Goal: Task Accomplishment & Management: Manage account settings

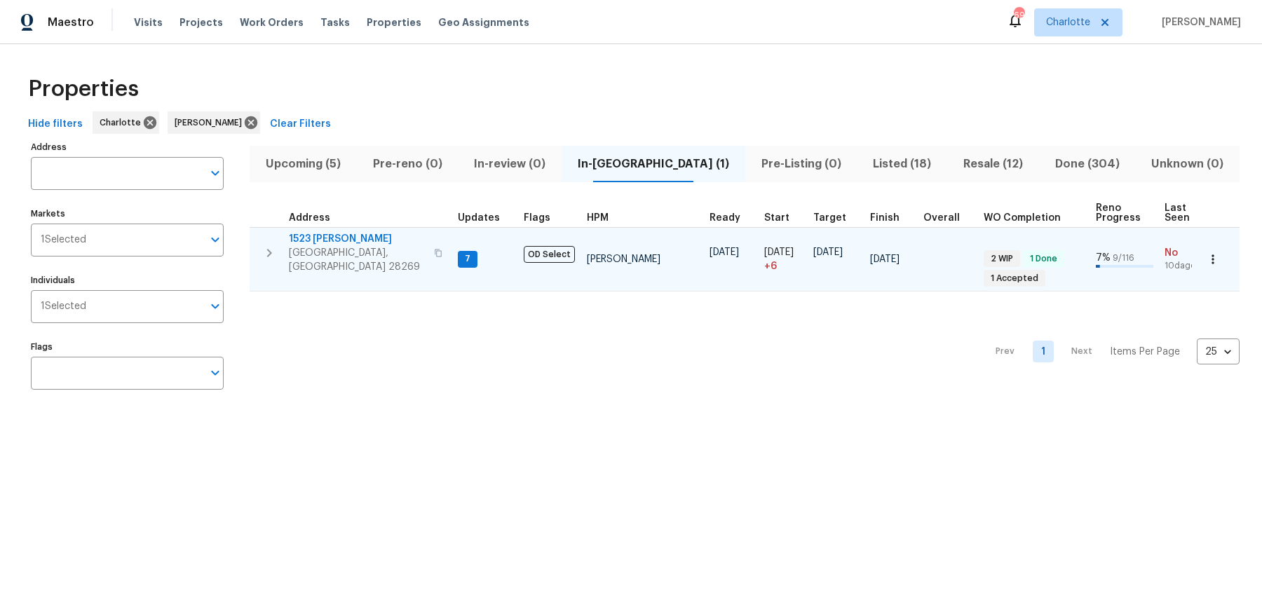
click at [354, 233] on span "1523 Callender Ln" at bounding box center [357, 239] width 137 height 14
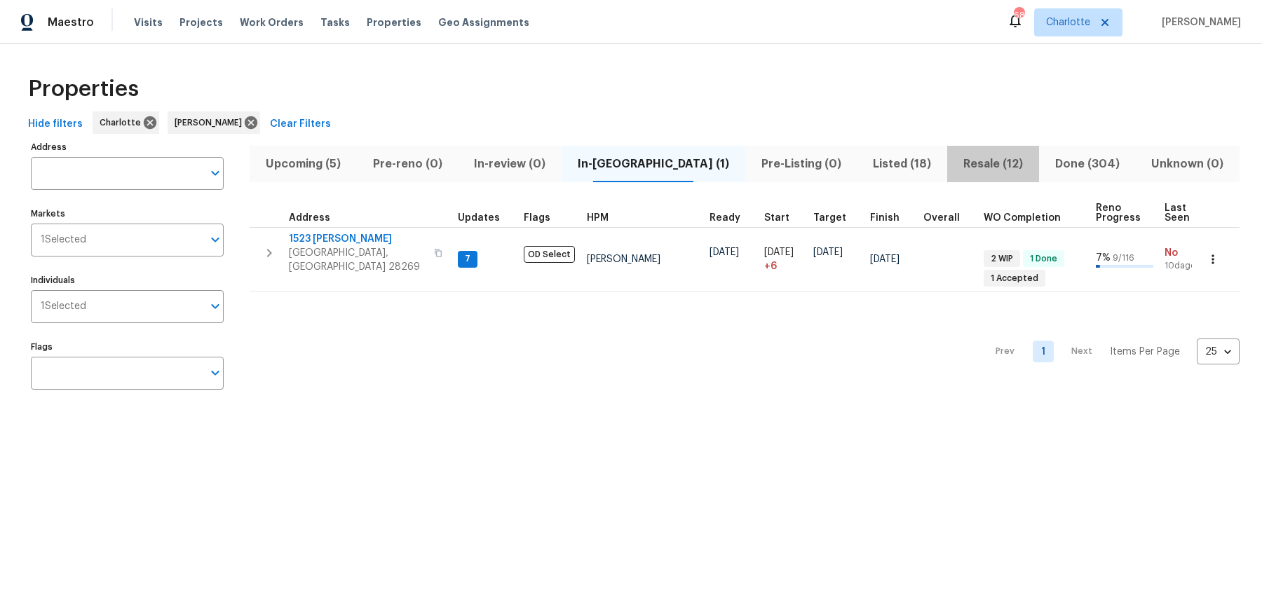
click at [989, 165] on span "Resale (12)" at bounding box center [993, 164] width 75 height 20
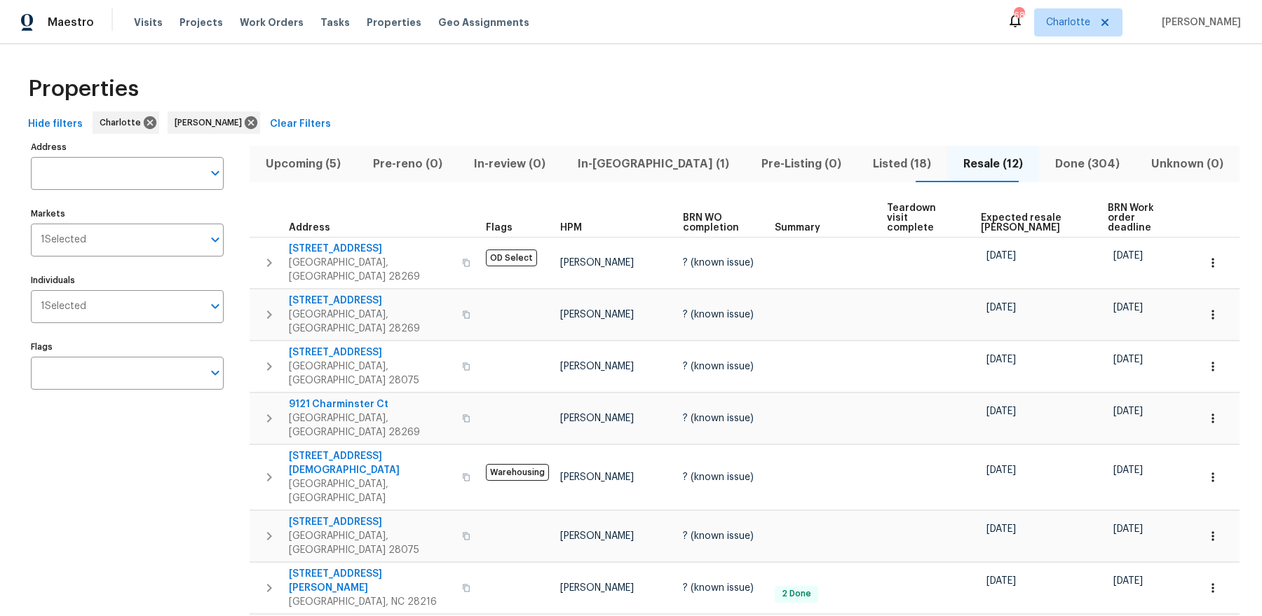
click at [1108, 213] on span "BRN Work order deadline" at bounding box center [1141, 217] width 66 height 29
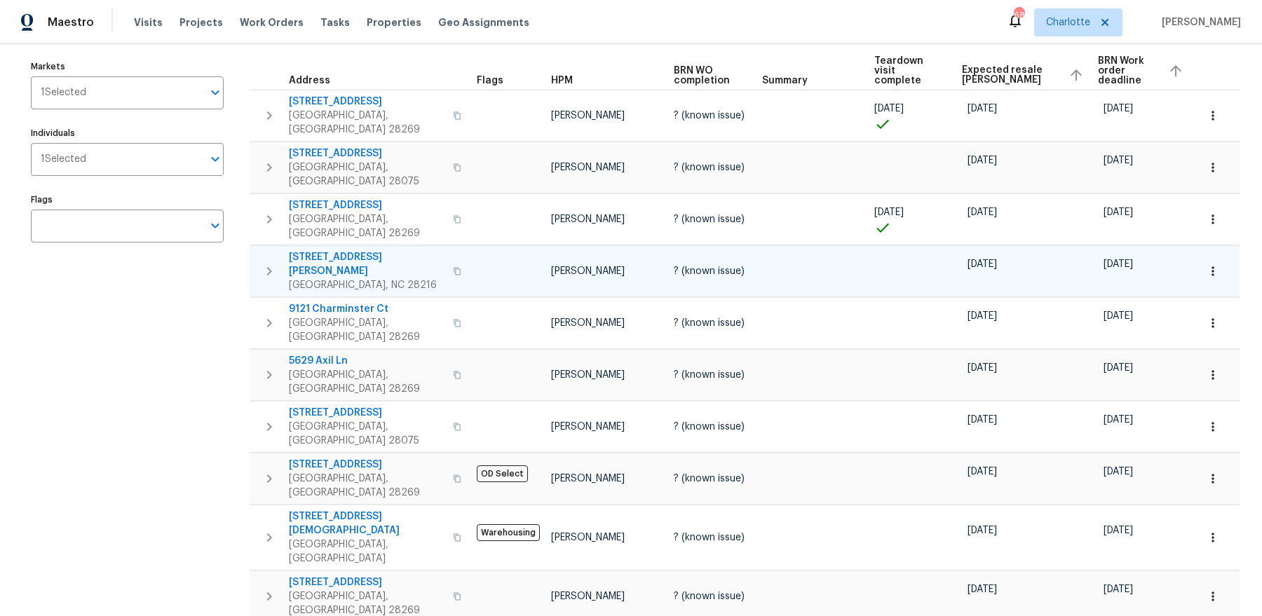
scroll to position [86, 0]
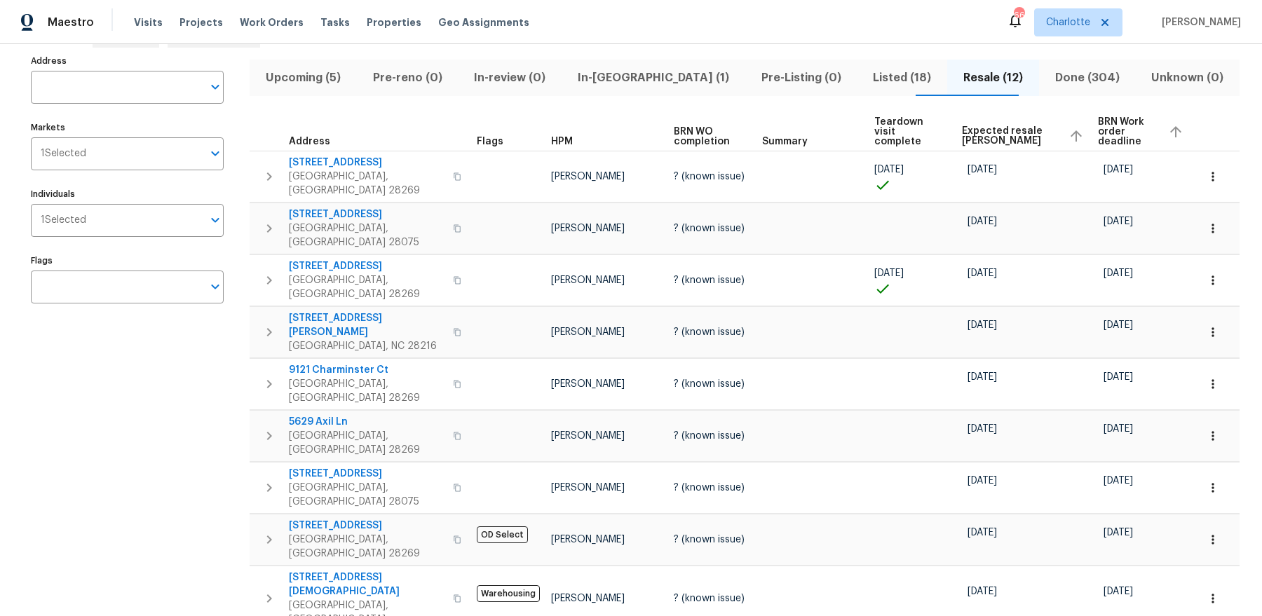
click at [663, 76] on span "In-reno (1)" at bounding box center [653, 78] width 167 height 20
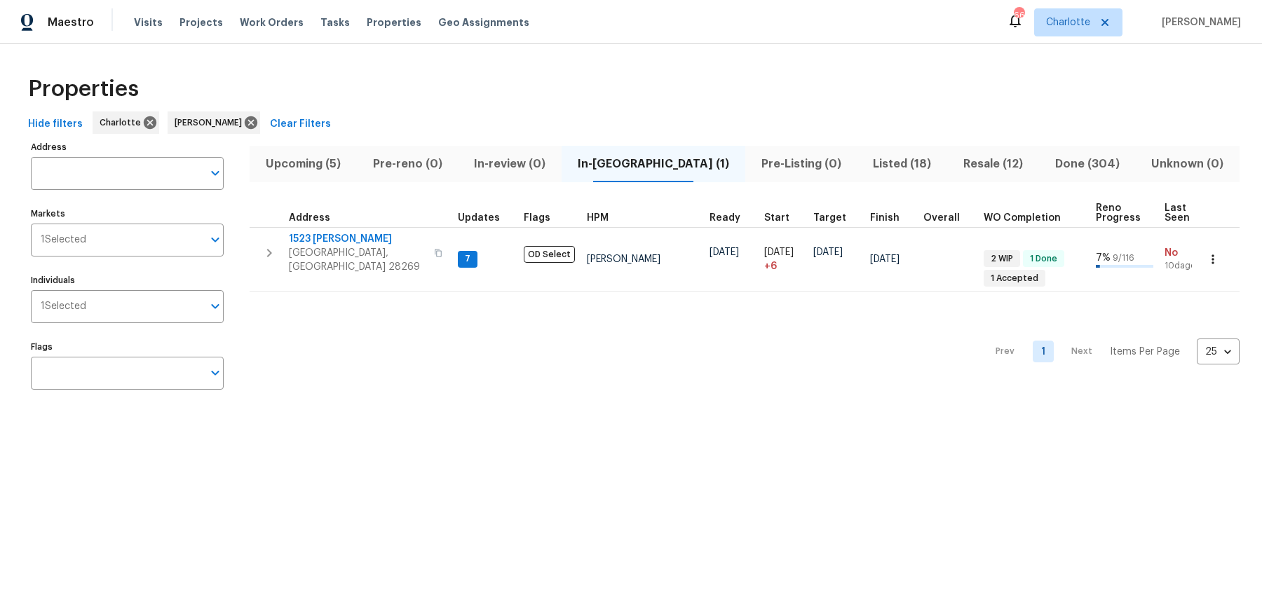
click at [295, 151] on button "Upcoming (5)" at bounding box center [303, 164] width 107 height 36
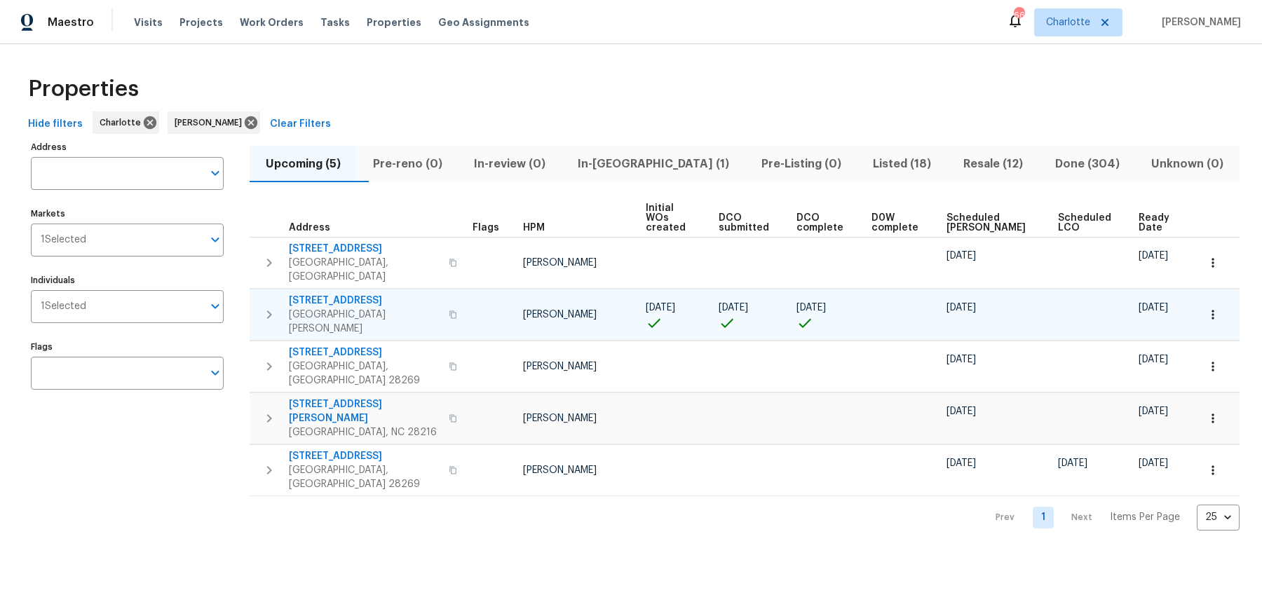
click at [339, 294] on span "[STREET_ADDRESS]" at bounding box center [364, 301] width 151 height 14
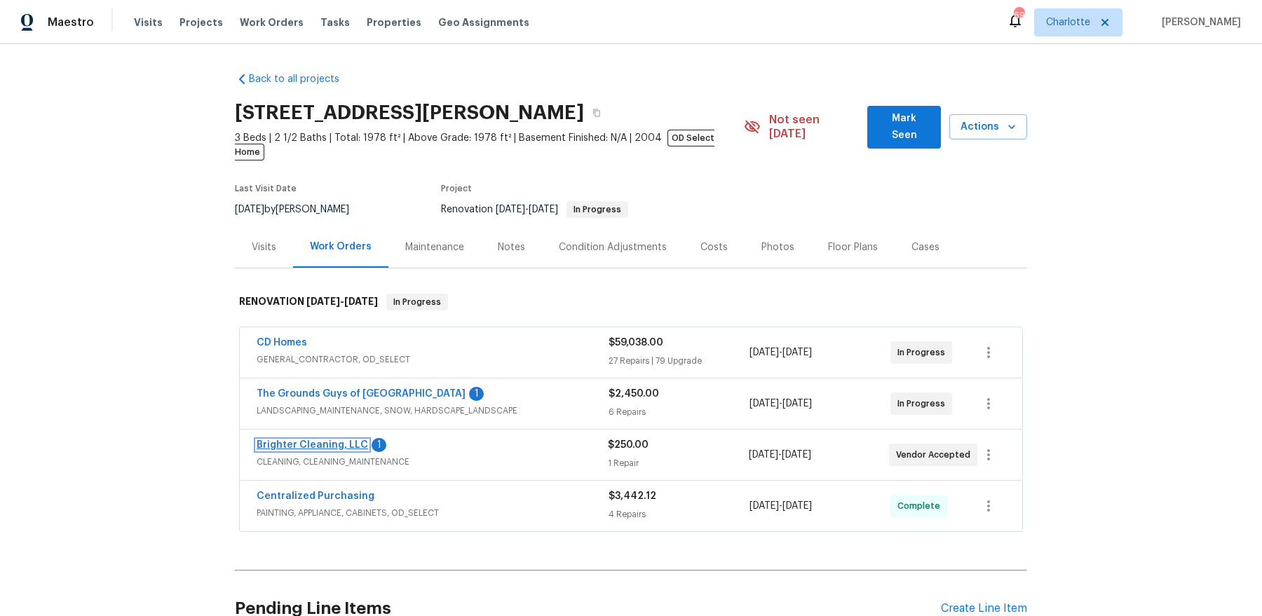
click at [332, 440] on link "Brighter Cleaning, LLC" at bounding box center [312, 445] width 111 height 10
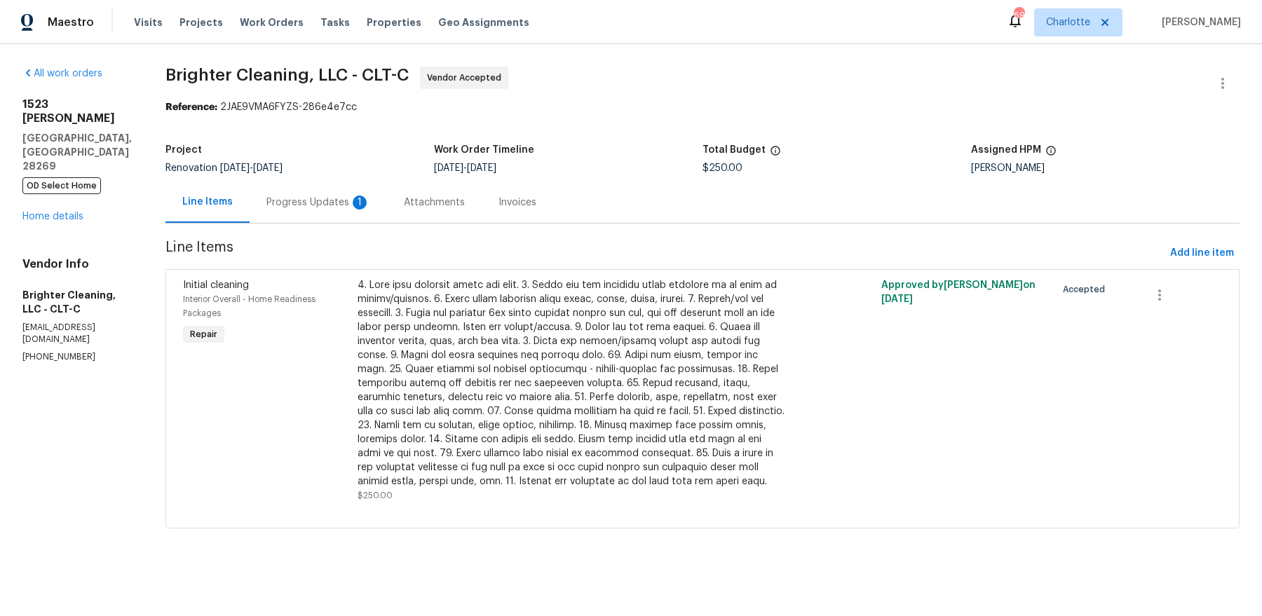
click at [353, 204] on div "1" at bounding box center [360, 203] width 14 height 14
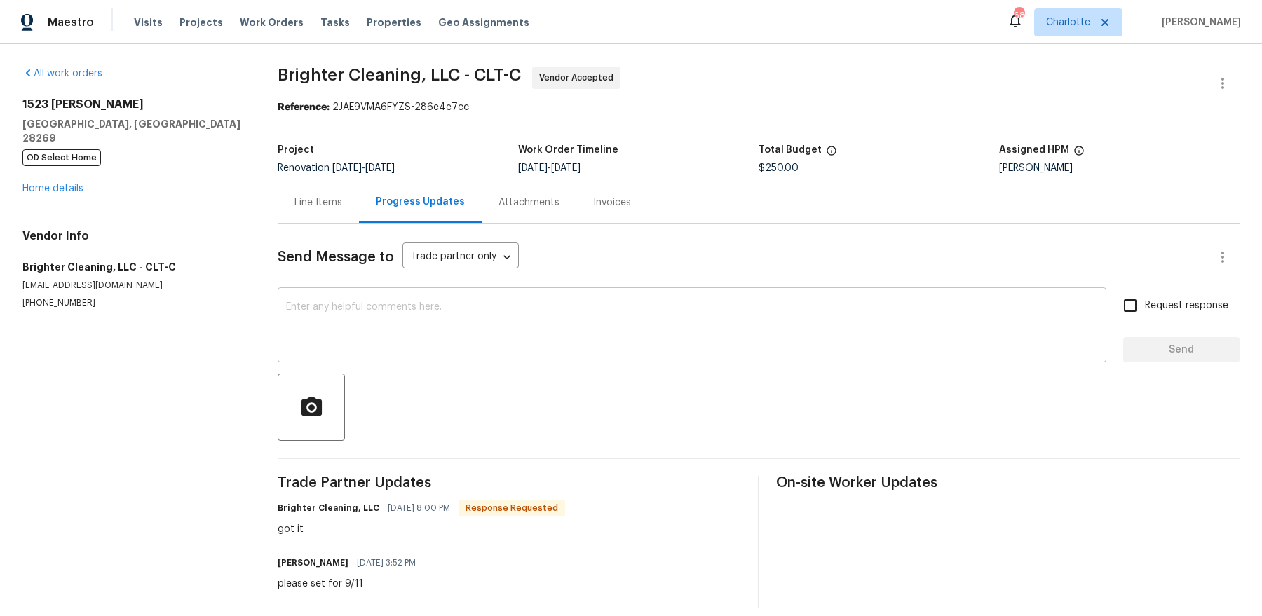
click at [398, 305] on textarea at bounding box center [692, 326] width 812 height 49
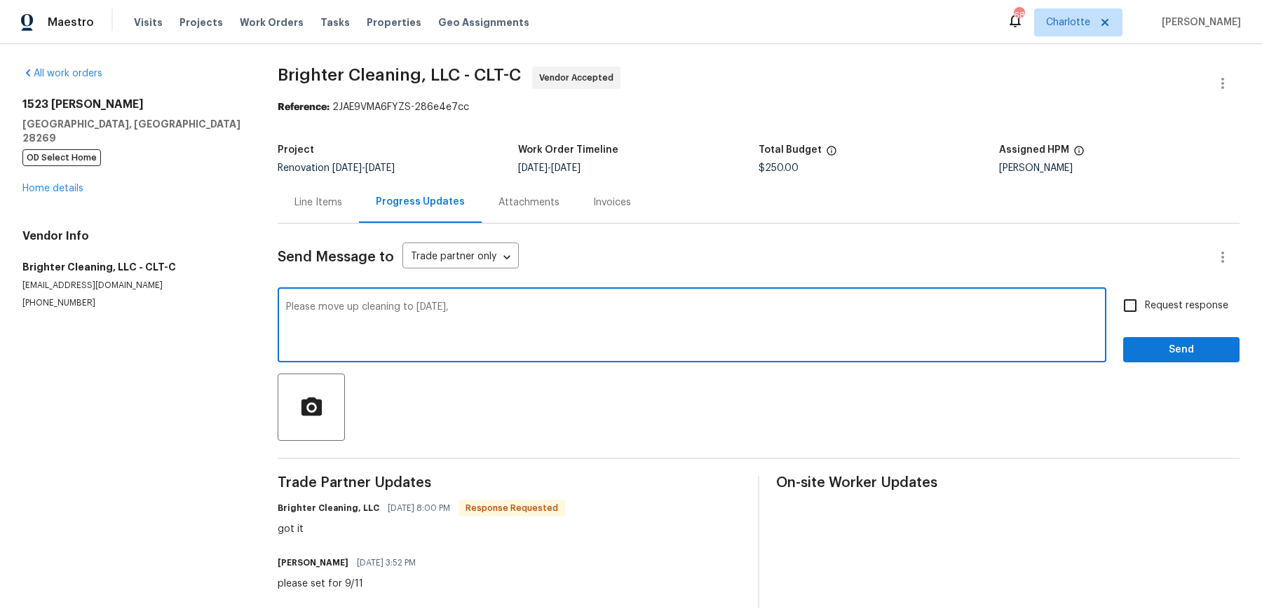
scroll to position [14, 0]
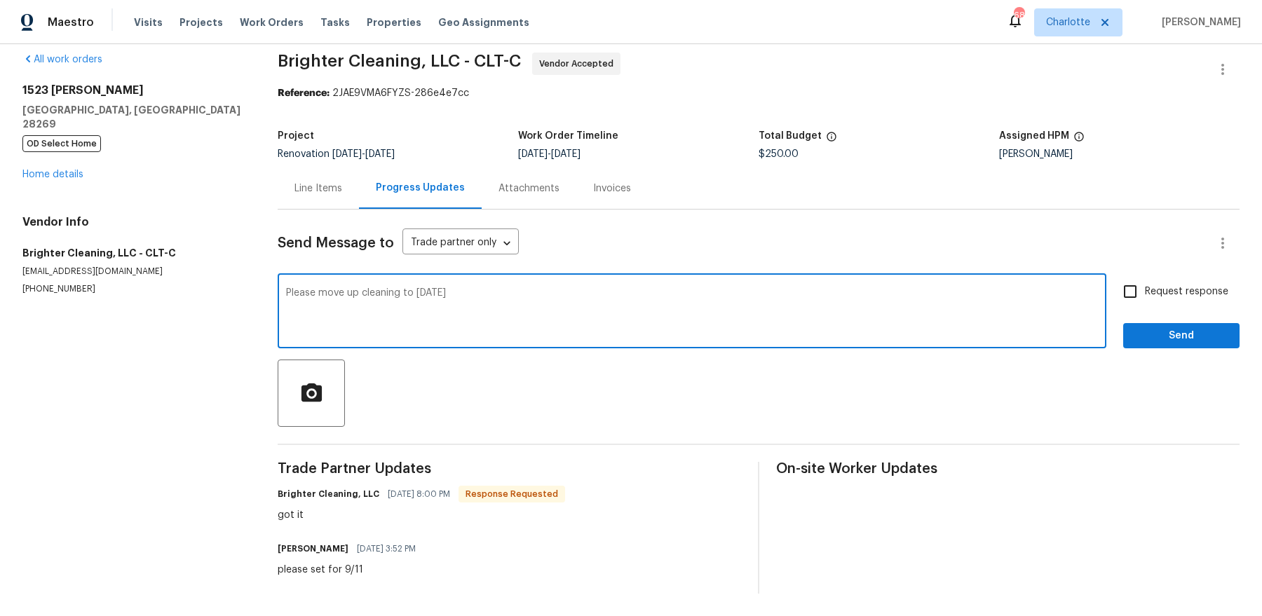
type textarea "Please move up cleaning to Wednesday, 9/10"
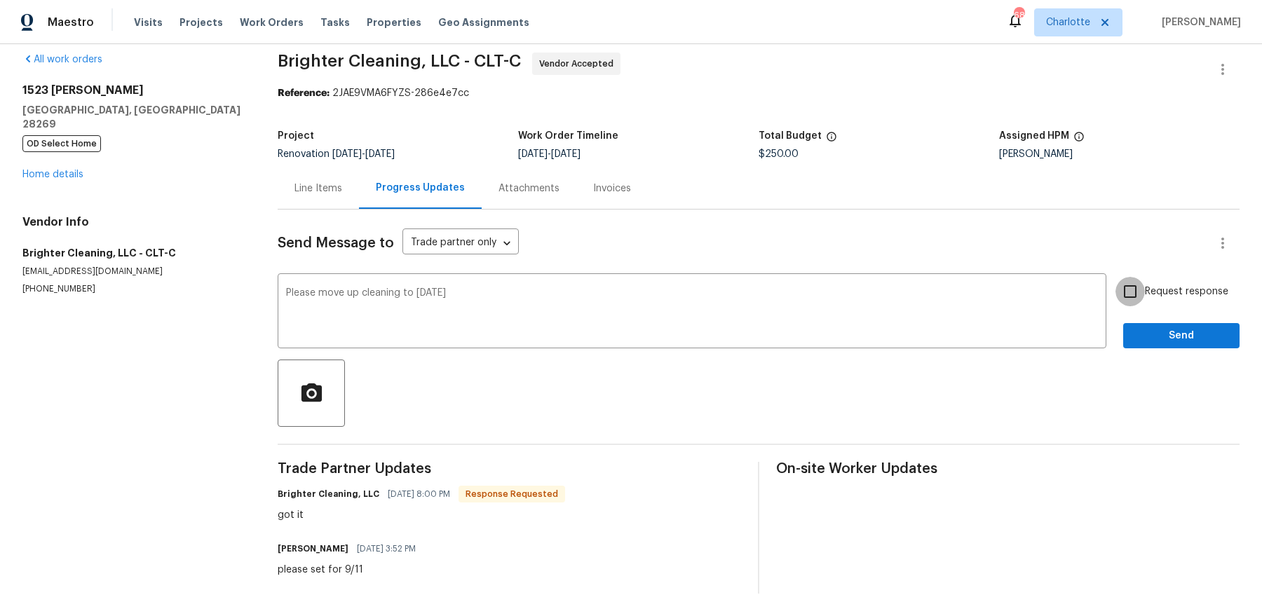
click at [1116, 277] on input "Request response" at bounding box center [1130, 291] width 29 height 29
checkbox input "true"
click at [1123, 323] on button "Send" at bounding box center [1181, 336] width 116 height 26
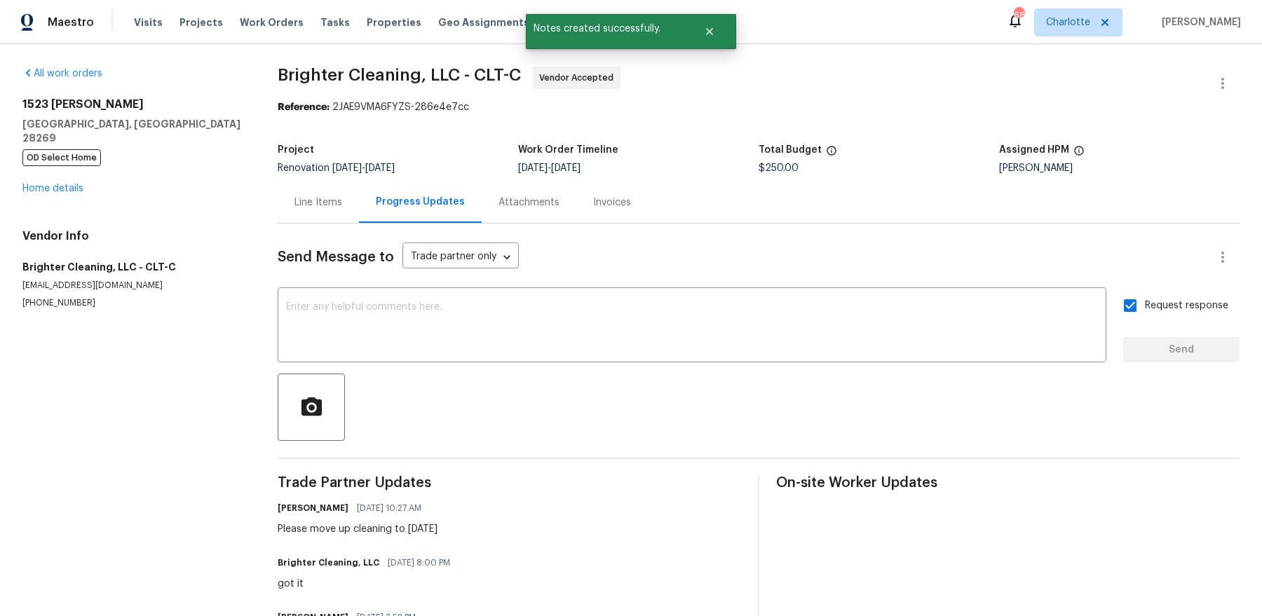
click at [65, 165] on div "1523 Callender Ln Charlotte, NC 28269 OD Select Home Home details" at bounding box center [133, 146] width 222 height 98
click at [64, 184] on link "Home details" at bounding box center [52, 189] width 61 height 10
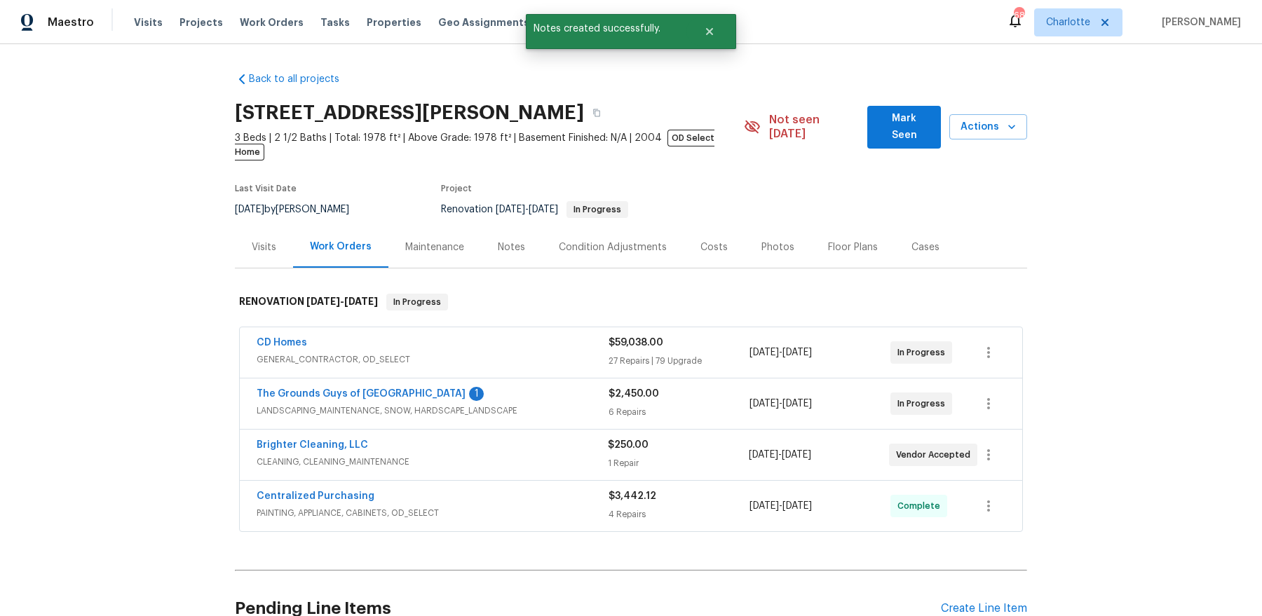
click at [498, 241] on div "Notes" at bounding box center [511, 248] width 27 height 14
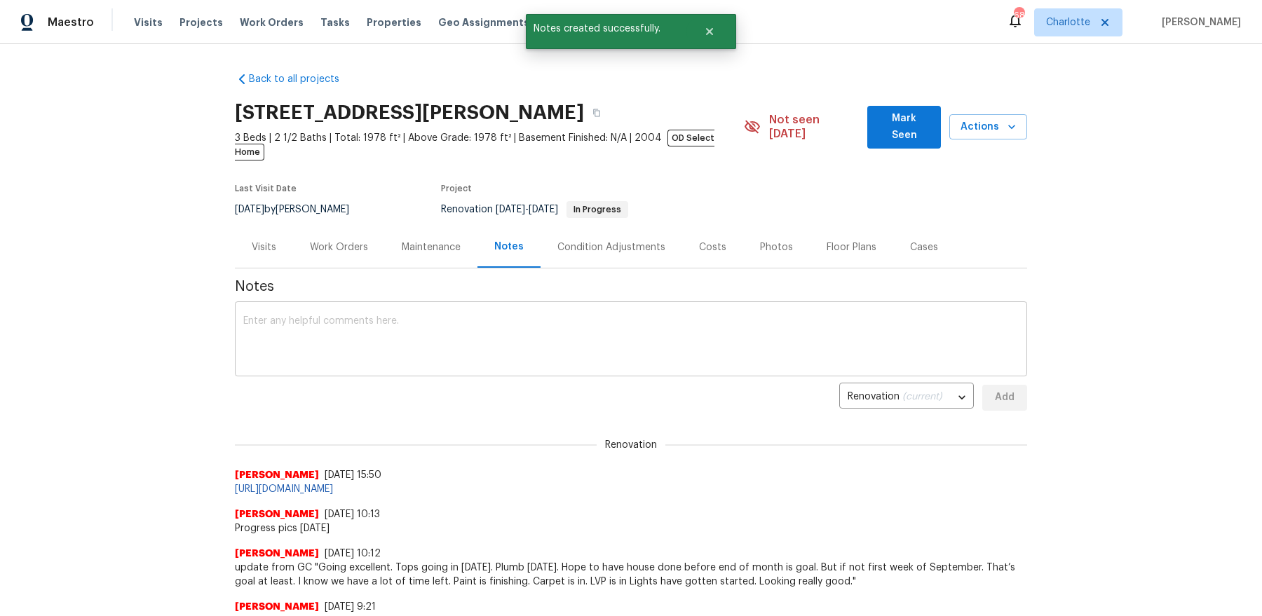
click at [493, 305] on div "x ​" at bounding box center [631, 341] width 792 height 72
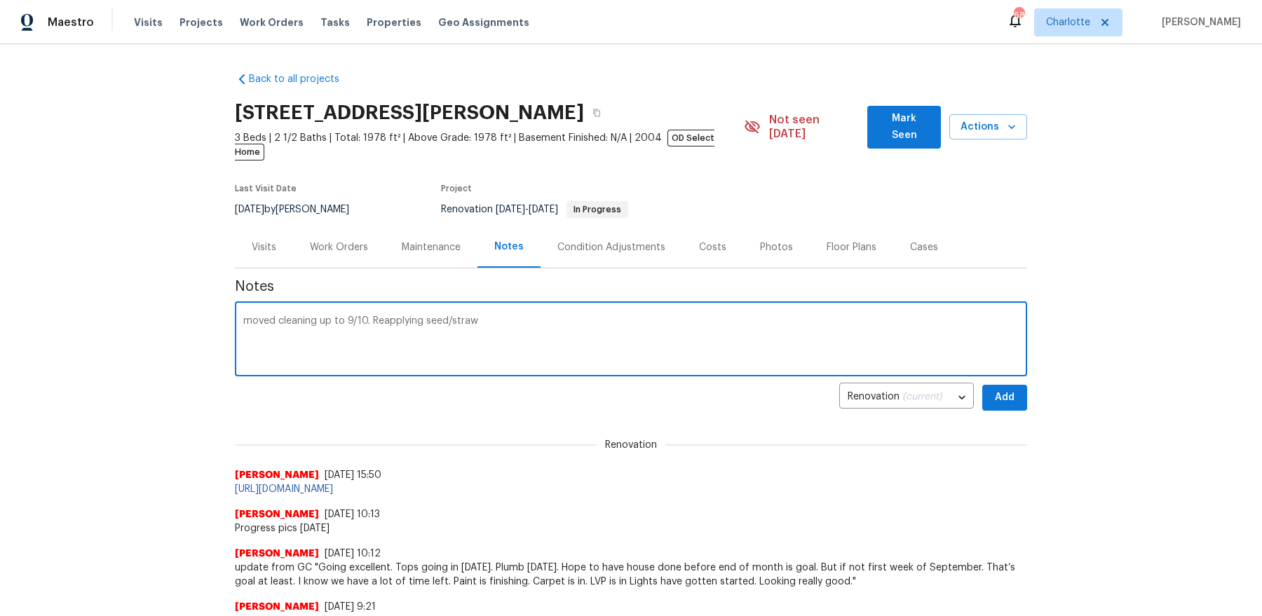
type textarea "moved cleaning up to 9/10. Reapplying seed/straw"
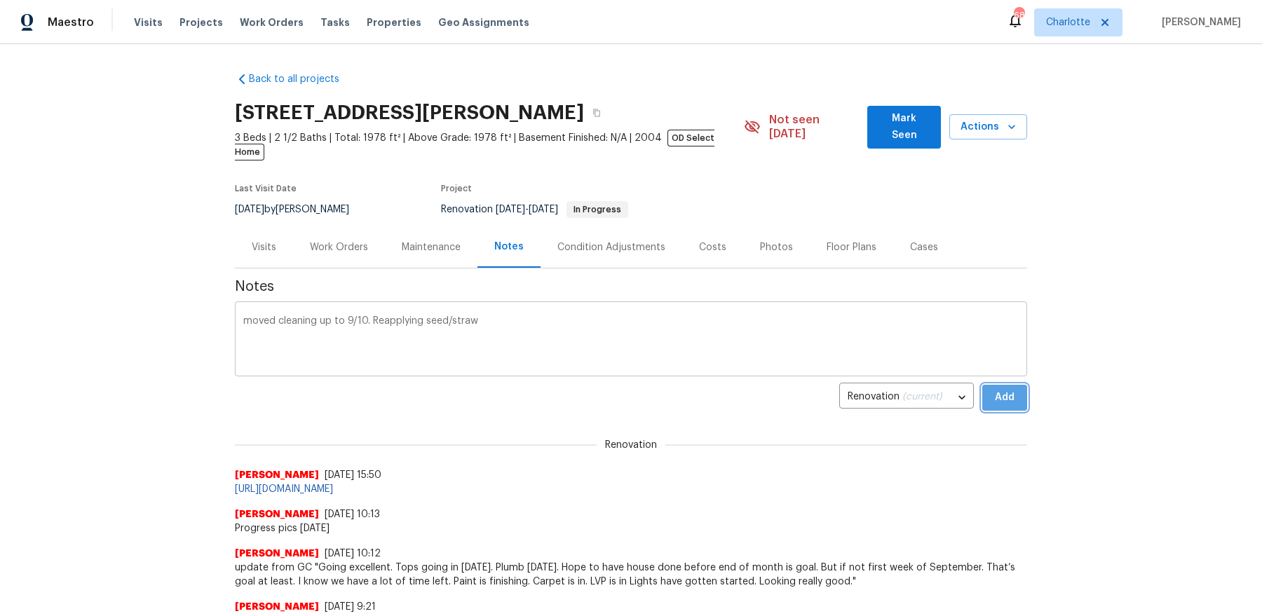
click at [982, 385] on button "Add" at bounding box center [1004, 398] width 45 height 26
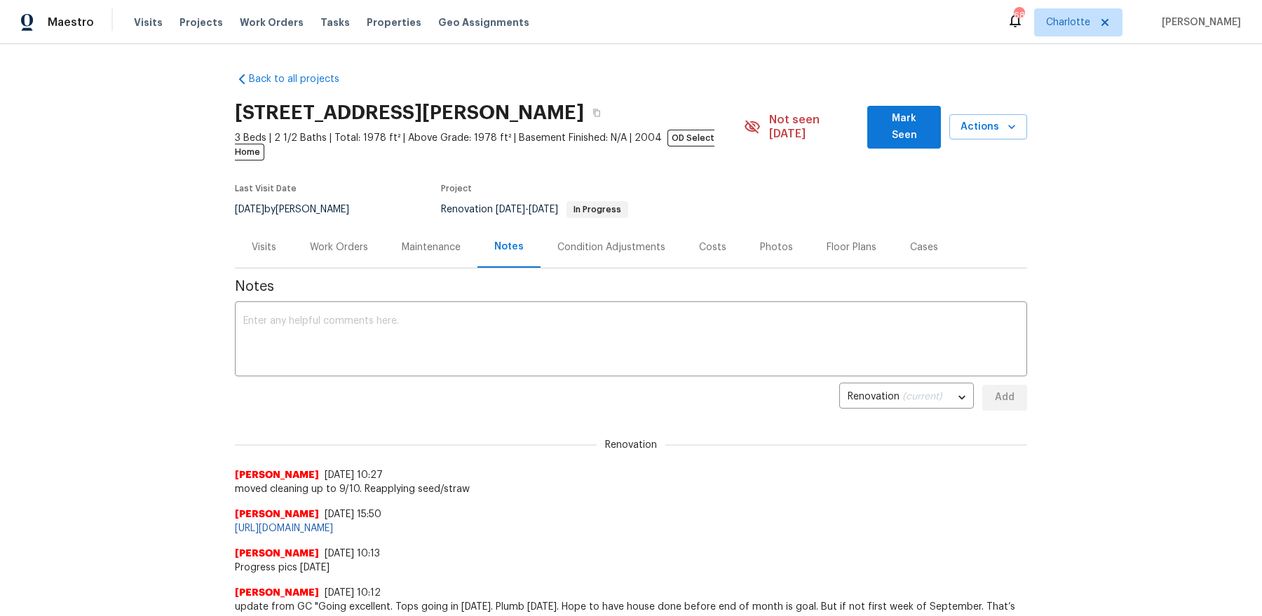
click at [327, 226] on div "Work Orders" at bounding box center [339, 246] width 92 height 41
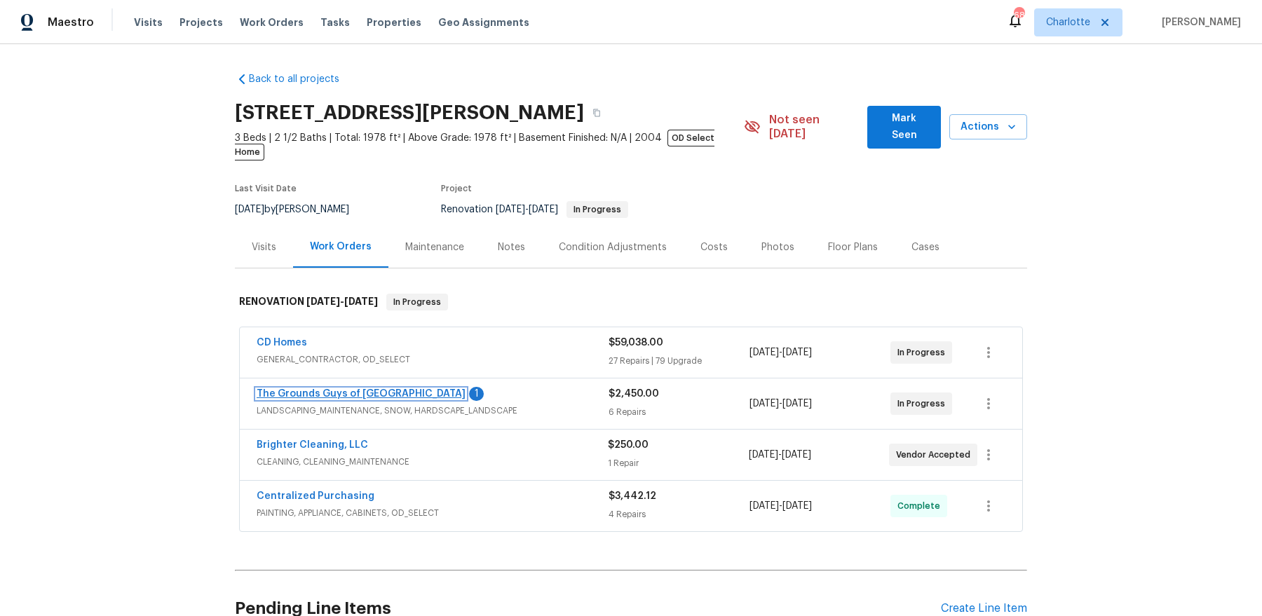
click at [333, 389] on link "The Grounds Guys of [GEOGRAPHIC_DATA]" at bounding box center [361, 394] width 209 height 10
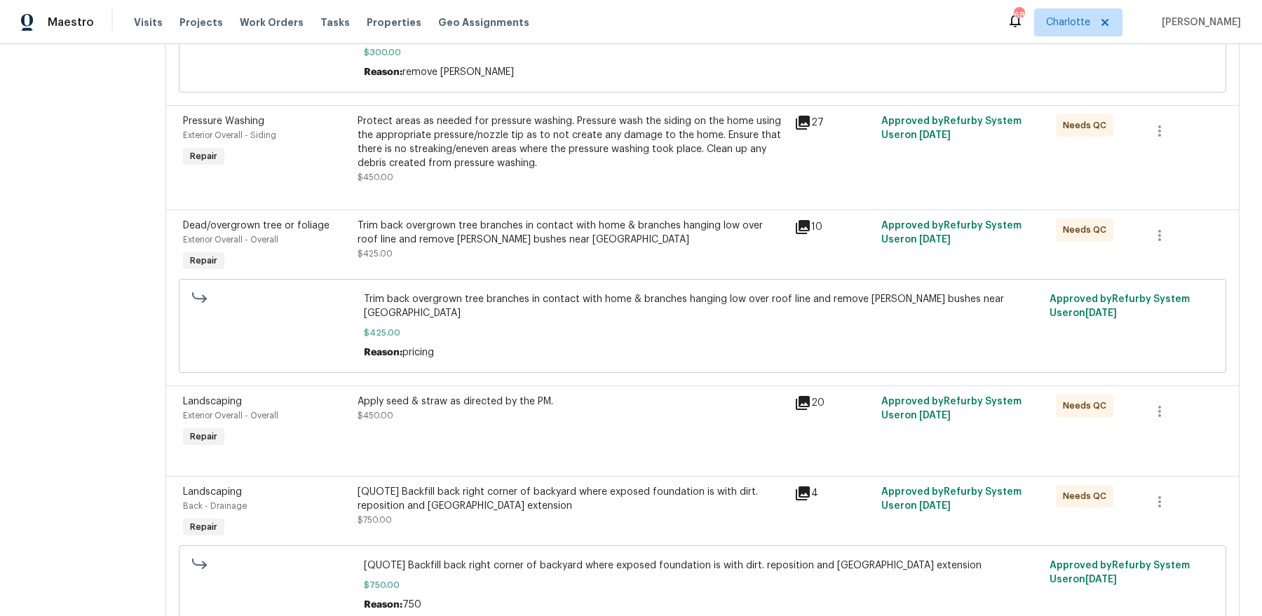
scroll to position [521, 0]
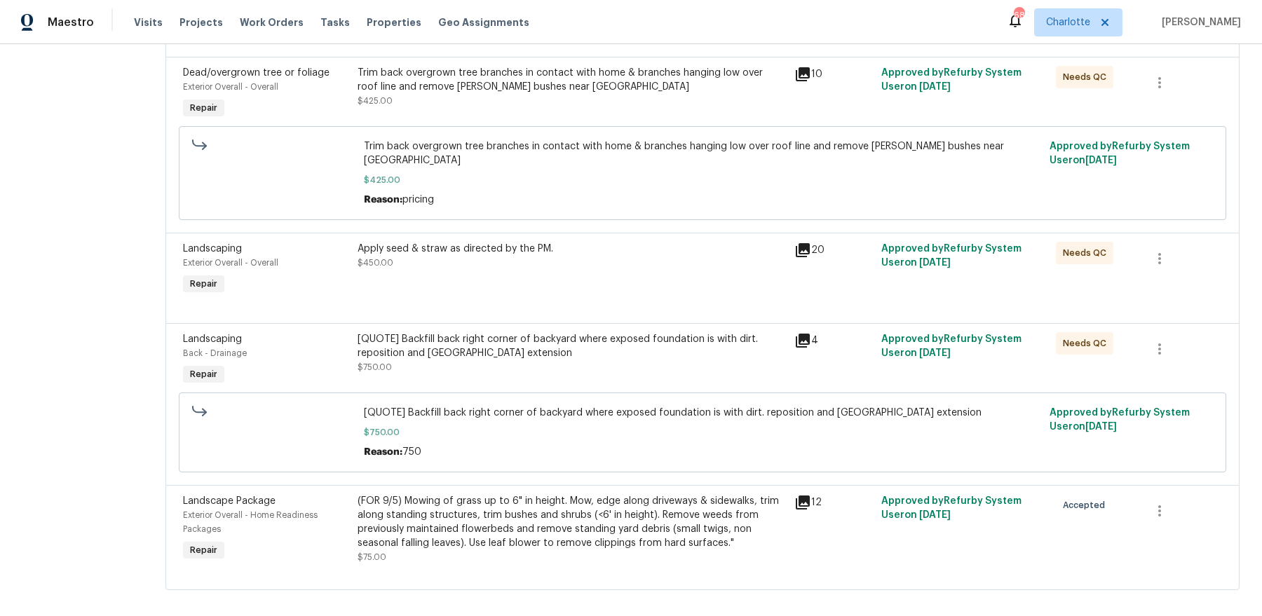
click at [489, 268] on div "Apply seed & straw as directed by the PM. $450.00" at bounding box center [571, 270] width 437 height 65
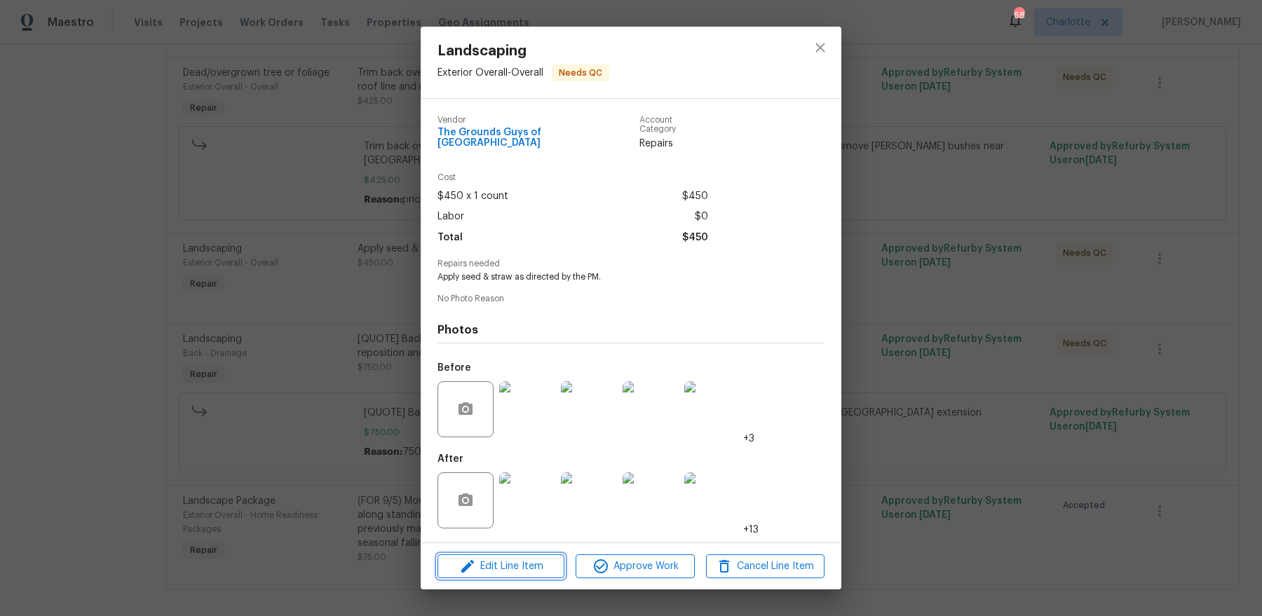
click at [531, 566] on span "Edit Line Item" at bounding box center [501, 567] width 119 height 18
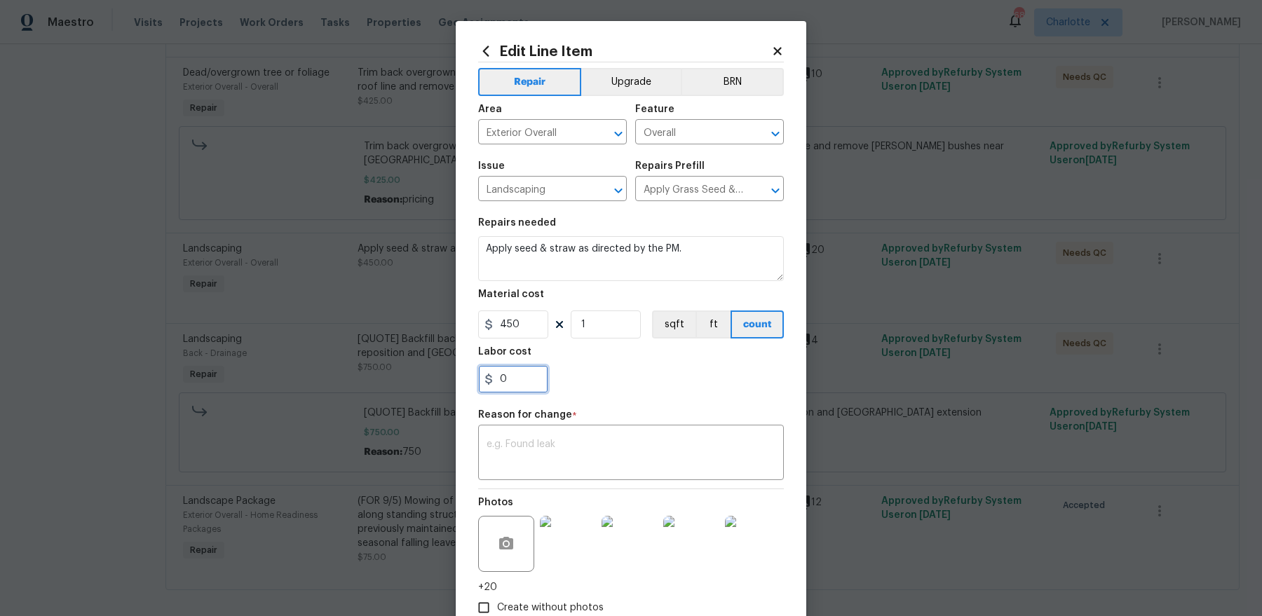
click at [522, 379] on input "0" at bounding box center [513, 379] width 70 height 28
type input "200"
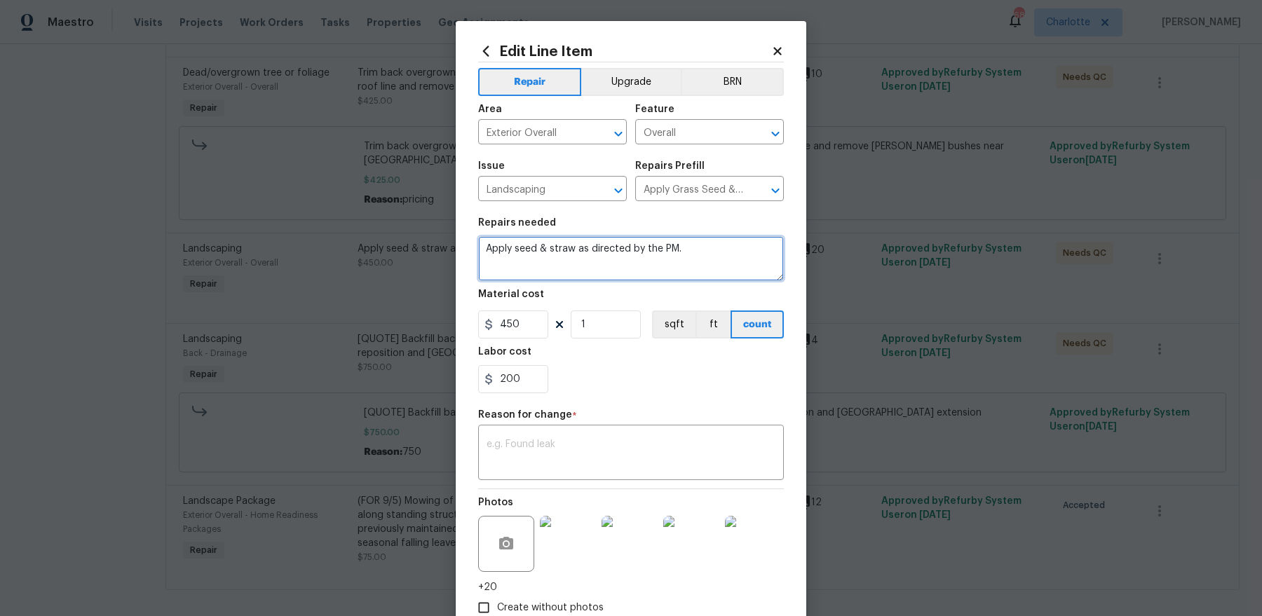
click at [711, 258] on textarea "Apply seed & straw as directed by the PM." at bounding box center [631, 258] width 306 height 45
click at [603, 442] on textarea at bounding box center [631, 454] width 289 height 29
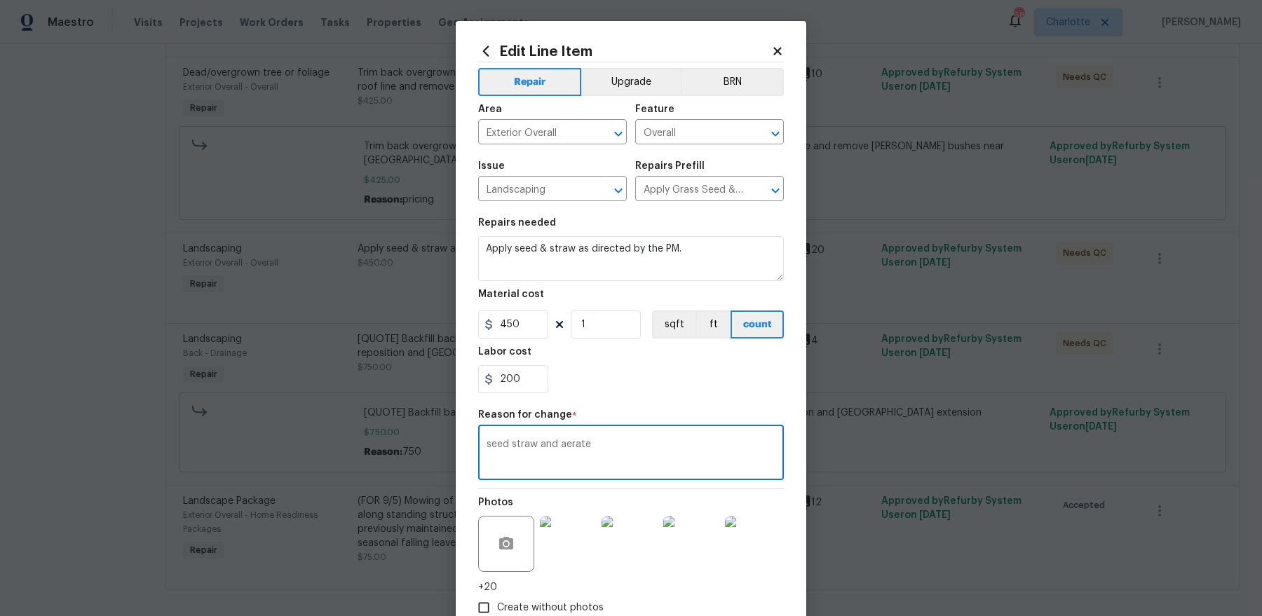
scroll to position [87, 0]
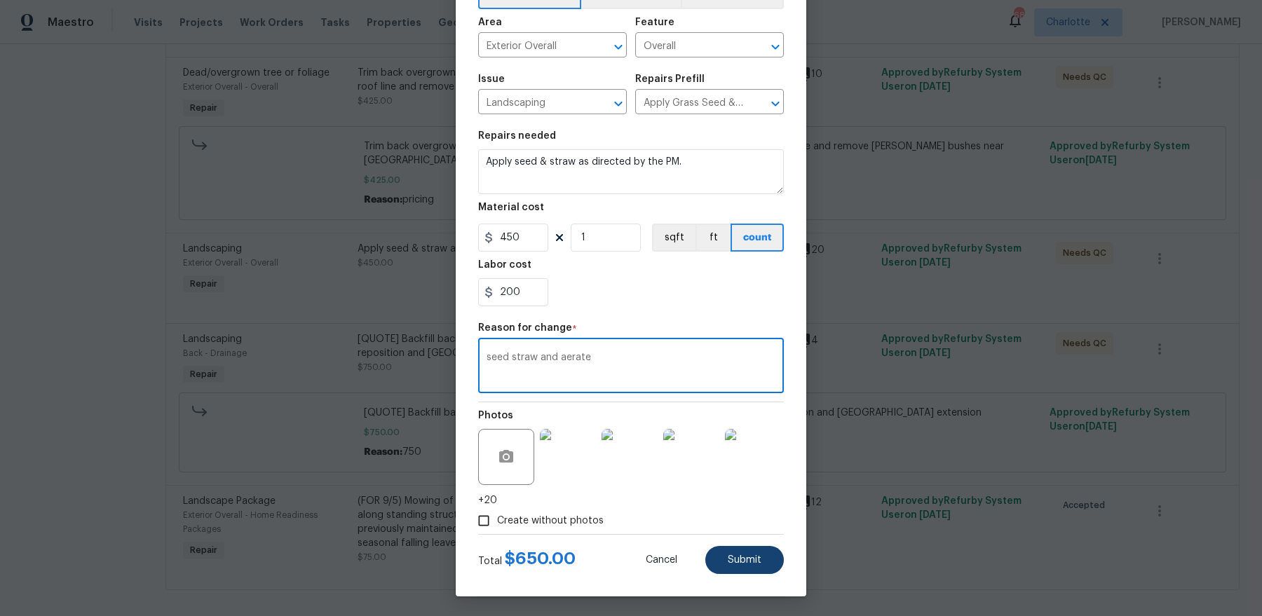
type textarea "seed straw and aerate"
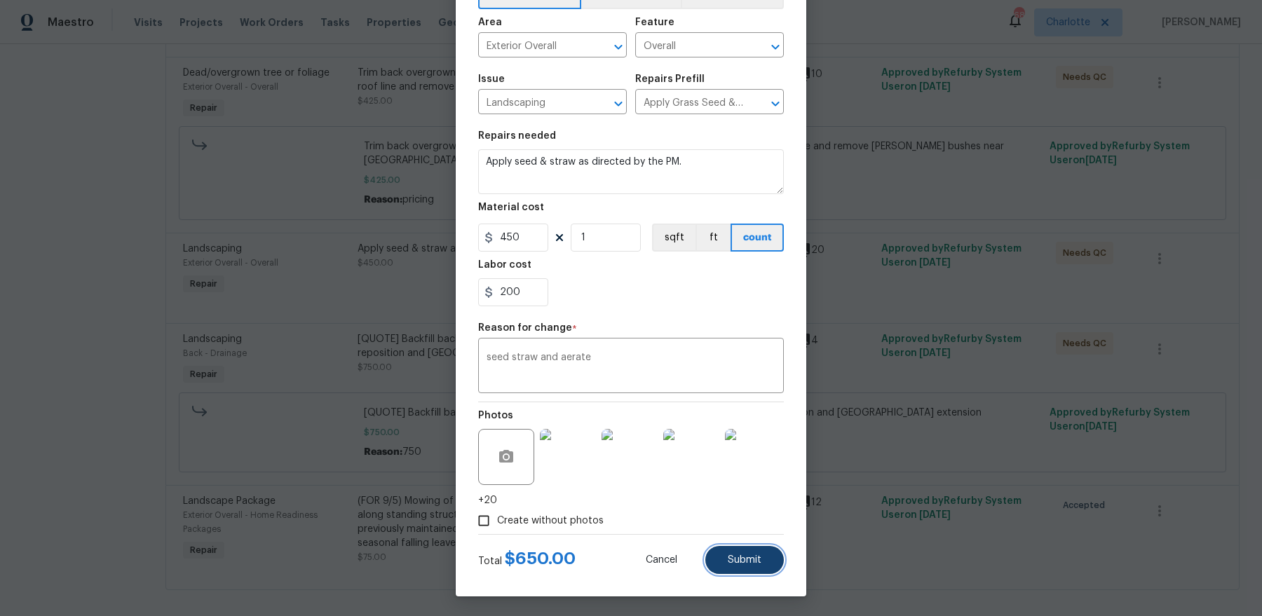
click at [735, 565] on button "Submit" at bounding box center [744, 560] width 79 height 28
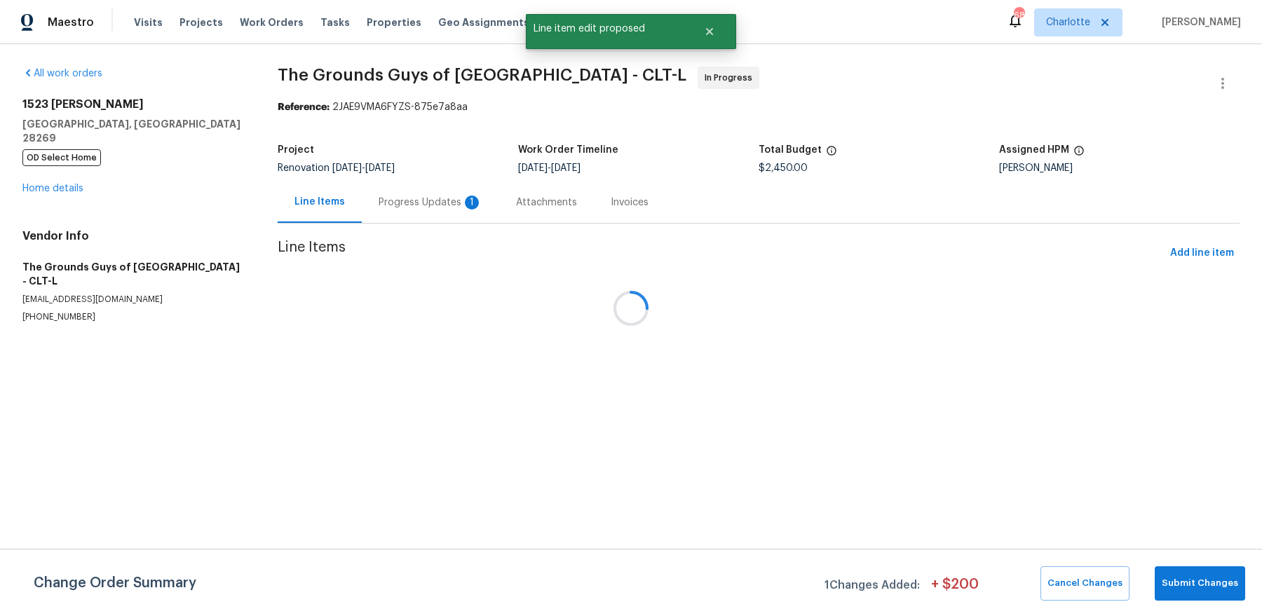
scroll to position [0, 0]
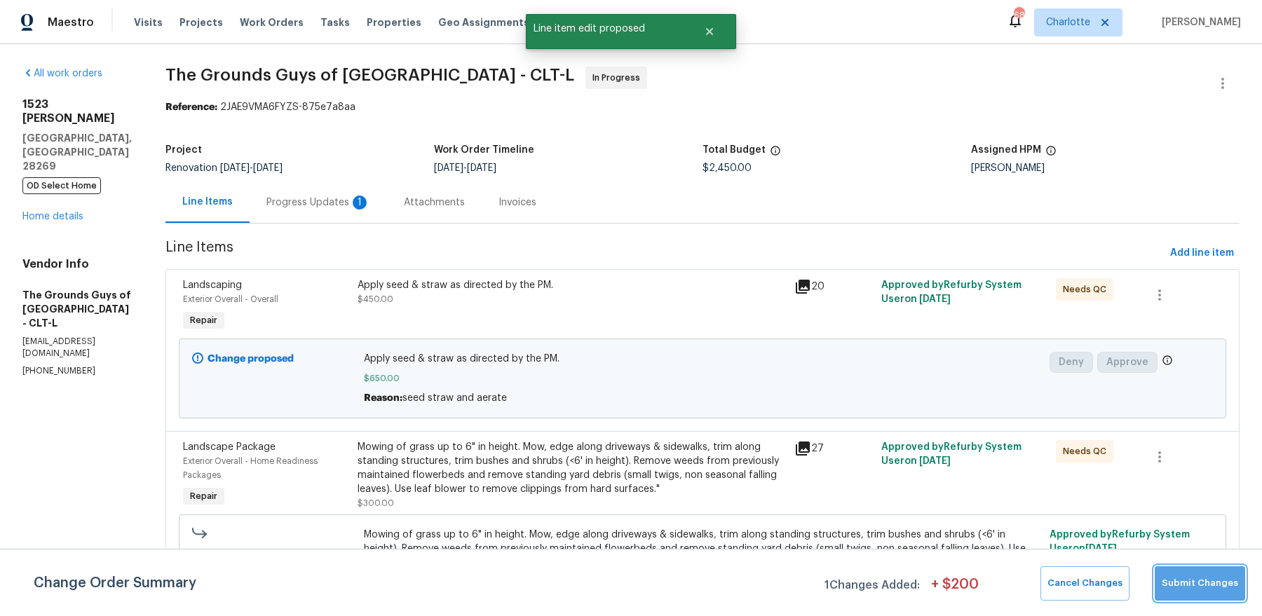
click at [1203, 595] on button "Submit Changes" at bounding box center [1200, 584] width 90 height 34
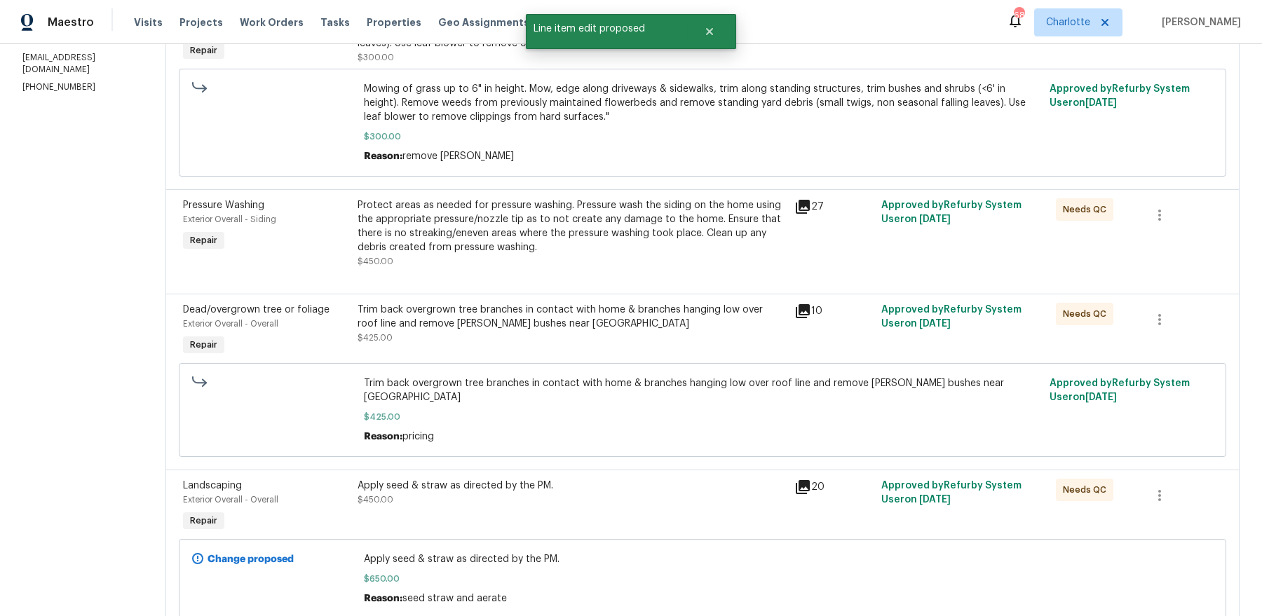
scroll to position [593, 0]
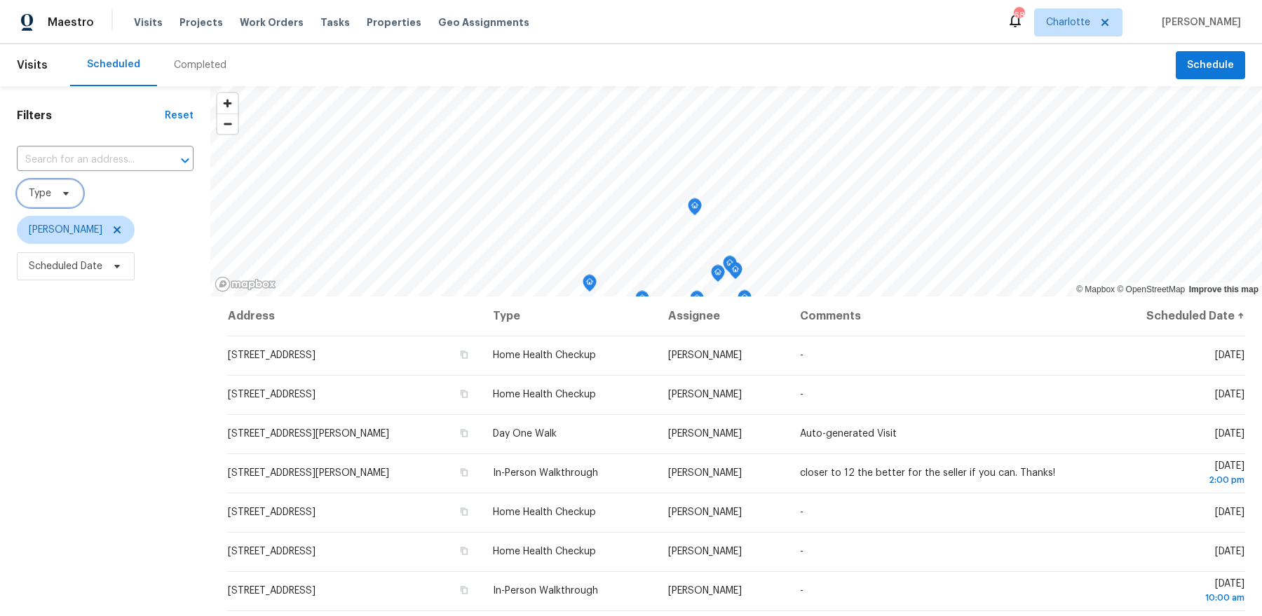
click at [60, 199] on span "Type" at bounding box center [50, 194] width 67 height 28
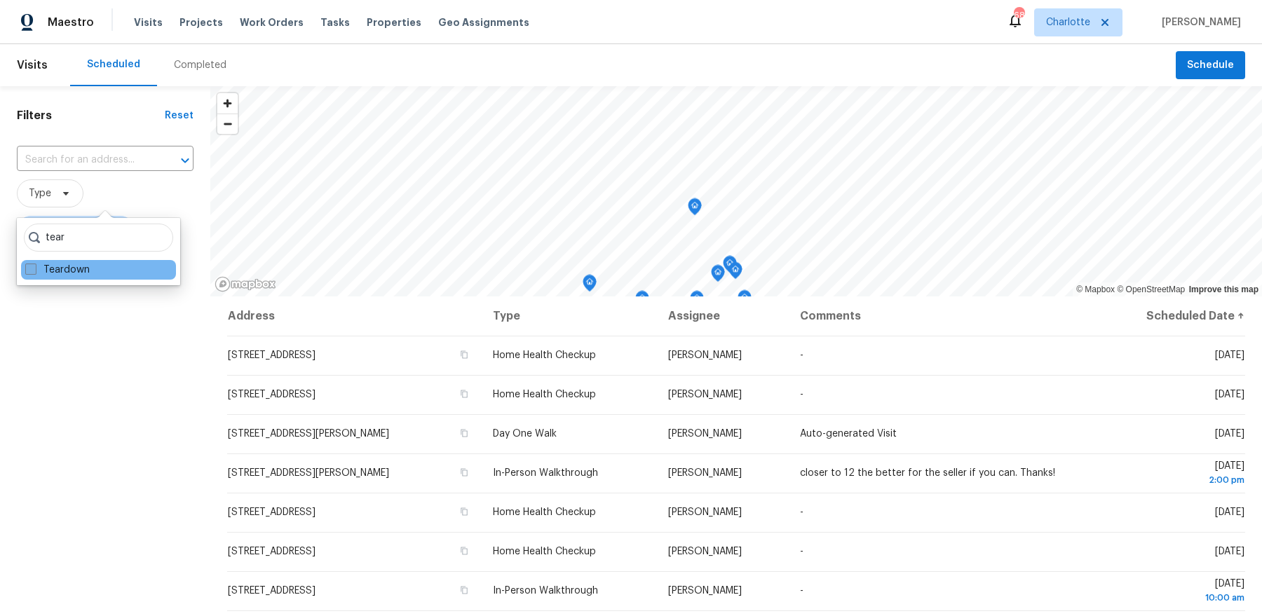
type input "tear"
click at [43, 270] on label "Teardown" at bounding box center [57, 270] width 65 height 14
click at [34, 270] on input "Teardown" at bounding box center [29, 267] width 9 height 9
checkbox input "true"
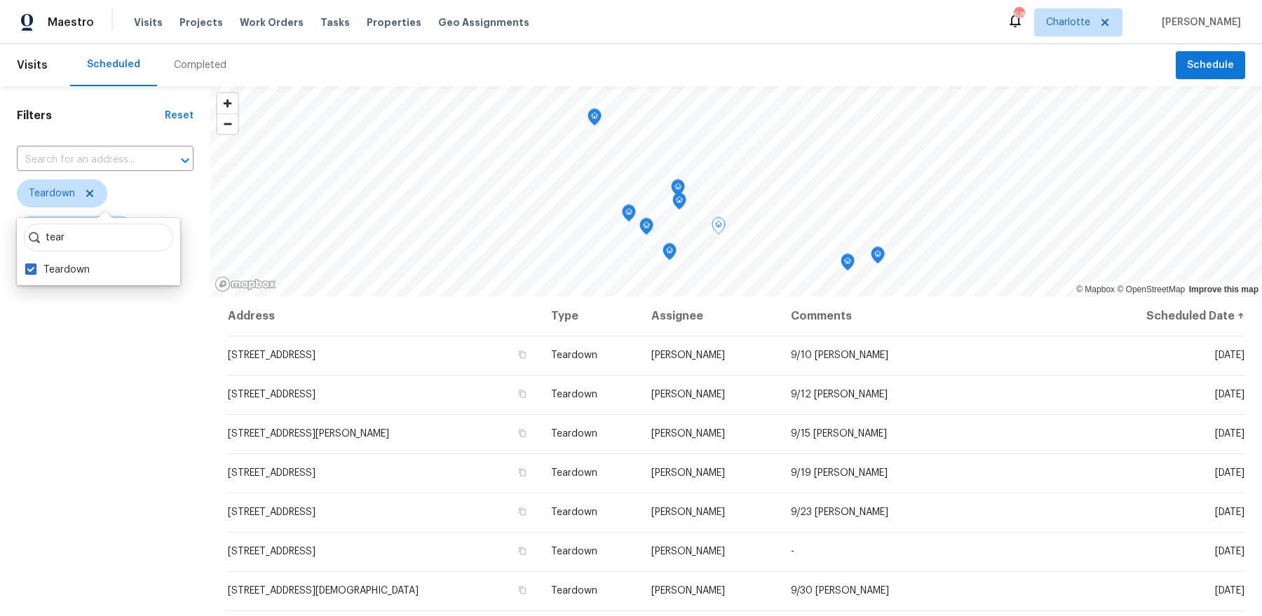
click at [79, 452] on div "Filters Reset ​ Teardown Dan Baquero Scheduled Date" at bounding box center [105, 437] width 210 height 703
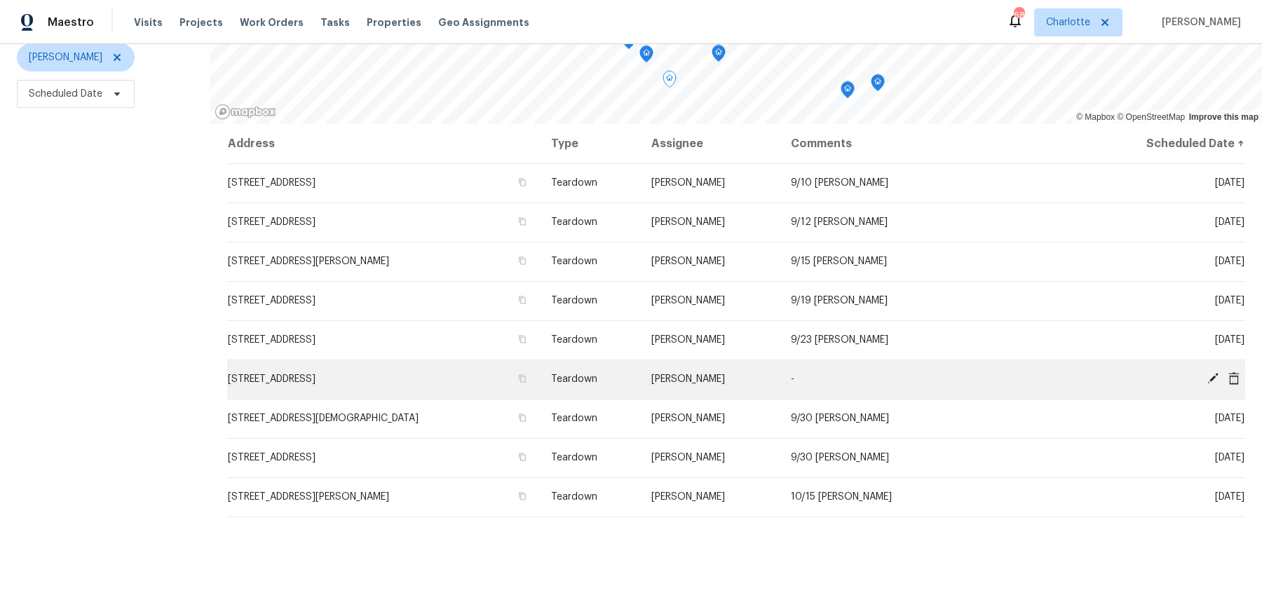
click at [1211, 374] on icon at bounding box center [1213, 378] width 13 height 13
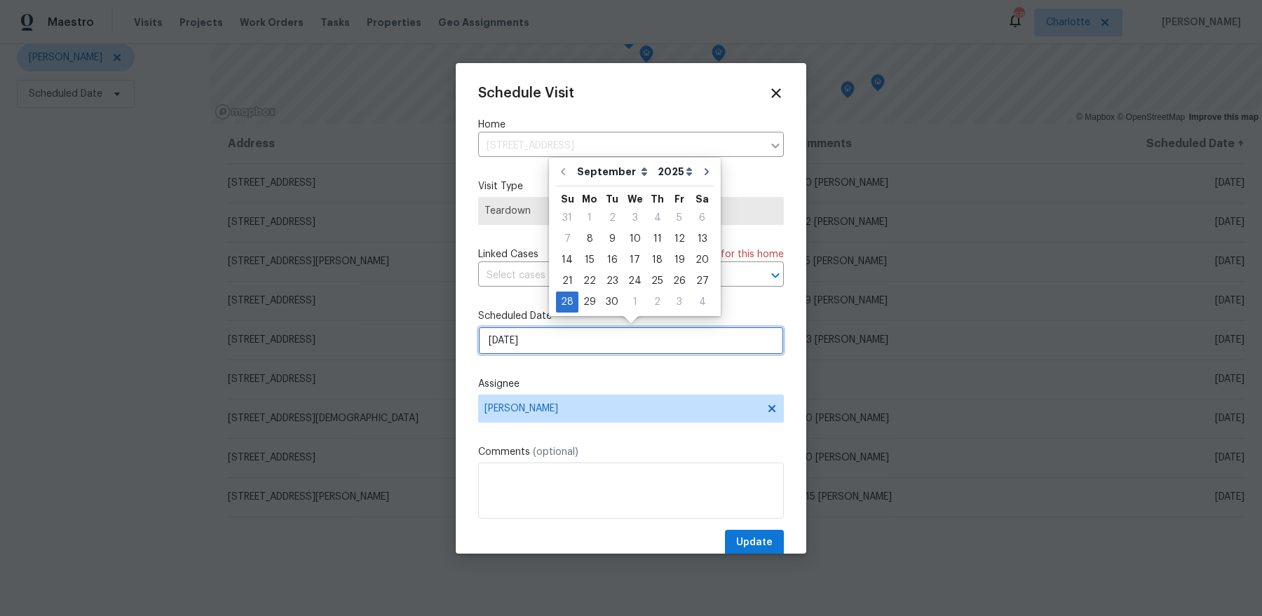
click at [606, 346] on input "9/28/2025" at bounding box center [631, 341] width 306 height 28
click at [655, 305] on div "2" at bounding box center [658, 302] width 22 height 20
type input "10/2/2025"
select select "9"
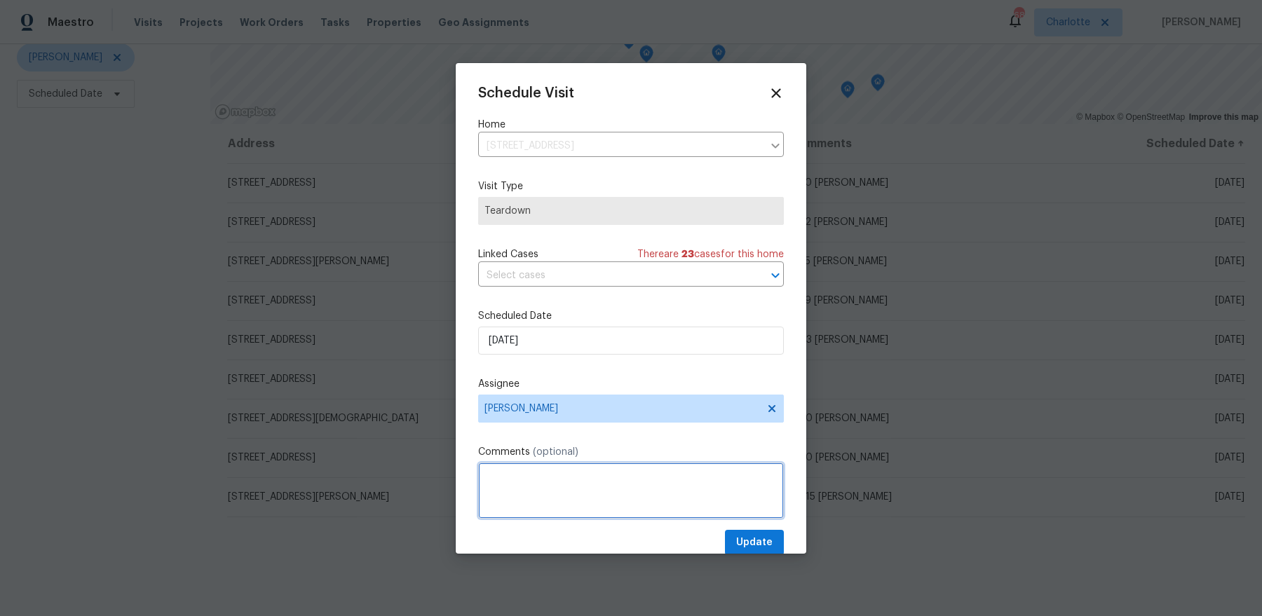
click at [570, 482] on textarea at bounding box center [631, 491] width 306 height 56
type textarea "10/3 COE"
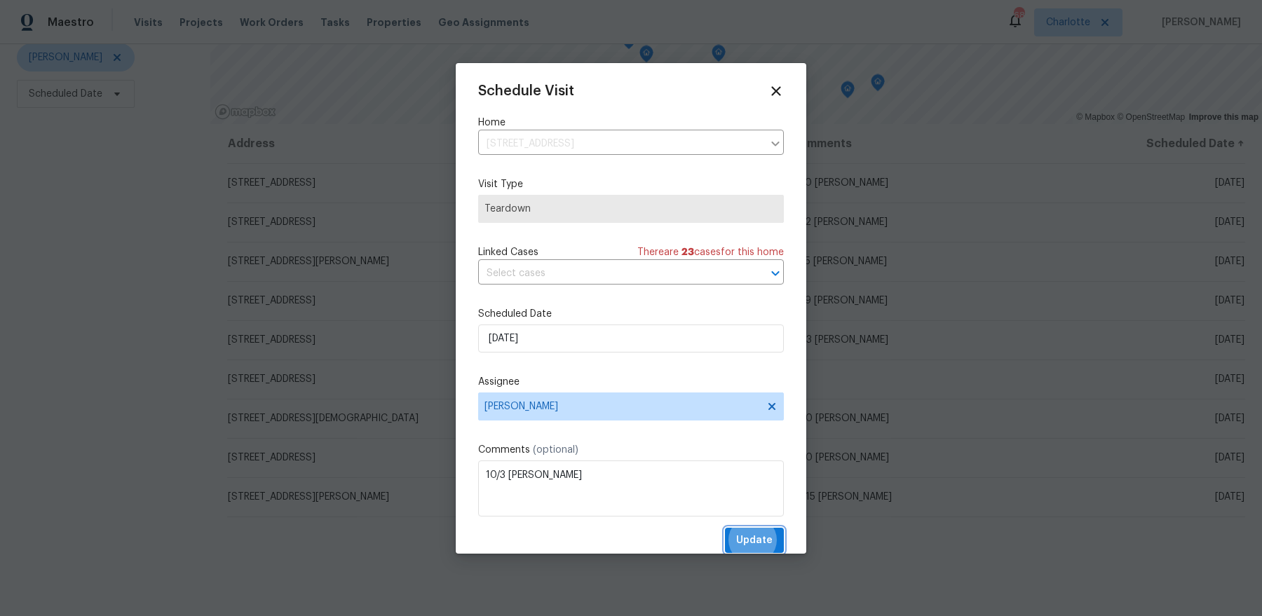
click at [725, 528] on button "Update" at bounding box center [754, 541] width 59 height 26
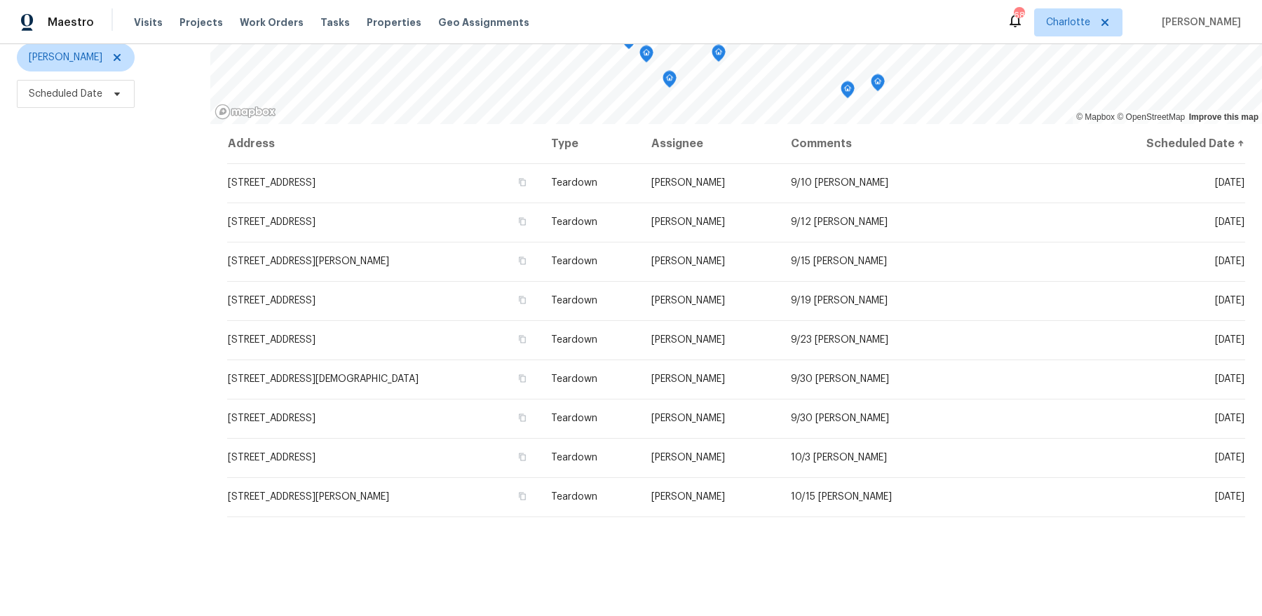
scroll to position [0, 0]
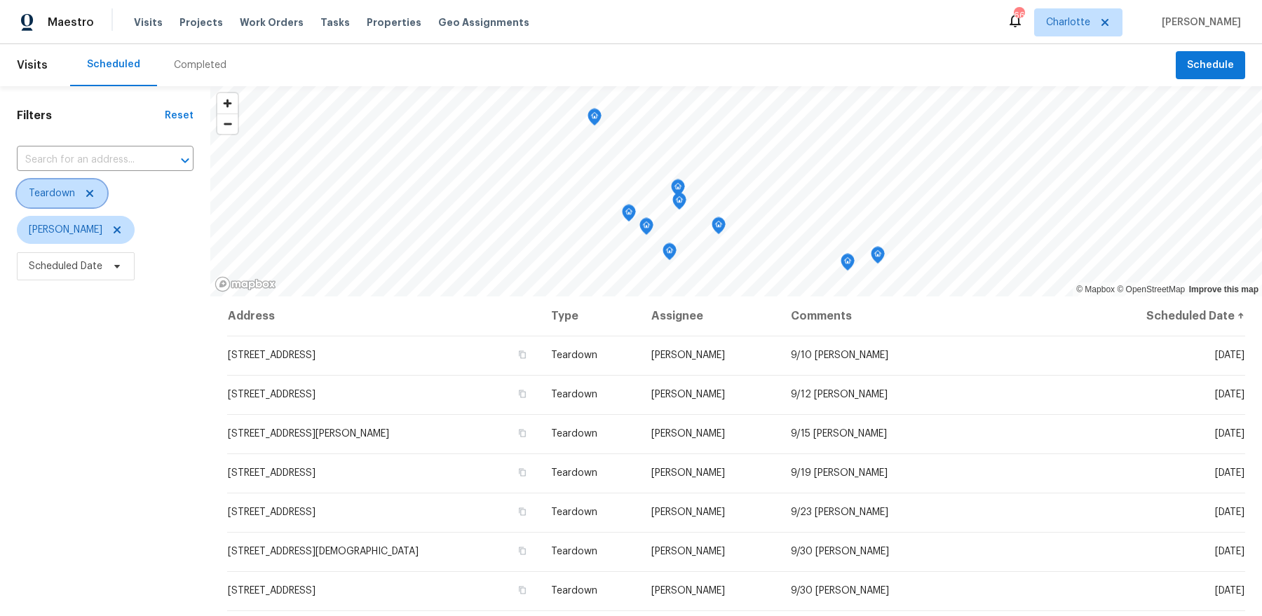
click at [86, 196] on icon at bounding box center [89, 193] width 11 height 11
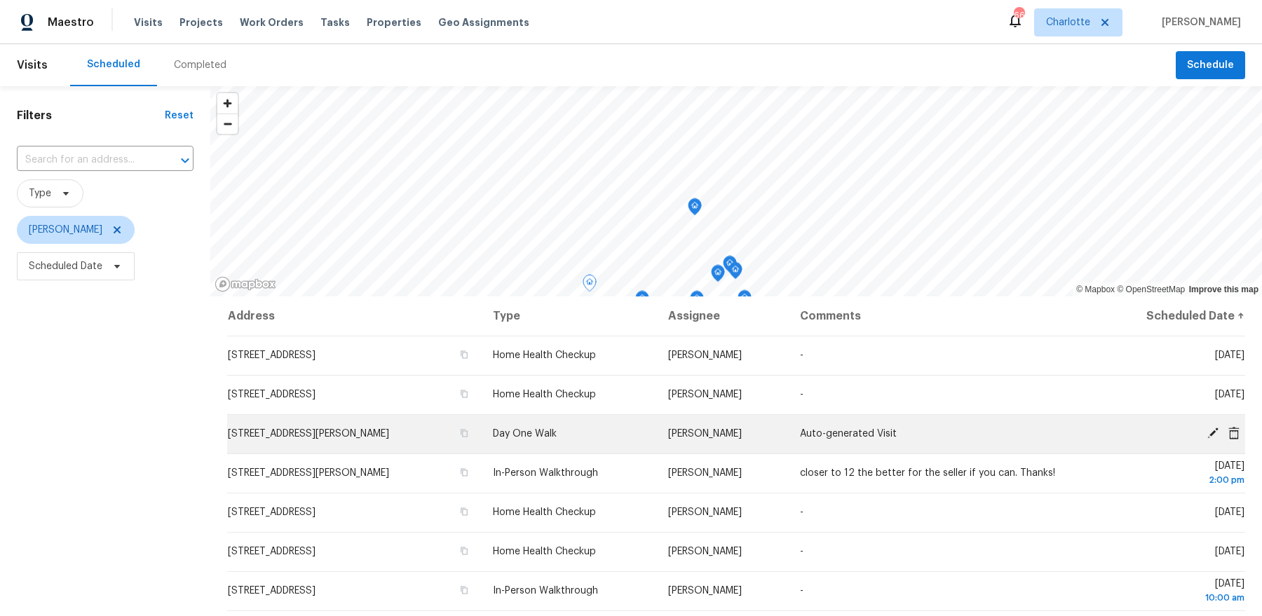
click at [377, 444] on td "[STREET_ADDRESS][PERSON_NAME]" at bounding box center [354, 433] width 255 height 39
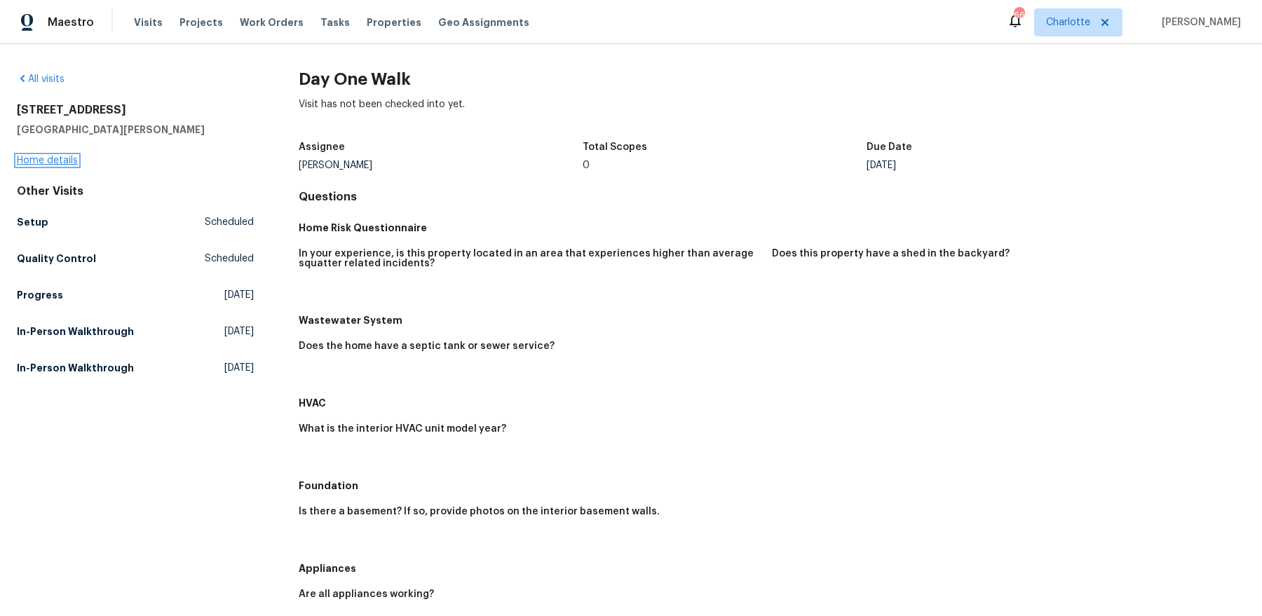
click at [27, 162] on link "Home details" at bounding box center [47, 161] width 61 height 10
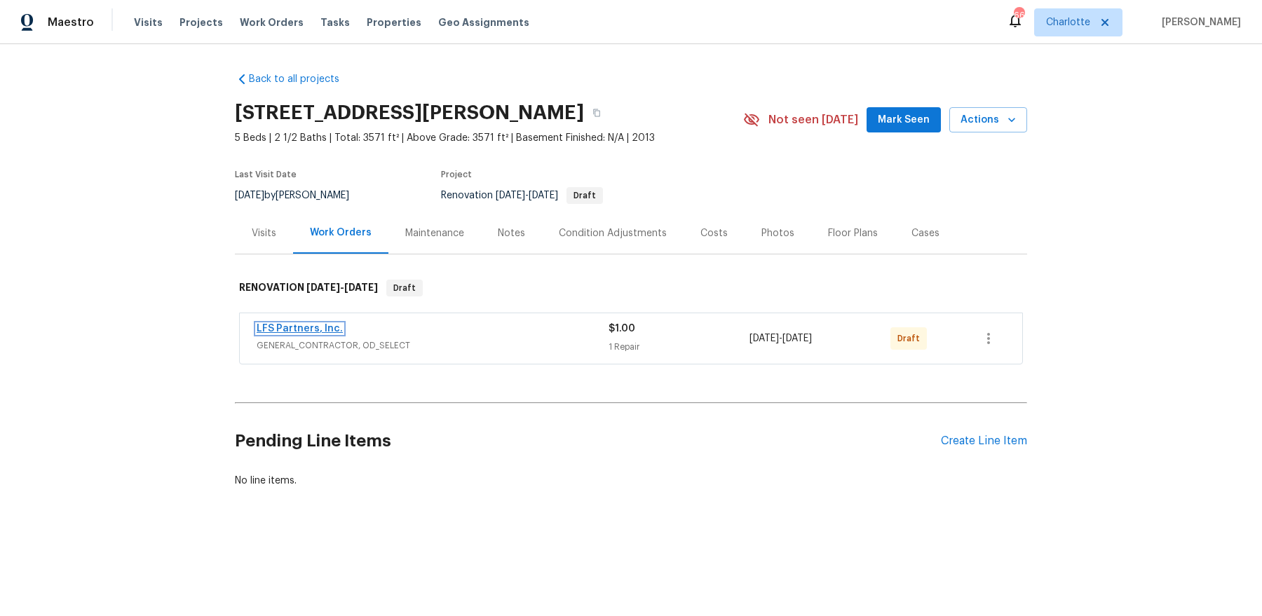
click at [309, 324] on link "LFS Partners, Inc." at bounding box center [300, 329] width 86 height 10
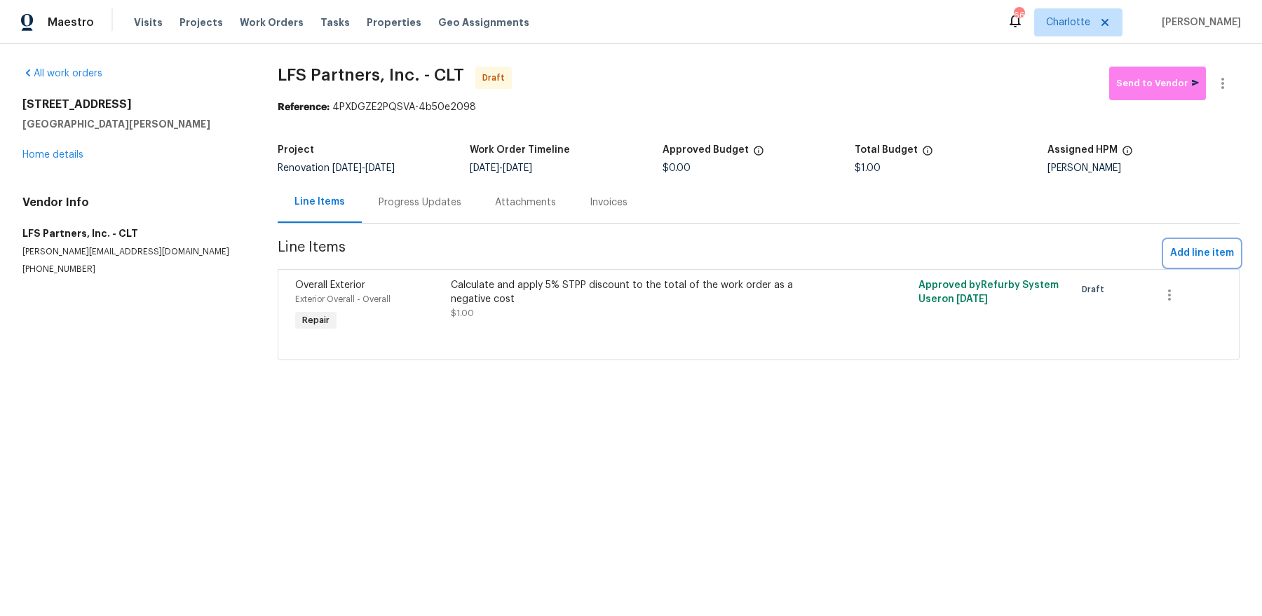
click at [1221, 246] on span "Add line item" at bounding box center [1202, 254] width 64 height 18
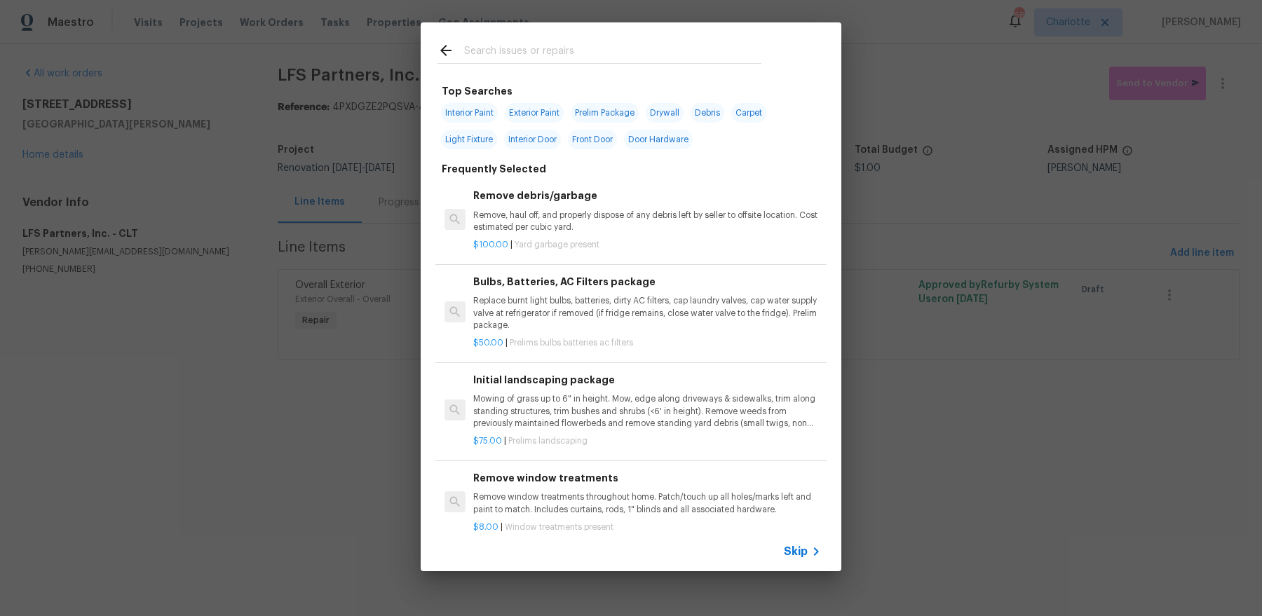
click at [704, 46] on input "text" at bounding box center [612, 52] width 297 height 21
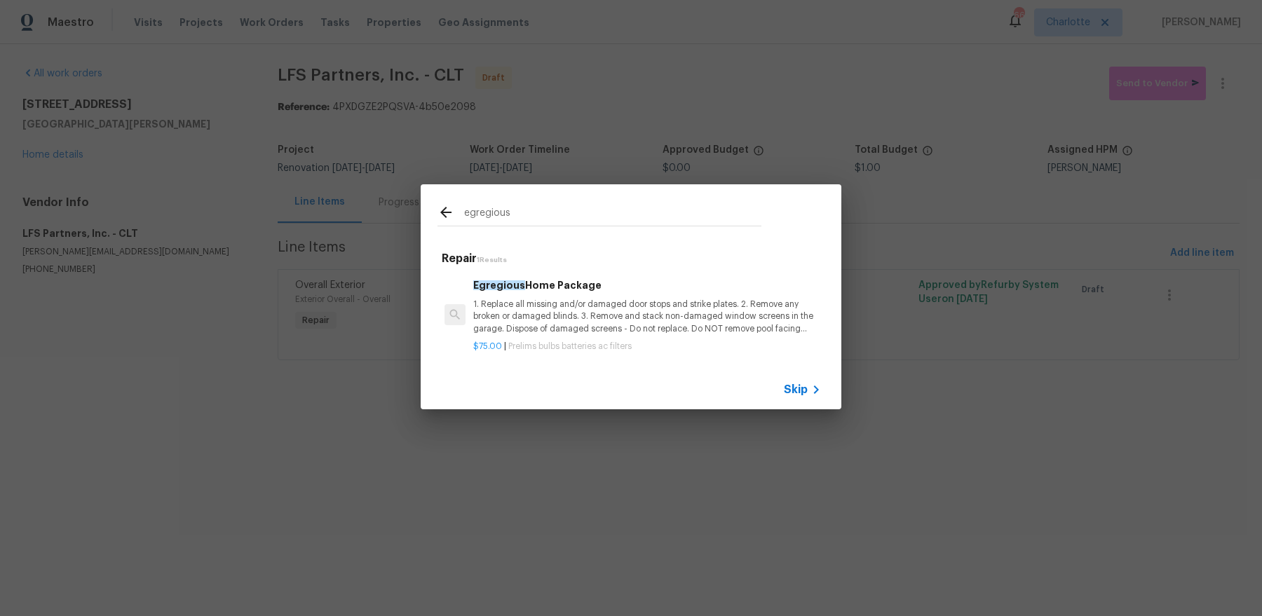
type input "egregious"
click at [605, 316] on p "1. Replace all missing and/or damaged door stops and strike plates. 2. Remove a…" at bounding box center [647, 317] width 348 height 36
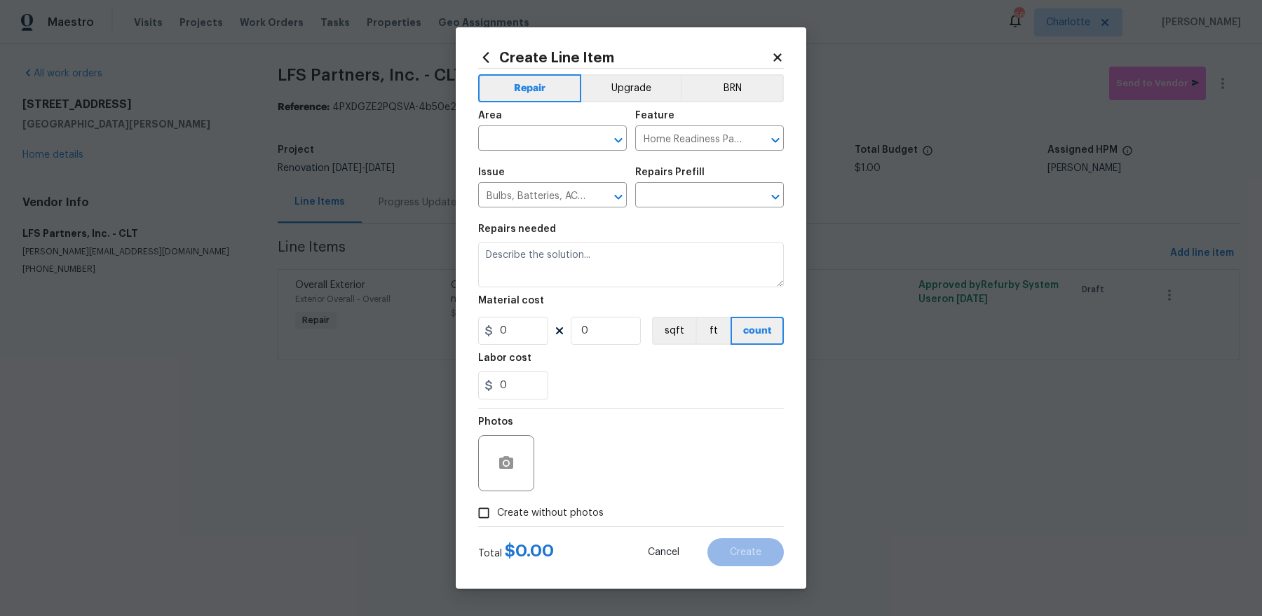
type input "Egregious Home Package $75.00"
type textarea "1. Replace all missing and/or damaged door stops and strike plates. 2. Remove a…"
type input "75"
type input "1"
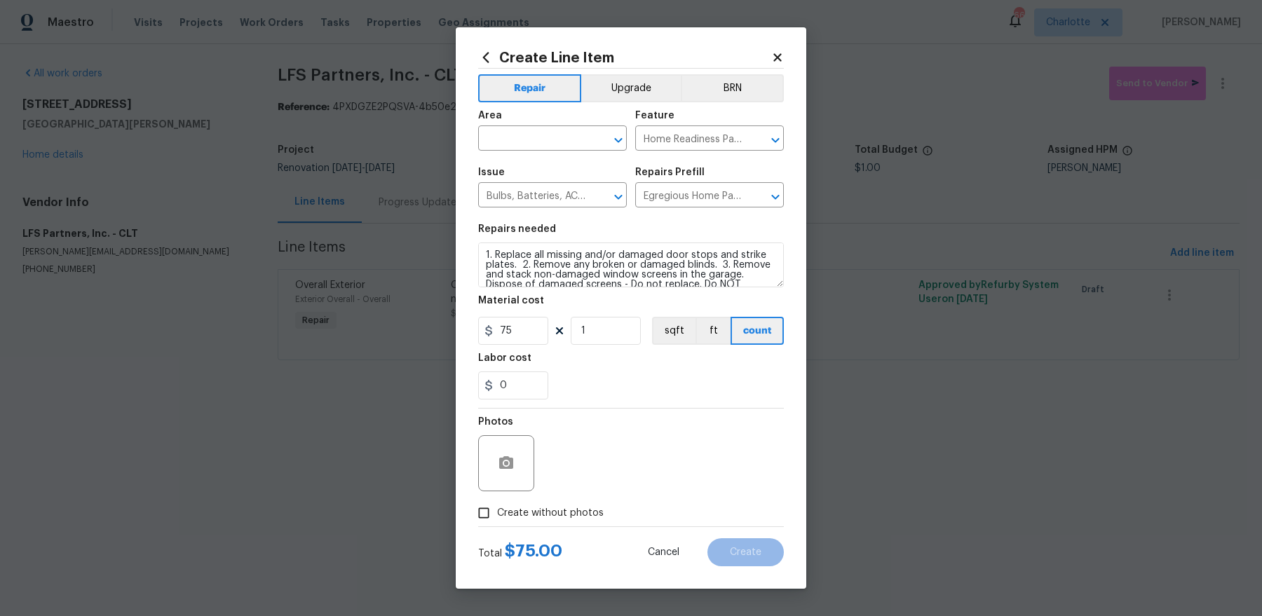
click at [541, 123] on div "Area" at bounding box center [552, 120] width 149 height 18
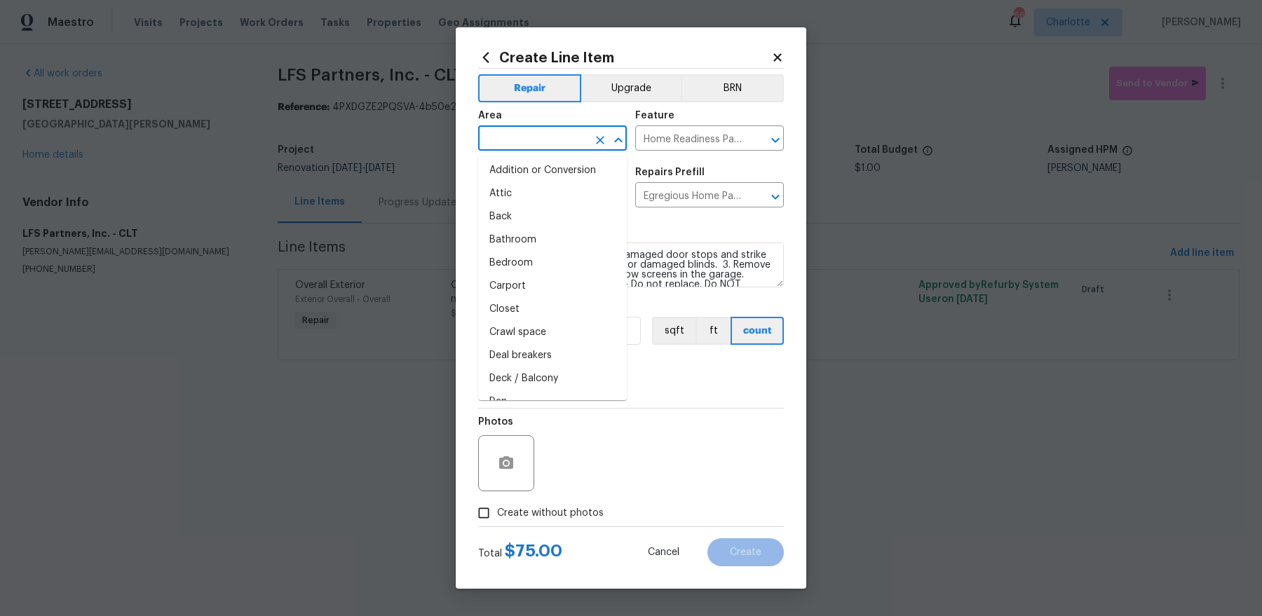
click at [539, 135] on input "text" at bounding box center [532, 140] width 109 height 22
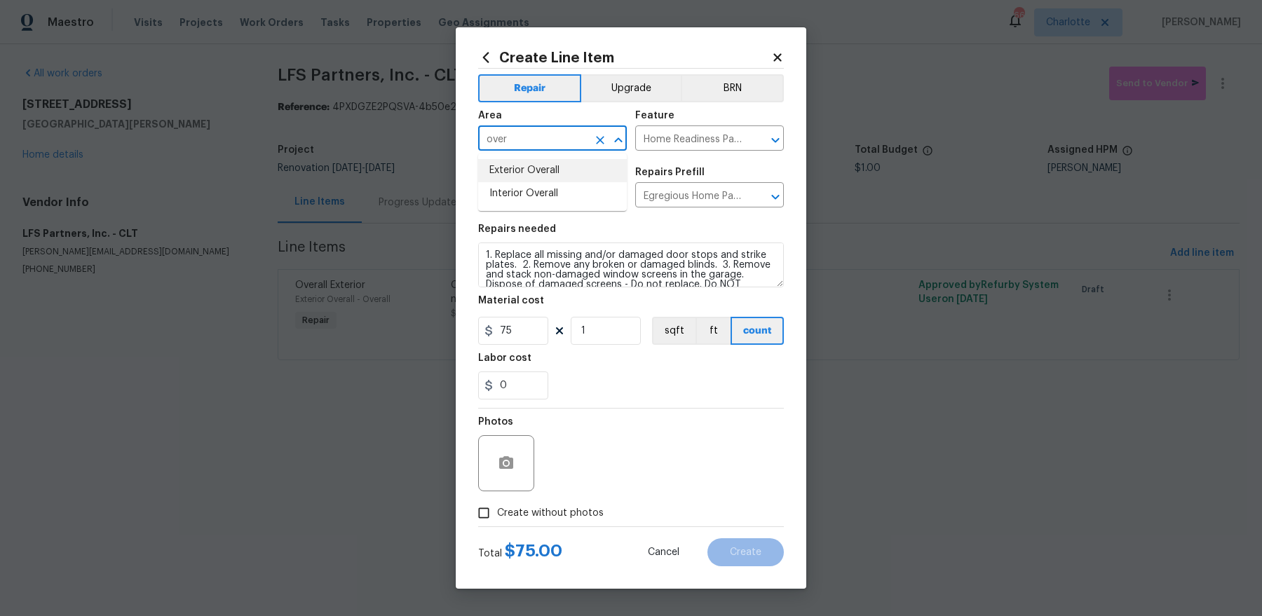
click at [528, 170] on li "Exterior Overall" at bounding box center [552, 170] width 149 height 23
type input "Exterior Overall"
click at [560, 511] on span "Create without photos" at bounding box center [550, 513] width 107 height 15
click at [497, 511] on input "Create without photos" at bounding box center [484, 513] width 27 height 27
checkbox input "true"
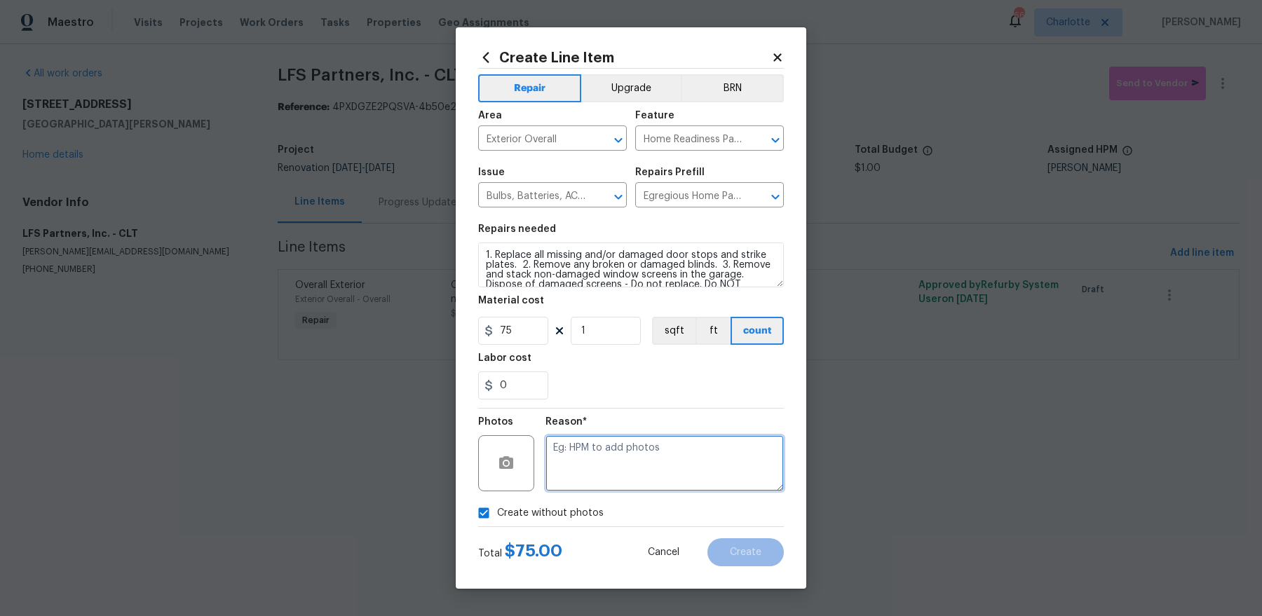
click at [641, 471] on textarea at bounding box center [665, 463] width 238 height 56
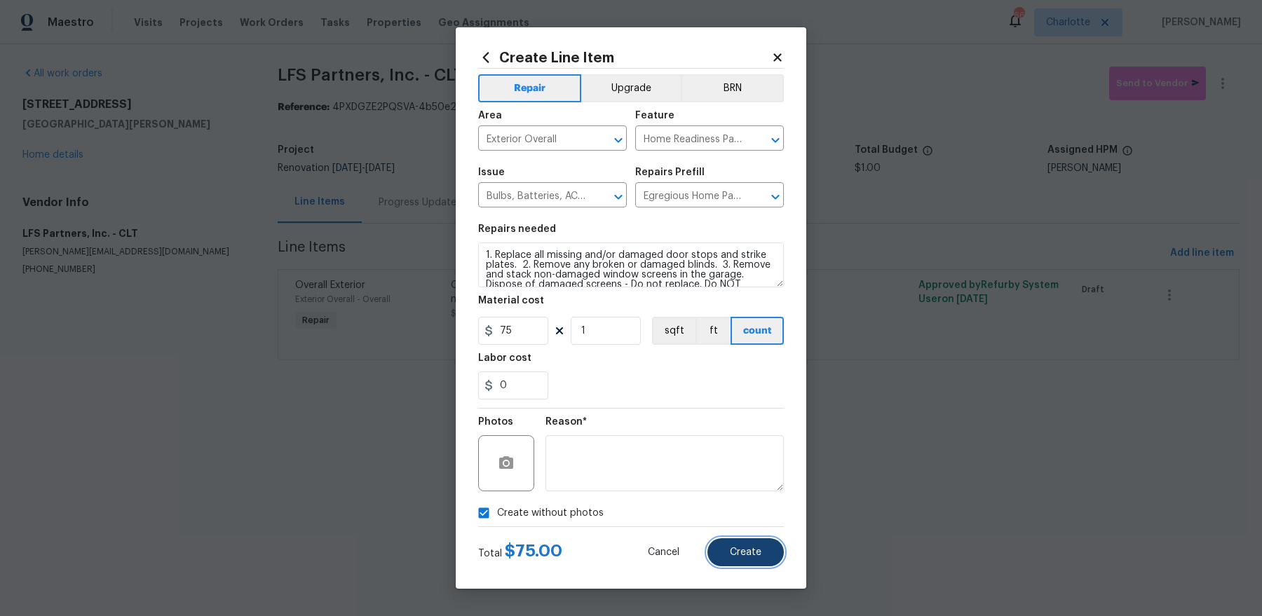
click at [764, 561] on button "Create" at bounding box center [746, 553] width 76 height 28
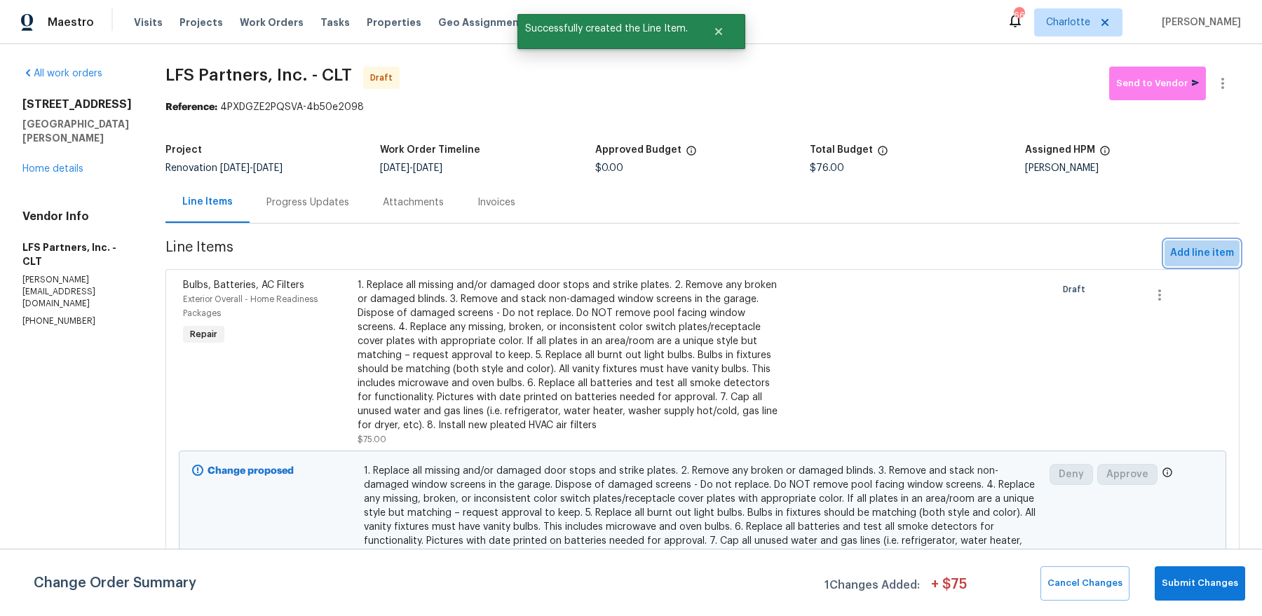
click at [1195, 248] on span "Add line item" at bounding box center [1202, 254] width 64 height 18
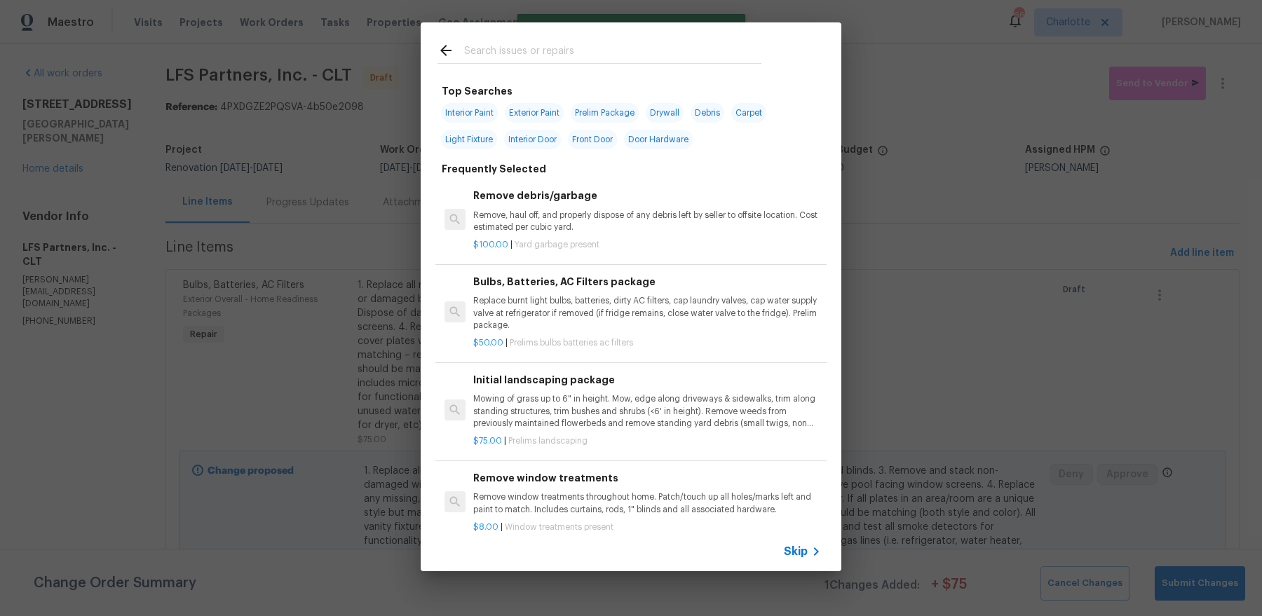
click at [623, 37] on div at bounding box center [600, 49] width 358 height 55
click at [597, 53] on input "text" at bounding box center [612, 52] width 297 height 21
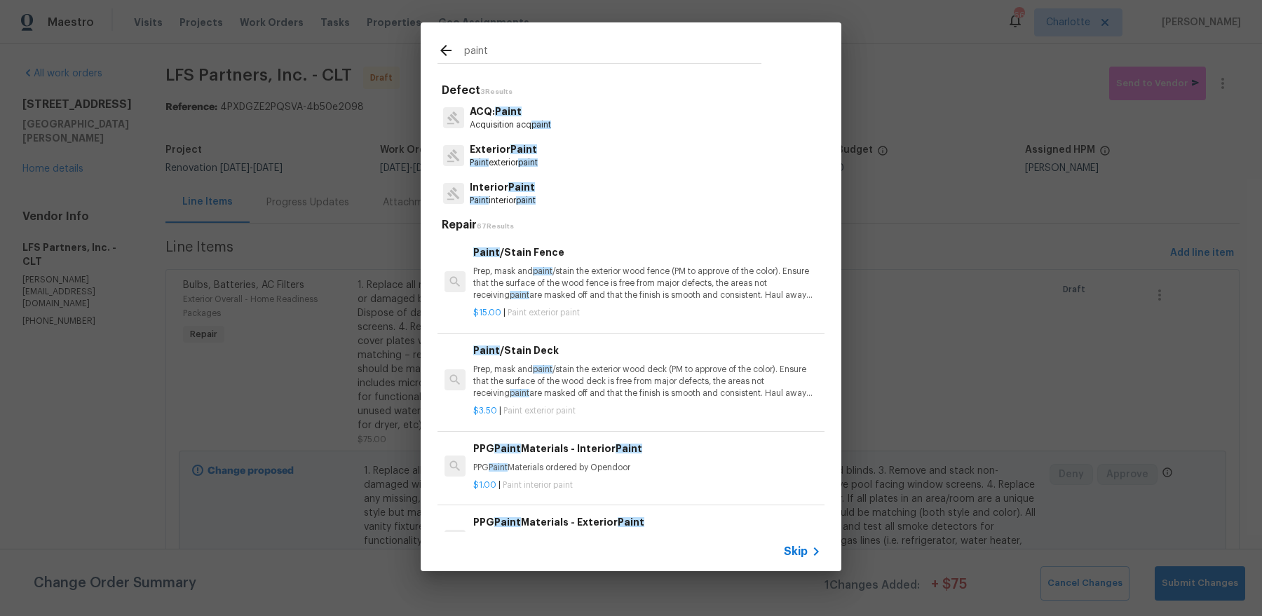
type input "paint"
click at [596, 158] on div "Exterior Paint Paint exterior paint" at bounding box center [631, 156] width 387 height 38
click at [485, 151] on p "Exterior Paint" at bounding box center [504, 149] width 68 height 15
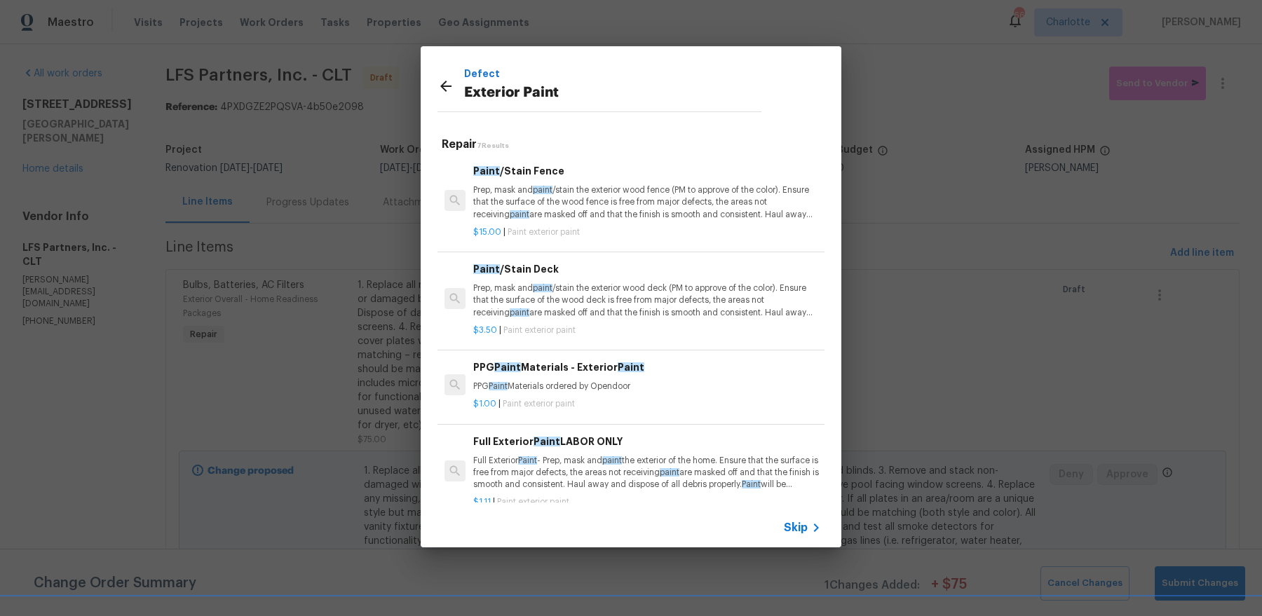
click at [449, 86] on icon at bounding box center [445, 86] width 11 height 11
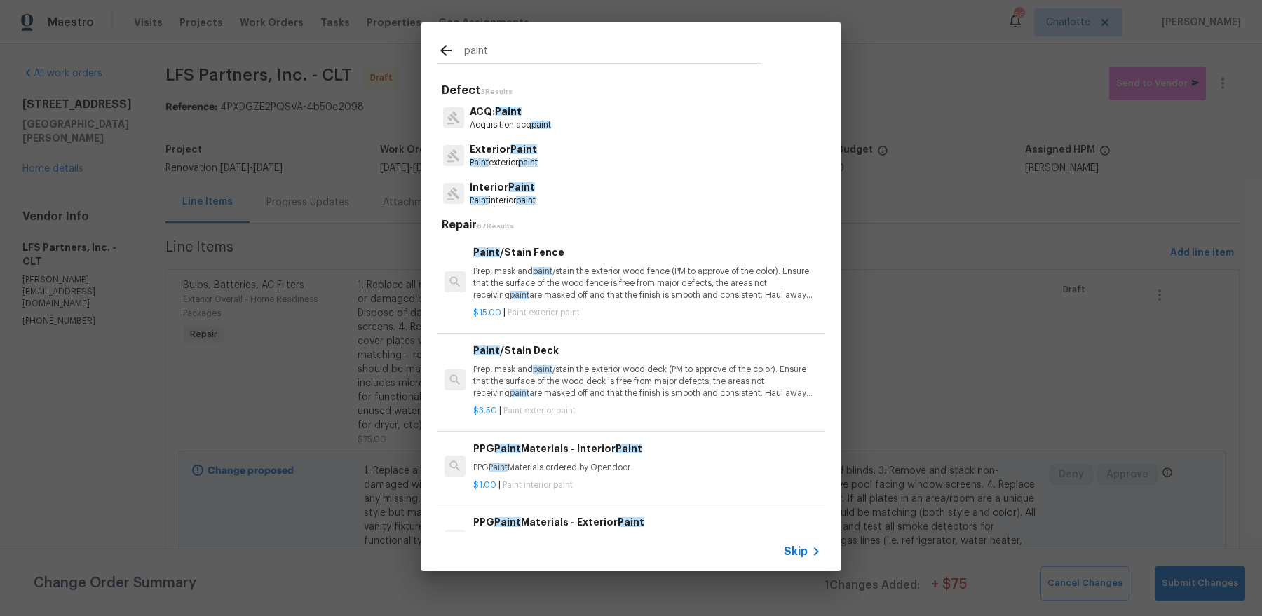
click at [503, 55] on input "paint" at bounding box center [612, 52] width 297 height 21
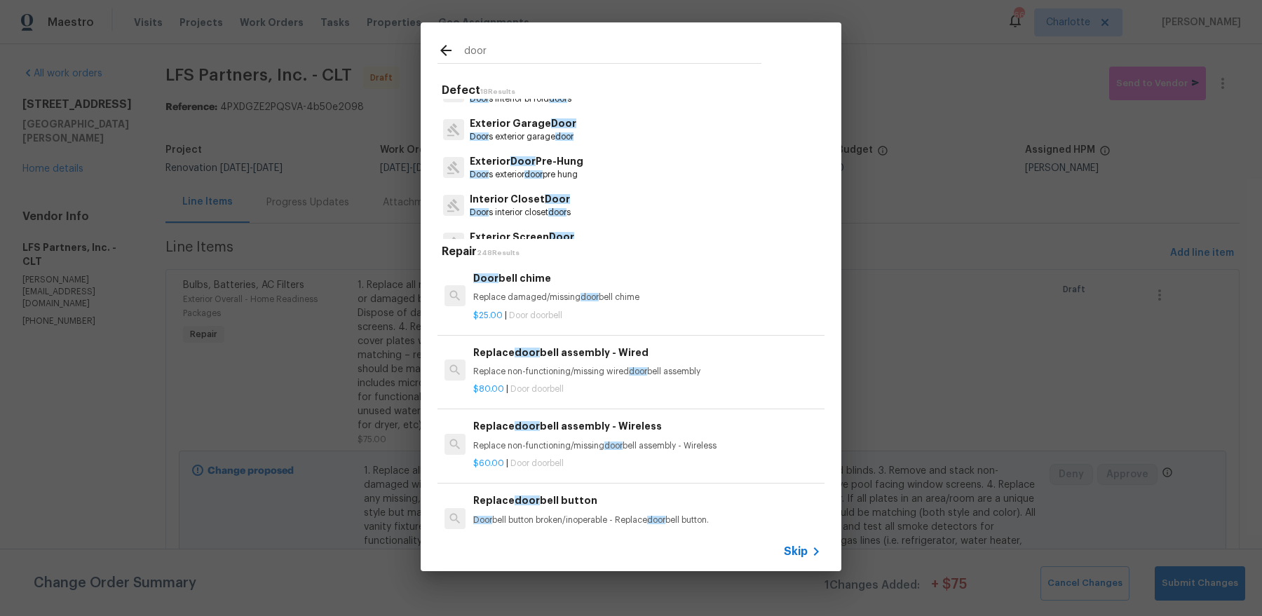
scroll to position [216, 0]
type input "door"
click at [566, 169] on p "Door s exterior door pre hung" at bounding box center [527, 175] width 114 height 12
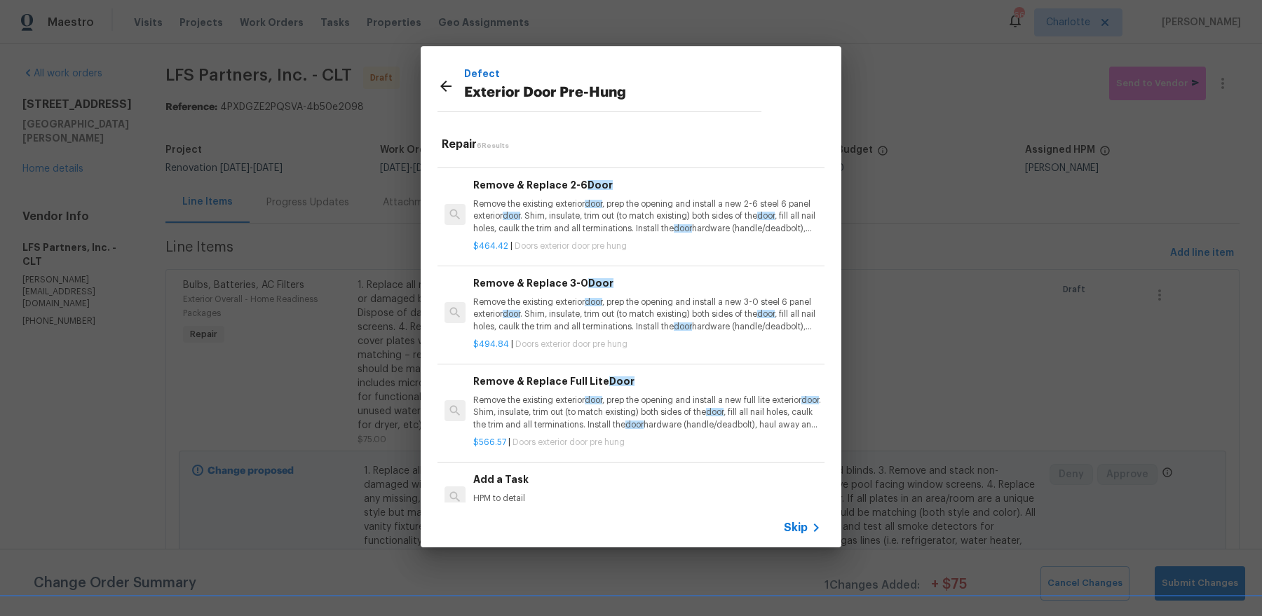
scroll to position [215, 0]
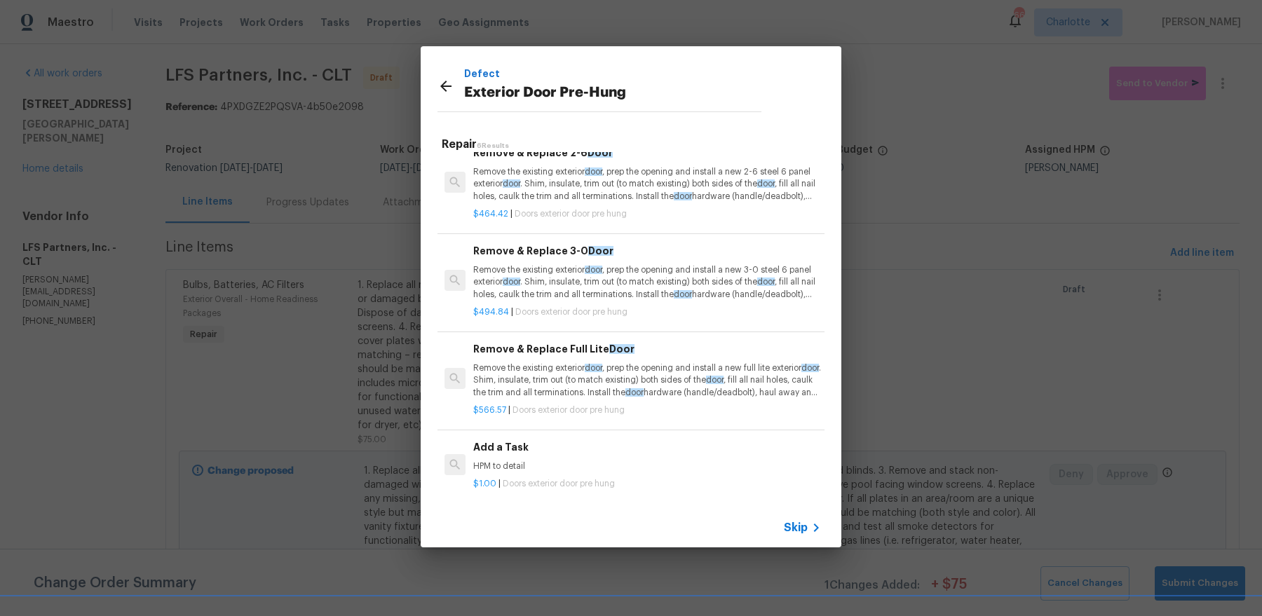
click at [560, 461] on p "HPM to detail" at bounding box center [647, 467] width 348 height 12
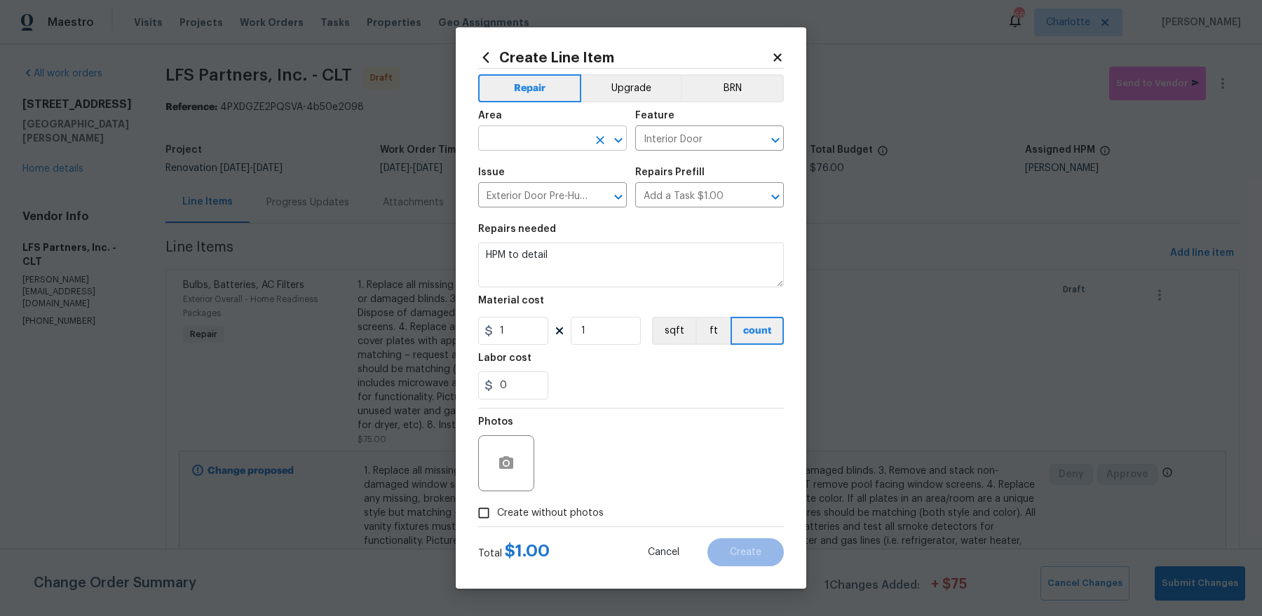
click at [574, 136] on input "text" at bounding box center [532, 140] width 109 height 22
click at [573, 171] on li "Exterior Overall" at bounding box center [552, 170] width 149 height 23
type input "Exterior Overall"
click at [578, 240] on div "Repairs needed" at bounding box center [631, 233] width 306 height 18
click at [578, 257] on textarea "HPM to detail" at bounding box center [631, 265] width 306 height 45
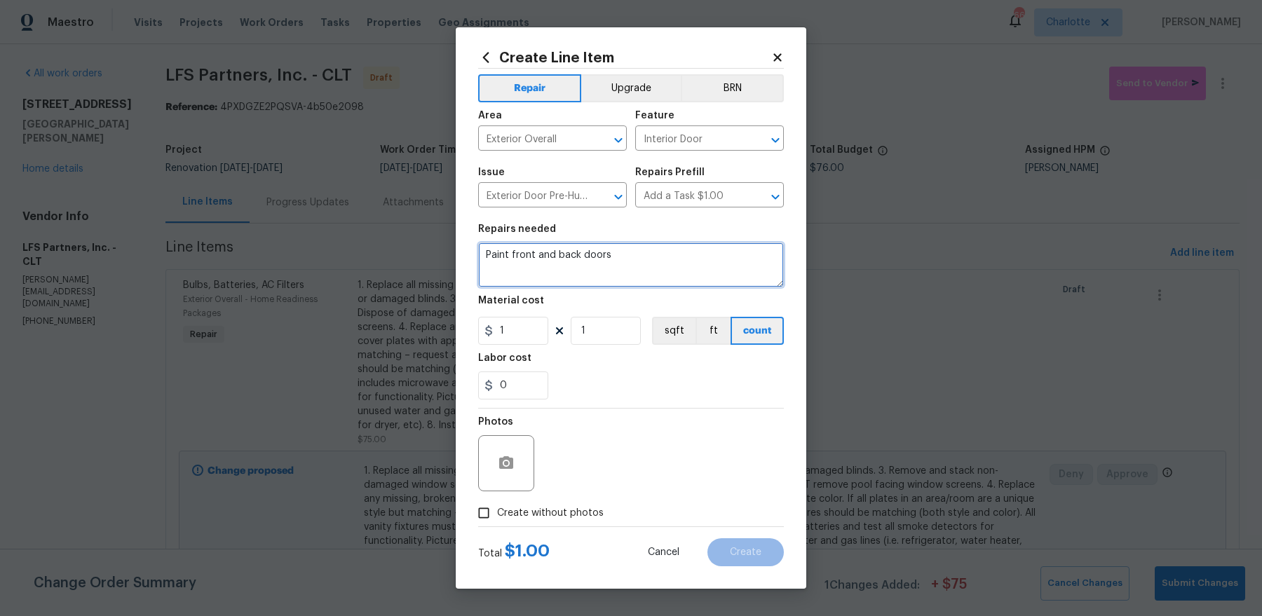
type textarea "Paint front and back doors"
type input "50"
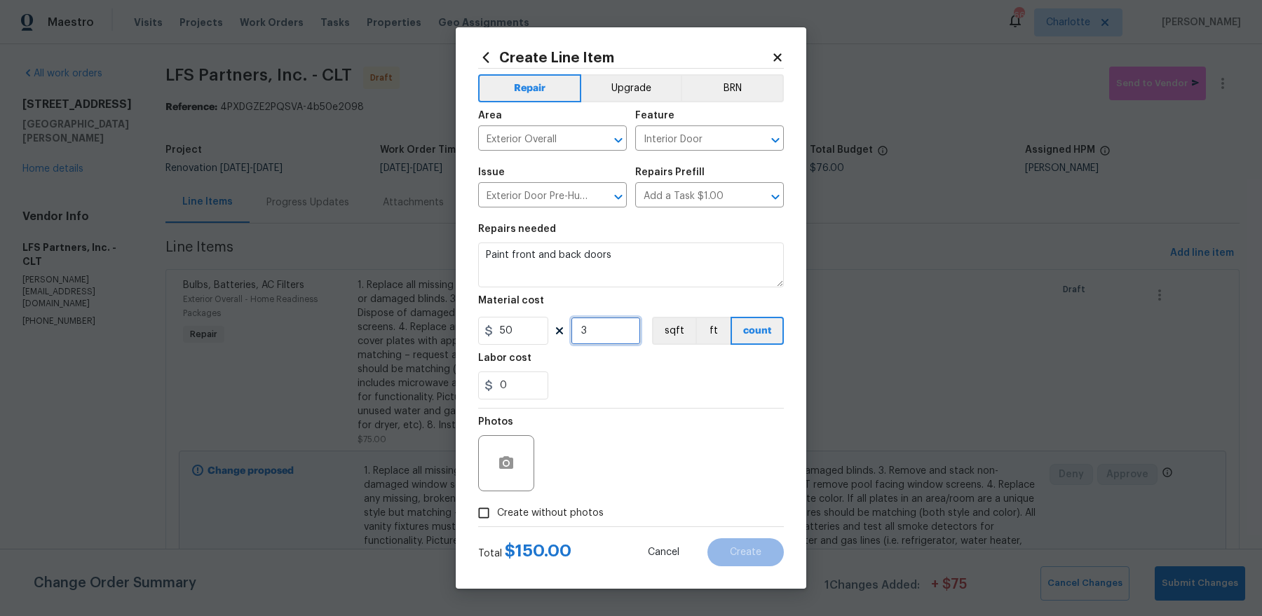
type input "3"
click at [545, 512] on span "Create without photos" at bounding box center [550, 513] width 107 height 15
click at [497, 512] on input "Create without photos" at bounding box center [484, 513] width 27 height 27
checkbox input "true"
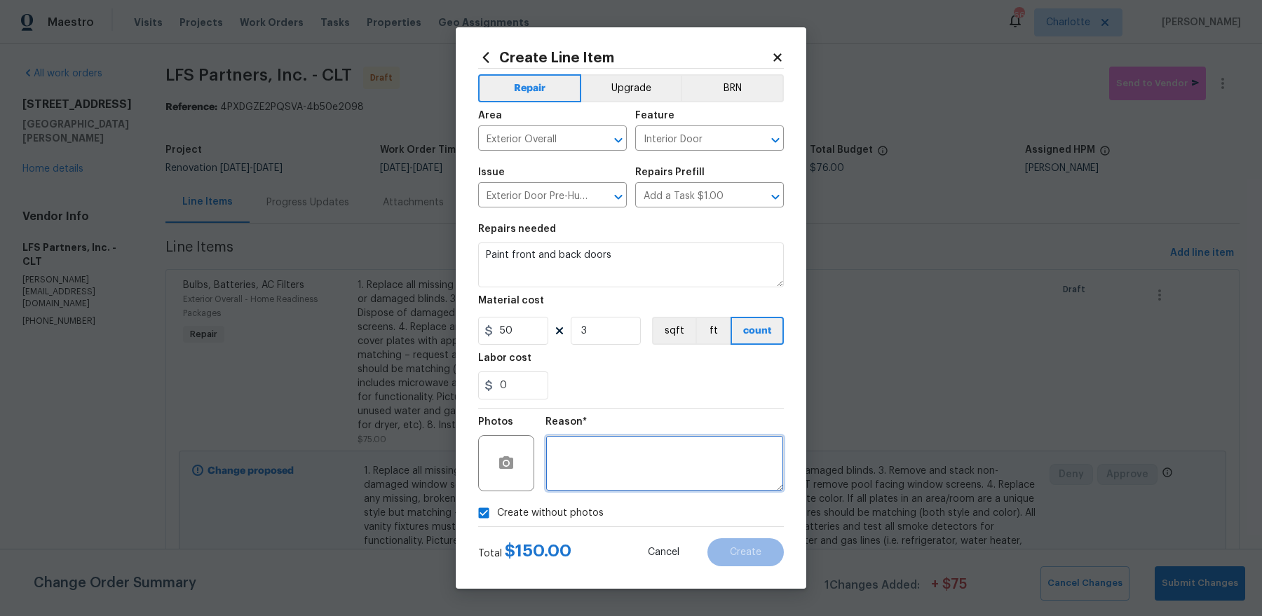
click at [635, 474] on textarea at bounding box center [665, 463] width 238 height 56
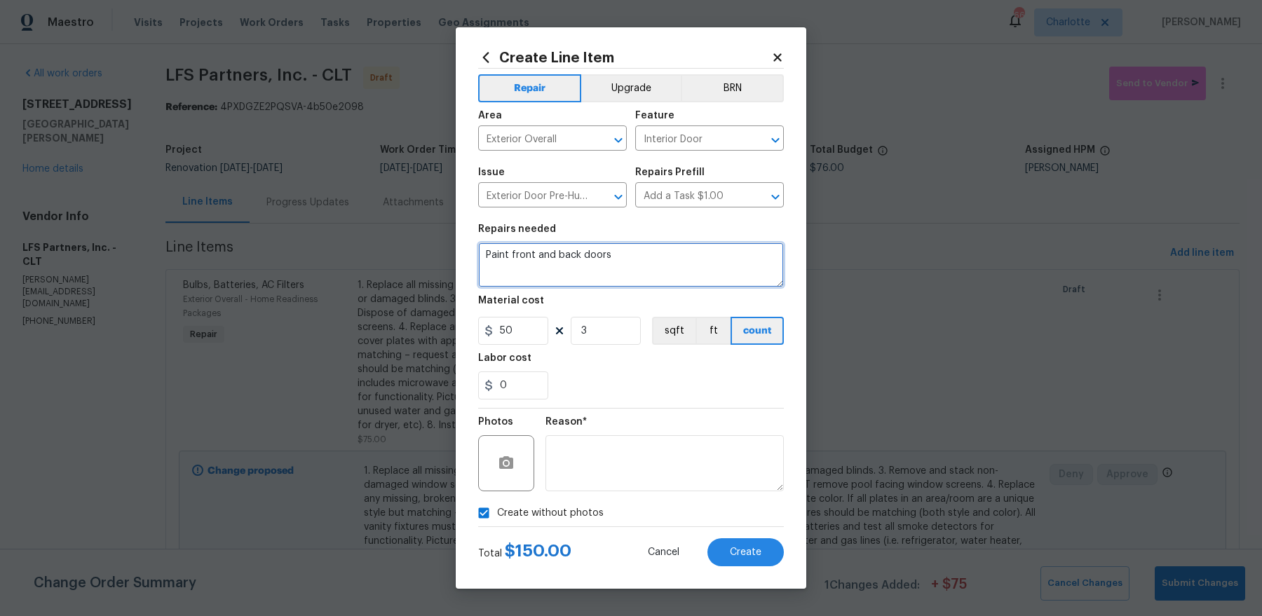
click at [677, 258] on textarea "Paint front and back doors" at bounding box center [631, 265] width 306 height 45
type textarea "Paint front and back doors (match colors)"
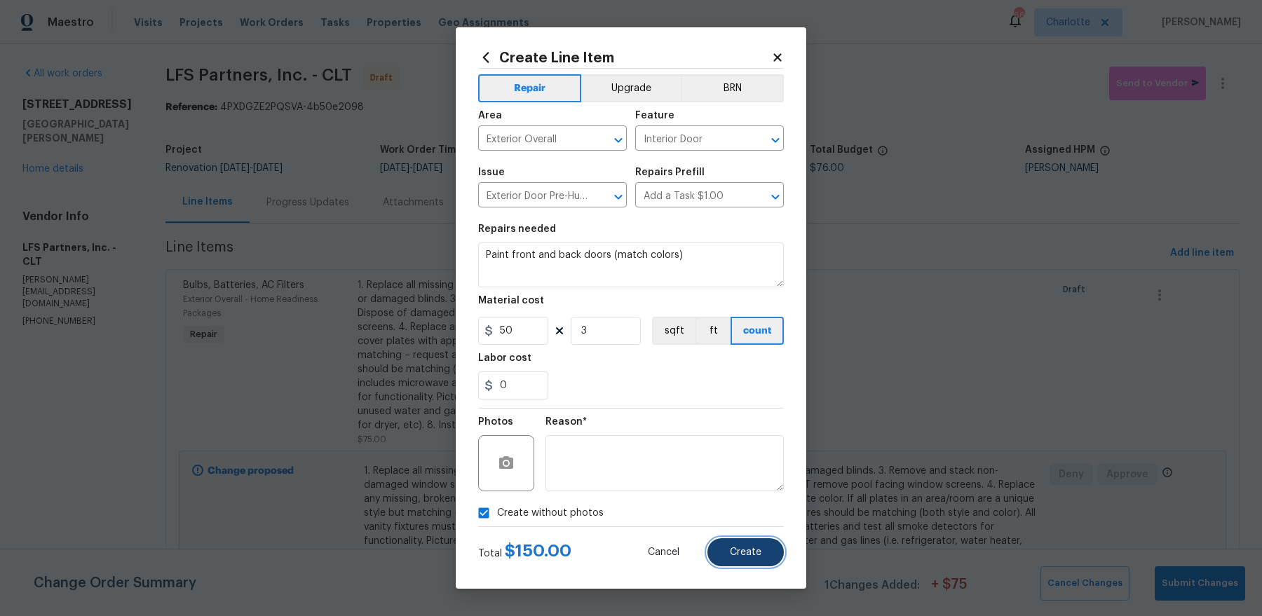
click at [751, 548] on span "Create" at bounding box center [746, 553] width 32 height 11
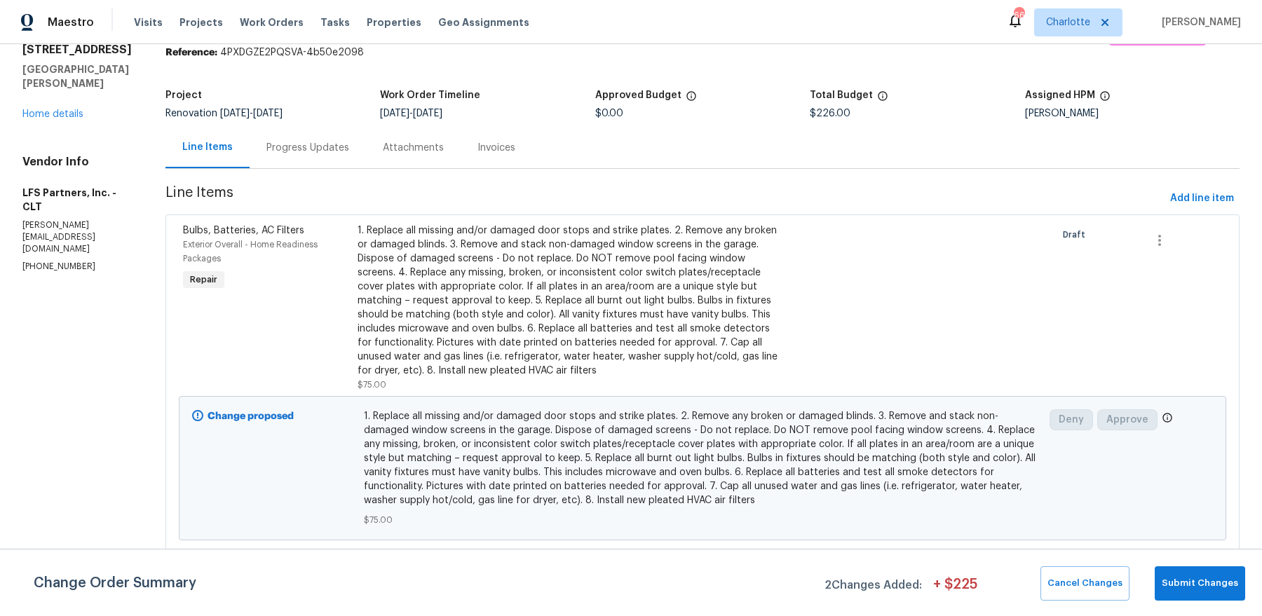
scroll to position [0, 0]
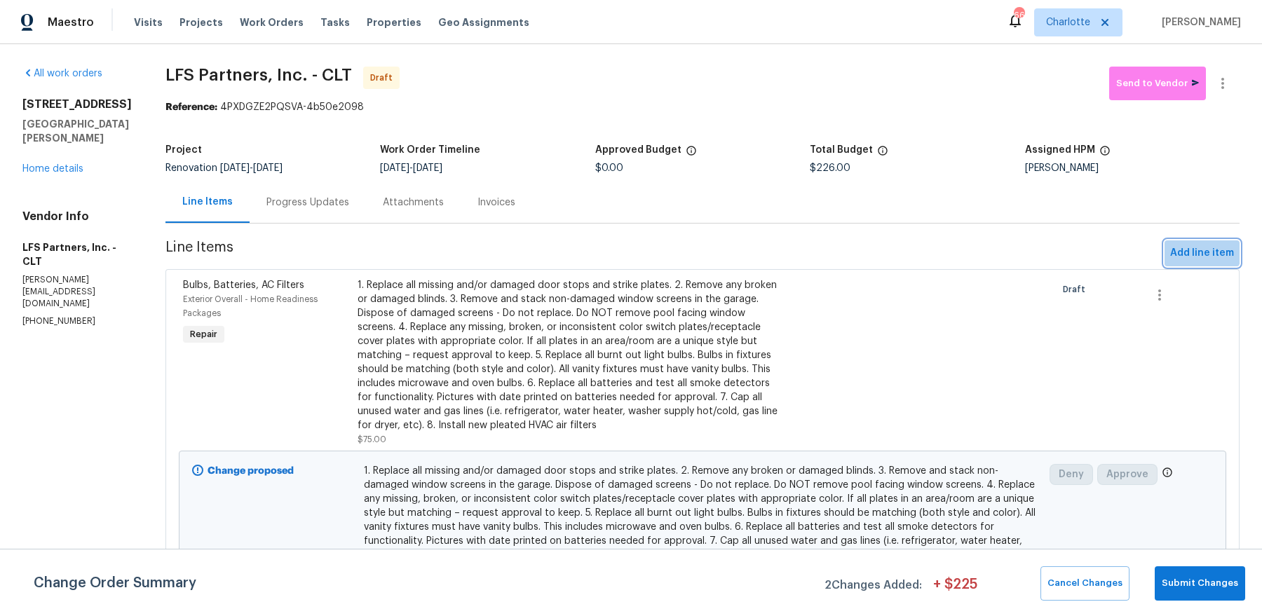
click at [1193, 247] on span "Add line item" at bounding box center [1202, 254] width 64 height 18
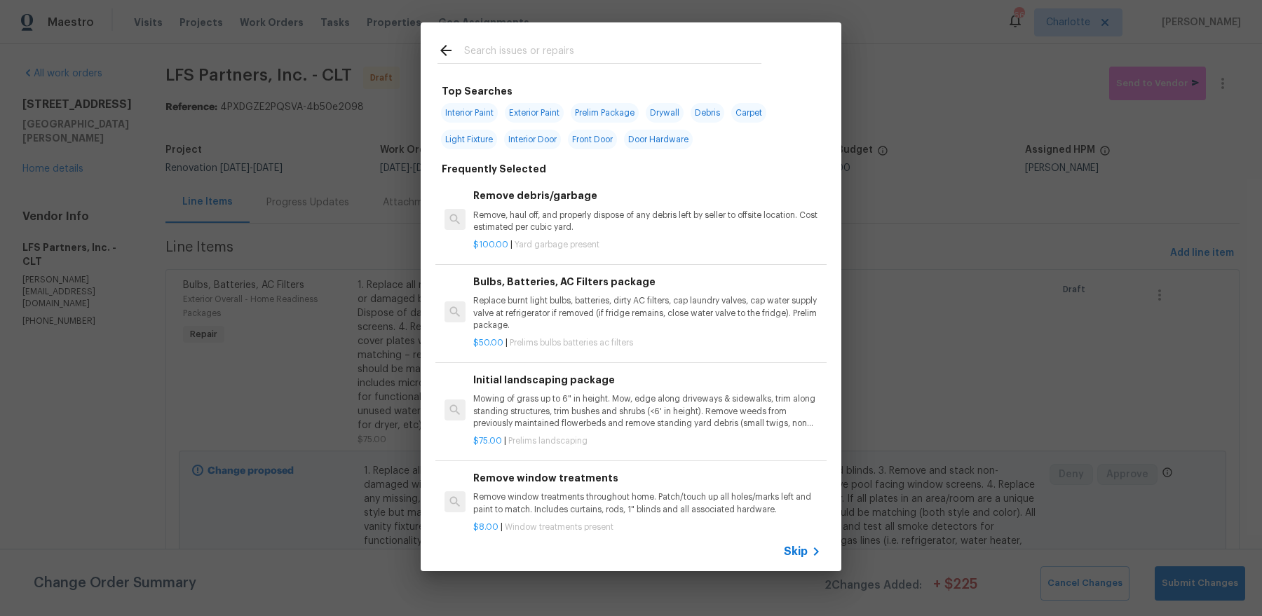
click at [578, 51] on input "text" at bounding box center [612, 52] width 297 height 21
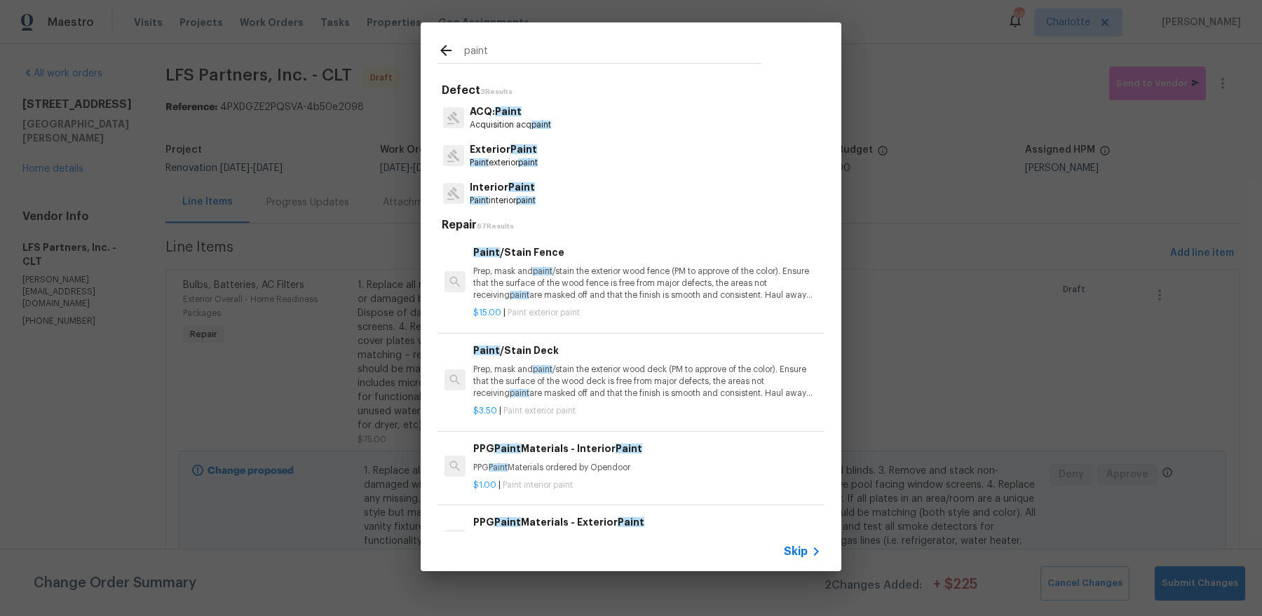
type input "paint"
click at [522, 196] on p "Paint interior paint" at bounding box center [503, 201] width 66 height 12
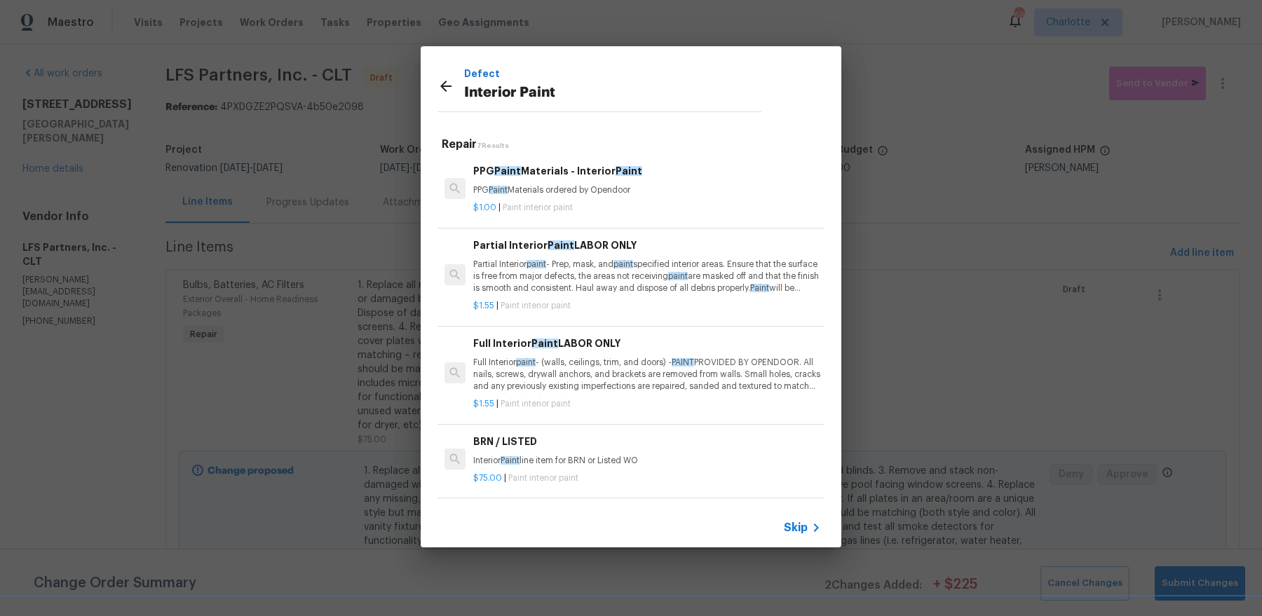
click at [651, 275] on p "Partial Interior paint - Prep, mask, and paint specified interior areas. Ensure…" at bounding box center [647, 277] width 348 height 36
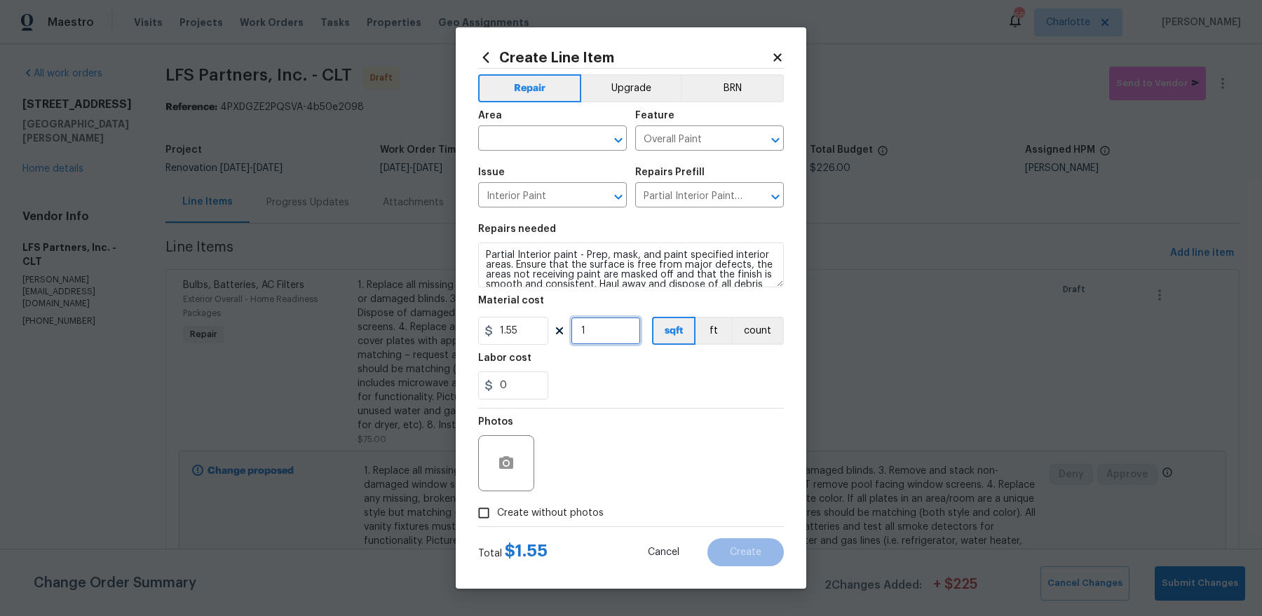
click at [610, 334] on input "1" at bounding box center [606, 331] width 70 height 28
paste input "357"
type input "3571"
click at [516, 147] on input "text" at bounding box center [532, 140] width 109 height 22
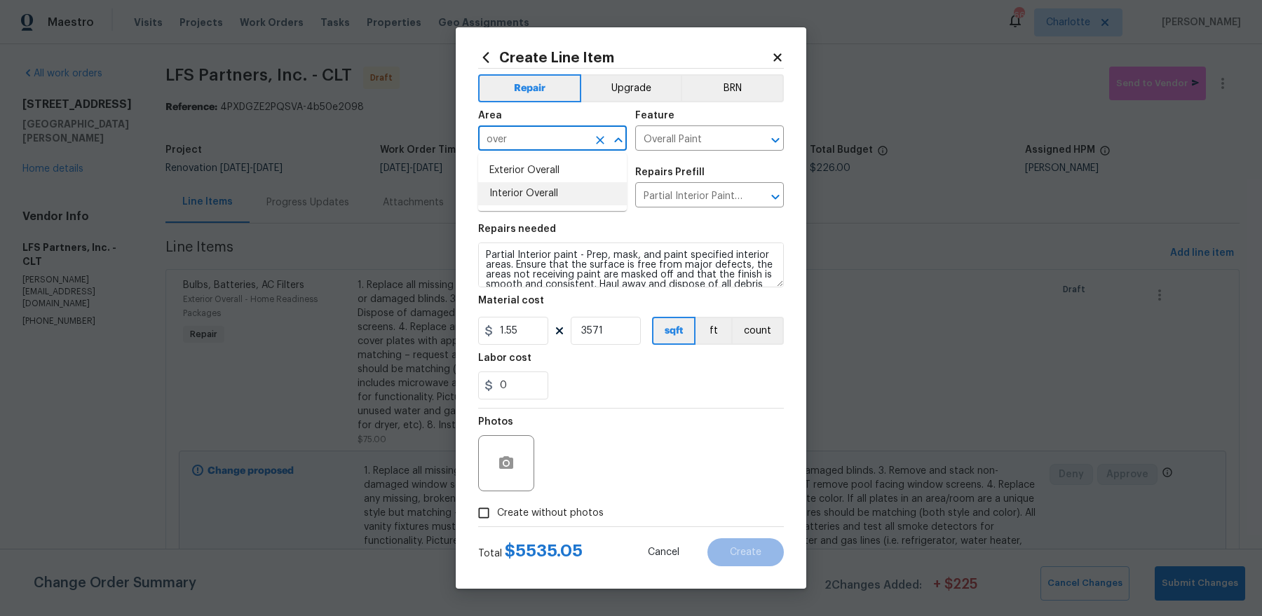
click at [510, 191] on li "Interior Overall" at bounding box center [552, 193] width 149 height 23
type input "Interior Overall"
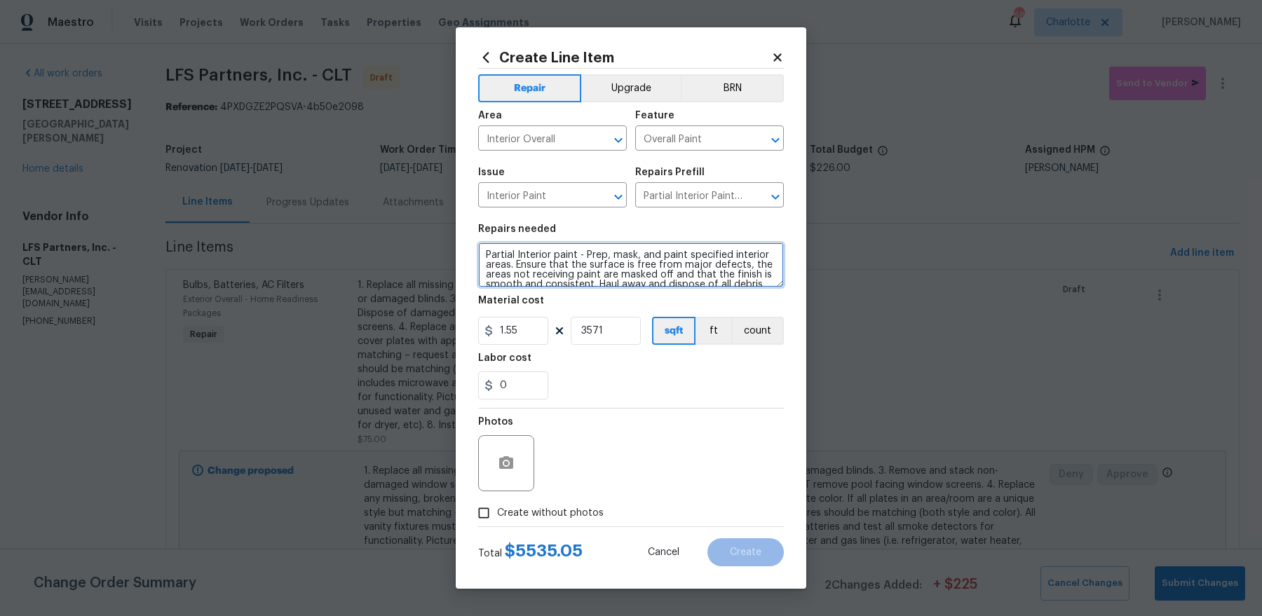
drag, startPoint x: 518, startPoint y: 252, endPoint x: 383, endPoint y: 252, distance: 135.3
click at [383, 253] on div "Create Line Item Repair Upgrade BRN Area Interior Overall ​ Feature Overall Pai…" at bounding box center [631, 308] width 1262 height 616
type textarea "Interior paint - Prep, mask, and paint specified interior areas. Ensure that th…"
click at [772, 55] on icon at bounding box center [777, 57] width 13 height 13
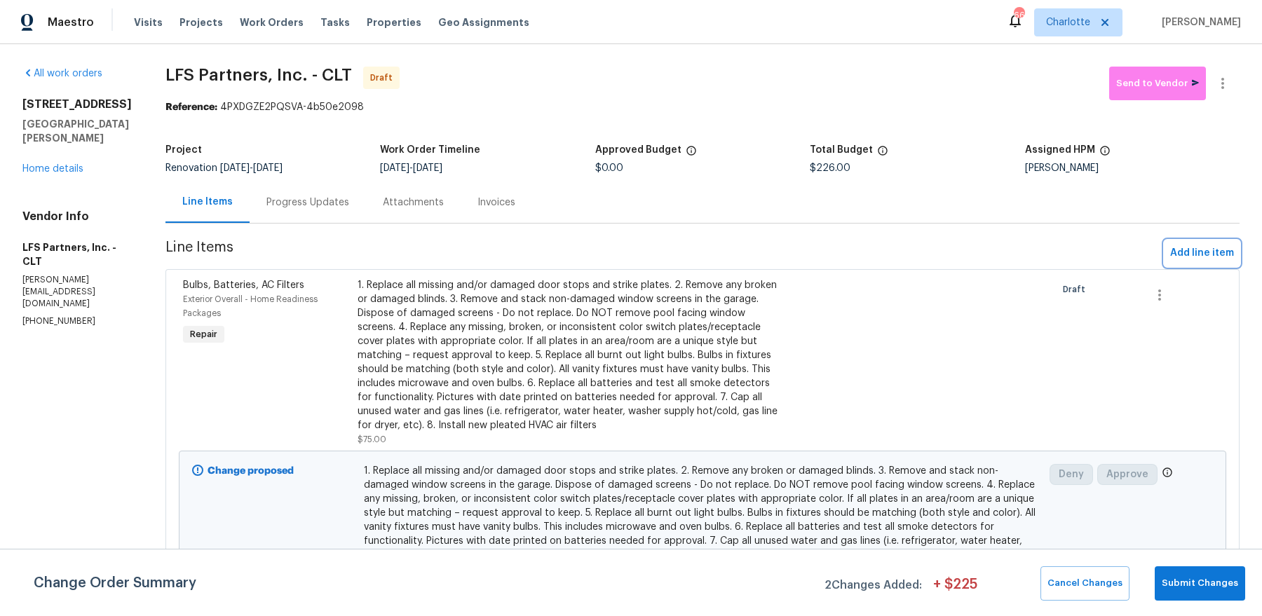
click at [1175, 242] on button "Add line item" at bounding box center [1202, 254] width 75 height 26
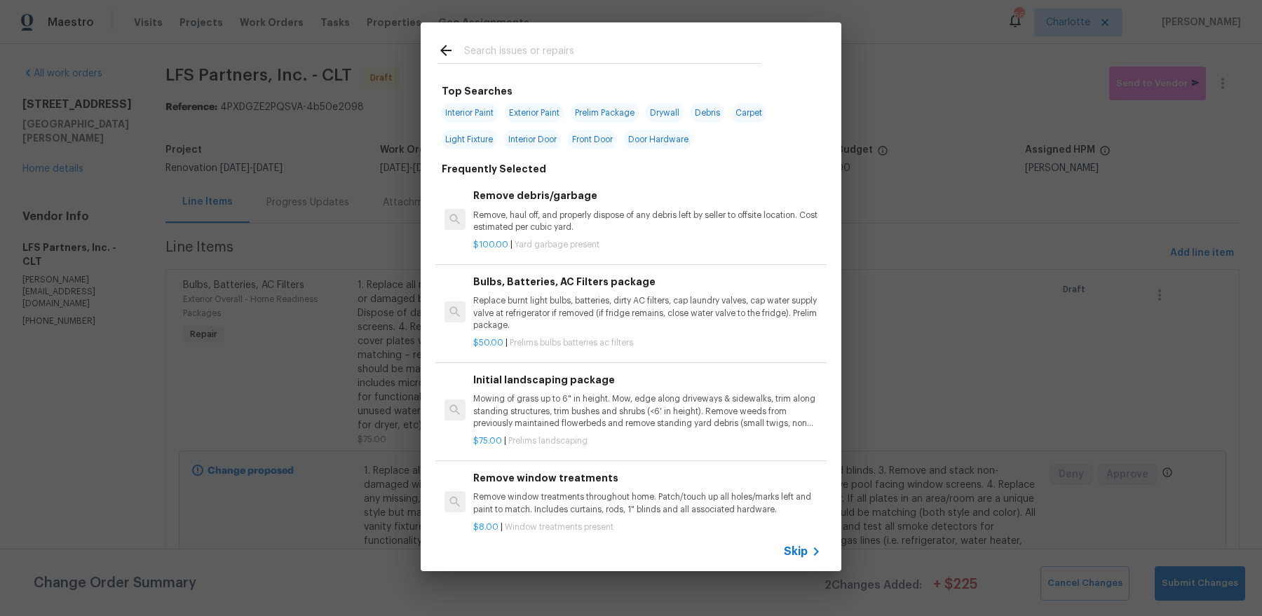
click at [473, 115] on span "Interior Paint" at bounding box center [469, 113] width 57 height 20
type input "Interior Paint"
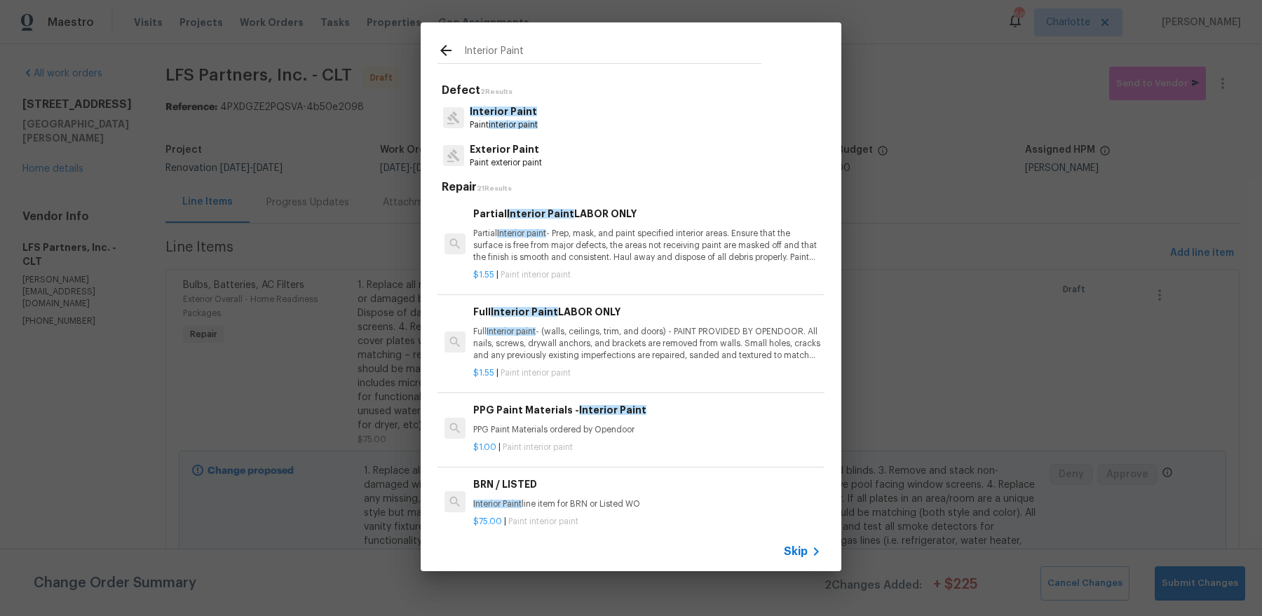
click at [653, 332] on p "Full Interior paint - (walls, ceilings, trim, and doors) - PAINT PROVIDED BY OP…" at bounding box center [647, 344] width 348 height 36
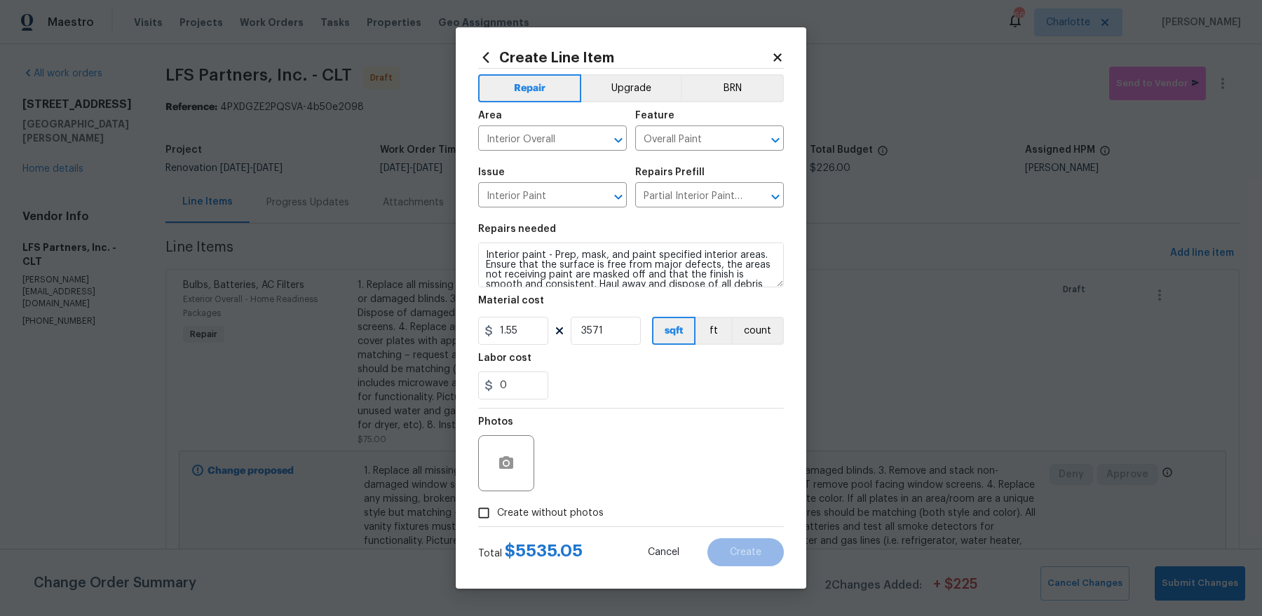
type input "Full Interior Paint LABOR ONLY $1.55"
type textarea "Full Interior paint - (walls, ceilings, trim, and doors) - PAINT PROVIDED BY OP…"
click at [551, 516] on span "Create without photos" at bounding box center [550, 513] width 107 height 15
click at [497, 516] on input "Create without photos" at bounding box center [484, 513] width 27 height 27
checkbox input "true"
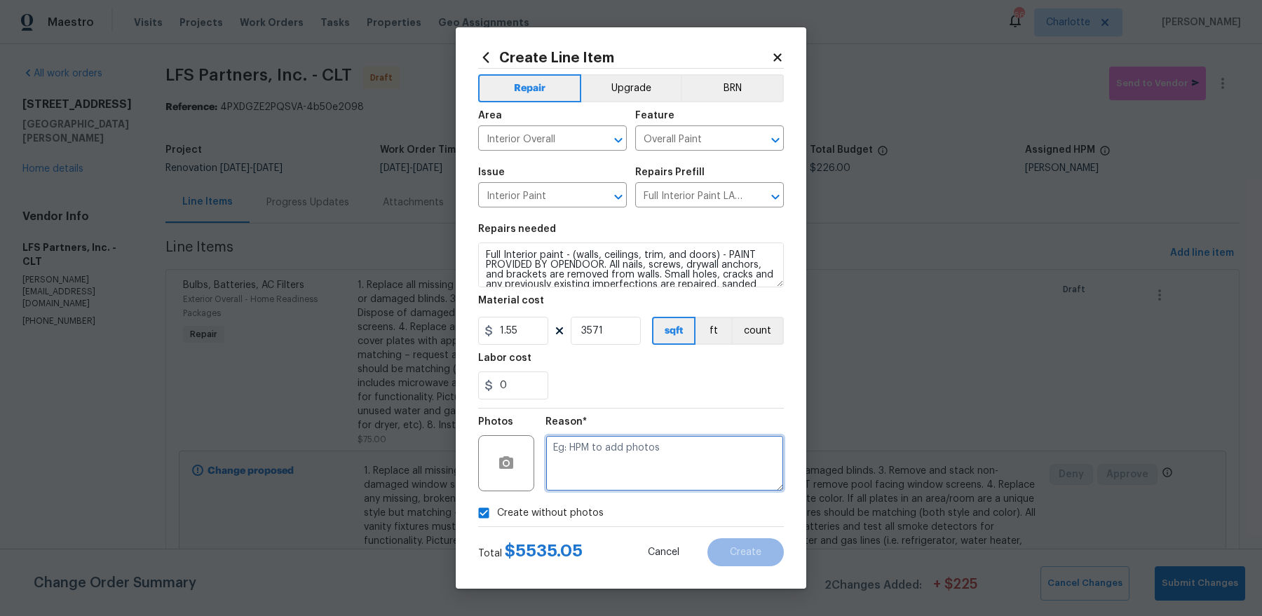
click at [650, 461] on textarea at bounding box center [665, 463] width 238 height 56
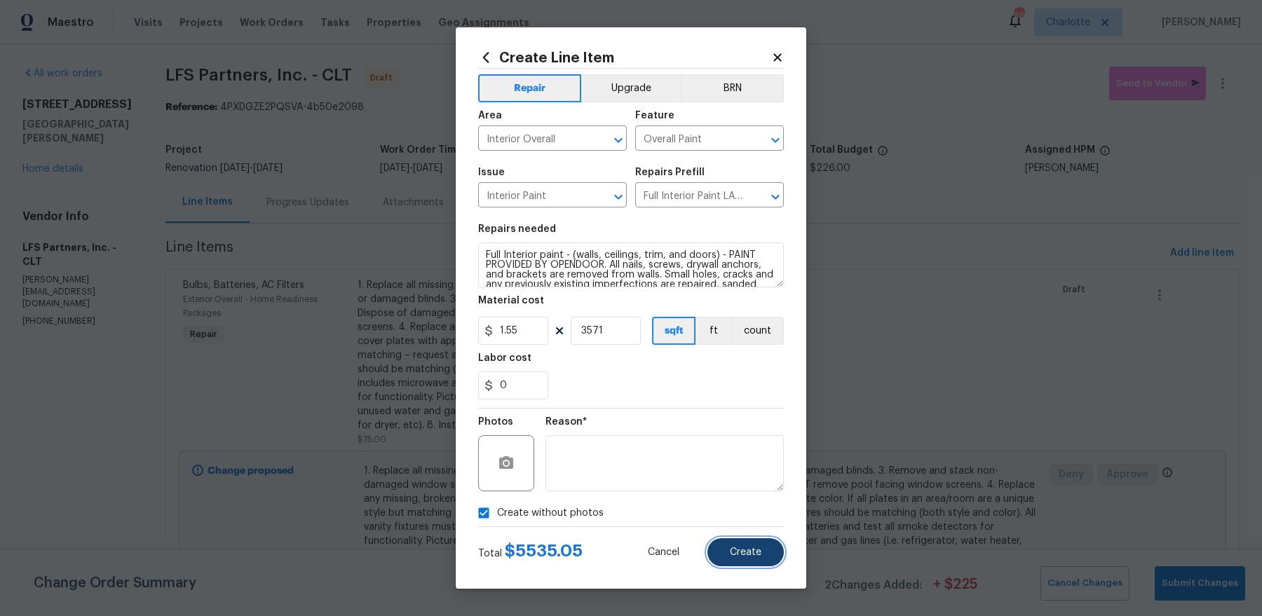
click at [755, 552] on span "Create" at bounding box center [746, 553] width 32 height 11
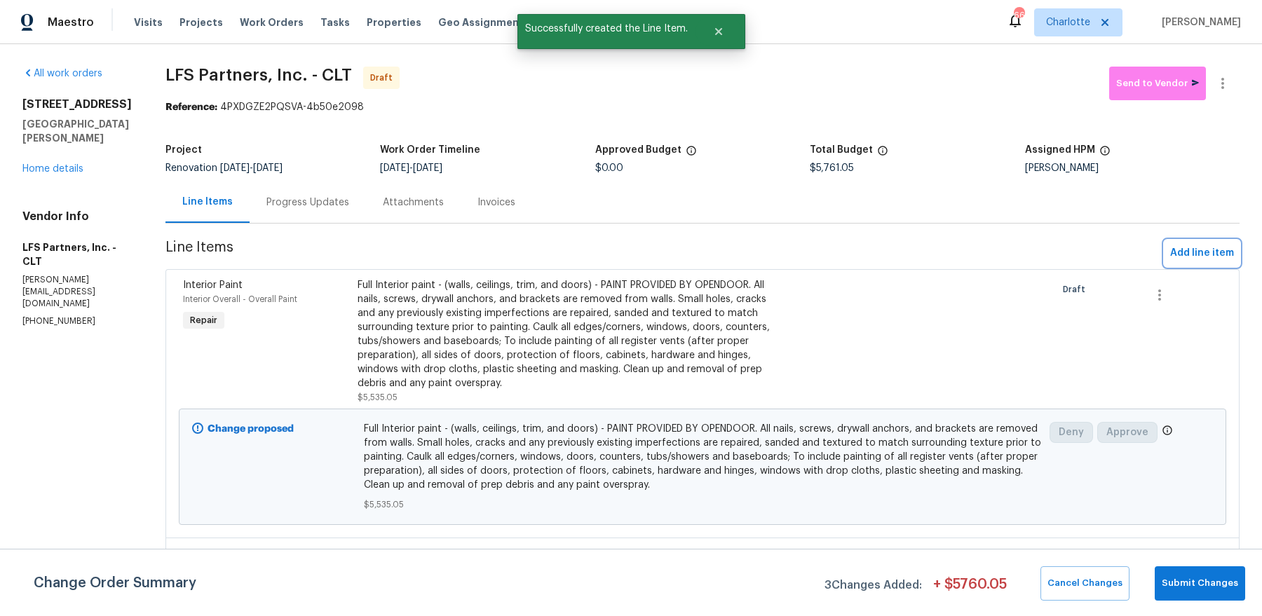
click at [1195, 255] on span "Add line item" at bounding box center [1202, 254] width 64 height 18
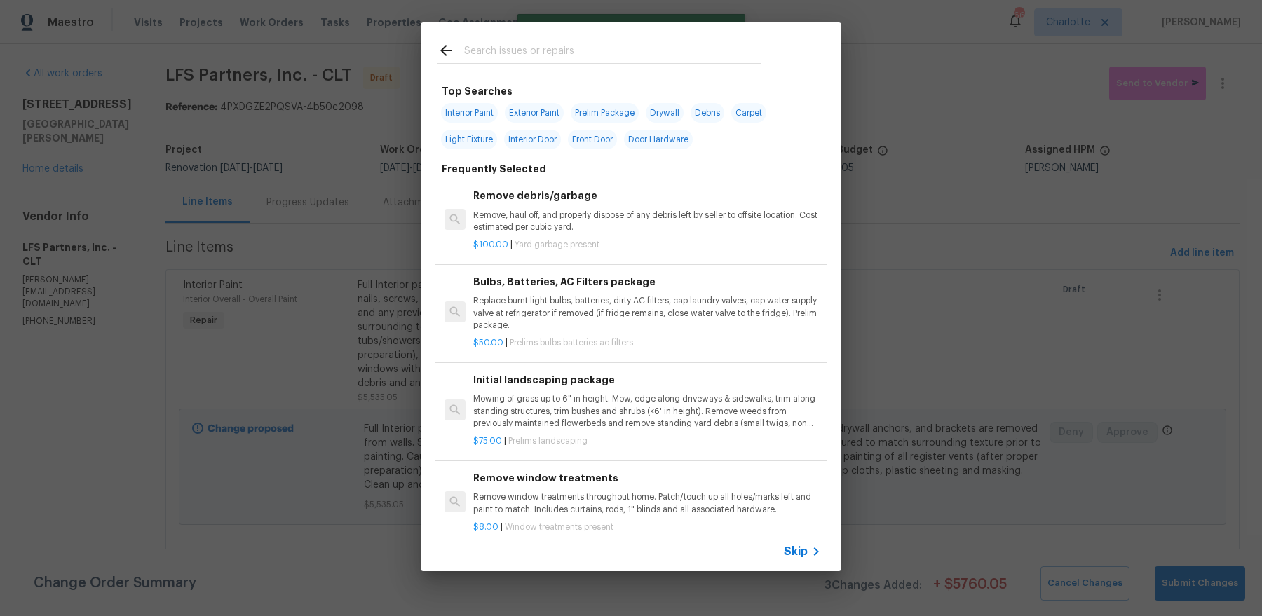
click at [588, 53] on input "text" at bounding box center [612, 52] width 297 height 21
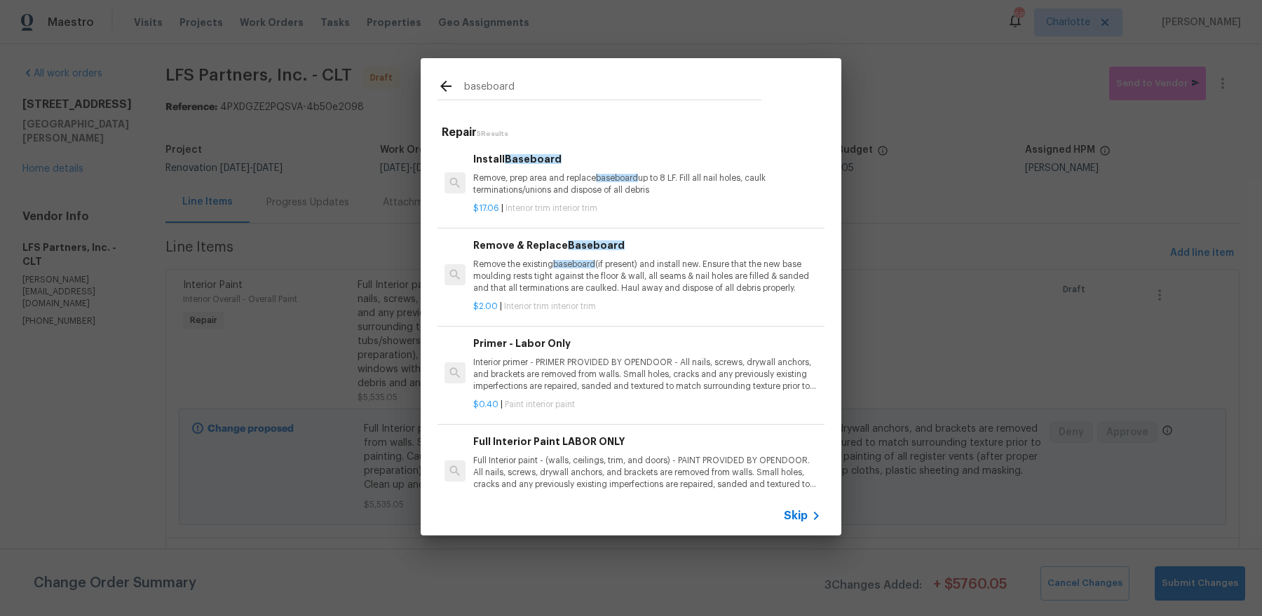
type input "baseboard"
click at [595, 299] on div "$2.00 | Interior trim interior trim" at bounding box center [647, 304] width 348 height 18
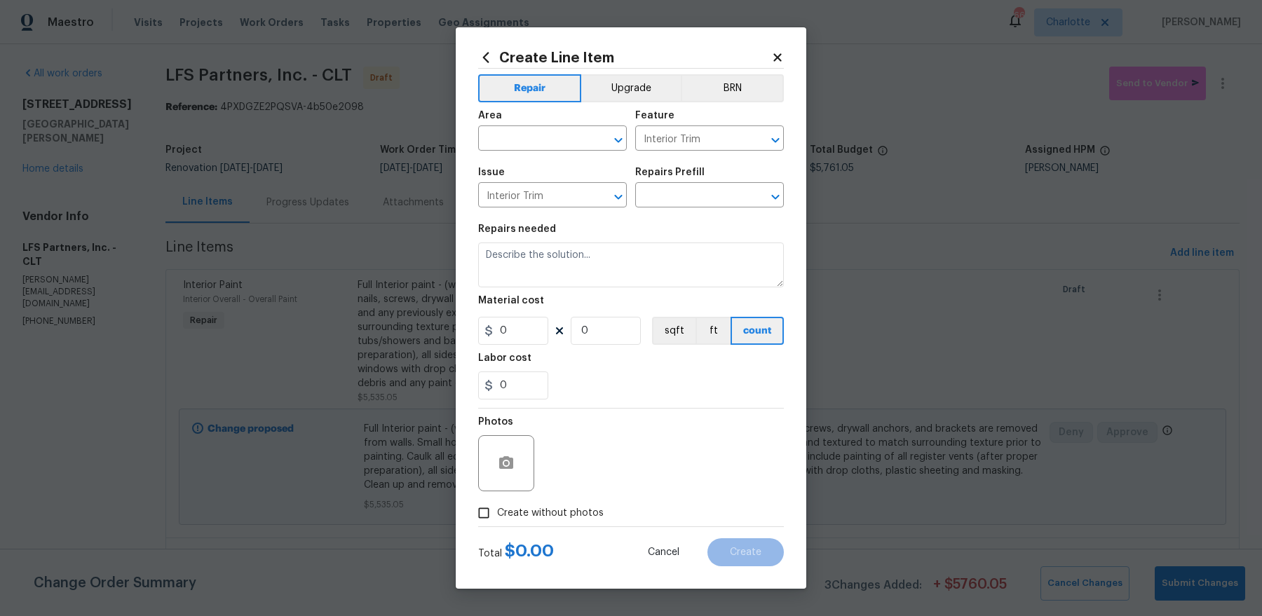
type input "Remove & Replace Baseboard $2.00"
type textarea "Remove the existing baseboard (if present) and install new. Ensure that the new…"
type input "2"
type input "1"
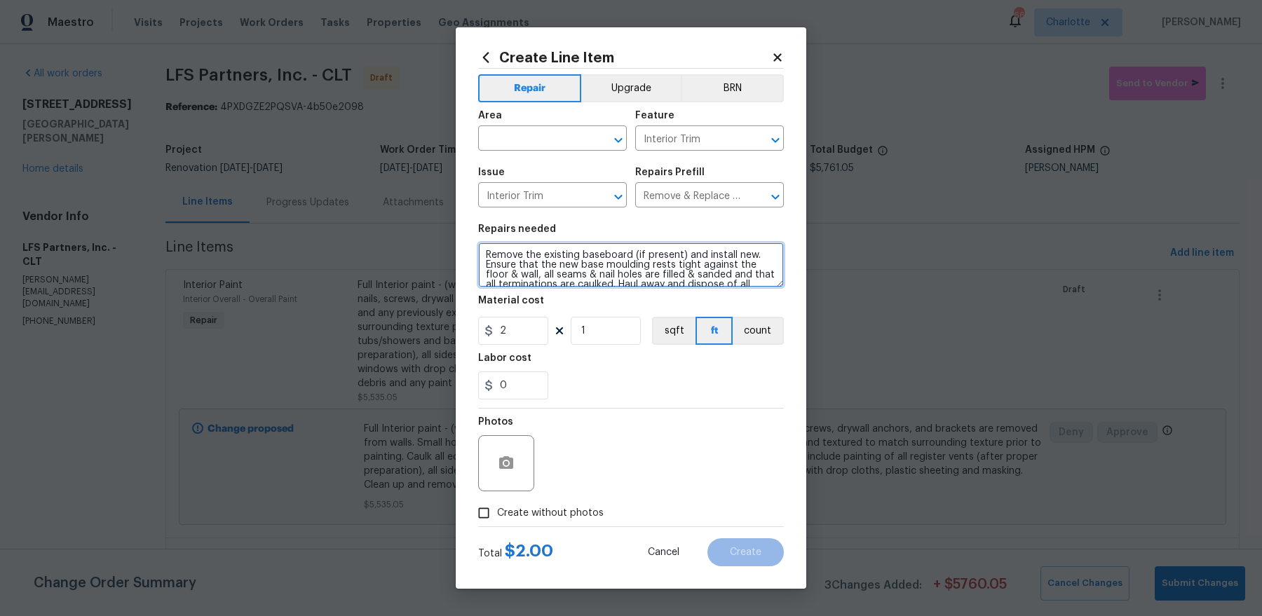
click at [485, 253] on textarea "Remove the existing baseboard (if present) and install new. Ensure that the new…" at bounding box center [631, 265] width 306 height 45
paste textarea "replace moisture damaged baseboard (near front door, near living room/kitchen)"
type textarea "[replace moisture damaged baseboard (near front door, near living room/kitchen)…"
click at [564, 128] on div "Area" at bounding box center [552, 120] width 149 height 18
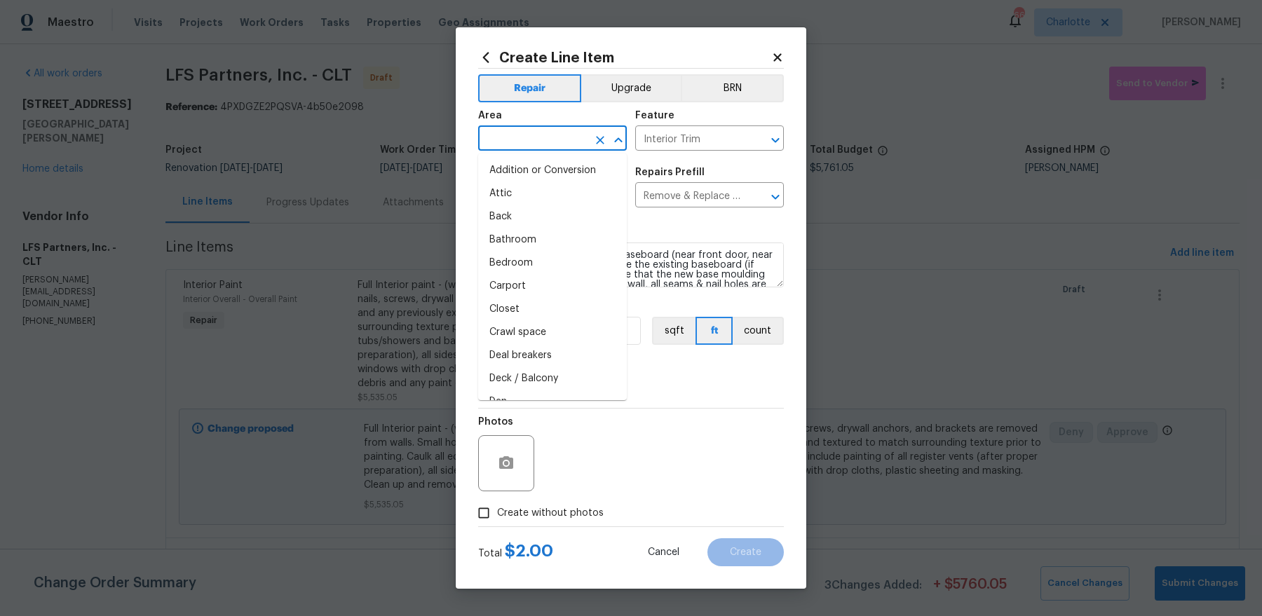
click at [553, 135] on input "text" at bounding box center [532, 140] width 109 height 22
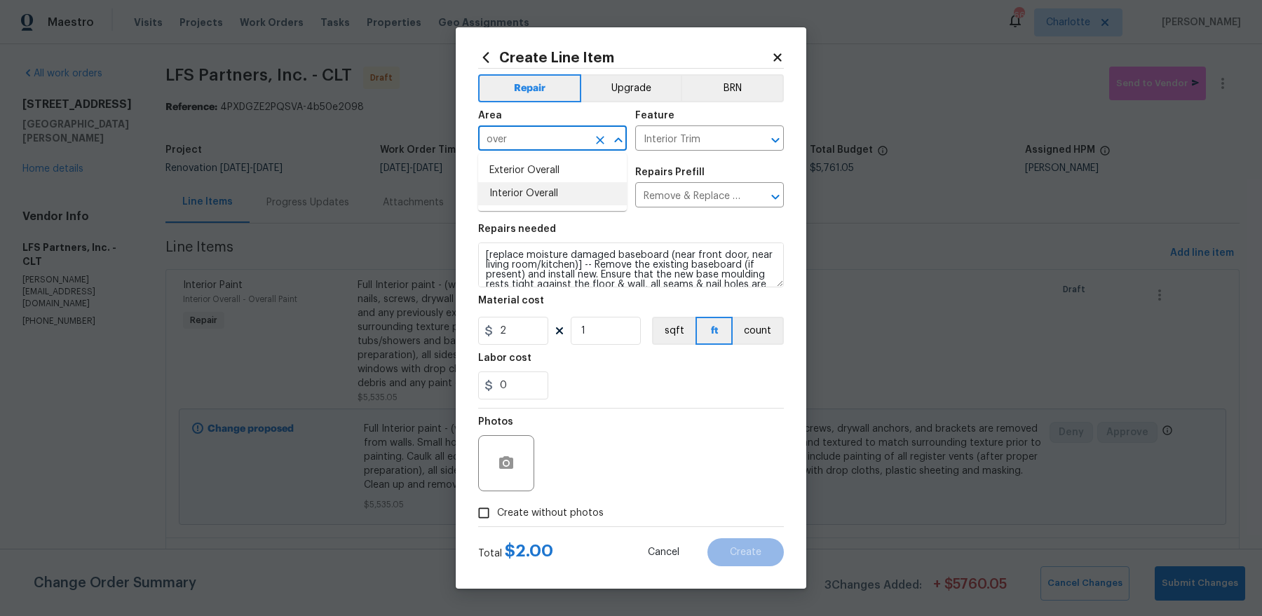
click at [503, 206] on ul "Exterior Overall Interior Overall" at bounding box center [552, 182] width 149 height 57
click at [505, 195] on li "Interior Overall" at bounding box center [552, 193] width 149 height 23
type input "Interior Overall"
click at [527, 337] on input "2" at bounding box center [513, 331] width 70 height 28
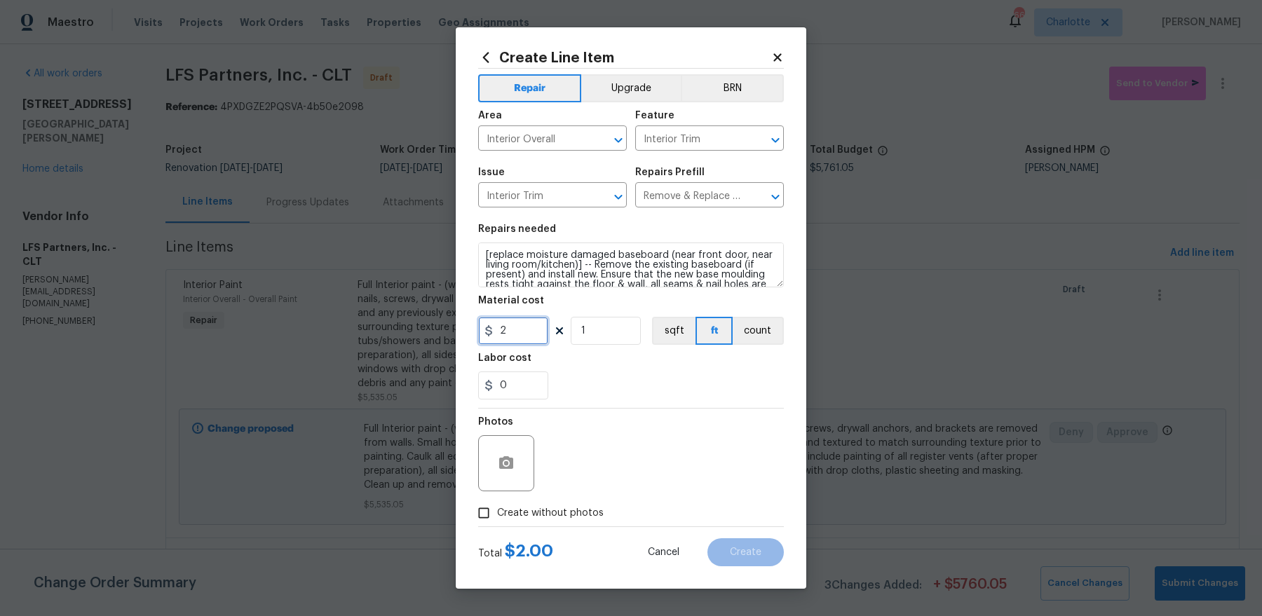
click at [527, 337] on input "2" at bounding box center [513, 331] width 70 height 28
type input "50"
click at [577, 263] on textarea "[replace moisture damaged baseboard (near front door, near living room/kitchen)…" at bounding box center [631, 265] width 306 height 45
click at [527, 250] on textarea "[replace moisture damaged baseboard (near front door, near living room/kitchen)…" at bounding box center [631, 265] width 306 height 45
click at [684, 253] on textarea "[replace all moisture damaged baseboard (near front door, near living room/kitc…" at bounding box center [631, 265] width 306 height 45
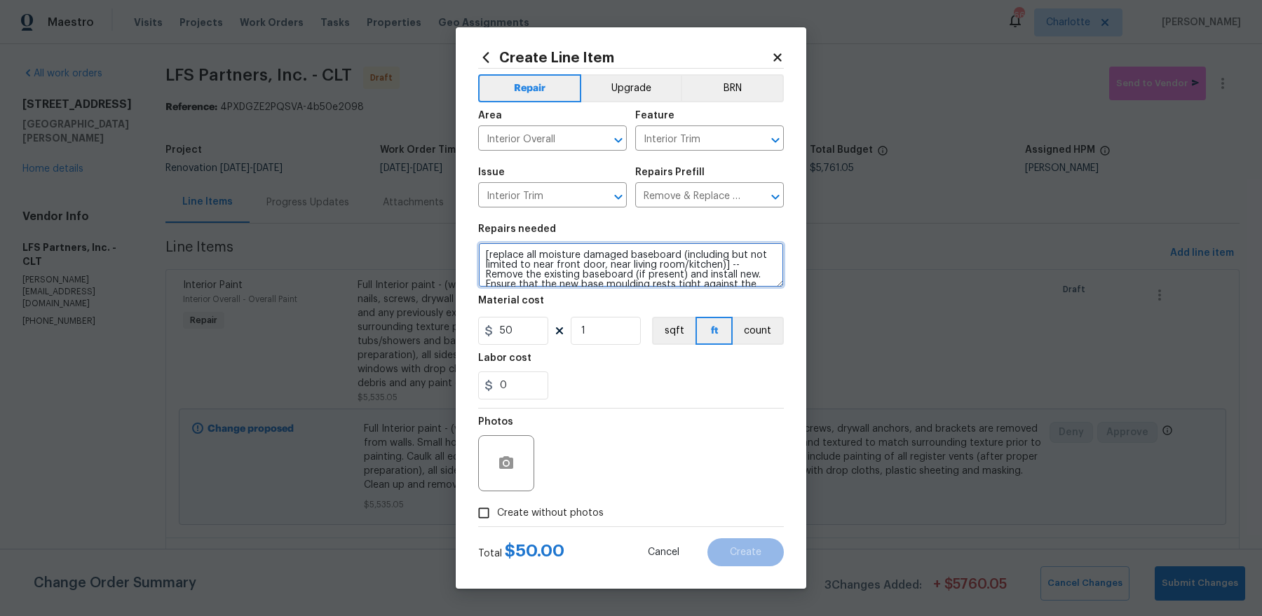
type textarea "[replace all moisture damaged baseboard (including but not limited to near fron…"
click at [557, 509] on span "Create without photos" at bounding box center [550, 513] width 107 height 15
click at [497, 509] on input "Create without photos" at bounding box center [484, 513] width 27 height 27
checkbox input "true"
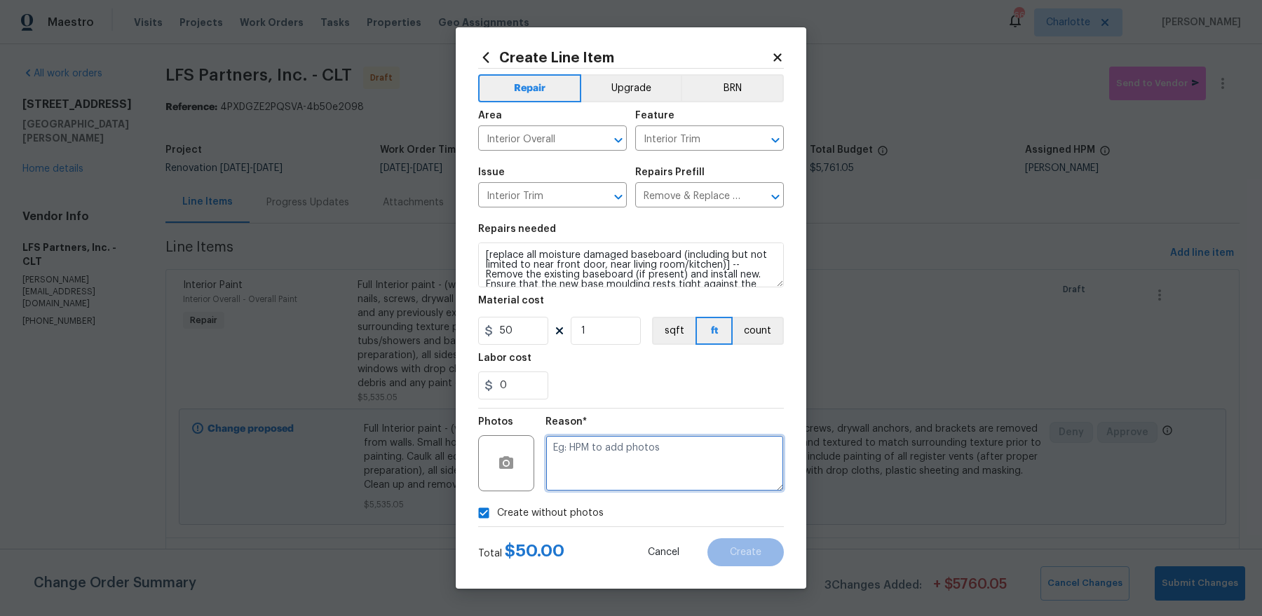
click at [627, 461] on textarea at bounding box center [665, 463] width 238 height 56
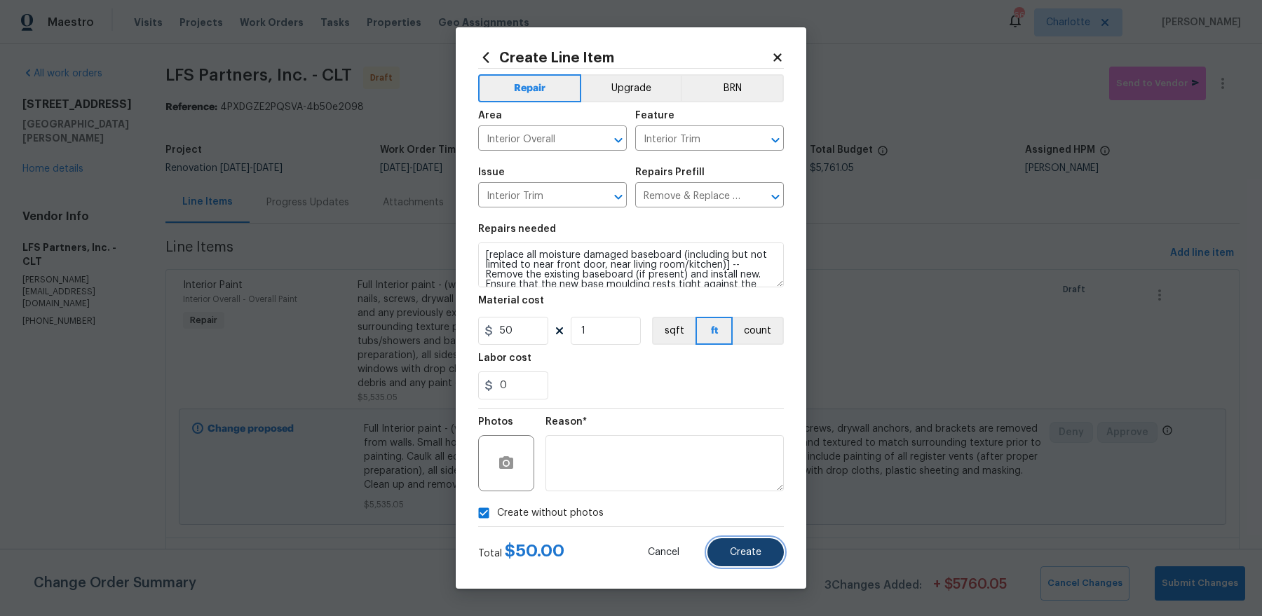
click at [750, 555] on span "Create" at bounding box center [746, 553] width 32 height 11
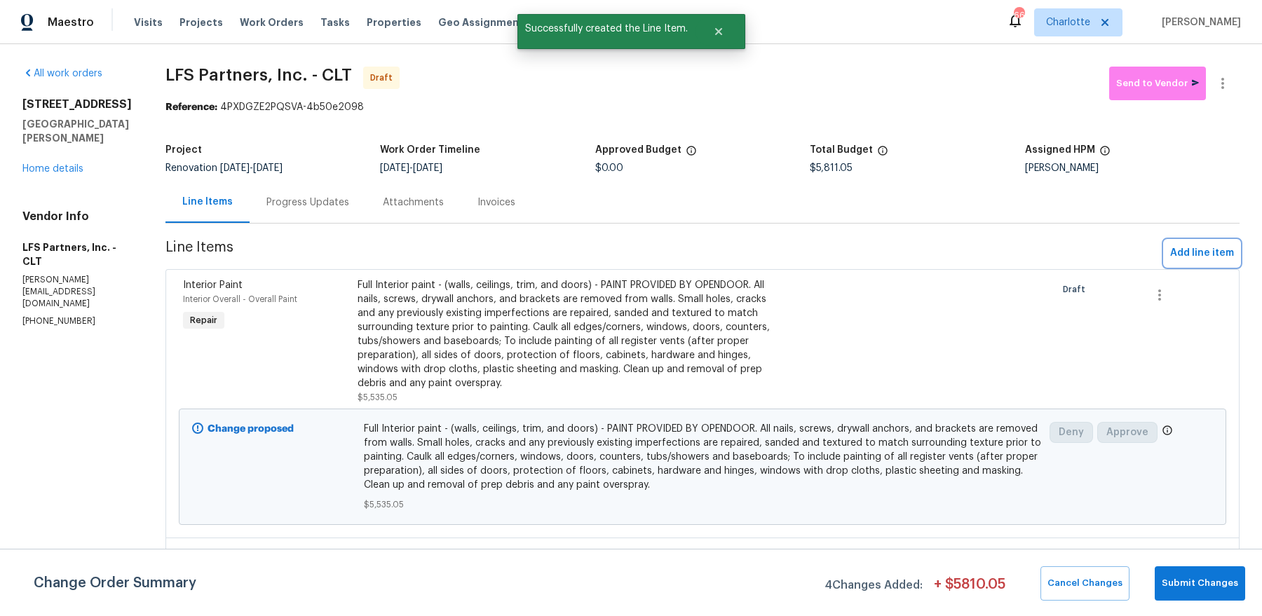
click at [1200, 250] on span "Add line item" at bounding box center [1202, 254] width 64 height 18
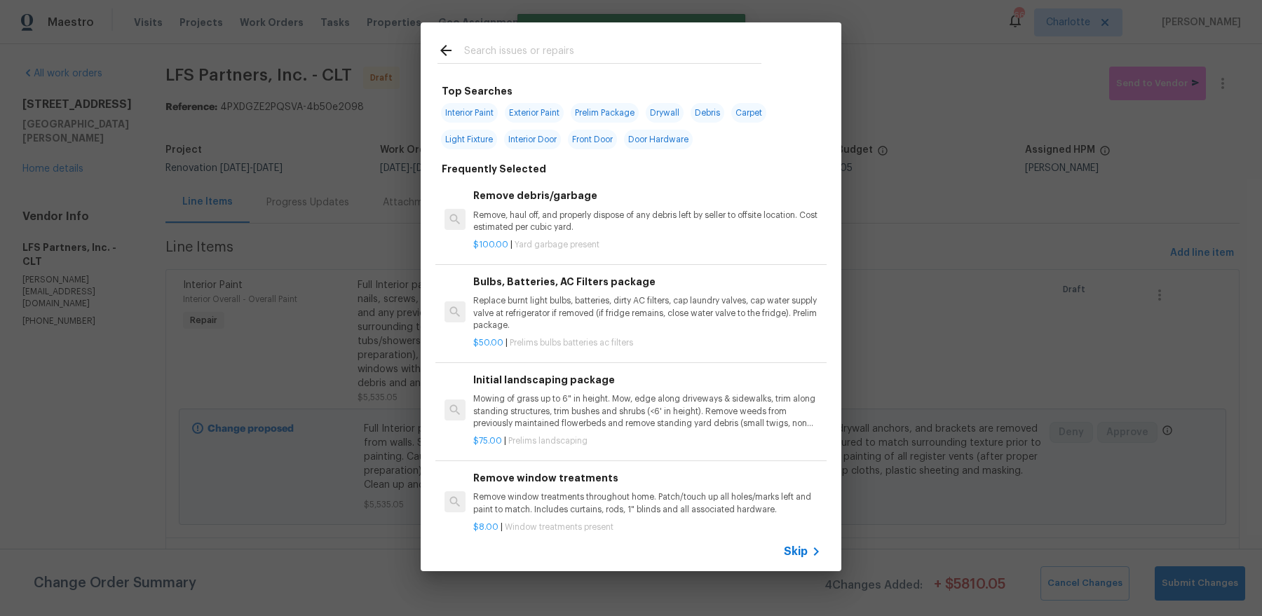
click at [515, 53] on input "text" at bounding box center [612, 52] width 297 height 21
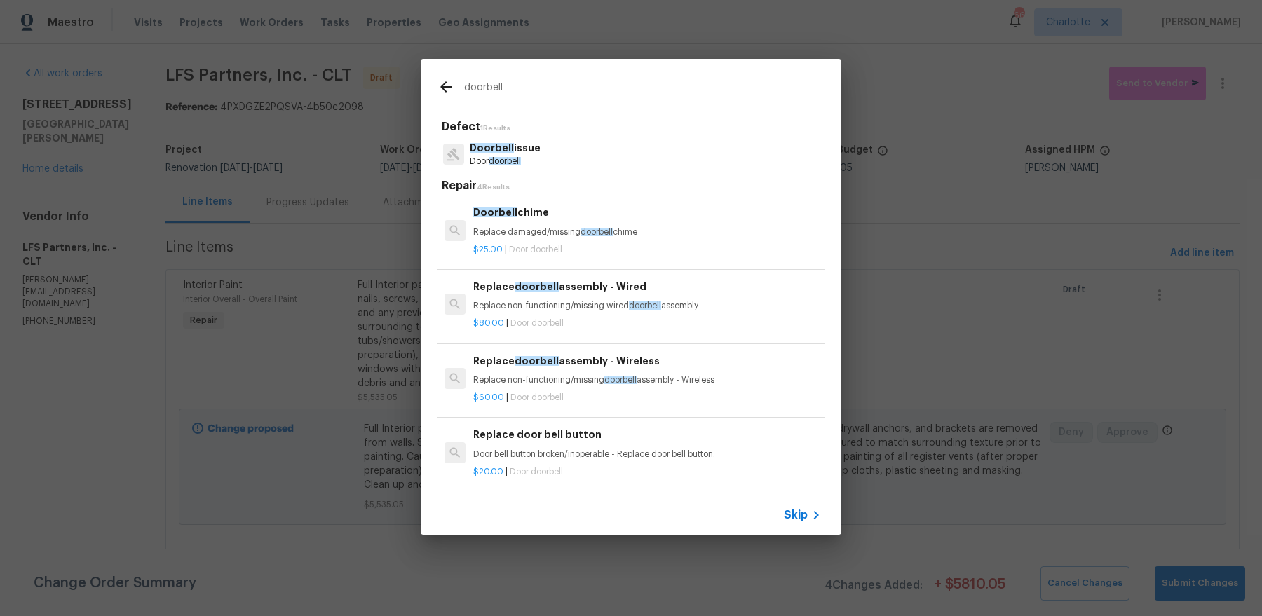
type input "doorbell"
click at [607, 447] on div "Replace door bell button Door bell button broken/inoperable - Replace door bell…" at bounding box center [647, 444] width 348 height 34
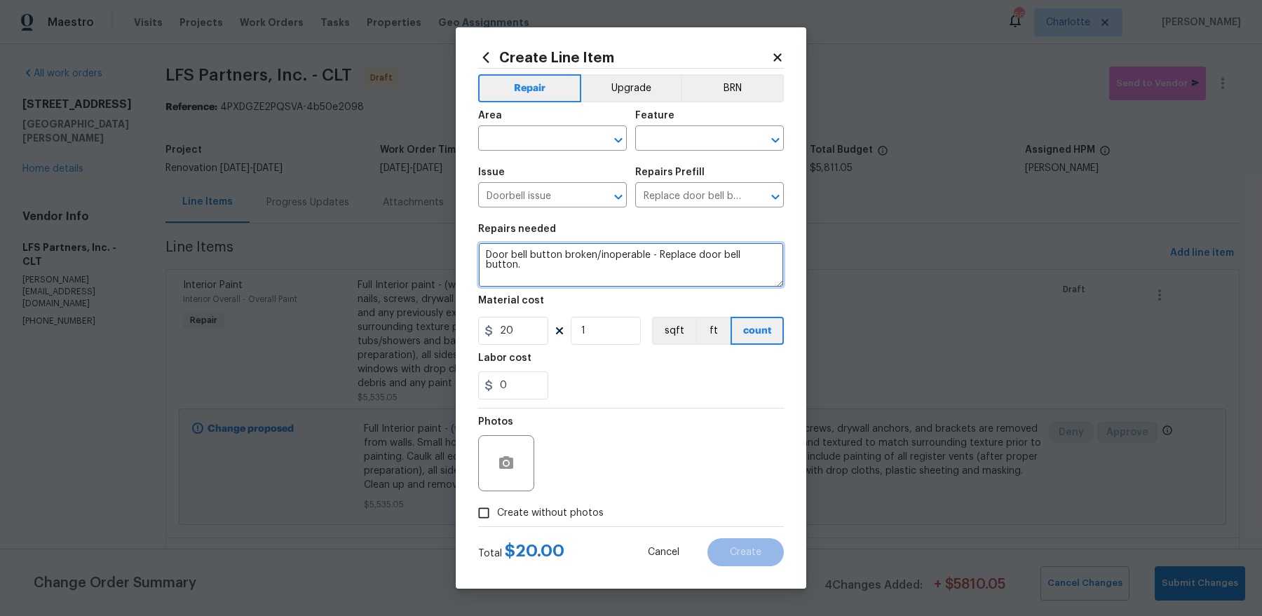
click at [654, 269] on textarea "Door bell button broken/inoperable - Replace door bell button." at bounding box center [631, 265] width 306 height 45
paste textarea "replace doorbell box"
type textarea "replace doorbell box"
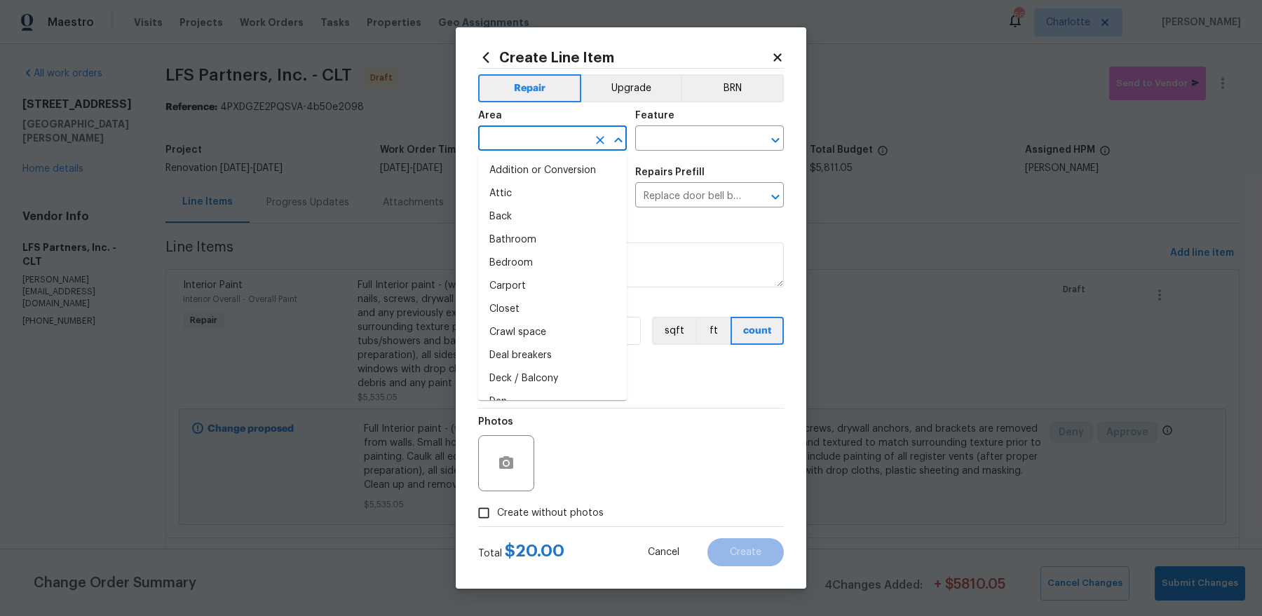
click at [552, 130] on input "text" at bounding box center [532, 140] width 109 height 22
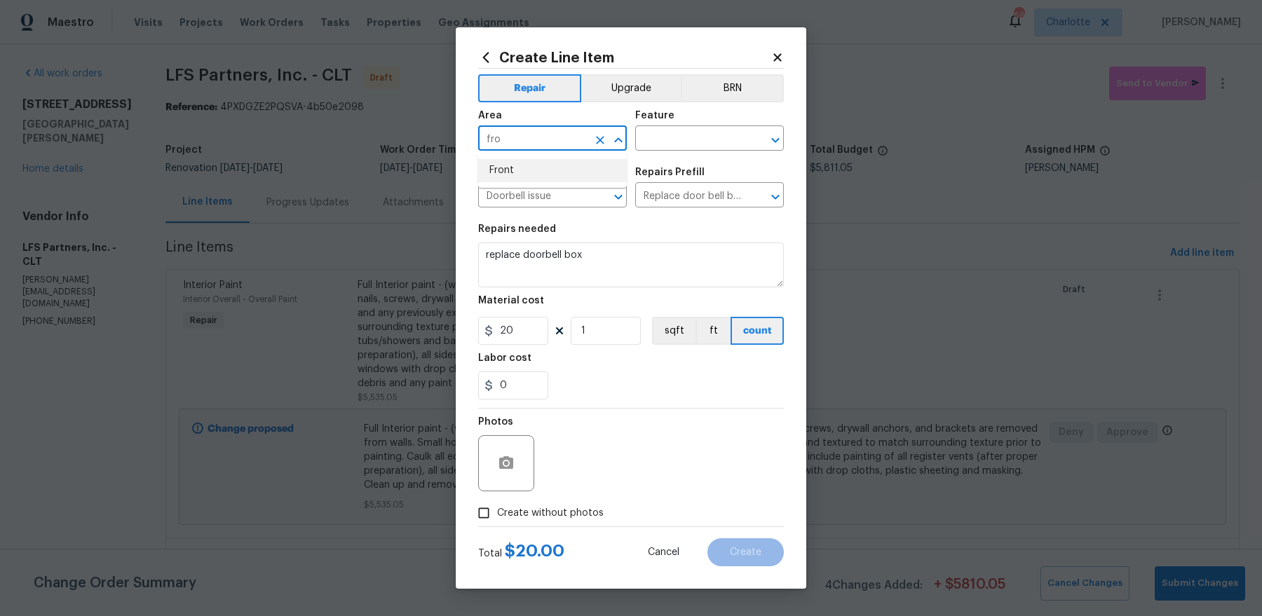
click at [541, 176] on li "Front" at bounding box center [552, 170] width 149 height 23
type input "Front"
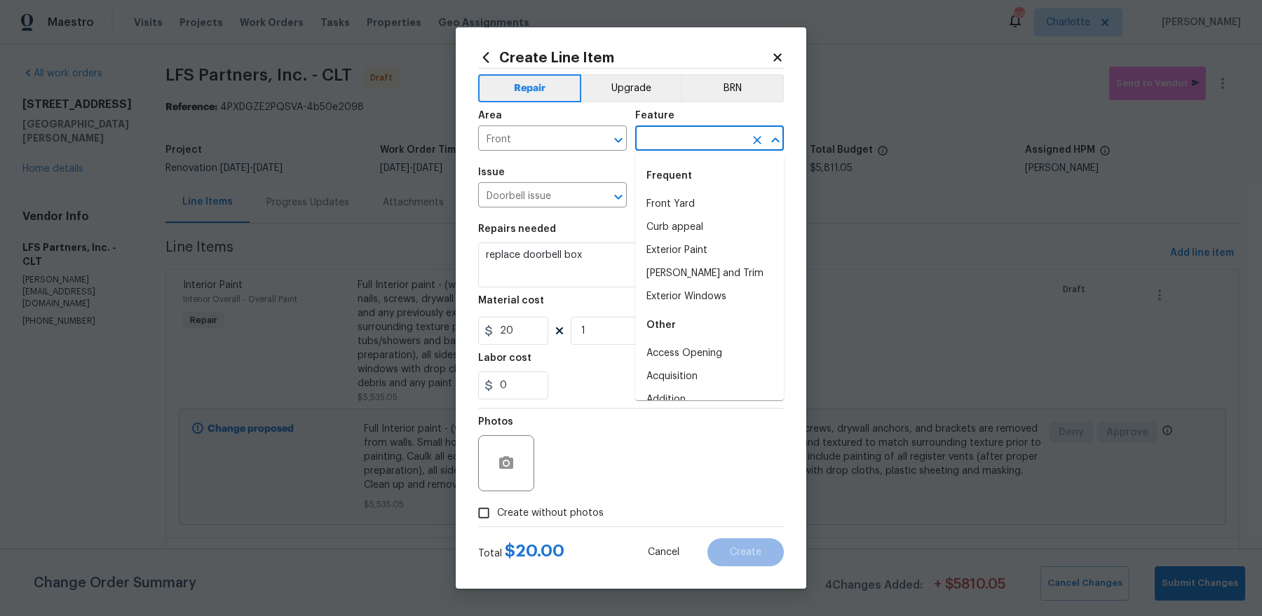
click at [657, 149] on input "text" at bounding box center [689, 140] width 109 height 22
click at [668, 205] on li "Doors" at bounding box center [709, 204] width 149 height 23
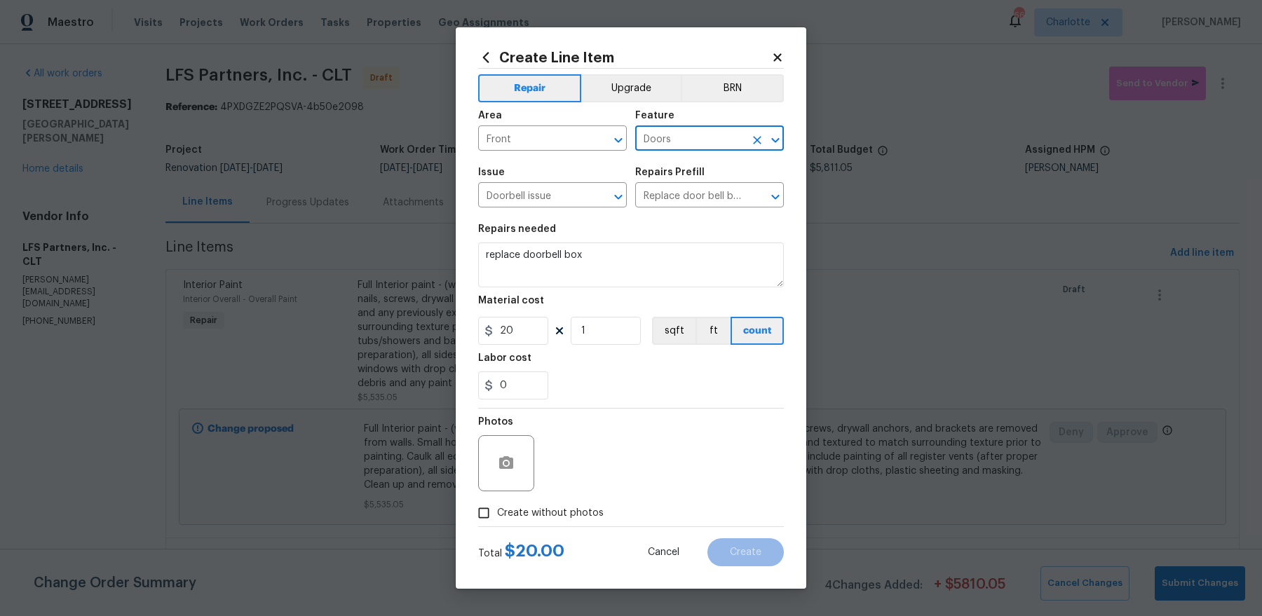
type input "Doors"
click at [516, 508] on span "Create without photos" at bounding box center [550, 513] width 107 height 15
click at [497, 508] on input "Create without photos" at bounding box center [484, 513] width 27 height 27
checkbox input "true"
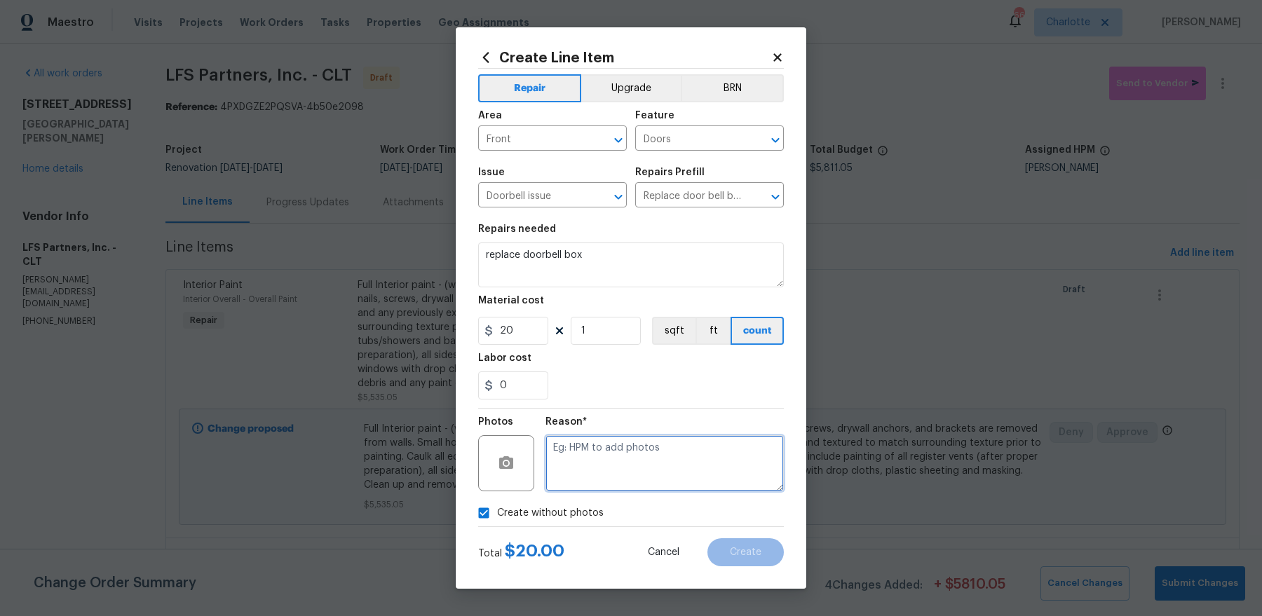
click at [643, 471] on textarea at bounding box center [665, 463] width 238 height 56
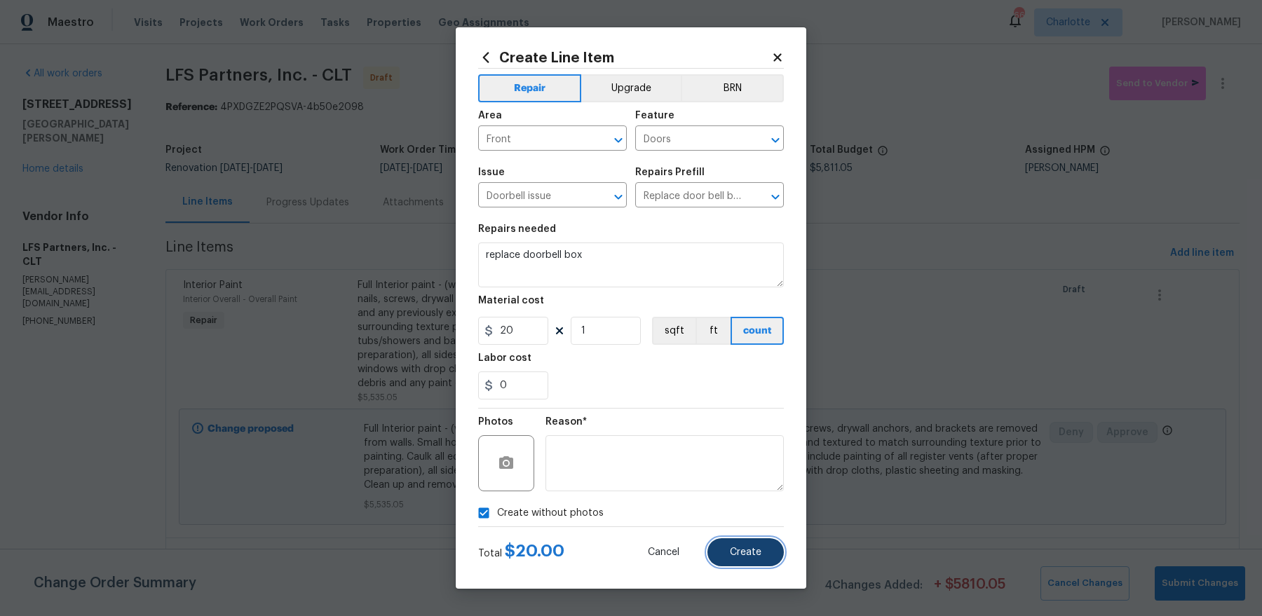
click at [749, 554] on span "Create" at bounding box center [746, 553] width 32 height 11
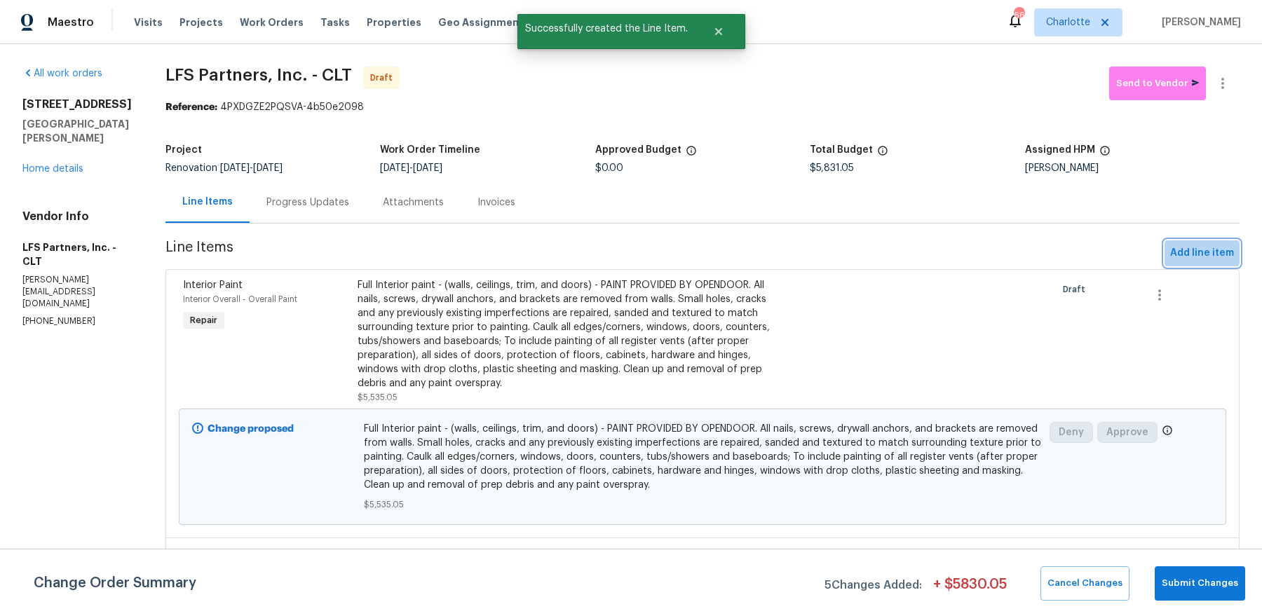
click at [1186, 248] on span "Add line item" at bounding box center [1202, 254] width 64 height 18
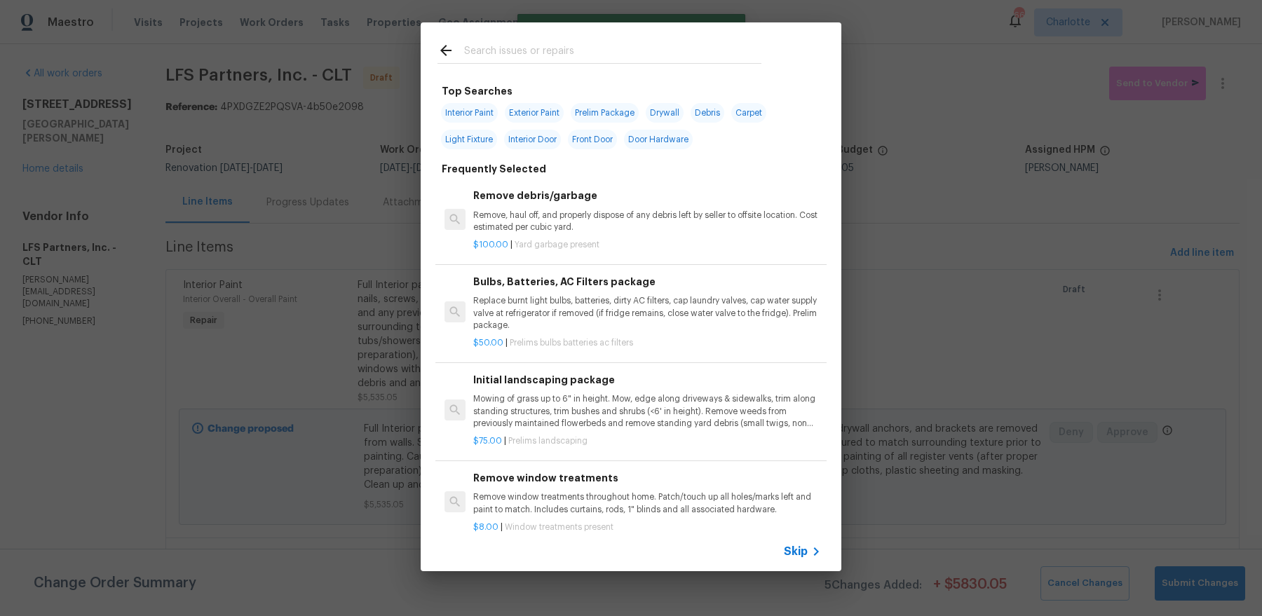
click at [619, 49] on input "text" at bounding box center [612, 52] width 297 height 21
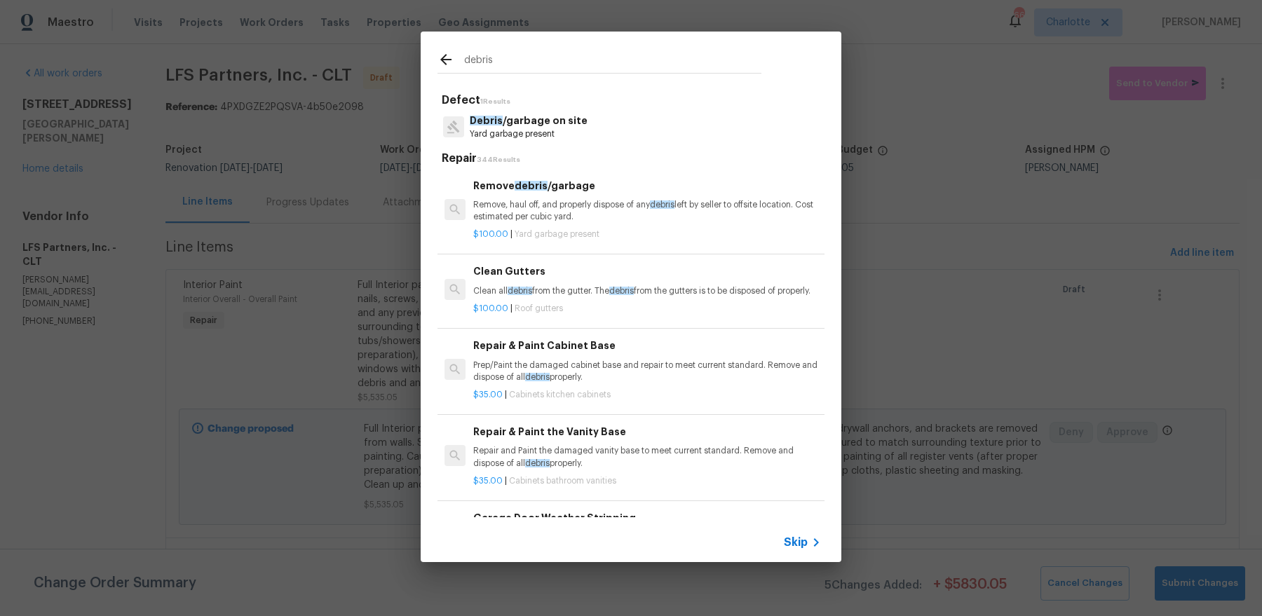
type input "debris"
click at [607, 205] on p "Remove, haul off, and properly dispose of any debris left by seller to offsite …" at bounding box center [647, 211] width 348 height 24
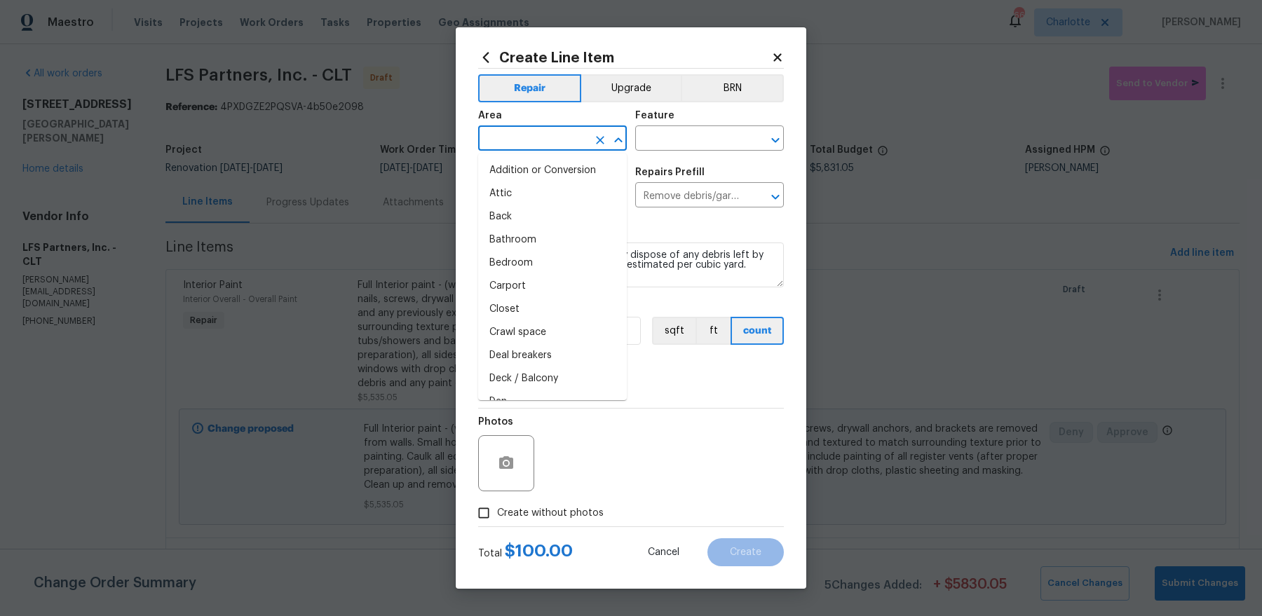
click at [560, 140] on input "text" at bounding box center [532, 140] width 109 height 22
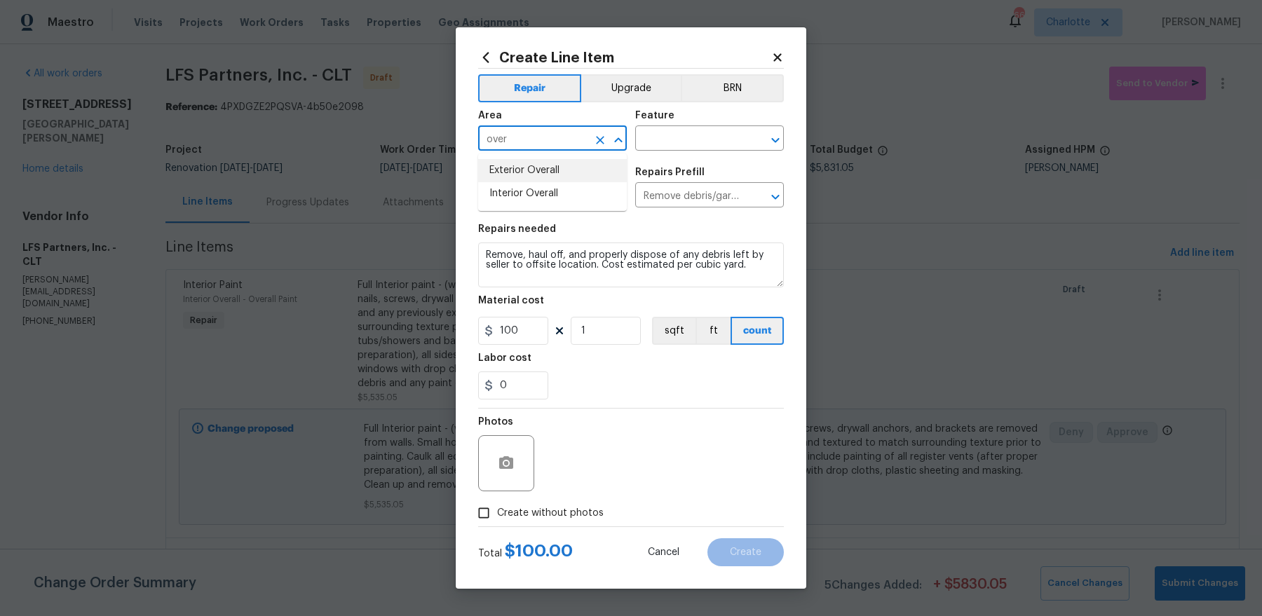
click at [553, 175] on li "Exterior Overall" at bounding box center [552, 170] width 149 height 23
type input "Exterior Overall"
click at [692, 148] on input "text" at bounding box center [689, 140] width 109 height 22
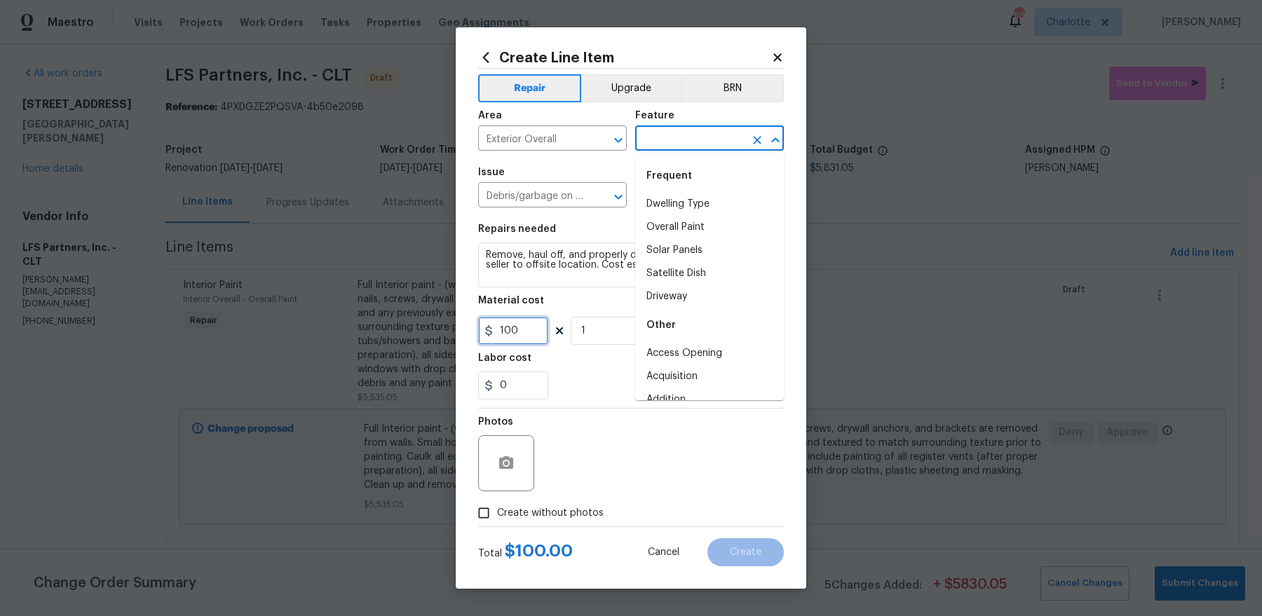
click at [506, 344] on input "100" at bounding box center [513, 331] width 70 height 28
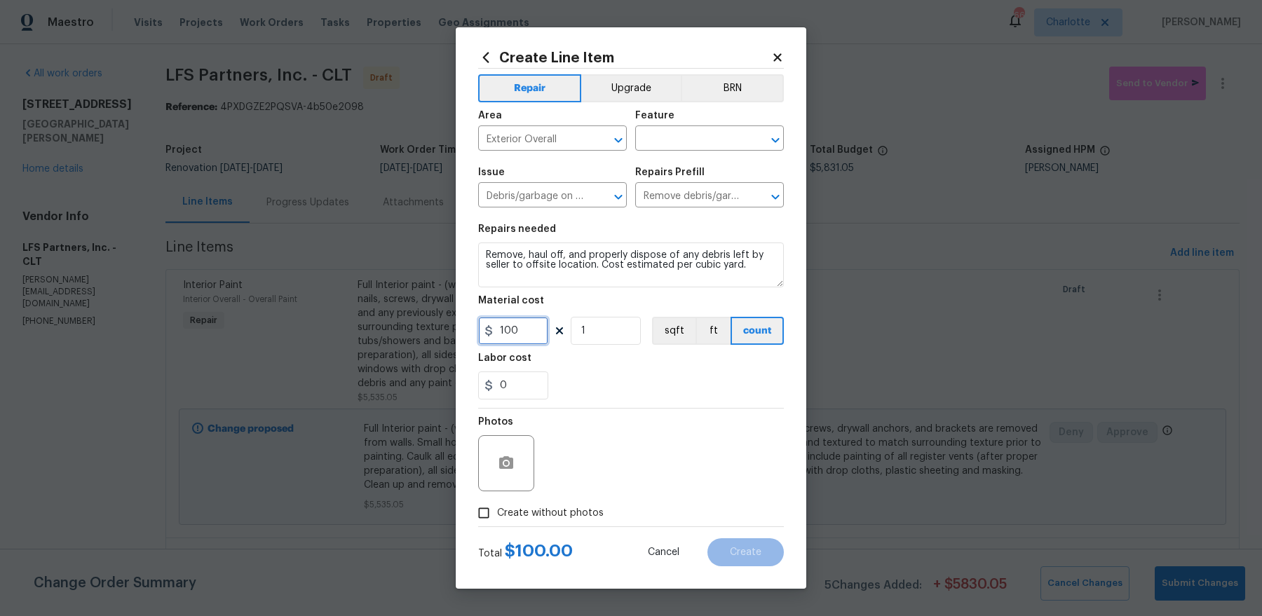
click at [506, 344] on input "100" at bounding box center [513, 331] width 70 height 28
type input "1500"
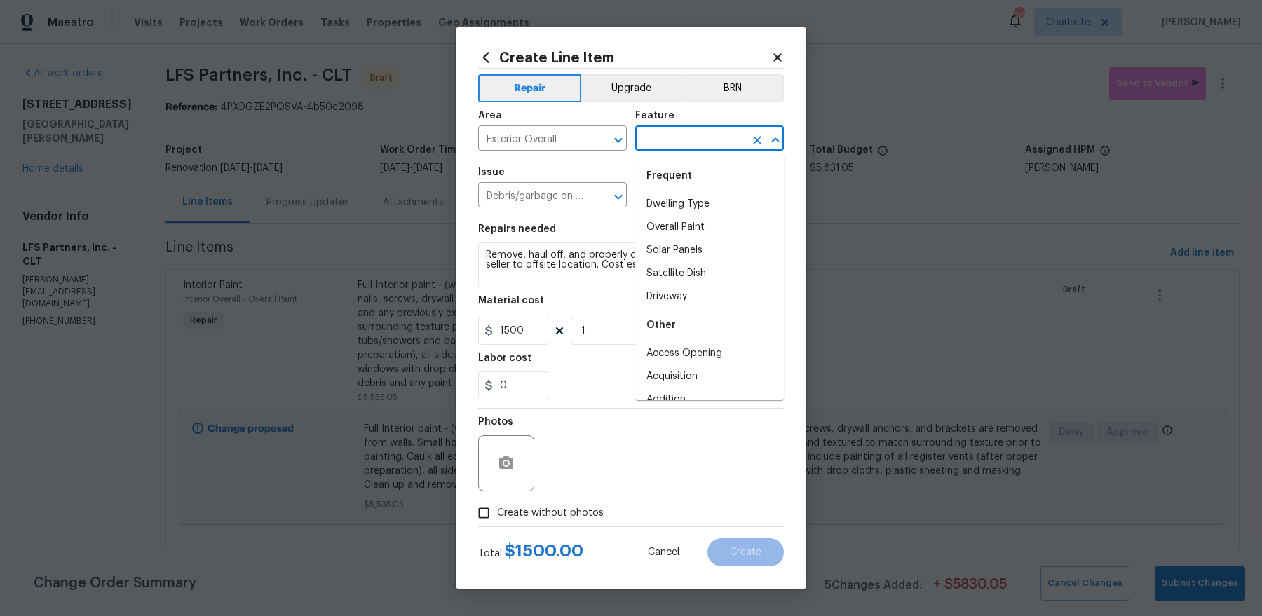
click at [710, 151] on body "Maestro Visits Projects Work Orders Tasks Properties Geo Assignments 66 Charlot…" at bounding box center [631, 308] width 1262 height 616
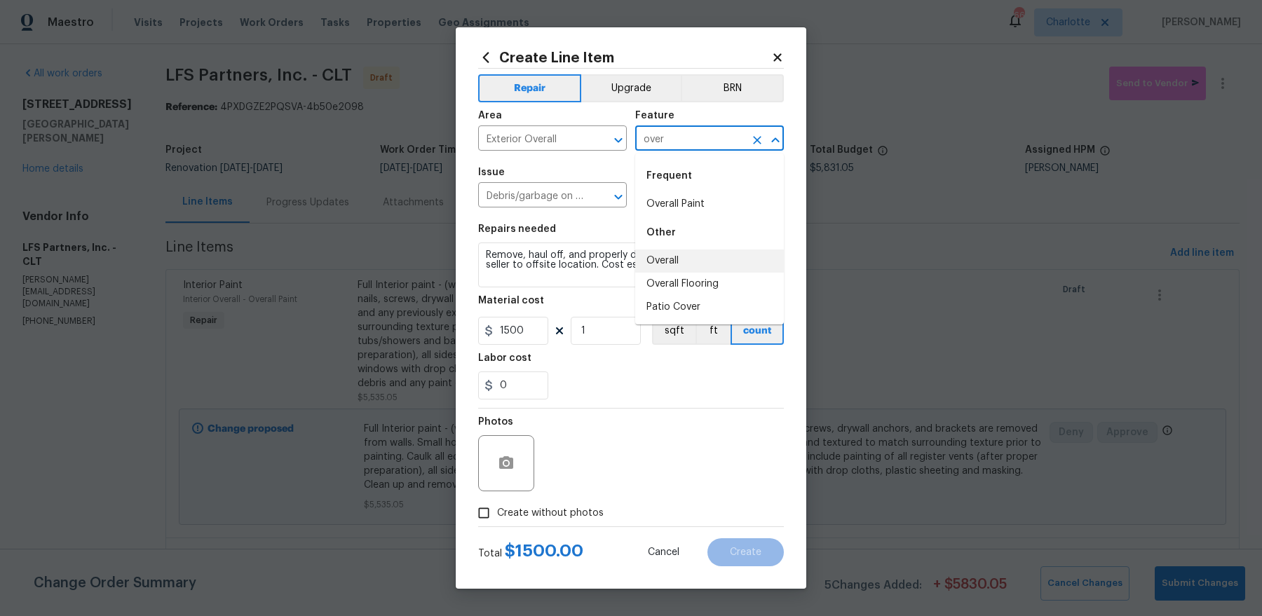
click at [673, 264] on li "Overall" at bounding box center [709, 261] width 149 height 23
type input "Overall"
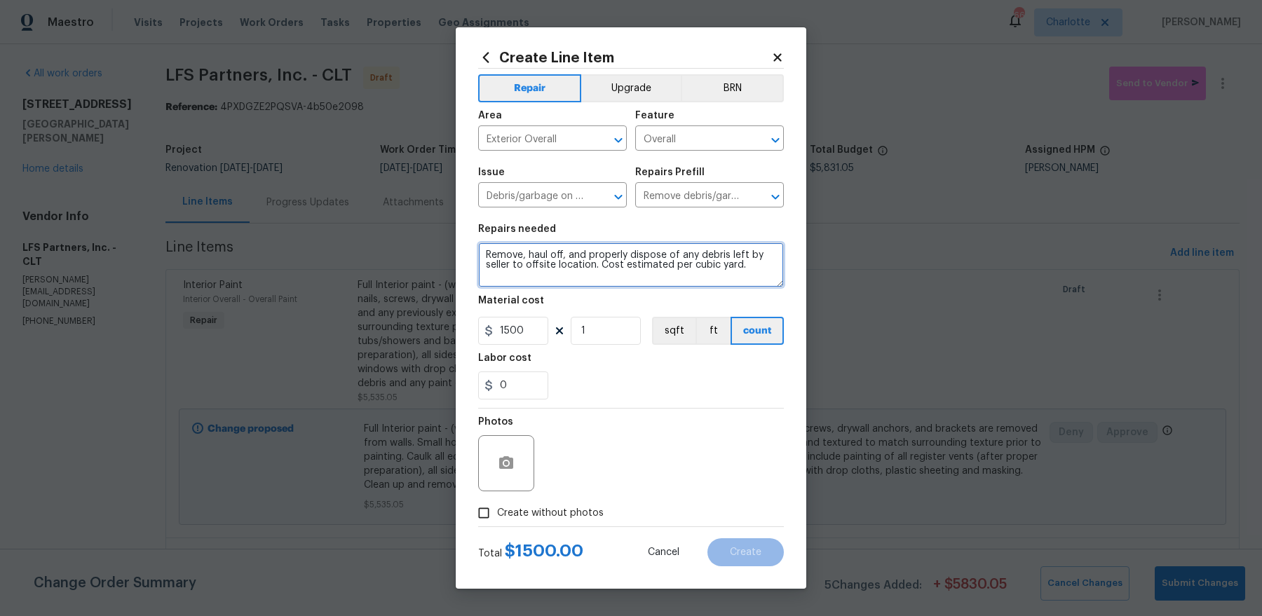
click at [755, 264] on textarea "Remove, haul off, and properly dispose of any debris left by seller to offsite …" at bounding box center [631, 265] width 306 height 45
type textarea "Remove, haul off, and properly dispose of any debris left by seller to offsite …"
click at [566, 515] on span "Create without photos" at bounding box center [550, 513] width 107 height 15
click at [497, 515] on input "Create without photos" at bounding box center [484, 513] width 27 height 27
checkbox input "true"
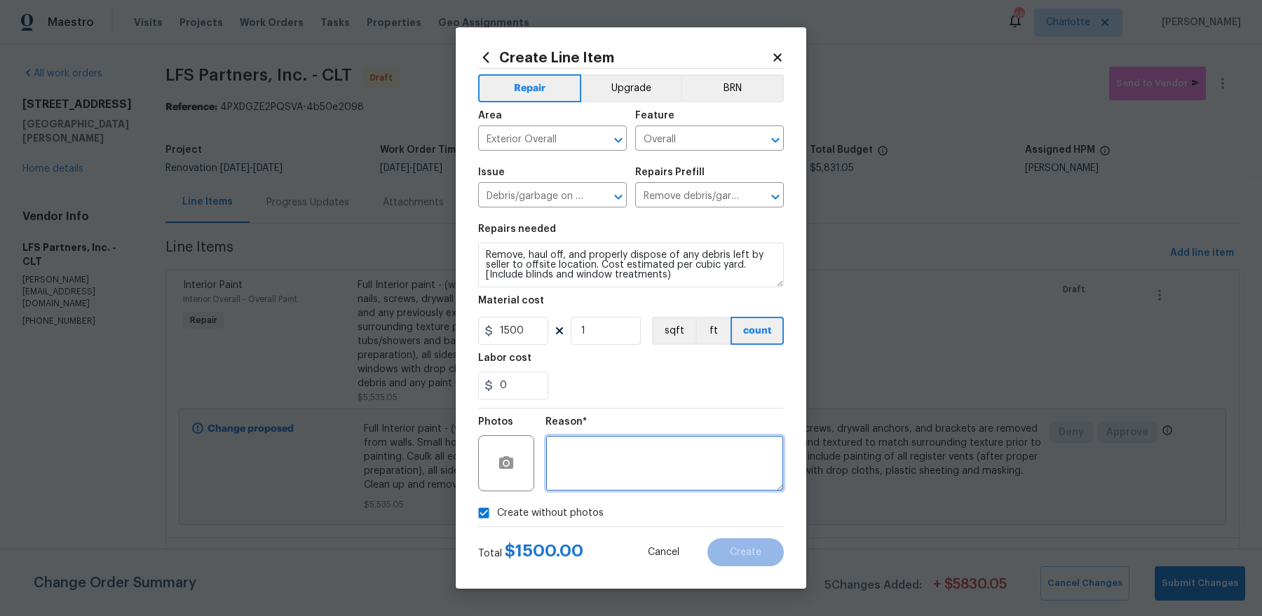
click at [645, 458] on textarea at bounding box center [665, 463] width 238 height 56
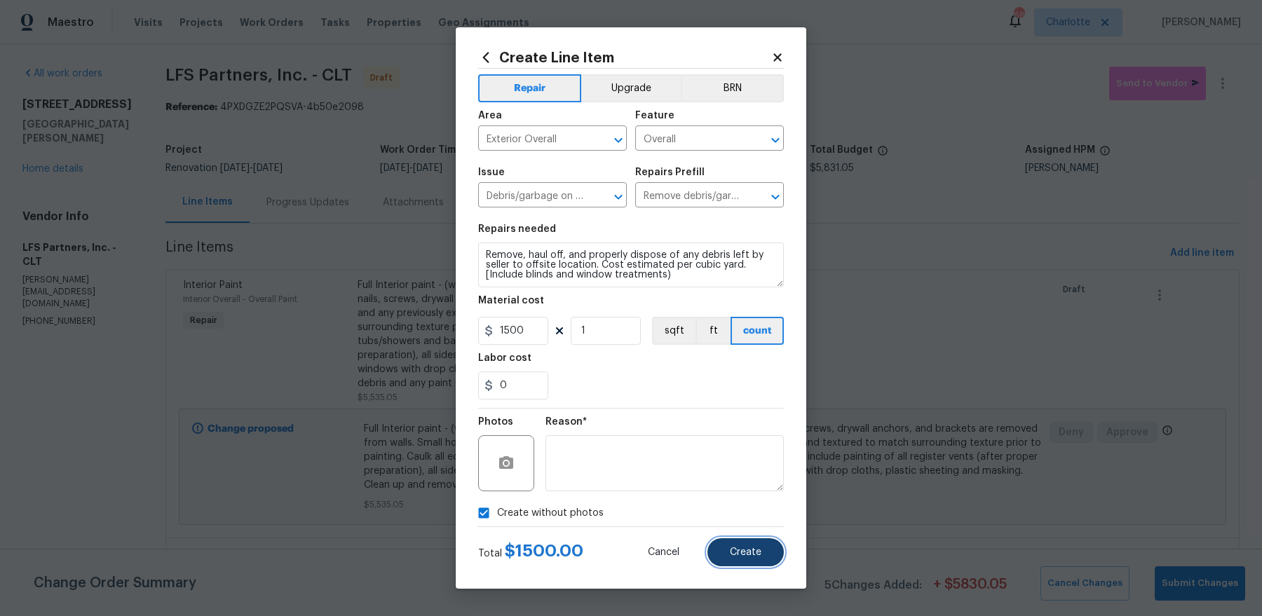
click at [734, 551] on span "Create" at bounding box center [746, 553] width 32 height 11
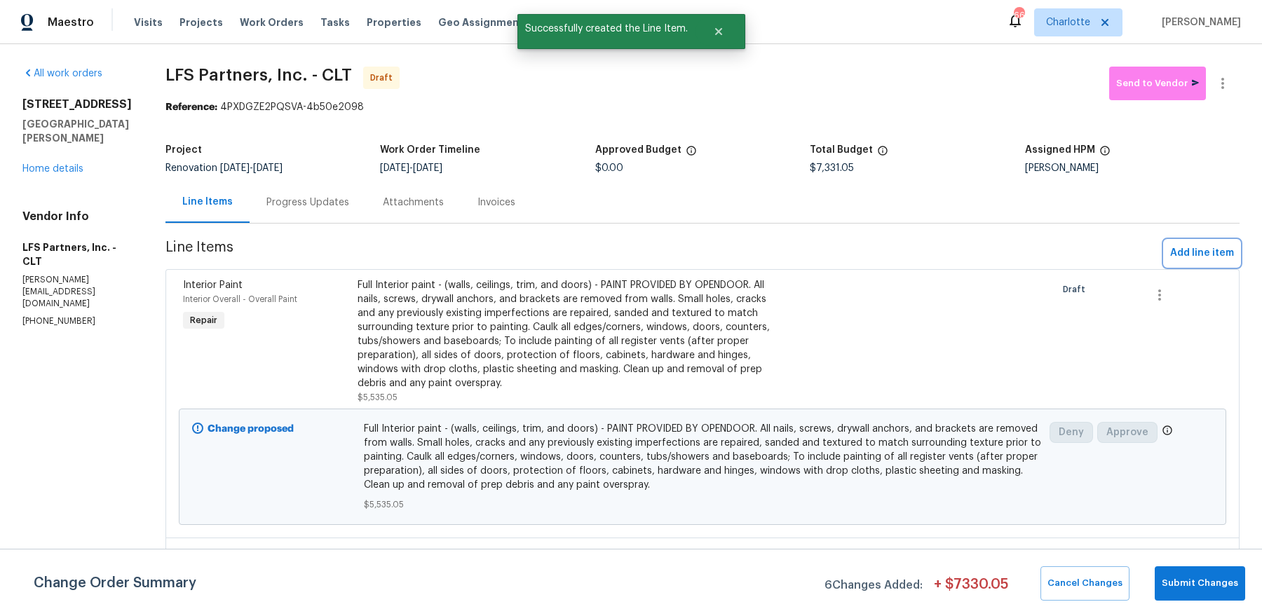
click at [1169, 257] on button "Add line item" at bounding box center [1202, 254] width 75 height 26
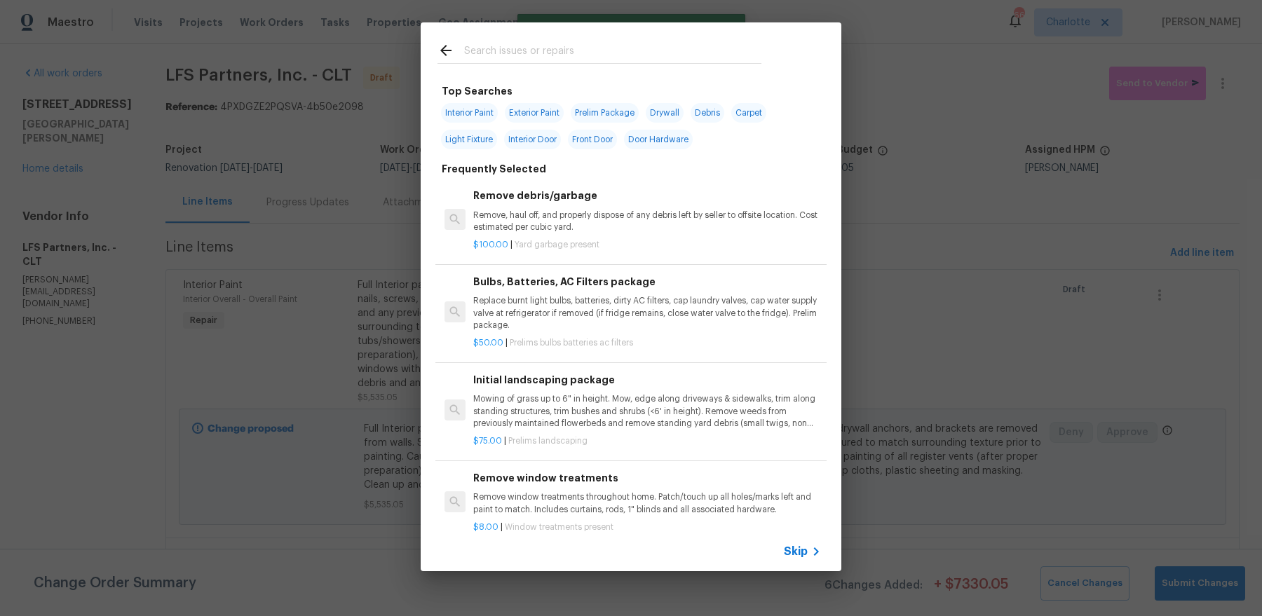
click at [517, 63] on input "text" at bounding box center [612, 52] width 297 height 21
type input "brick mold"
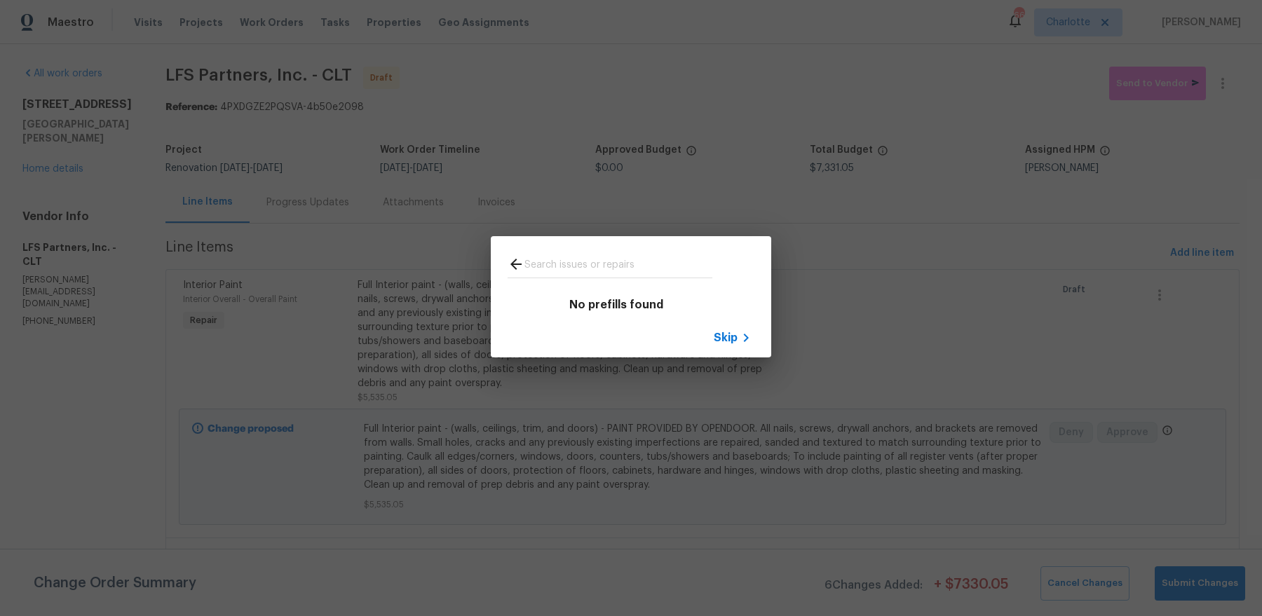
type input "d"
type input "t"
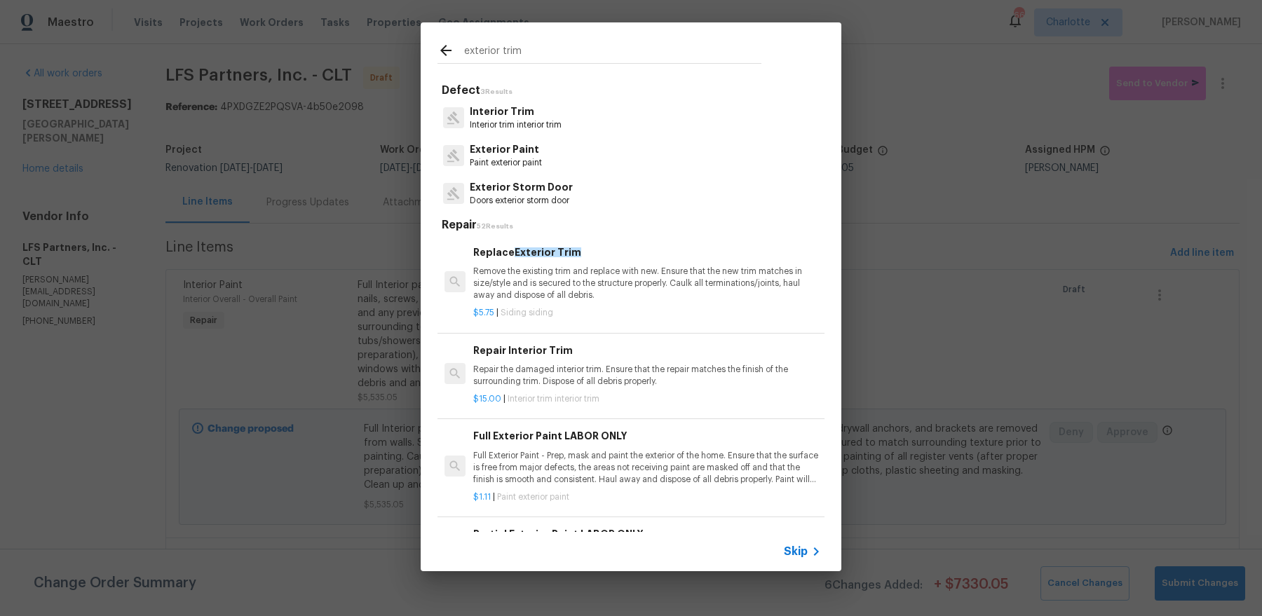
type input "exterior trim"
click at [572, 292] on p "Remove the existing trim and replace with new. Ensure that the new trim matches…" at bounding box center [647, 284] width 348 height 36
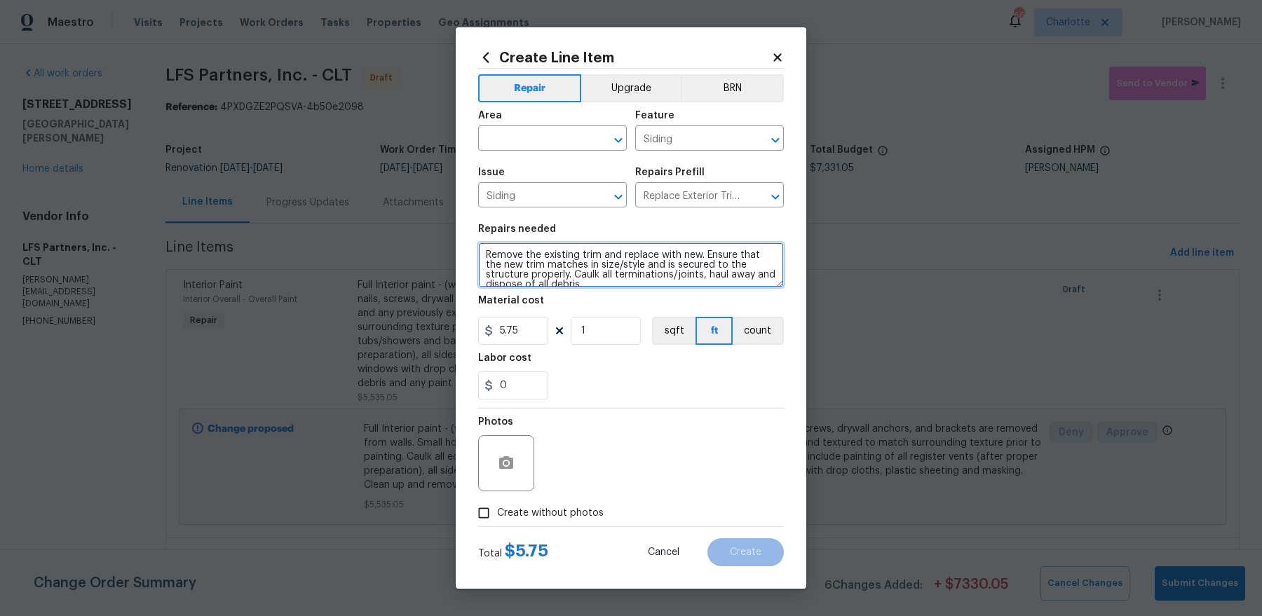
click at [482, 253] on textarea "Remove the existing trim and replace with new. Ensure that the new trim matches…" at bounding box center [631, 265] width 306 height 45
paste textarea "replace brick mold on back doors, paint back doors"
click at [523, 256] on textarea "[replace brick mold on back doors] Remove the existing trim and replace with ne…" at bounding box center [631, 265] width 306 height 45
type textarea "[replace/repair brick mold on back doors] Remove the existing trim and replace …"
click at [505, 337] on input "5.75" at bounding box center [513, 331] width 70 height 28
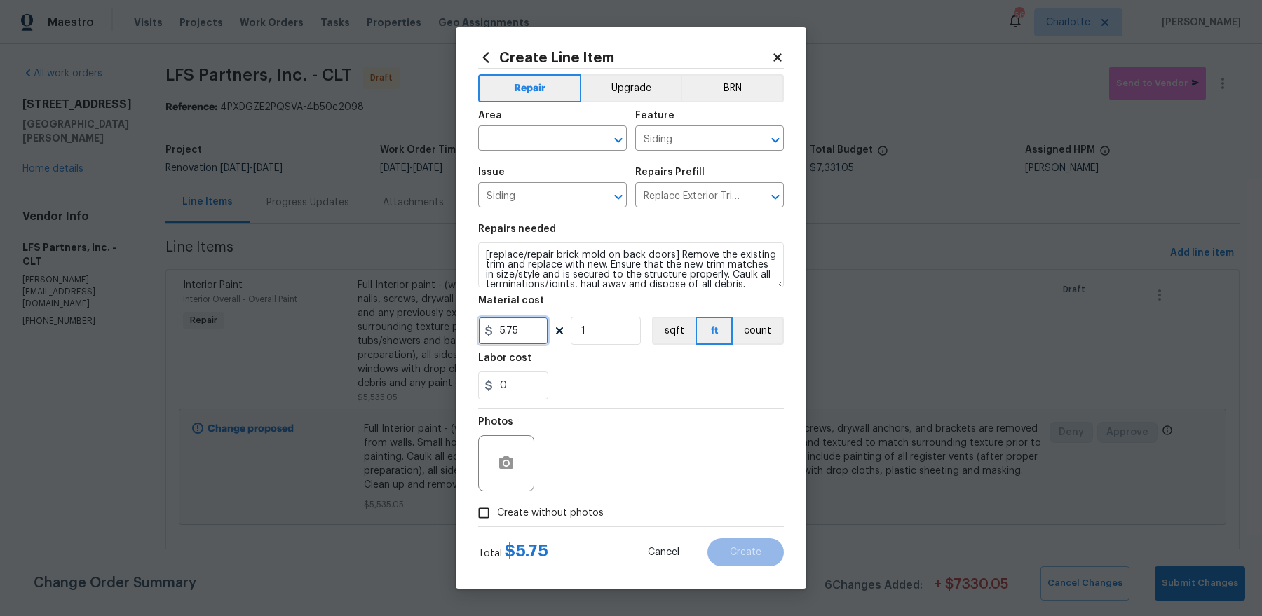
click at [505, 337] on input "5.75" at bounding box center [513, 331] width 70 height 28
type input "150"
click at [549, 139] on input "text" at bounding box center [532, 140] width 109 height 22
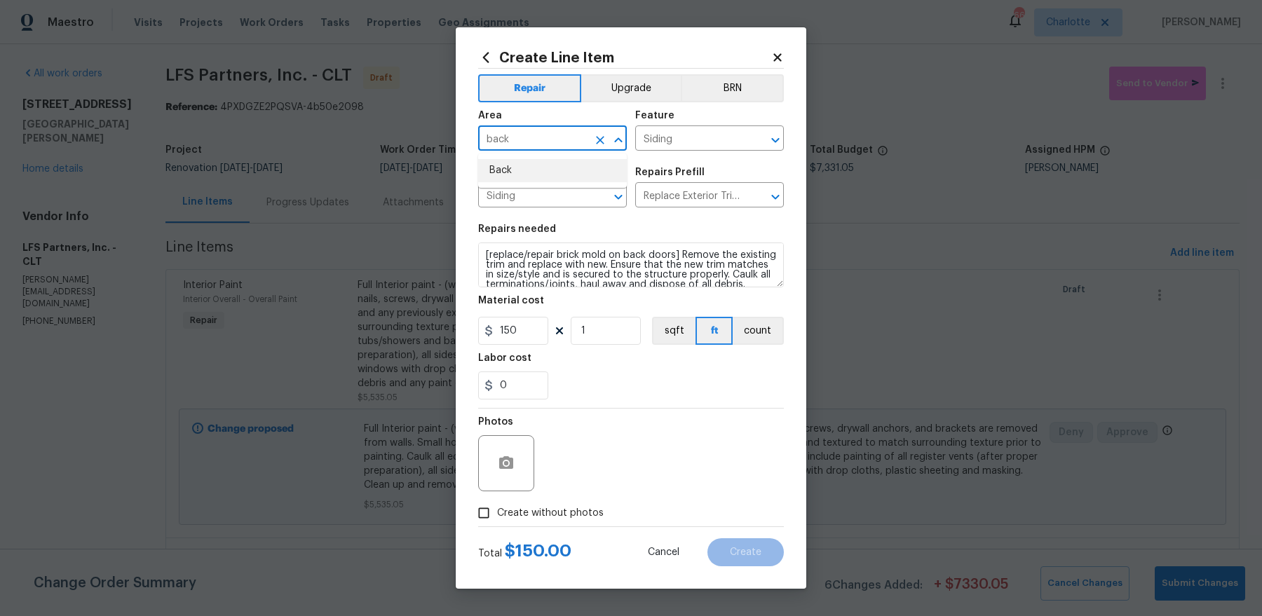
click at [522, 172] on li "Back" at bounding box center [552, 170] width 149 height 23
type input "Back"
click at [562, 506] on span "Create without photos" at bounding box center [550, 513] width 107 height 15
click at [497, 505] on input "Create without photos" at bounding box center [484, 513] width 27 height 27
checkbox input "true"
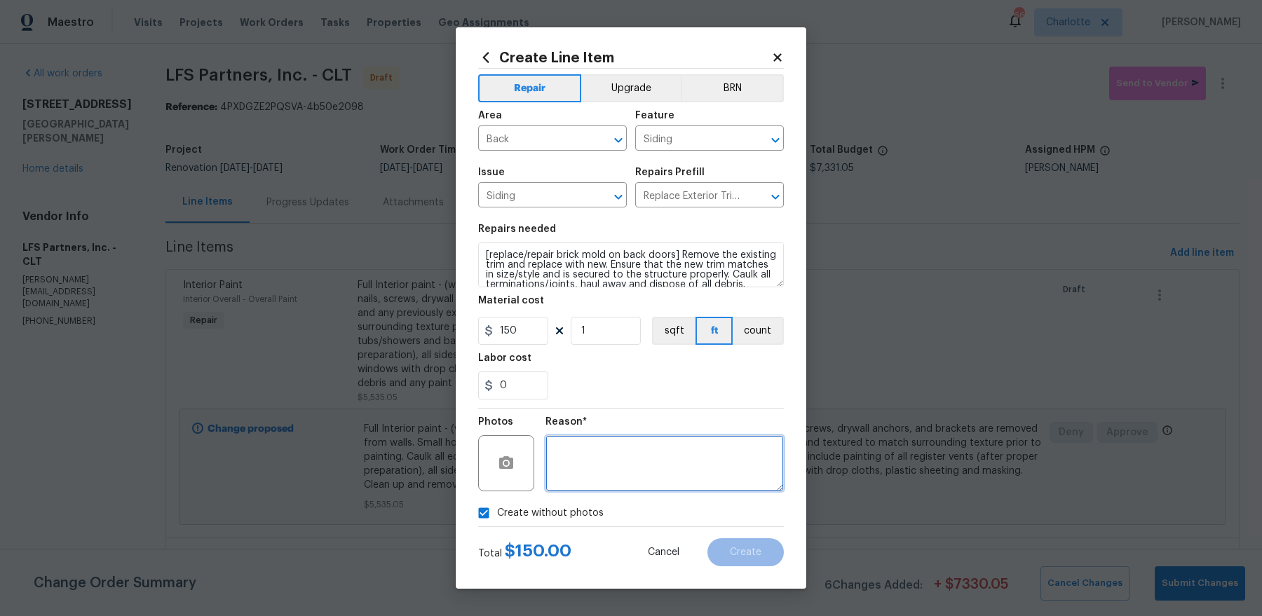
click at [621, 463] on textarea at bounding box center [665, 463] width 238 height 56
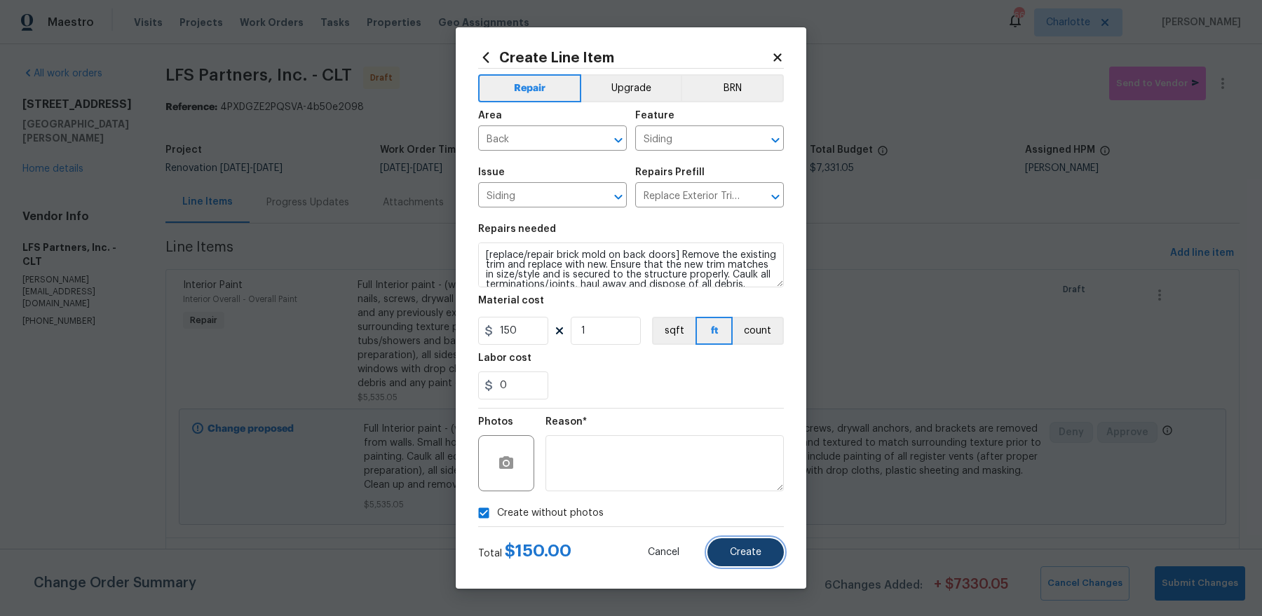
click at [750, 556] on span "Create" at bounding box center [746, 553] width 32 height 11
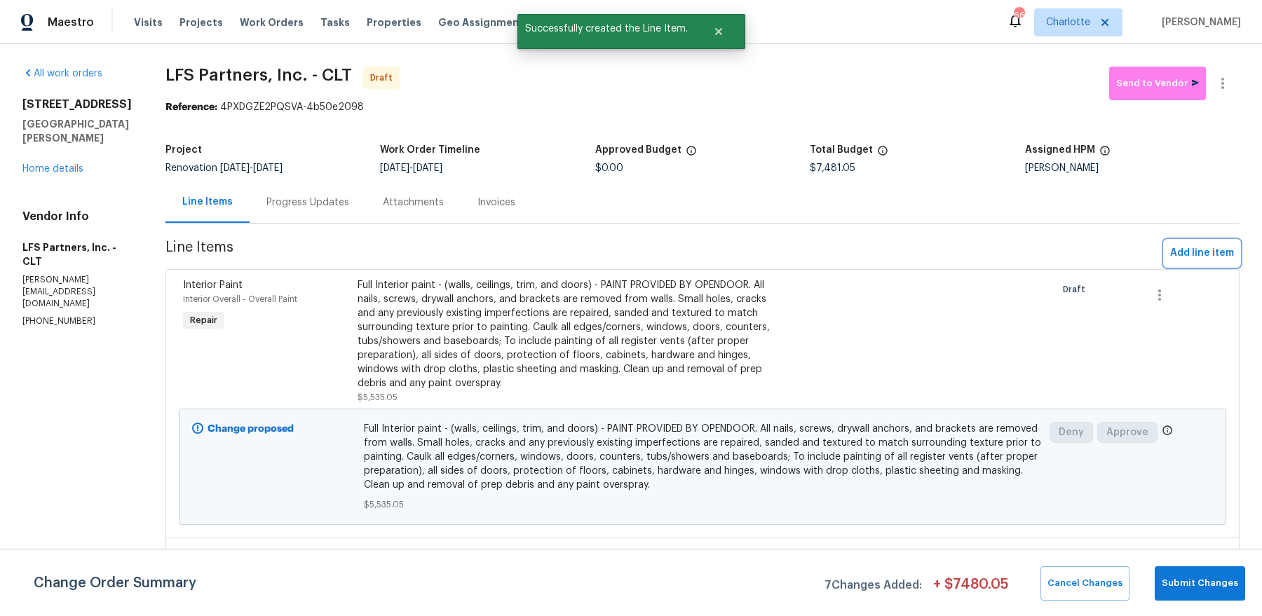
click at [1216, 248] on span "Add line item" at bounding box center [1202, 254] width 64 height 18
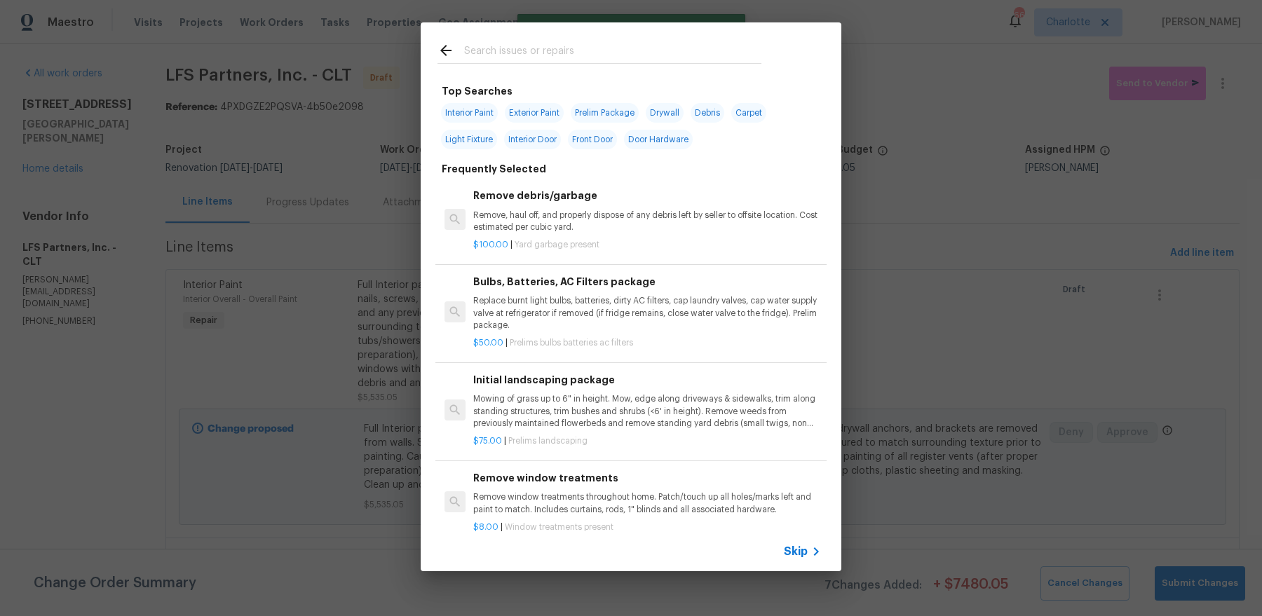
click at [604, 56] on input "text" at bounding box center [612, 52] width 297 height 21
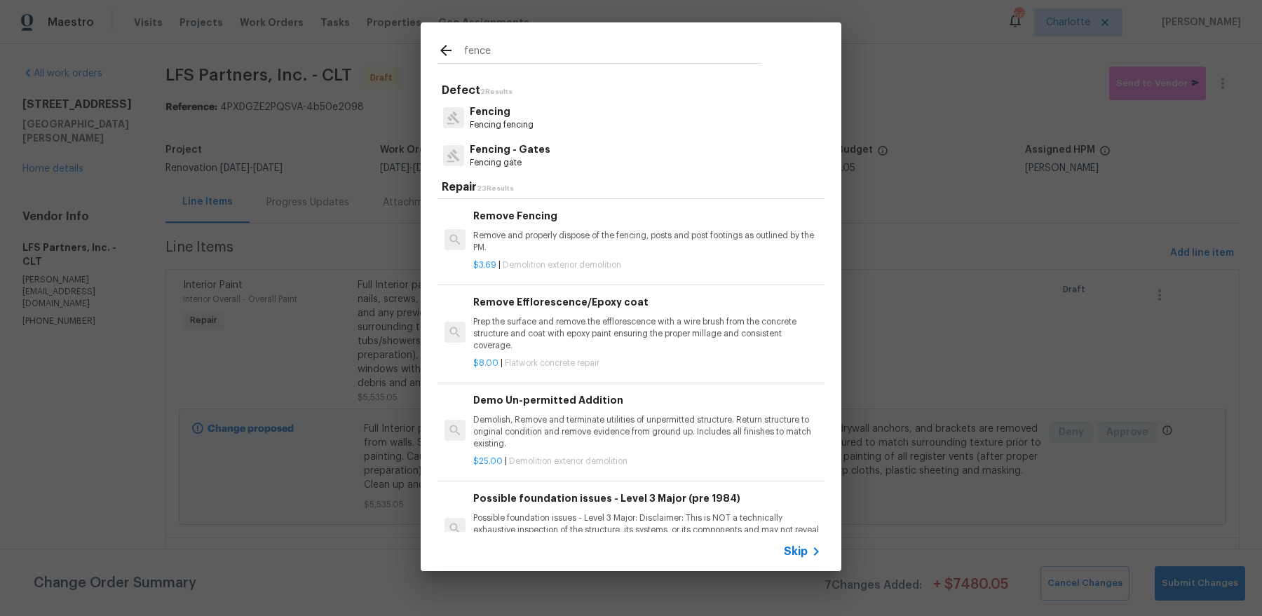
scroll to position [1381, 0]
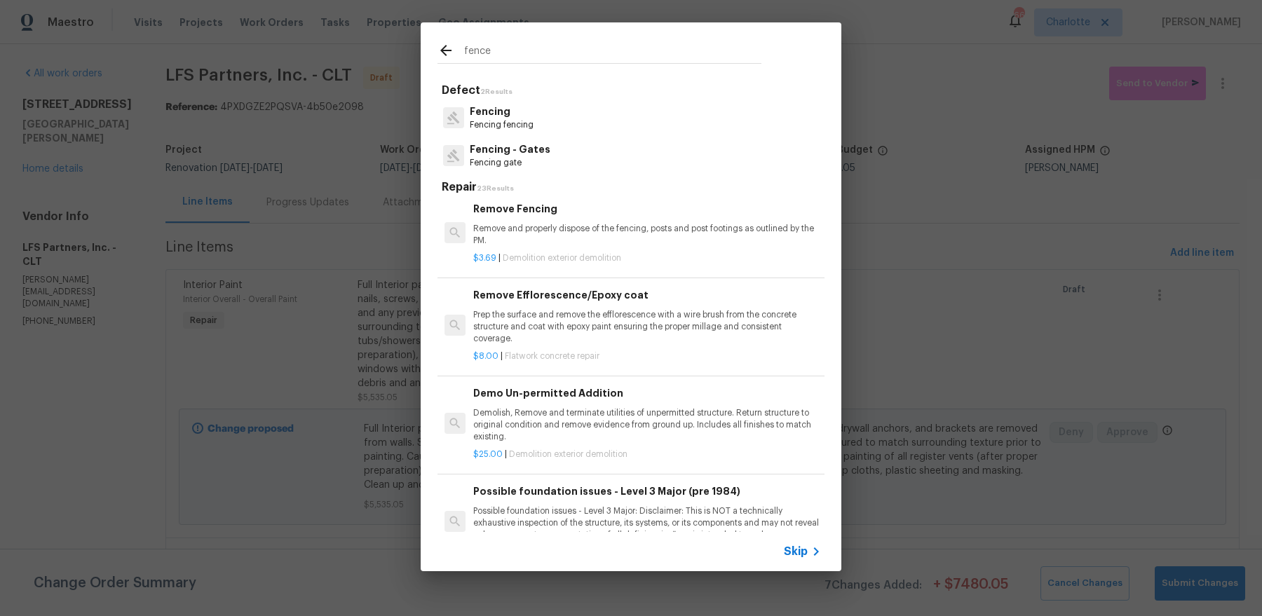
type input "fence"
click at [543, 121] on div "Fencing Fencing fencing" at bounding box center [631, 118] width 387 height 38
click at [527, 158] on p "Fencing gate" at bounding box center [510, 163] width 81 height 12
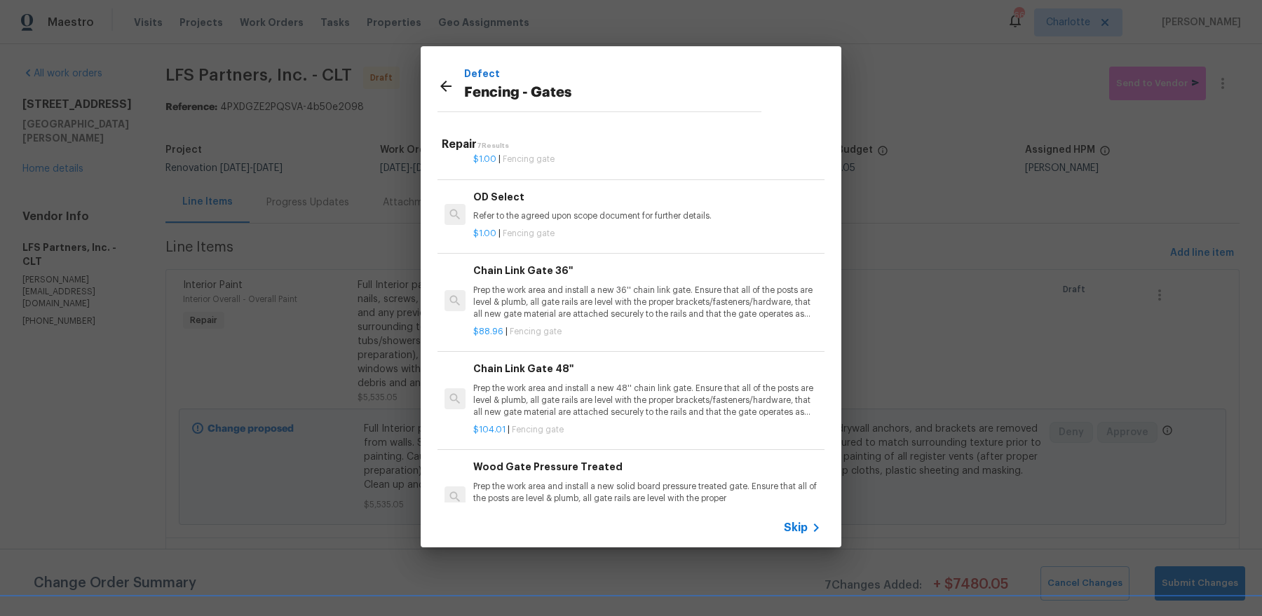
scroll to position [0, 0]
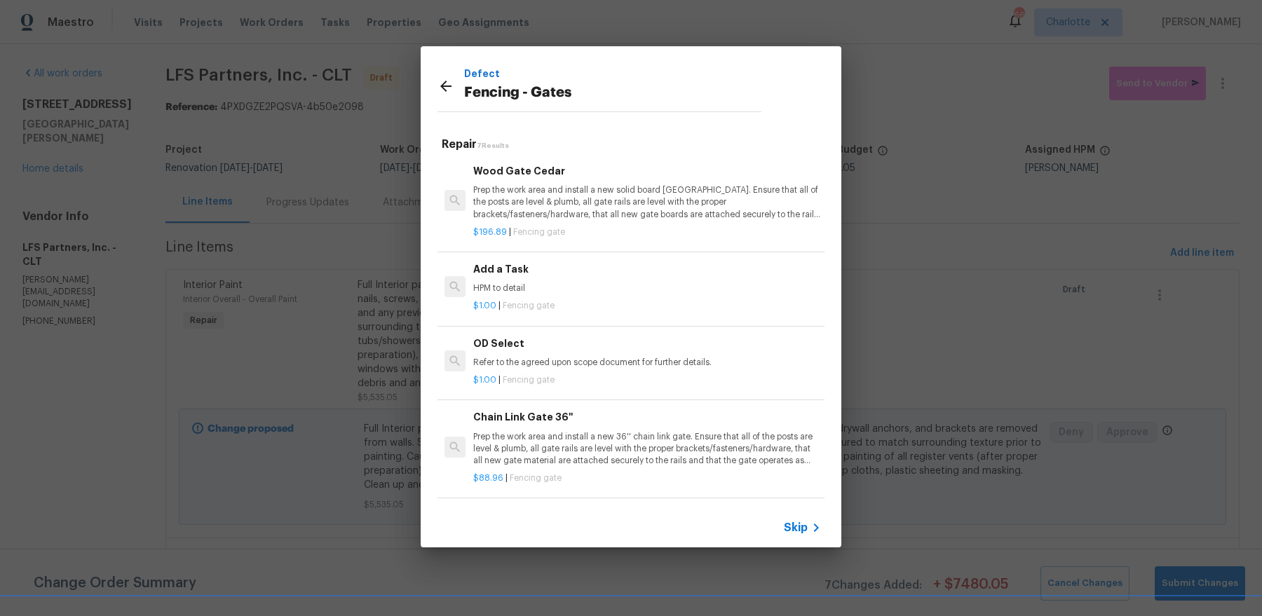
click at [657, 289] on p "HPM to detail" at bounding box center [647, 289] width 348 height 12
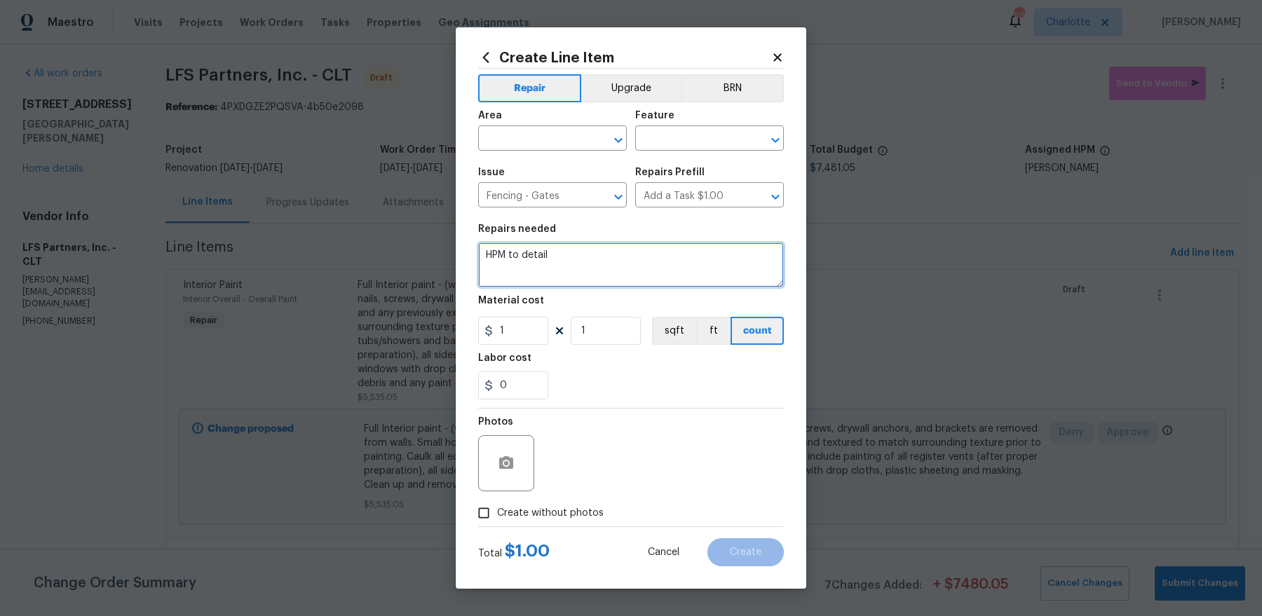
click at [639, 255] on textarea "HPM to detail" at bounding box center [631, 265] width 306 height 45
paste textarea "repair fence on left side of home"
type textarea "repair fence on left side of home"
click at [527, 135] on input "text" at bounding box center [532, 140] width 109 height 22
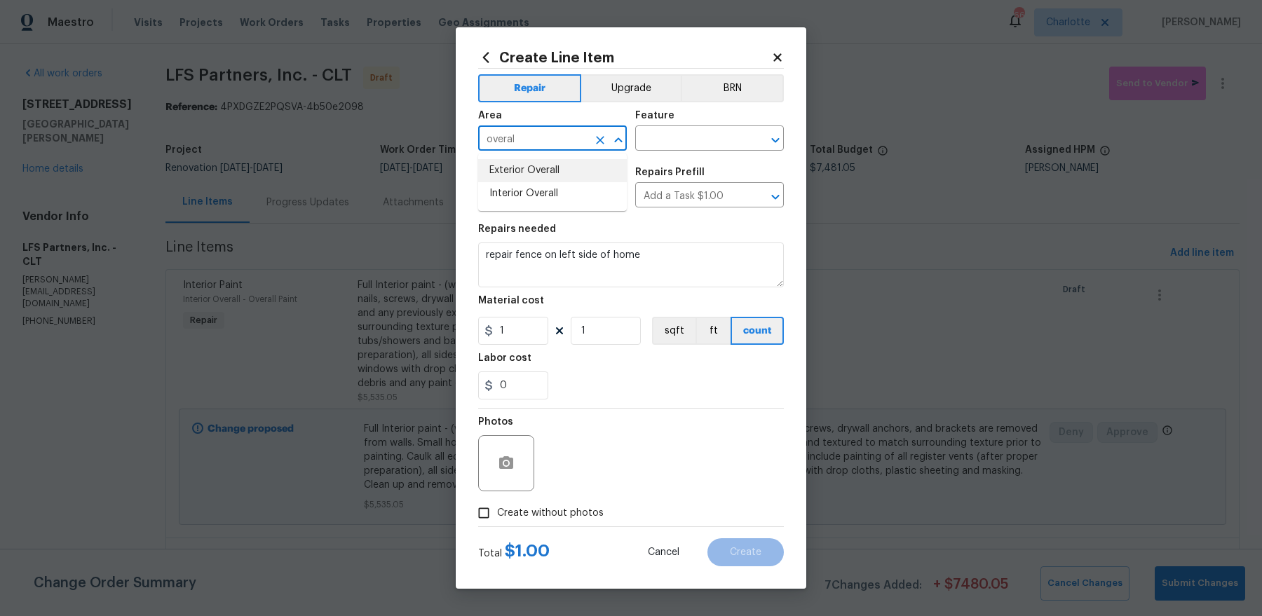
click at [529, 160] on li "Exterior Overall" at bounding box center [552, 170] width 149 height 23
type input "Exterior Overall"
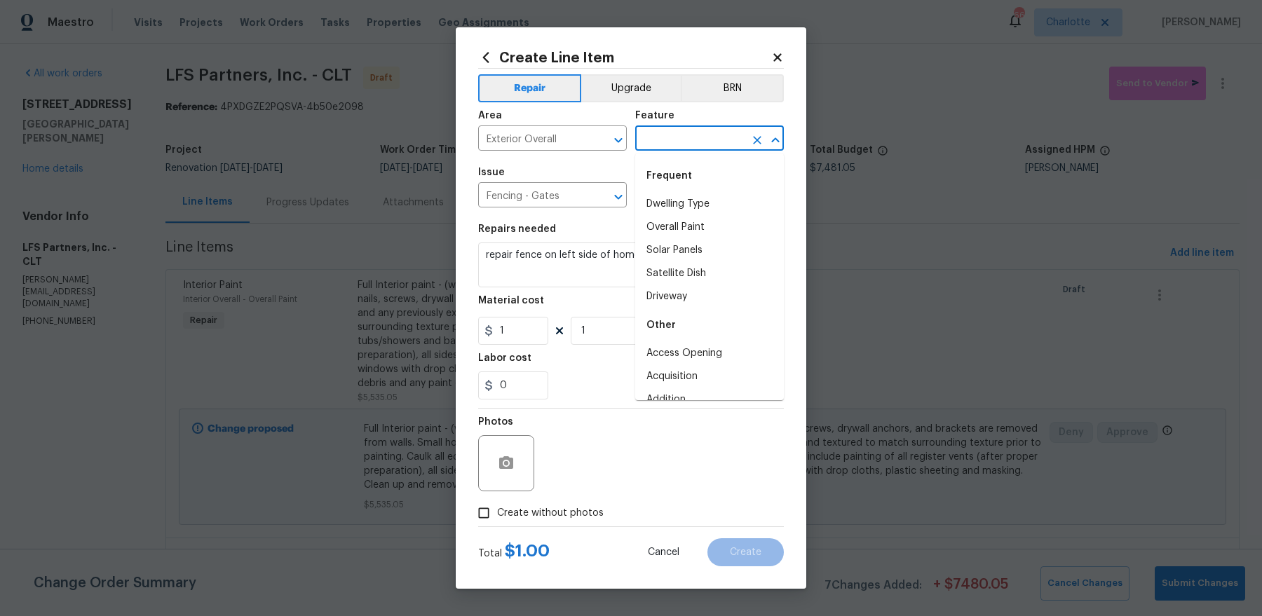
click at [663, 146] on input "text" at bounding box center [689, 140] width 109 height 22
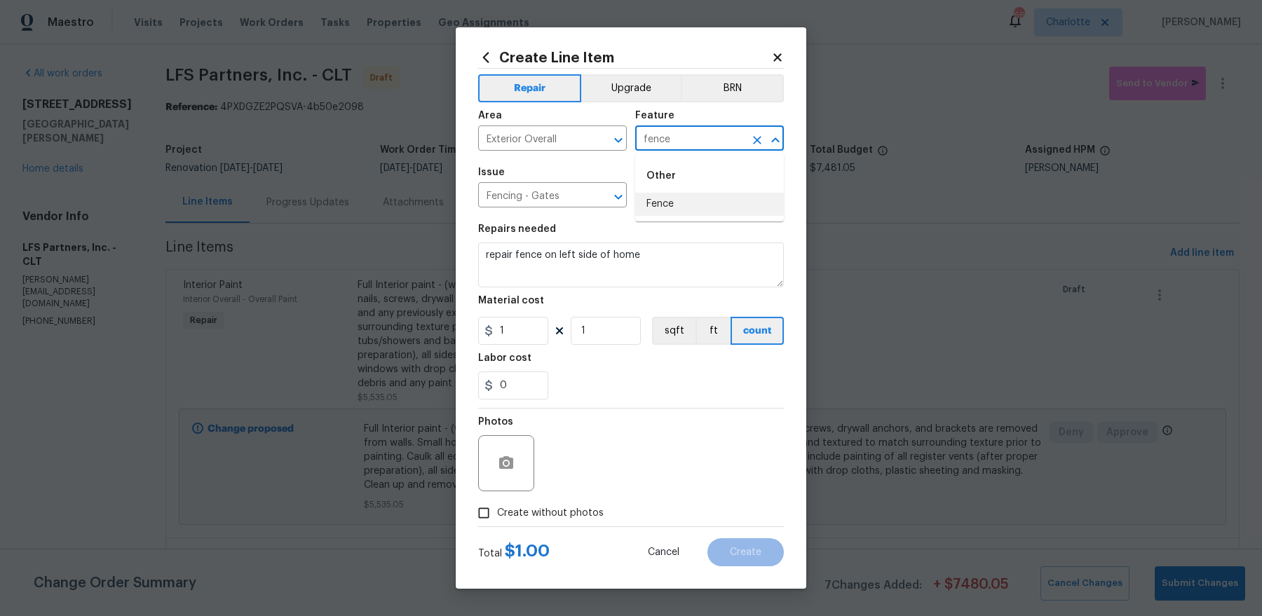
click at [661, 208] on li "Fence" at bounding box center [709, 204] width 149 height 23
type input "Fence"
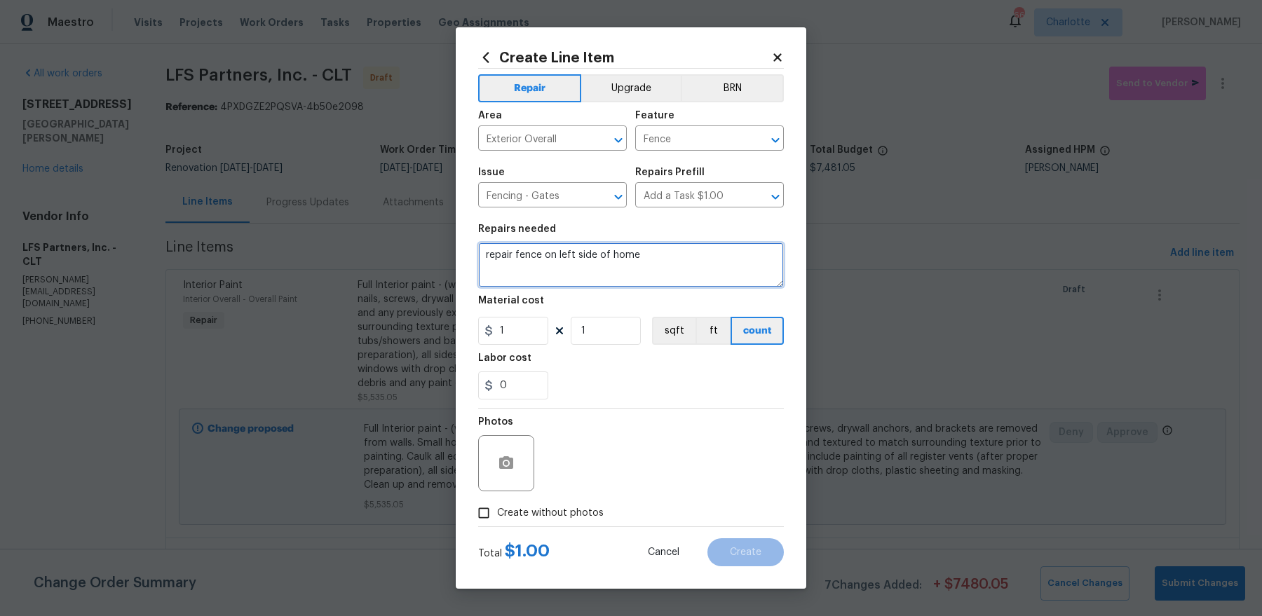
click at [528, 255] on textarea "repair fence on left side of home" at bounding box center [631, 265] width 306 height 45
click at [691, 259] on textarea "repair gate on left side of home" at bounding box center [631, 265] width 306 height 45
type textarea "repair gate on left side of home (extent of damage is unclear due to overgrowth)"
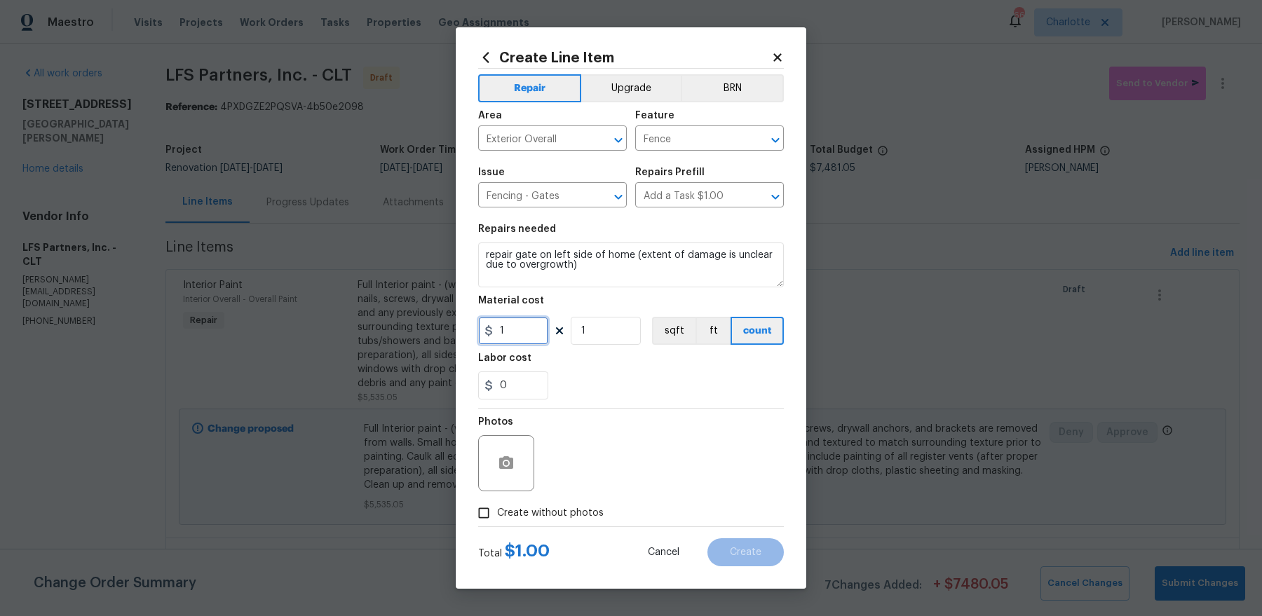
click at [508, 331] on input "1" at bounding box center [513, 331] width 70 height 28
type input "75"
click at [629, 255] on textarea "repair gate on left side of home (extent of damage is unclear due to overgrowth)" at bounding box center [631, 265] width 306 height 45
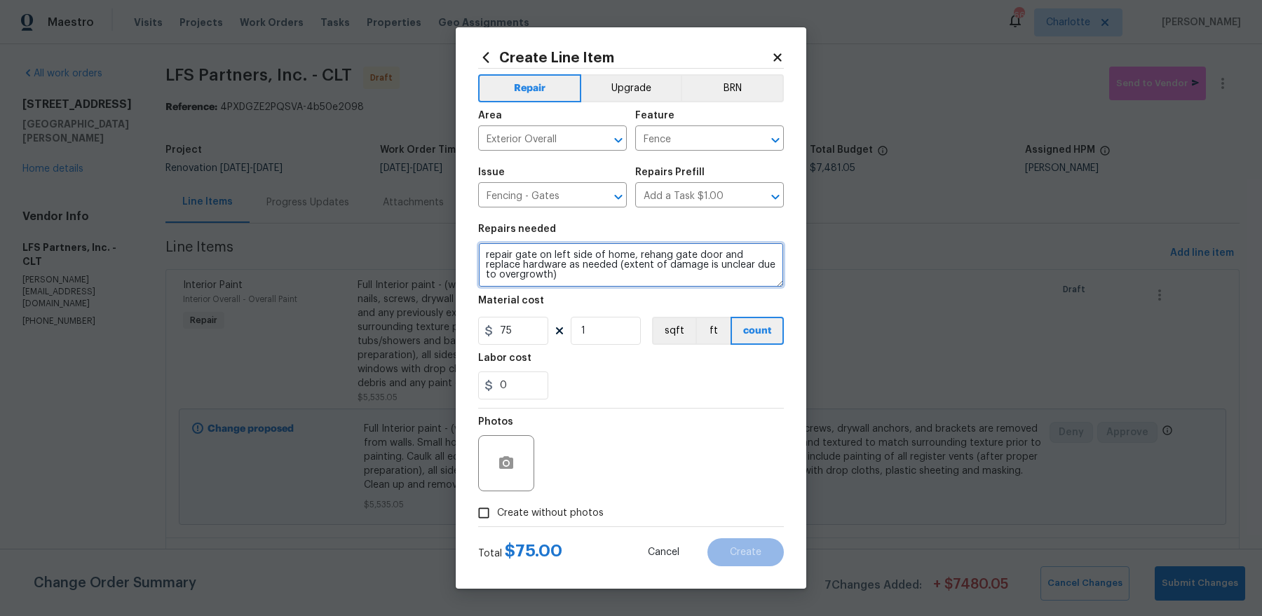
type textarea "repair gate on left side of home, rehang gate door and replace hardware as need…"
click at [522, 520] on span "Create without photos" at bounding box center [550, 513] width 107 height 15
click at [497, 520] on input "Create without photos" at bounding box center [484, 513] width 27 height 27
checkbox input "true"
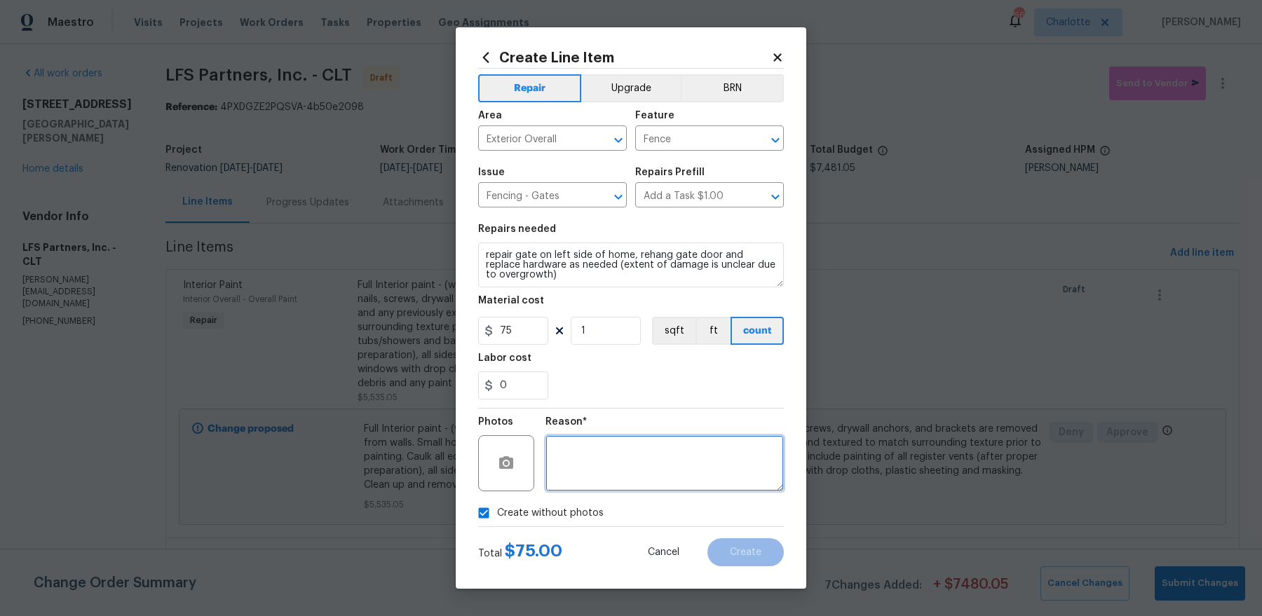
click at [625, 479] on textarea at bounding box center [665, 463] width 238 height 56
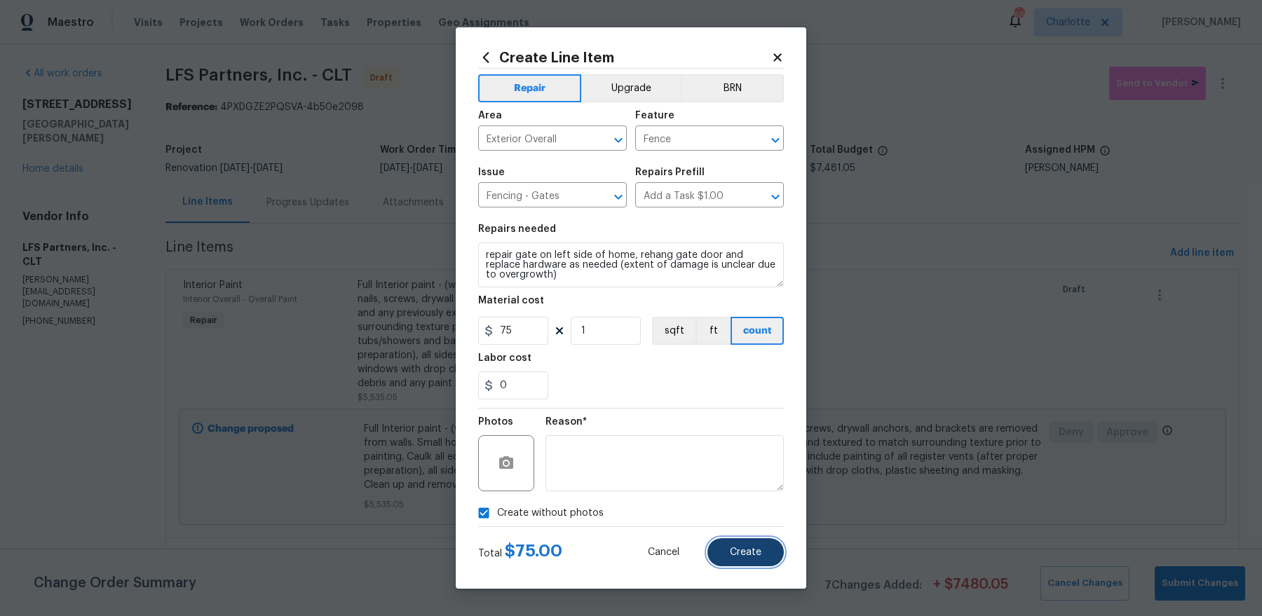
click at [762, 542] on button "Create" at bounding box center [746, 553] width 76 height 28
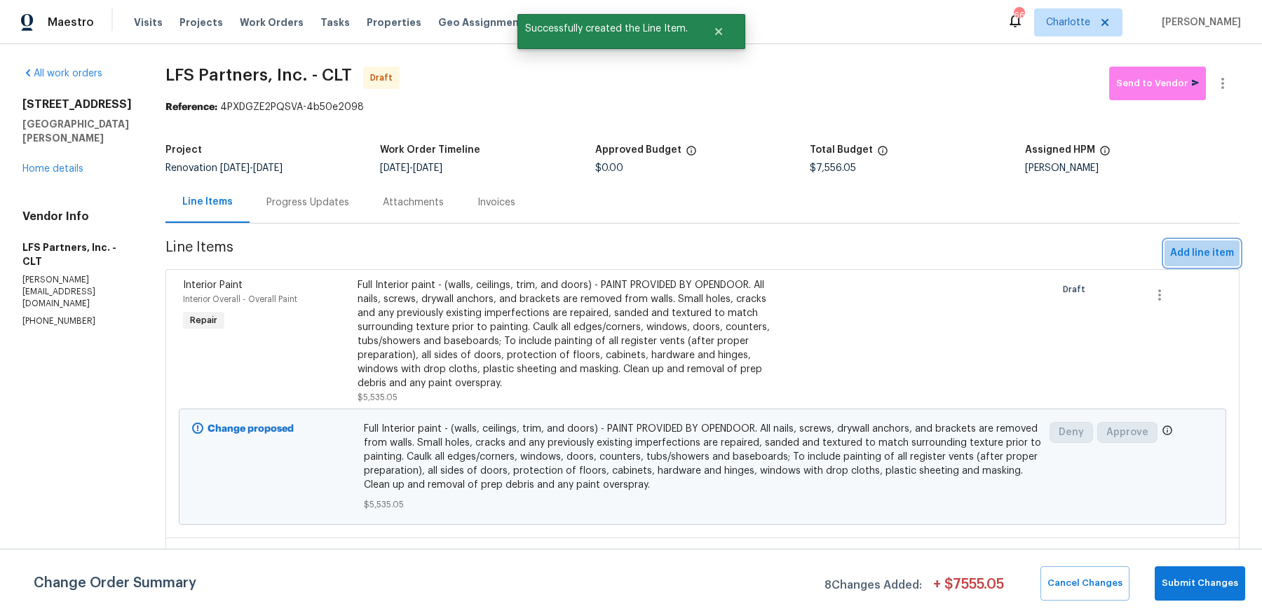
click at [1198, 264] on button "Add line item" at bounding box center [1202, 254] width 75 height 26
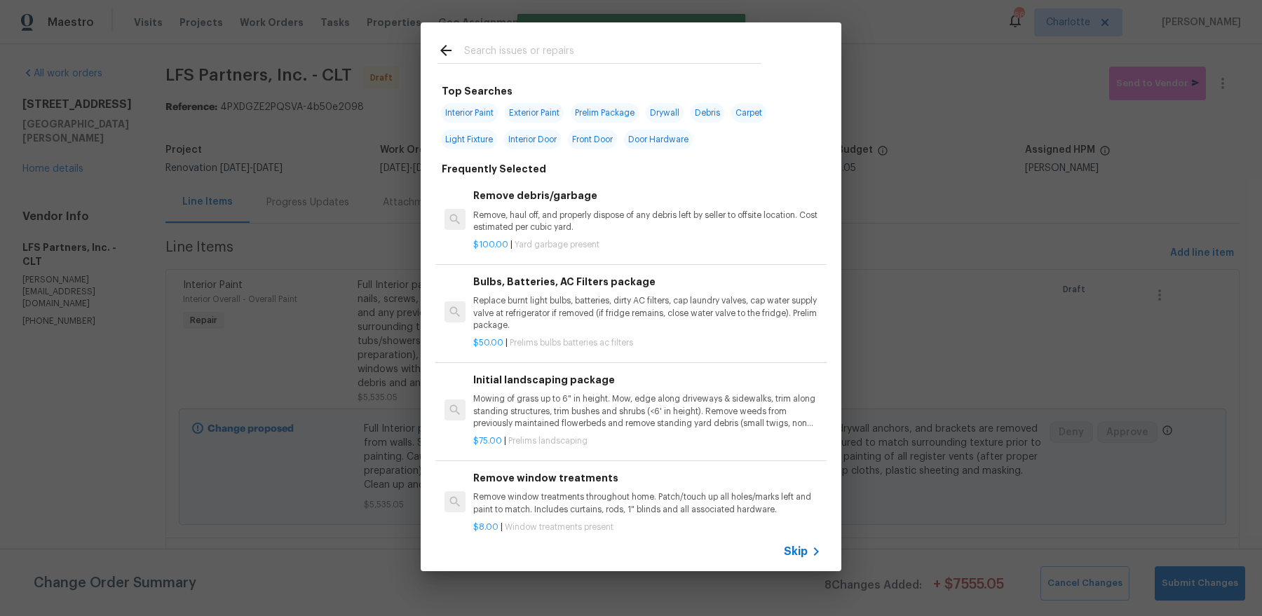
click at [574, 51] on input "text" at bounding box center [612, 52] width 297 height 21
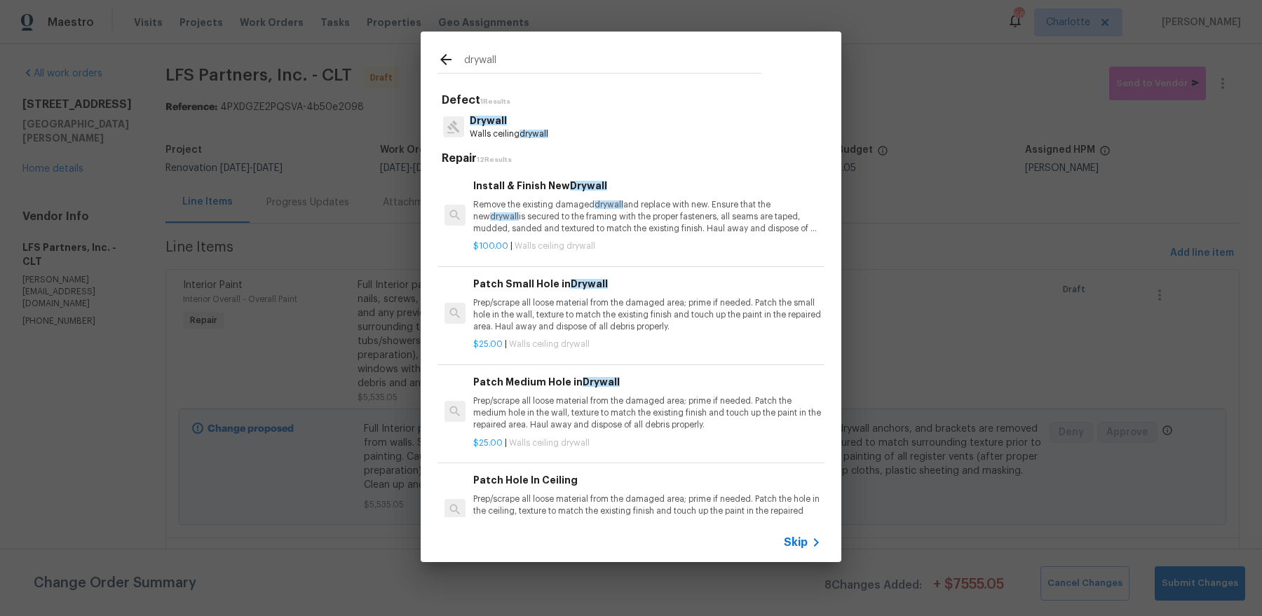
type input "drywall"
click at [571, 200] on p "Remove the existing damaged drywall and replace with new. Ensure that the new d…" at bounding box center [647, 217] width 348 height 36
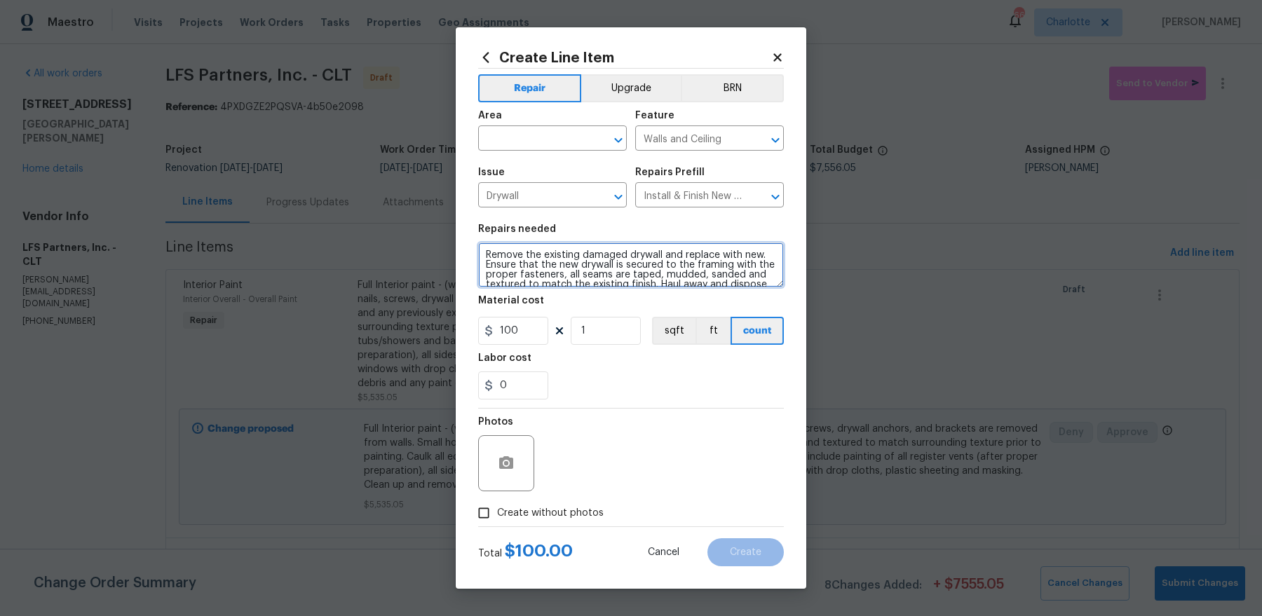
click at [575, 271] on textarea "Remove the existing damaged drywall and replace with new. Ensure that the new d…" at bounding box center [631, 265] width 306 height 45
type textarea "Misc drywall prep (remove all brackets, repair all holes)"
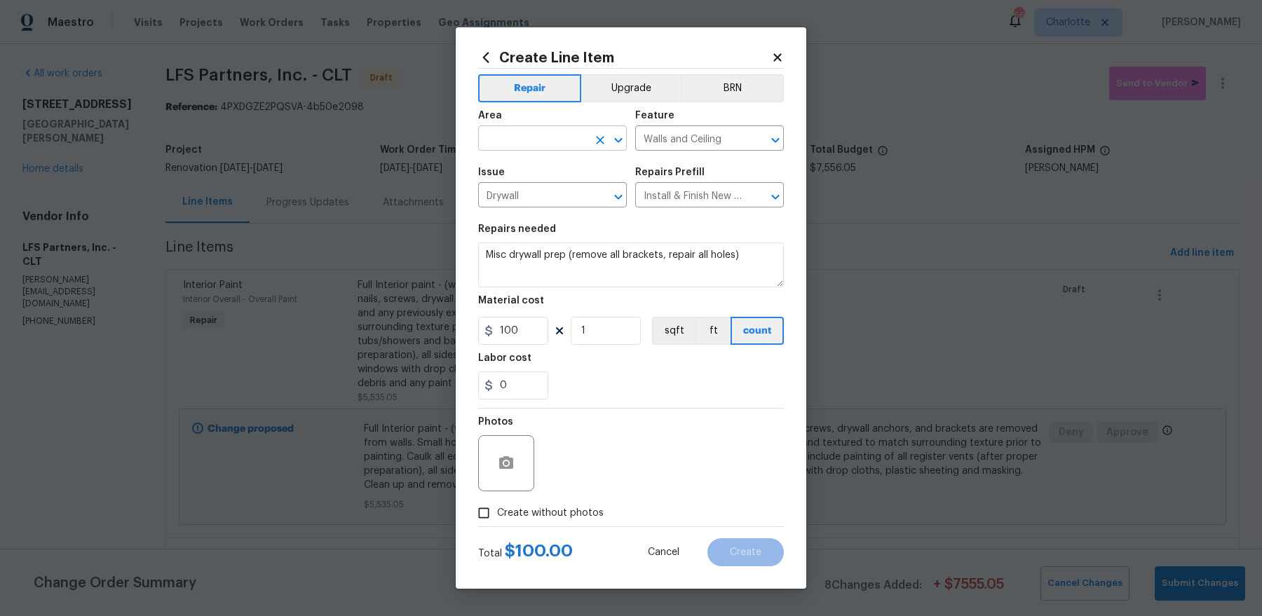
click at [527, 133] on input "text" at bounding box center [532, 140] width 109 height 22
click at [539, 187] on li "Interior Overall" at bounding box center [552, 193] width 149 height 23
type input "Interior Overall"
click at [534, 332] on input "100" at bounding box center [513, 331] width 70 height 28
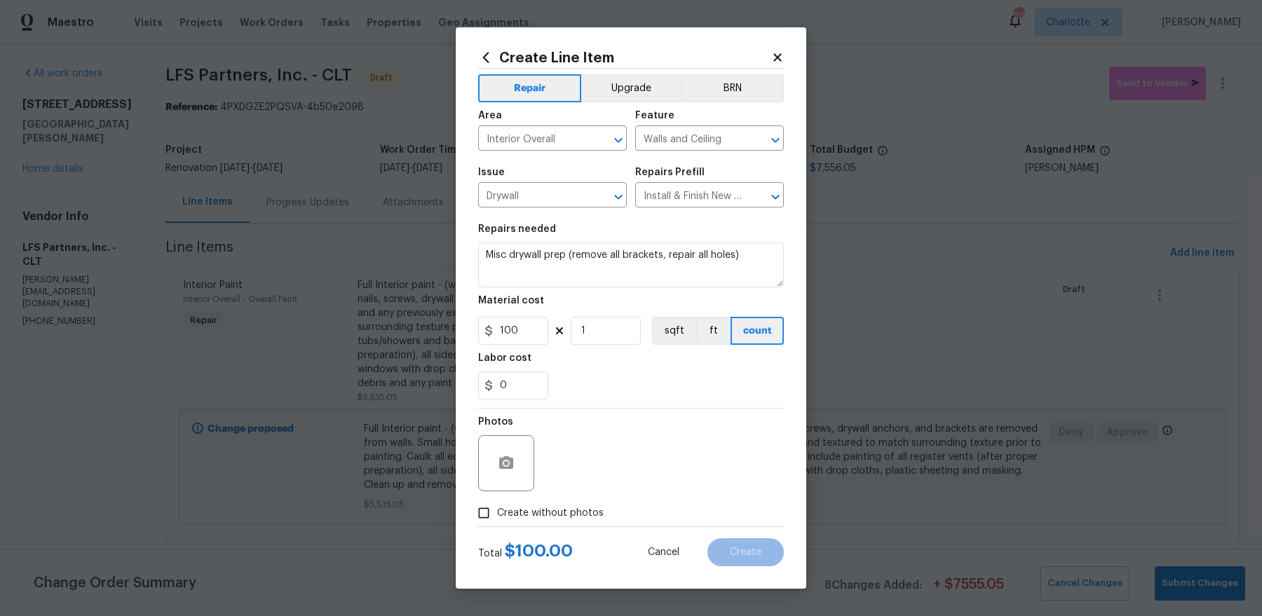
click at [571, 510] on span "Create without photos" at bounding box center [550, 513] width 107 height 15
click at [497, 510] on input "Create without photos" at bounding box center [484, 513] width 27 height 27
checkbox input "true"
click at [627, 468] on textarea at bounding box center [665, 463] width 238 height 56
click at [750, 553] on span "Create" at bounding box center [746, 553] width 32 height 11
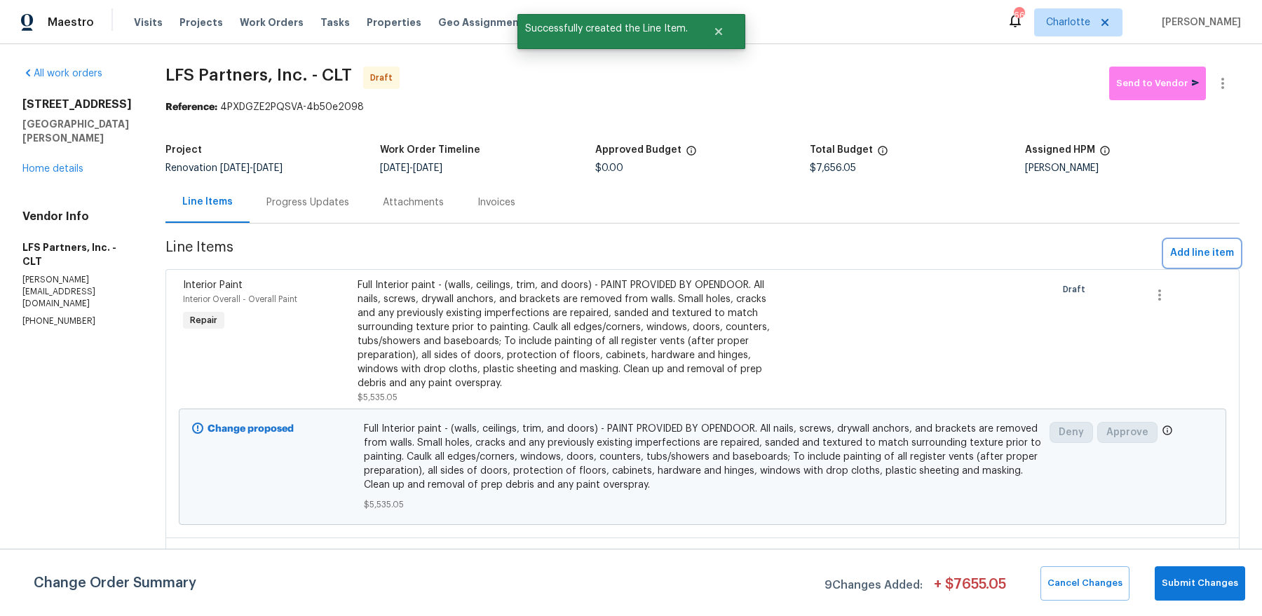
click at [1220, 247] on span "Add line item" at bounding box center [1202, 254] width 64 height 18
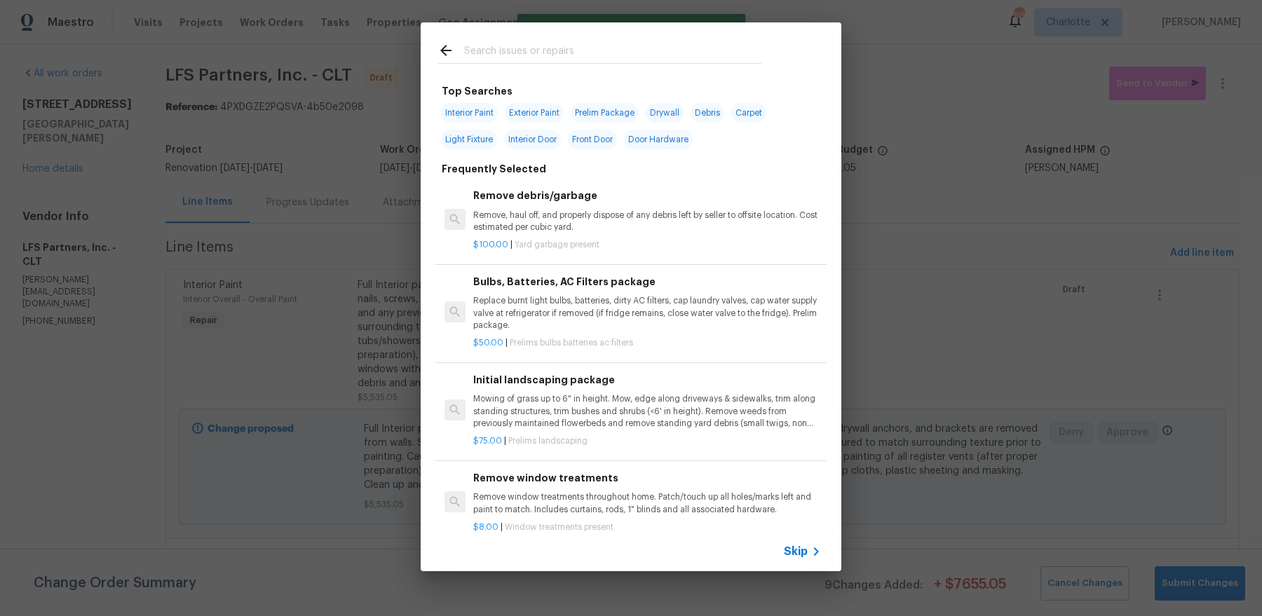
click at [576, 57] on input "text" at bounding box center [612, 52] width 297 height 21
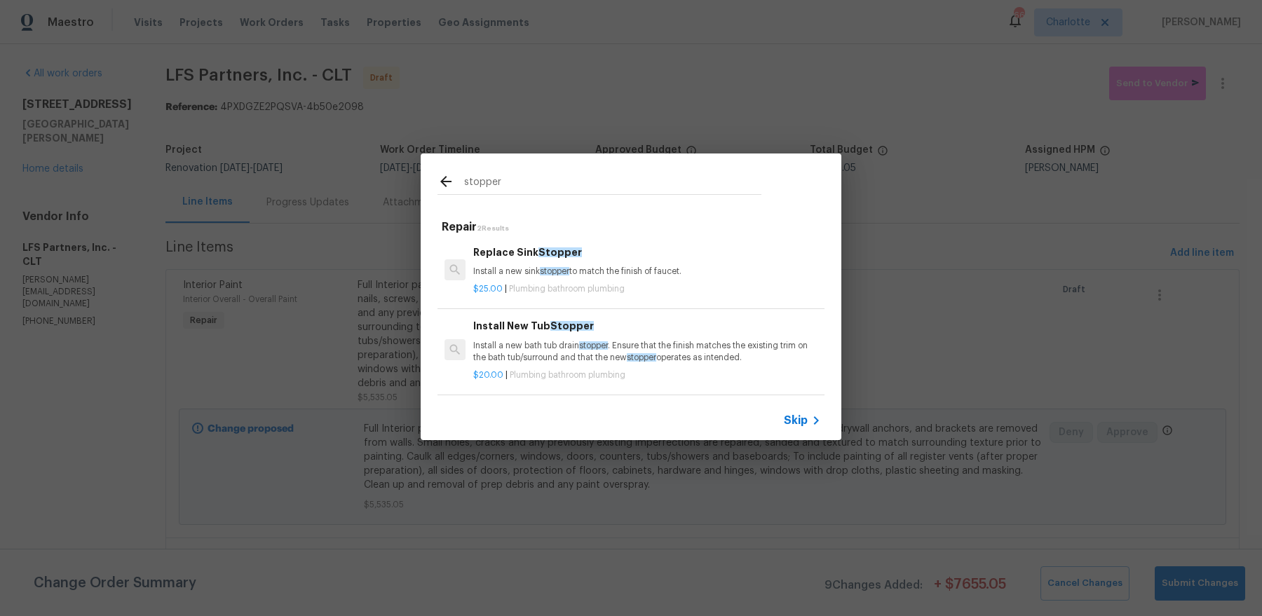
scroll to position [1, 0]
type input "stopper"
click at [598, 277] on p "Install a new sink stopper to match the finish of faucet." at bounding box center [647, 272] width 348 height 12
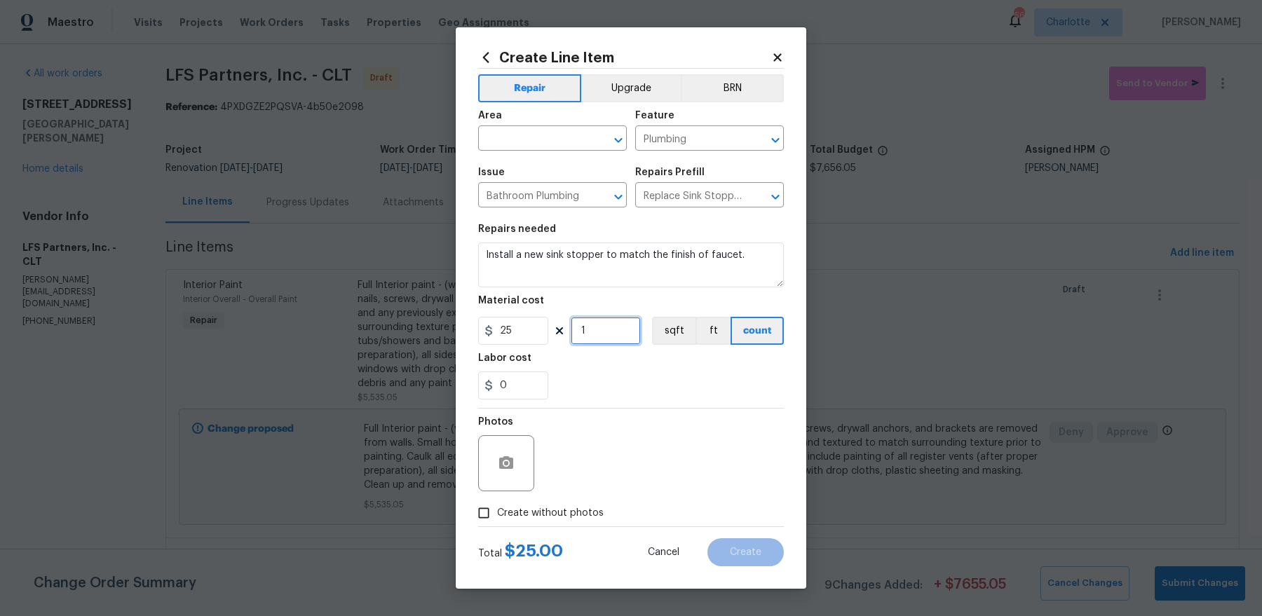
click at [616, 325] on input "1" at bounding box center [606, 331] width 70 height 28
type input "2"
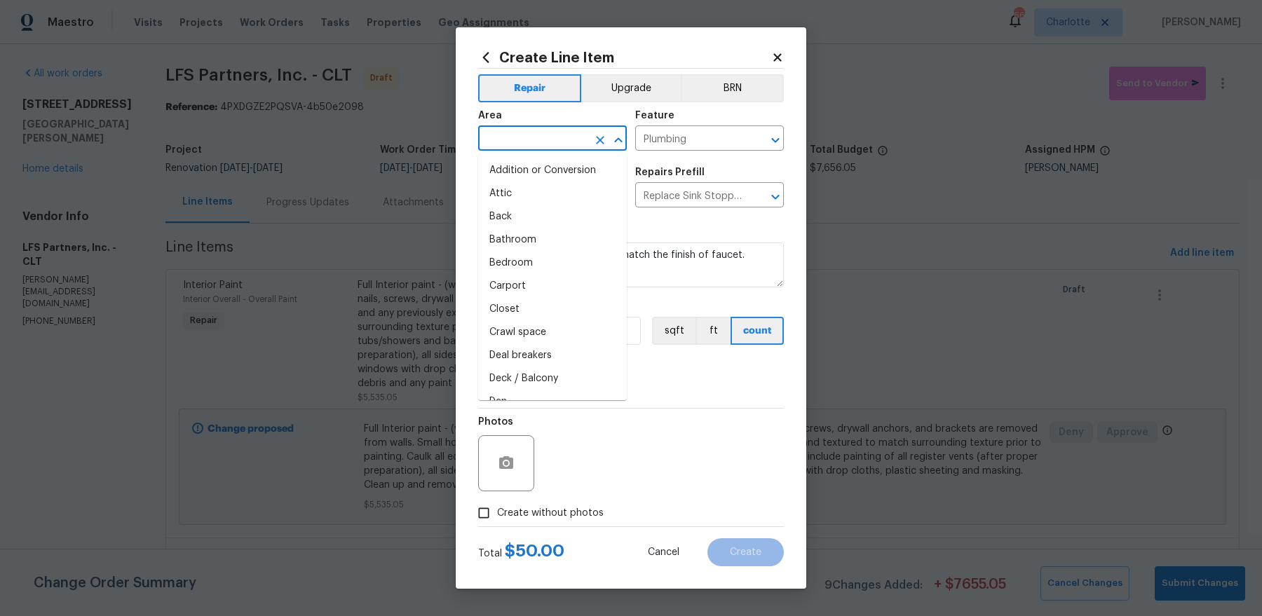
click at [553, 138] on input "text" at bounding box center [532, 140] width 109 height 22
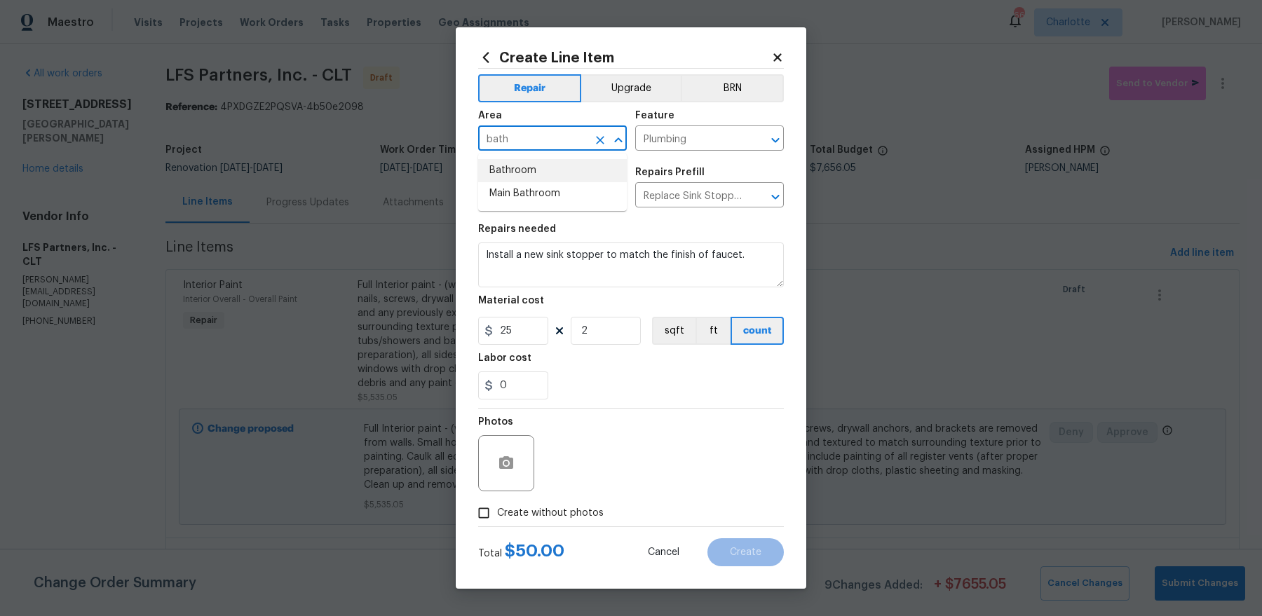
click at [551, 170] on li "Bathroom" at bounding box center [552, 170] width 149 height 23
type input "Bathroom"
click at [527, 517] on span "Create without photos" at bounding box center [550, 513] width 107 height 15
click at [497, 517] on input "Create without photos" at bounding box center [484, 513] width 27 height 27
checkbox input "true"
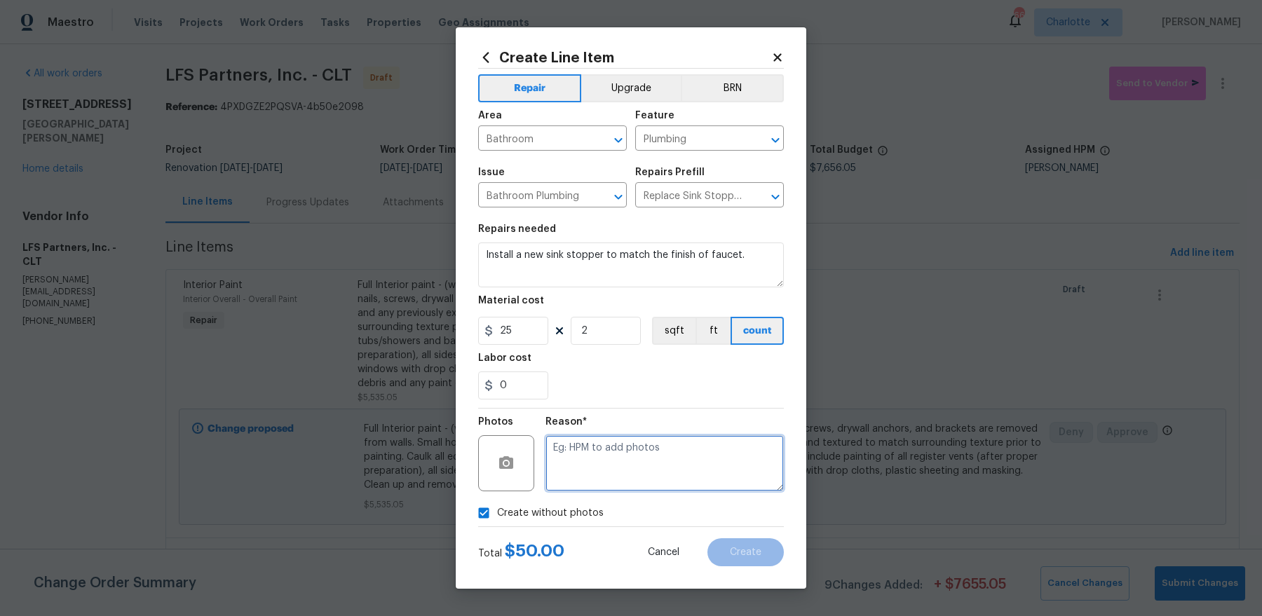
click at [607, 454] on textarea at bounding box center [665, 463] width 238 height 56
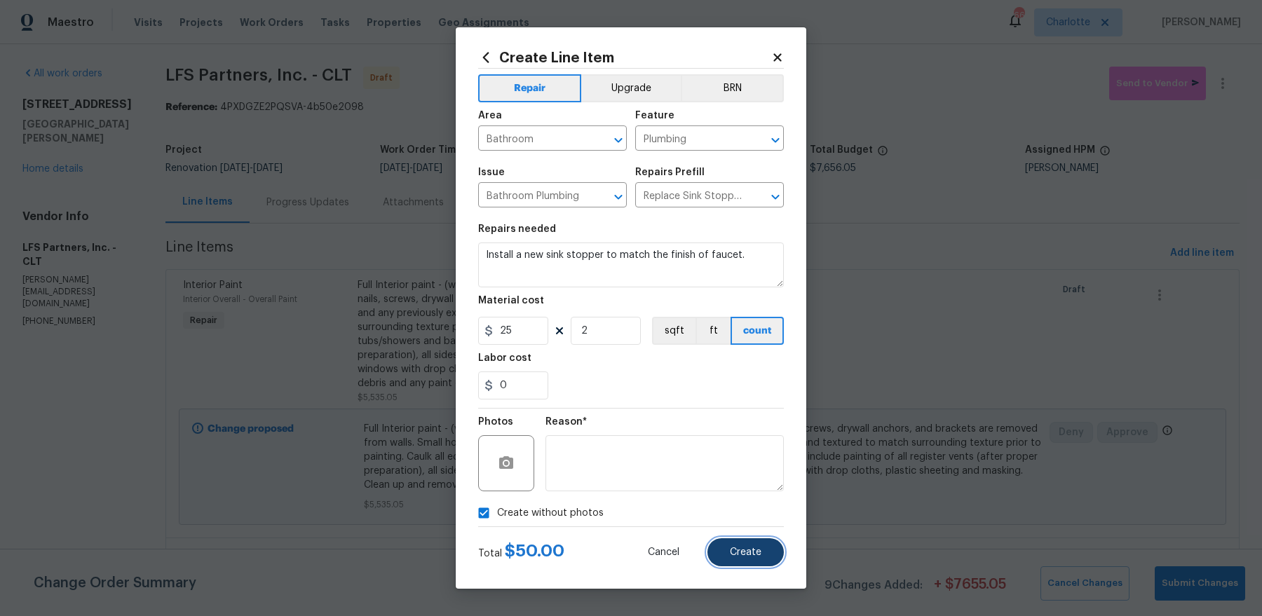
click at [766, 546] on button "Create" at bounding box center [746, 553] width 76 height 28
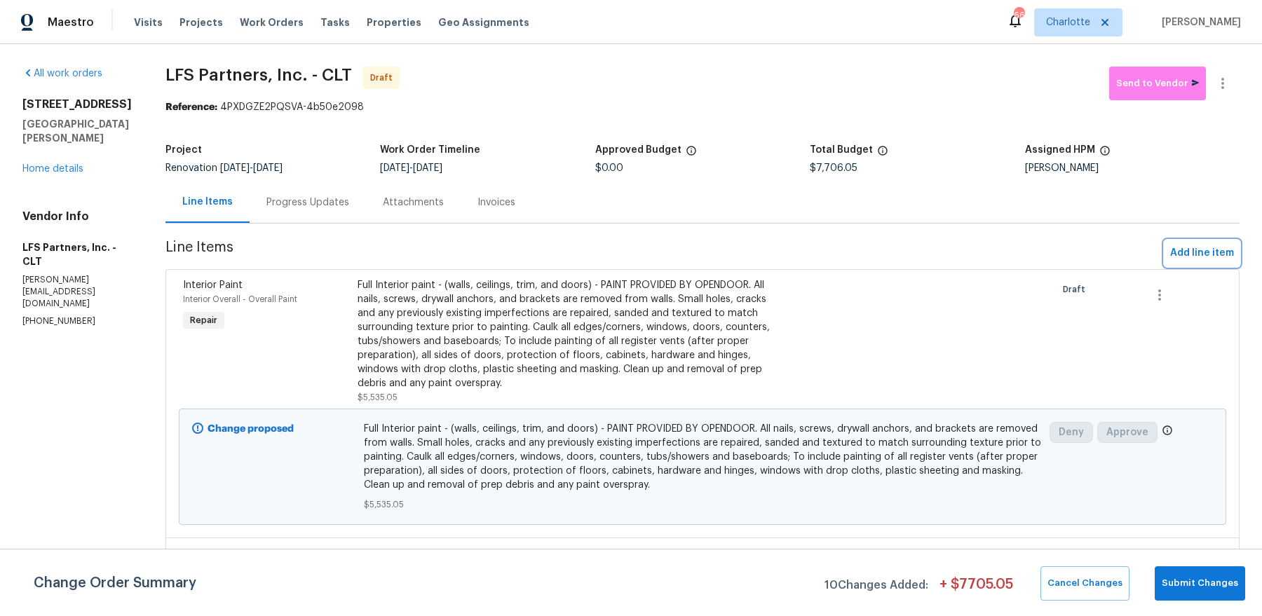
click at [1211, 261] on span "Add line item" at bounding box center [1202, 254] width 64 height 18
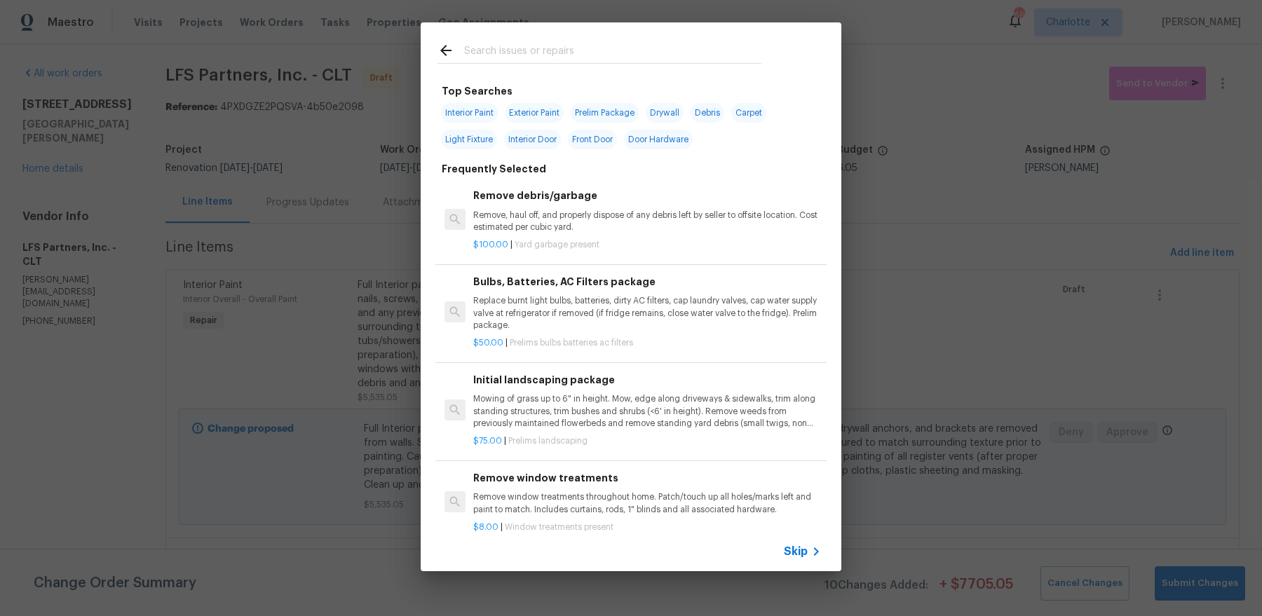
click at [595, 48] on input "text" at bounding box center [612, 52] width 297 height 21
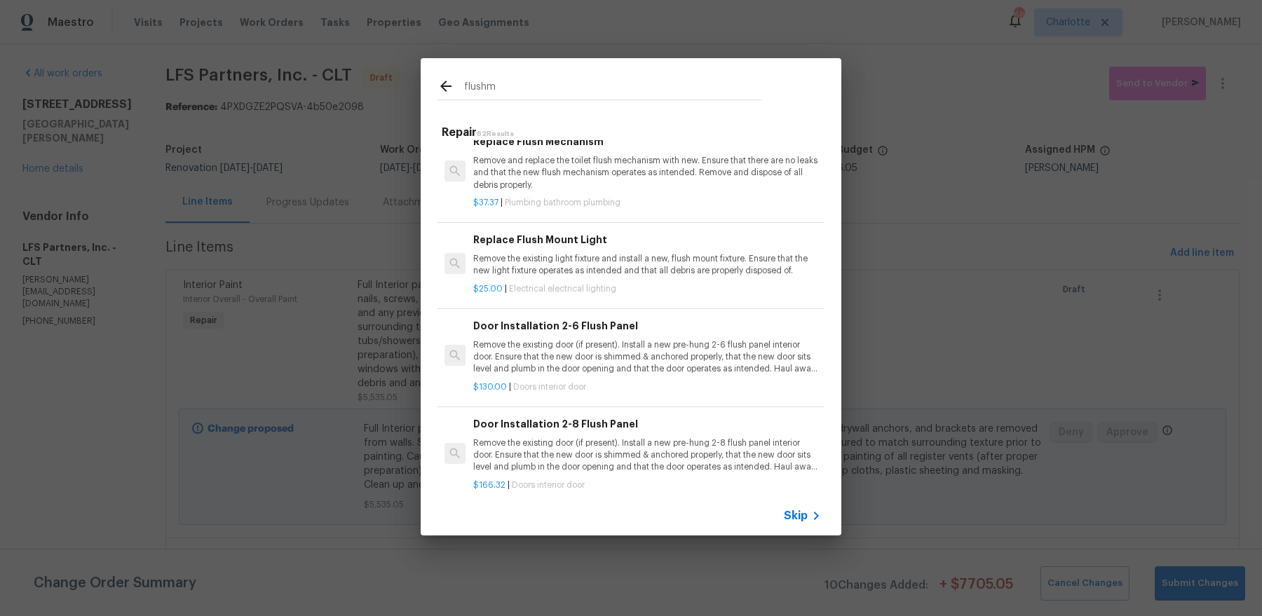
scroll to position [18, 0]
type input "flushm"
click at [617, 260] on p "Remove the existing light fixture and install a new, flush mount fixture. Ensur…" at bounding box center [647, 264] width 348 height 24
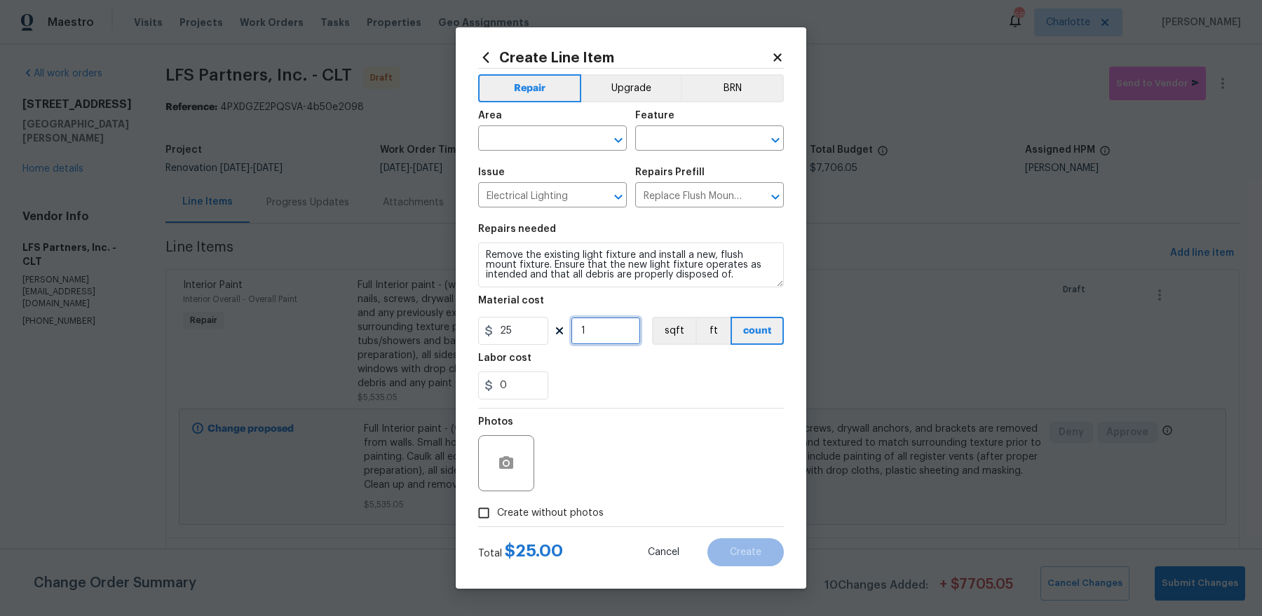
click at [595, 321] on input "1" at bounding box center [606, 331] width 70 height 28
type input "2"
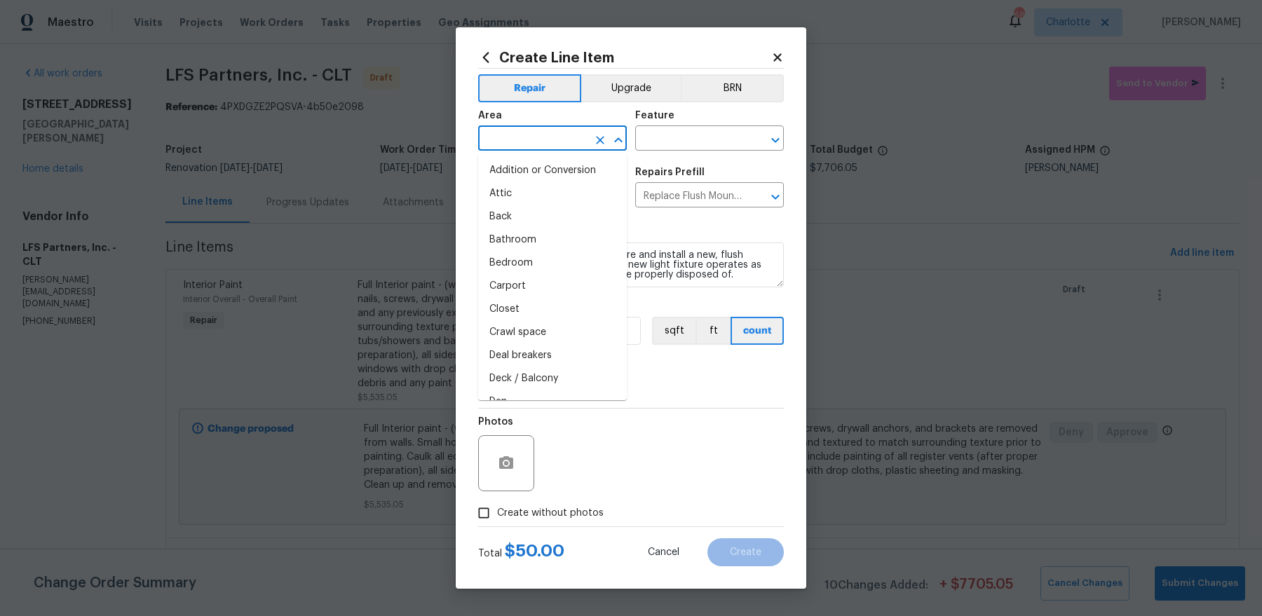
click at [515, 142] on input "text" at bounding box center [532, 140] width 109 height 22
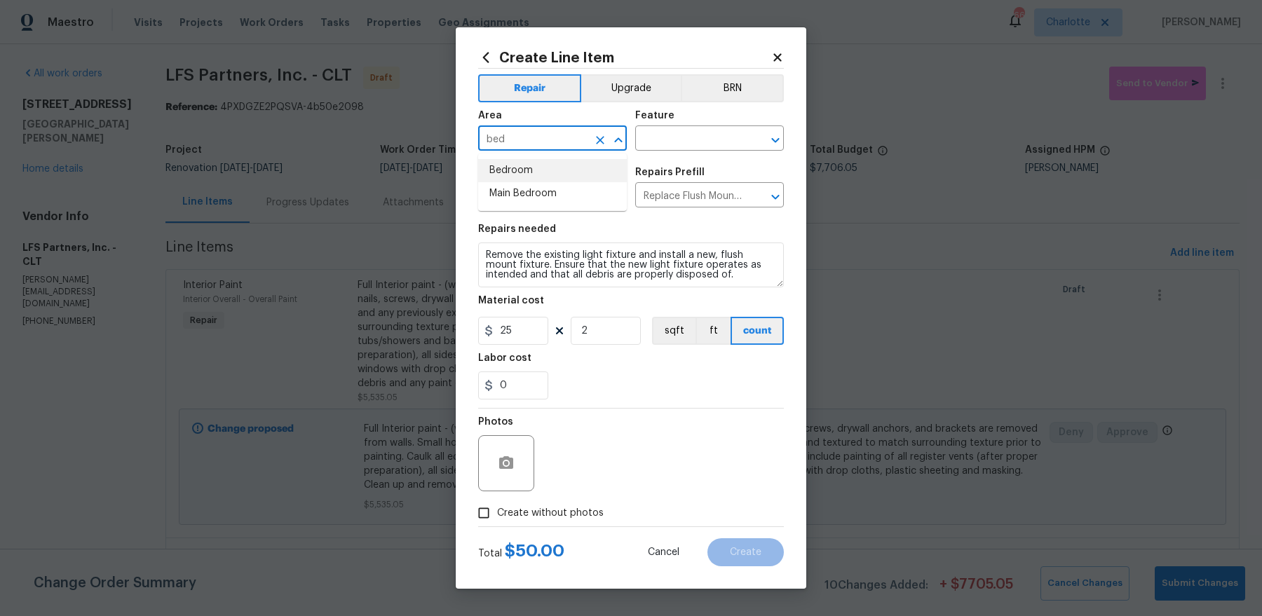
click at [503, 171] on li "Bedroom" at bounding box center [552, 170] width 149 height 23
type input "Bedroom"
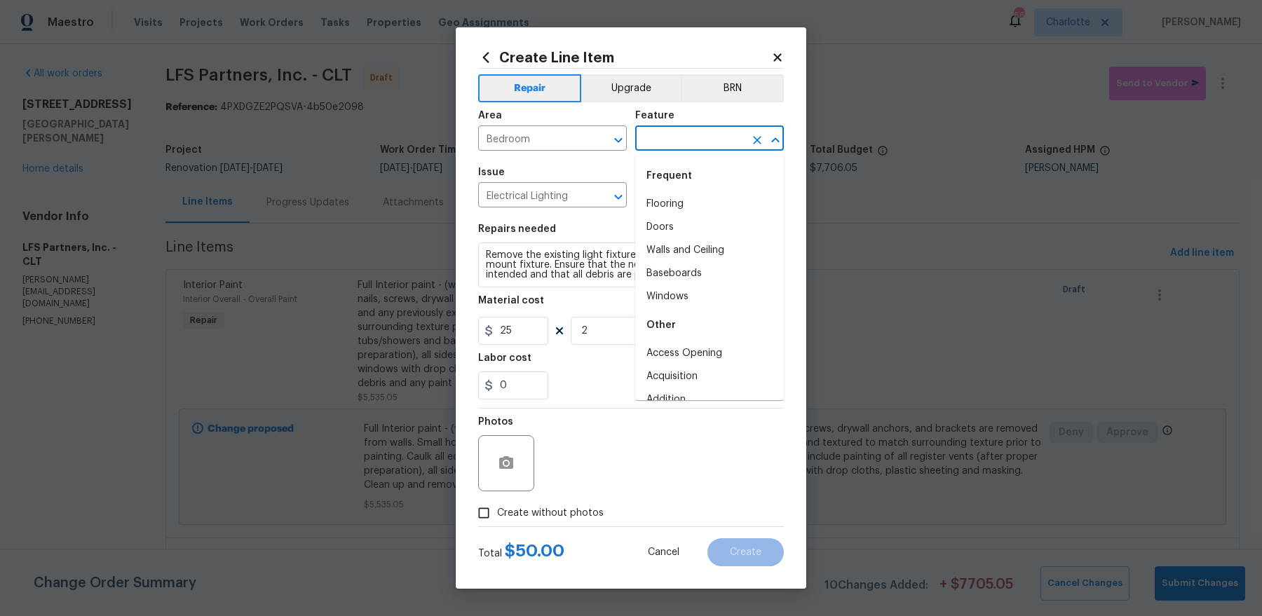
click at [705, 138] on input "text" at bounding box center [689, 140] width 109 height 22
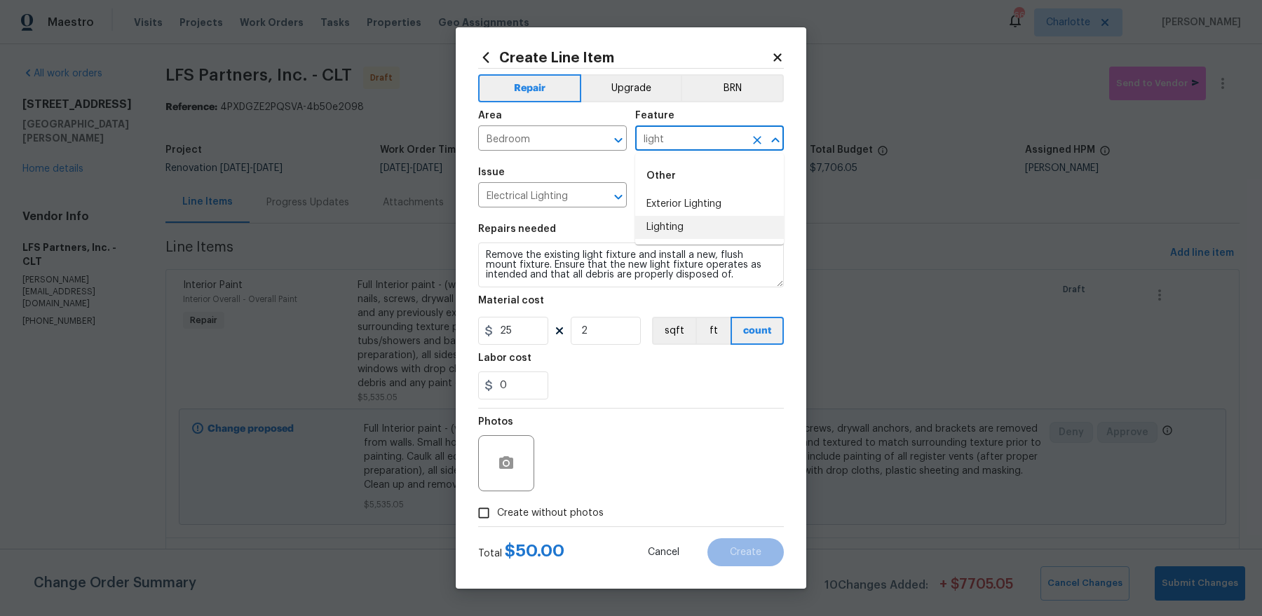
click at [691, 220] on li "Lighting" at bounding box center [709, 227] width 149 height 23
type input "Lighting"
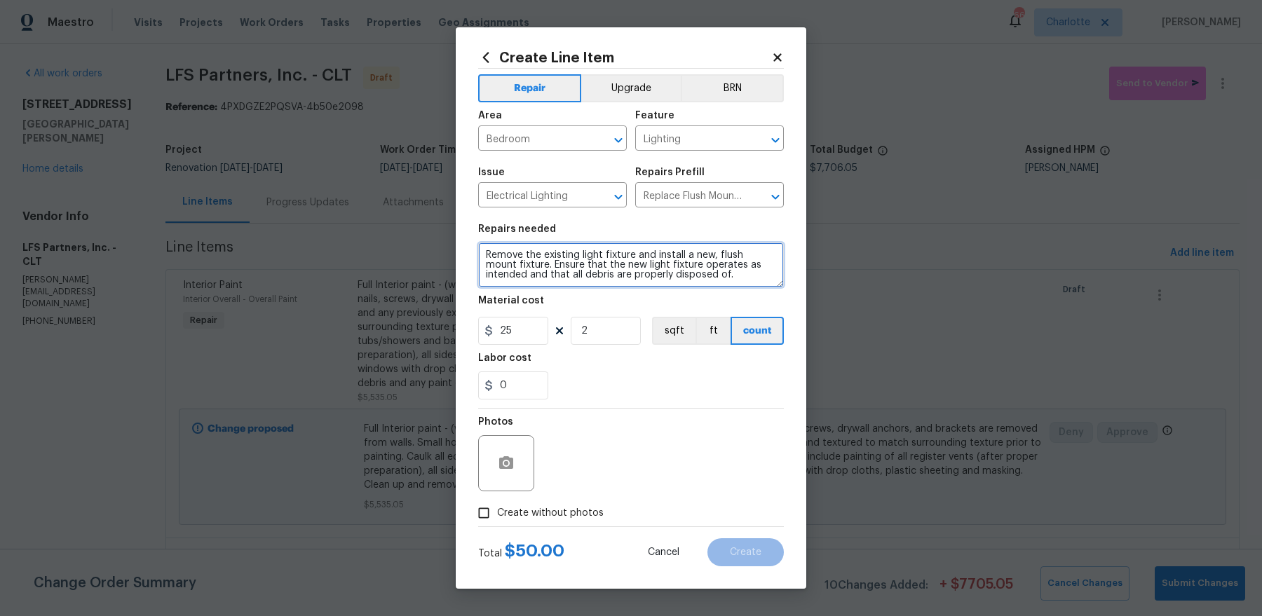
click at [485, 249] on textarea "Remove the existing light fixture and install a new, flush mount fixture. Ensur…" at bounding box center [631, 265] width 306 height 45
drag, startPoint x: 490, startPoint y: 253, endPoint x: 933, endPoint y: 258, distance: 443.2
click at [933, 258] on div "Create Line Item Repair Upgrade BRN Area Bedroom ​ Feature Lighting ​ Issue Ele…" at bounding box center [631, 308] width 1262 height 616
drag, startPoint x: 647, startPoint y: 254, endPoint x: 442, endPoint y: 258, distance: 204.1
click at [442, 258] on div "Create Line Item Repair Upgrade BRN Area Bedroom ​ Feature Lighting ​ Issue Ele…" at bounding box center [631, 308] width 1262 height 616
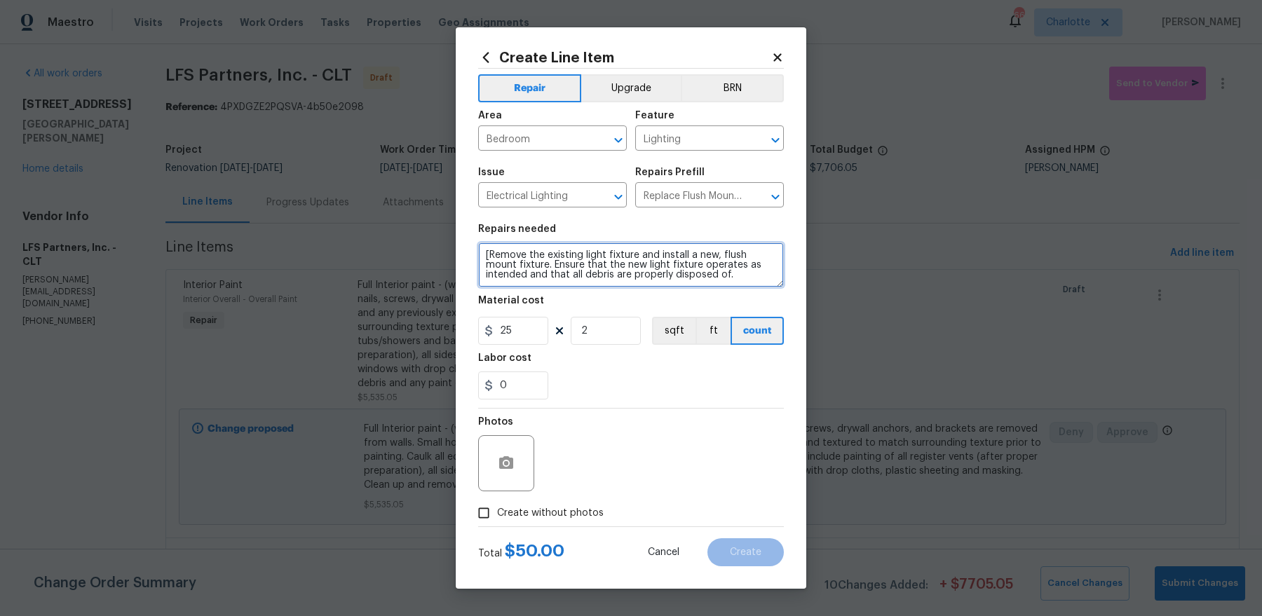
paste textarea "[bedroom 5, replace both fixtures]"
click at [488, 254] on textarea "[[bedroom 5, replace both fixtures] ] -- Remove the existing light fixture and …" at bounding box center [631, 265] width 306 height 45
click at [644, 255] on textarea "[bedroom 5, replace both fixtures] ] -- Remove the existing light fixture and i…" at bounding box center [631, 265] width 306 height 45
type textarea "[bedroom 5, replace both fixtures ] -- Remove the existing light fixture and in…"
click at [558, 516] on span "Create without photos" at bounding box center [550, 513] width 107 height 15
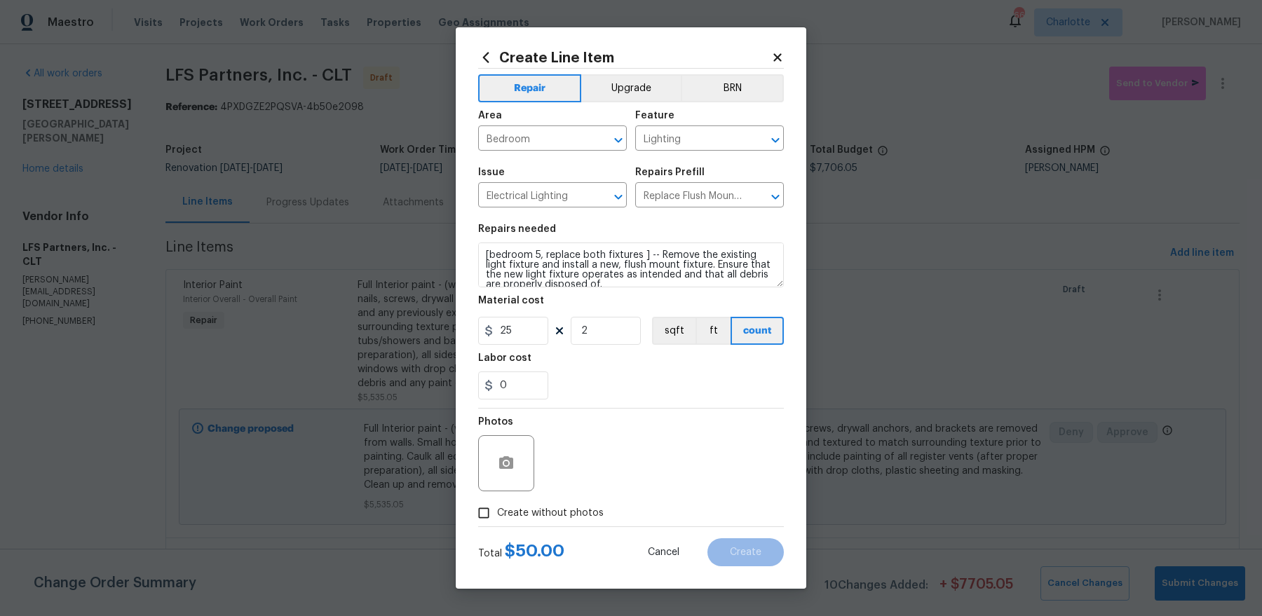
click at [497, 516] on input "Create without photos" at bounding box center [484, 513] width 27 height 27
checkbox input "true"
click at [653, 462] on textarea at bounding box center [665, 463] width 238 height 56
click at [734, 546] on button "Create" at bounding box center [746, 553] width 76 height 28
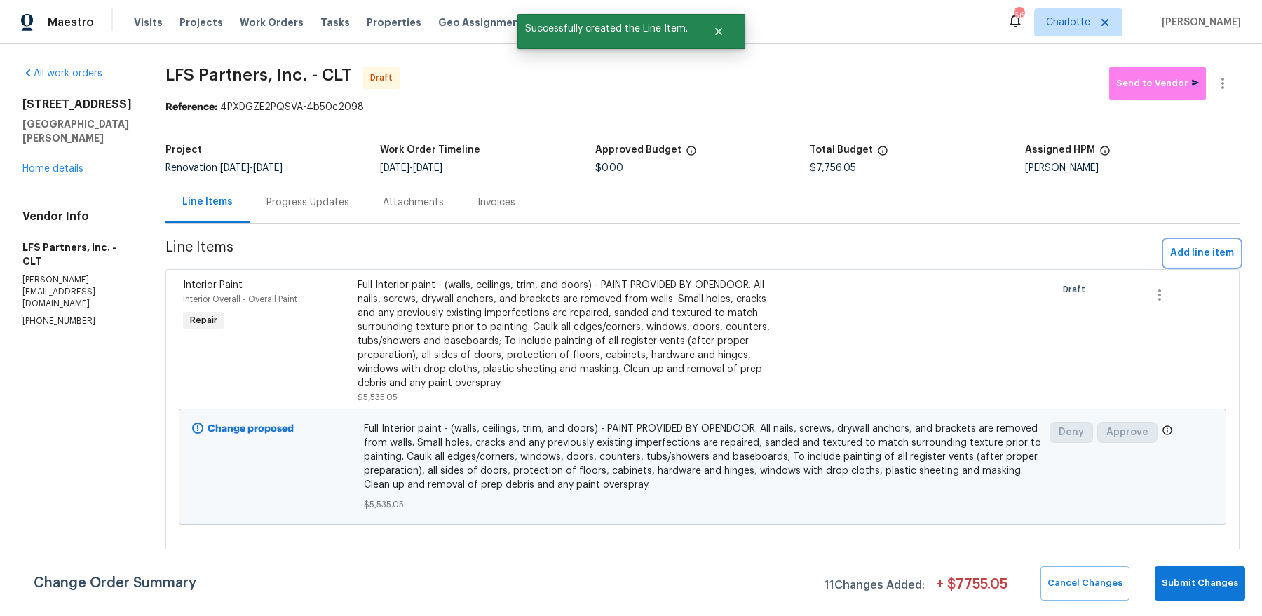
click at [1174, 247] on span "Add line item" at bounding box center [1202, 254] width 64 height 18
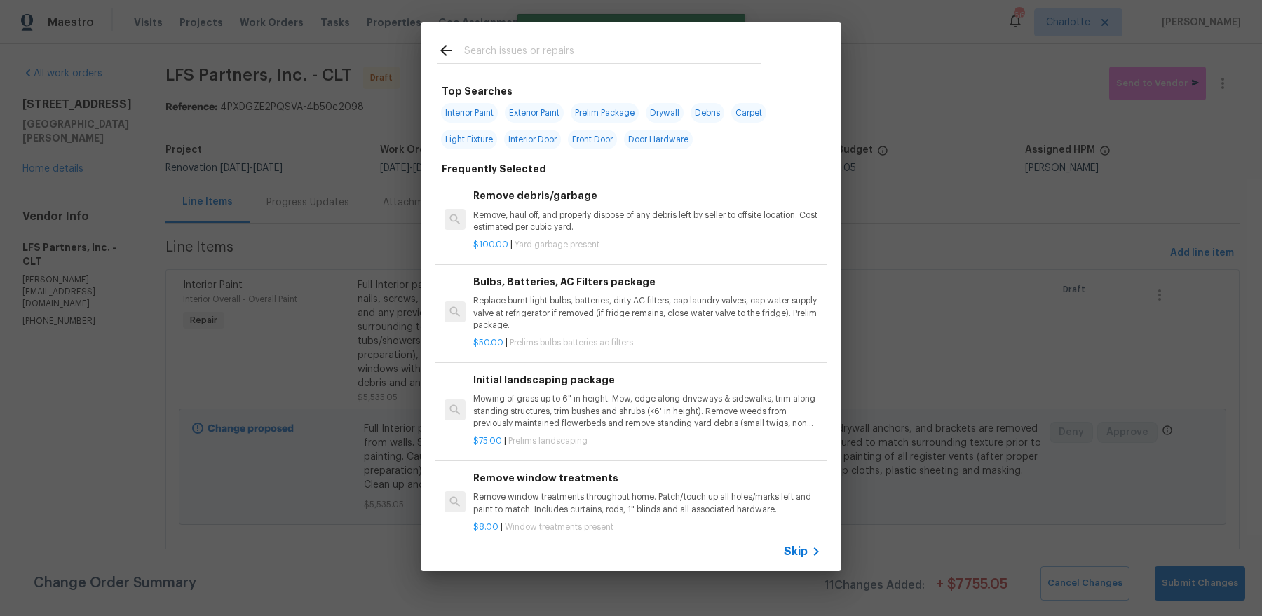
click at [512, 49] on input "text" at bounding box center [612, 52] width 297 height 21
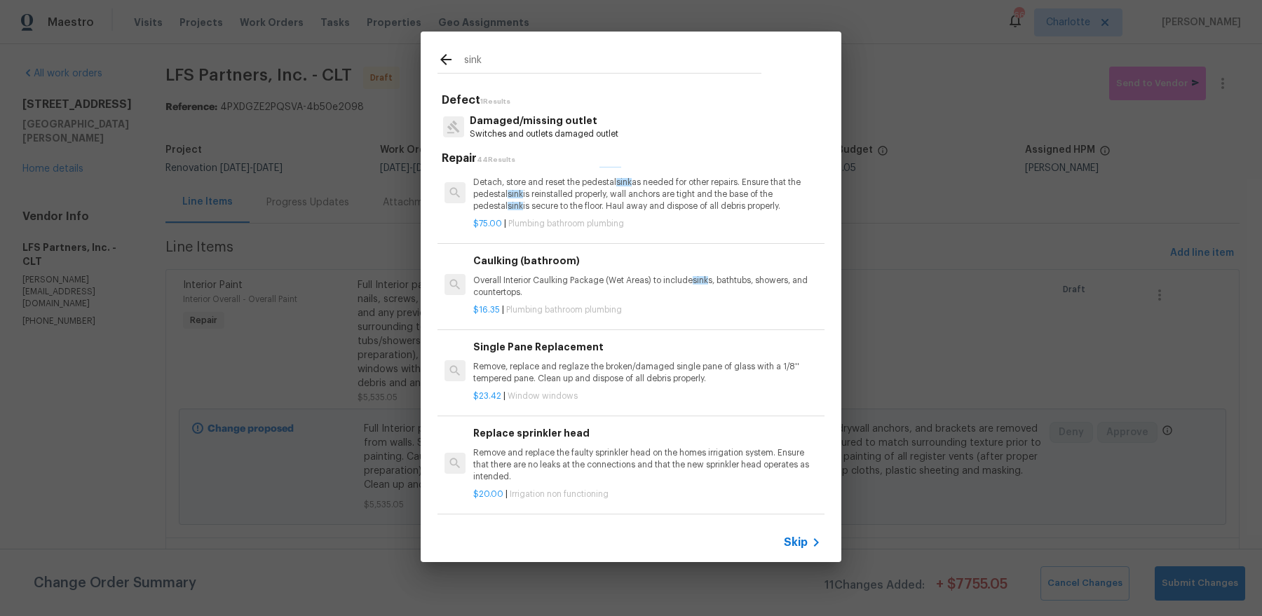
scroll to position [689, 0]
type input "sink"
click at [625, 295] on div "$16.35 | Plumbing bathroom plumbing" at bounding box center [647, 304] width 348 height 18
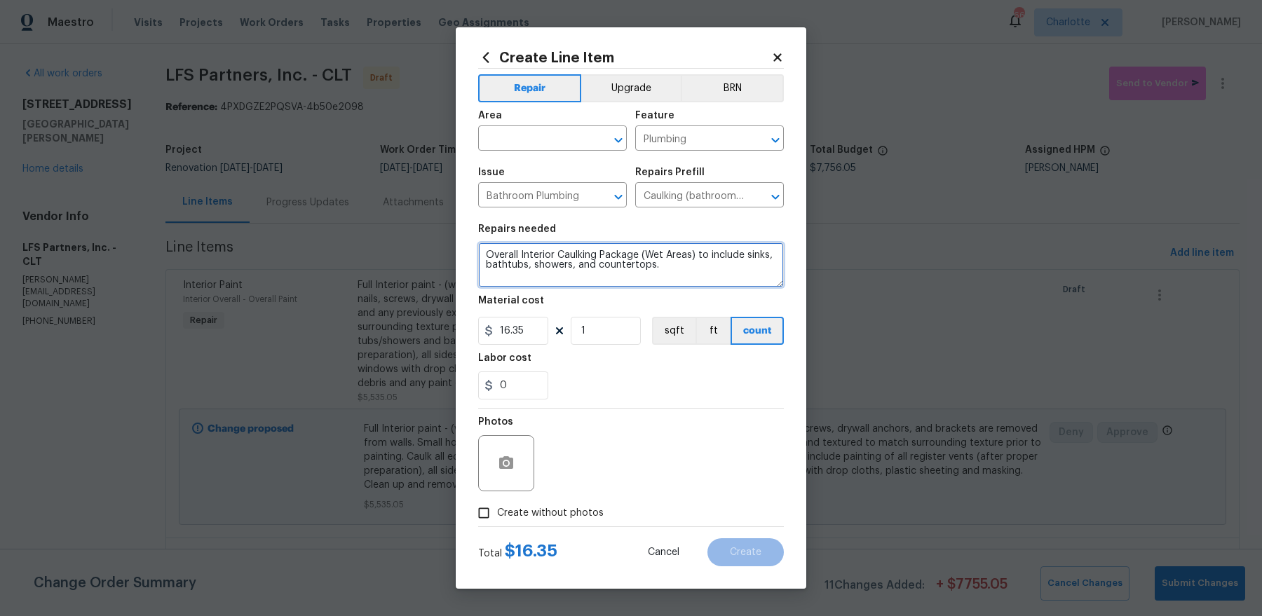
click at [677, 264] on textarea "Overall Interior Caulking Package (Wet Areas) to include sinks, bathtubs, showe…" at bounding box center [631, 265] width 306 height 45
paste textarea "resecure undermount sink in kitchen"
type textarea "resecure undermount sink in kitchen"
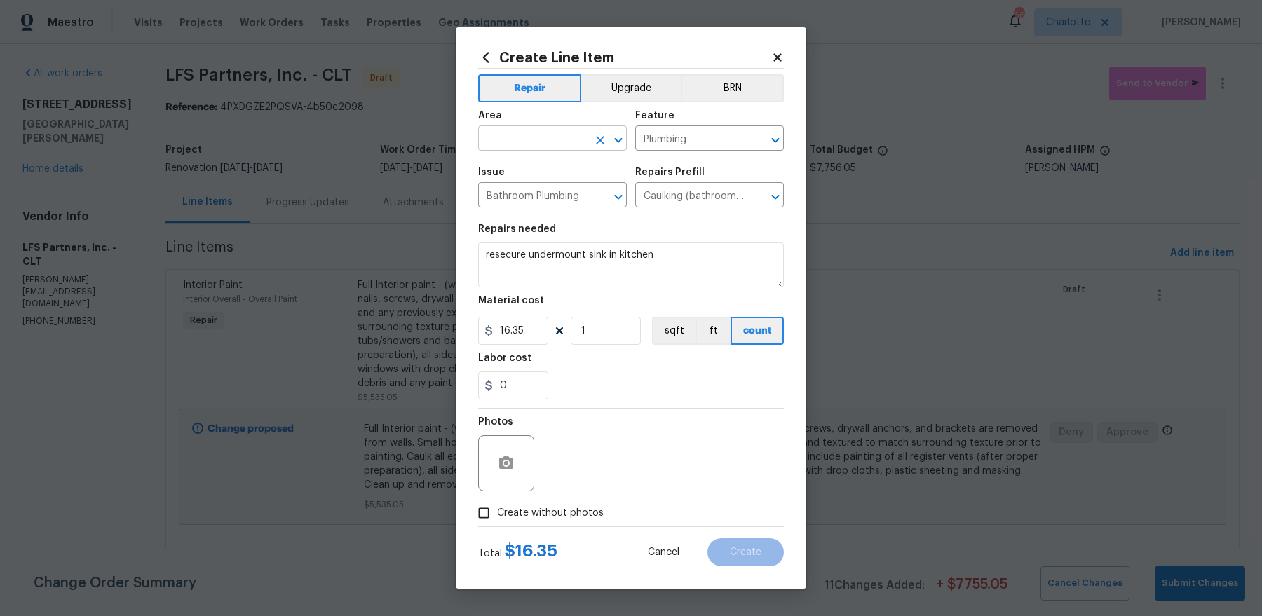
click at [554, 133] on input "text" at bounding box center [532, 140] width 109 height 22
click at [510, 170] on li "Kitchen" at bounding box center [552, 170] width 149 height 23
type input "Kitchen"
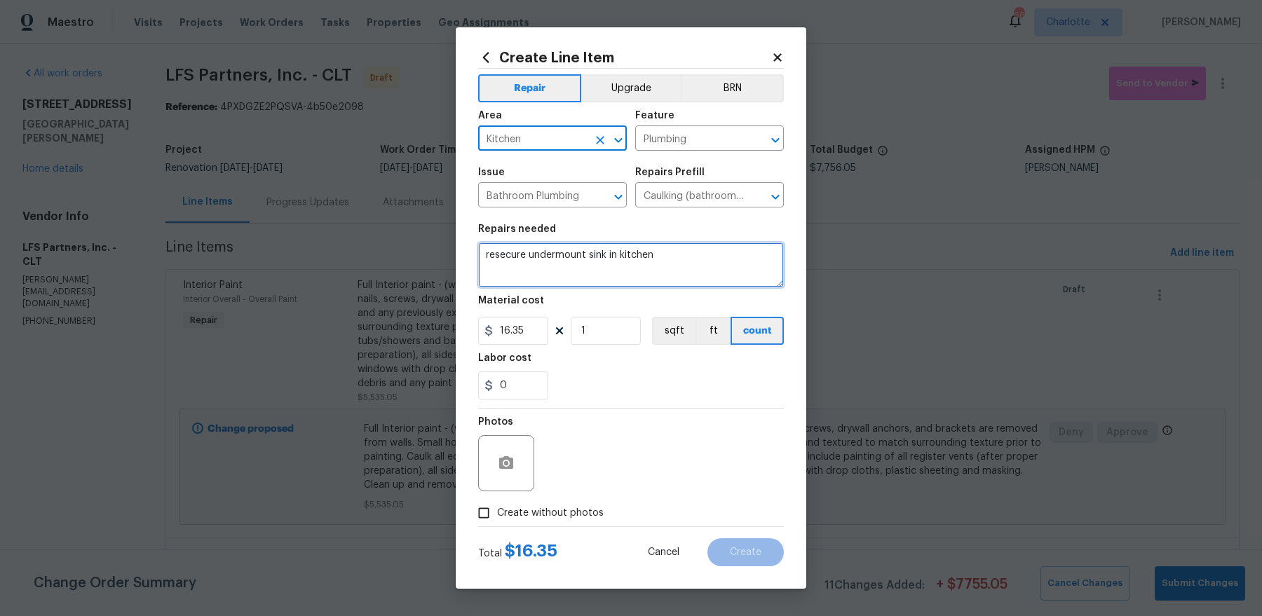
click at [666, 262] on textarea "resecure undermount sink in kitchen" at bounding box center [631, 265] width 306 height 45
click at [665, 256] on textarea "resecure undermount sink in kitchen" at bounding box center [631, 265] width 306 height 45
click at [696, 255] on textarea "resecure undermount sink in kitchen. Recaulk (clear silicone)" at bounding box center [631, 265] width 306 height 45
type textarea "resecure undermount sink in kitchen. Recaulk where sinks and counter meets (cle…"
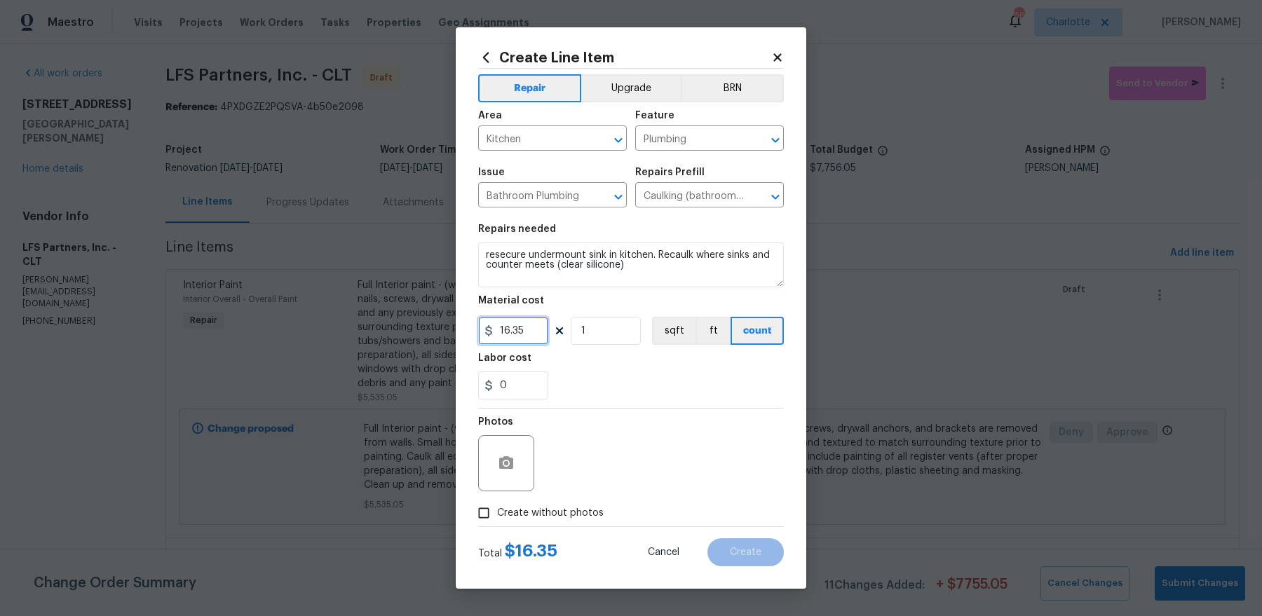
click at [531, 327] on input "16.35" at bounding box center [513, 331] width 70 height 28
type input "75"
click at [549, 506] on span "Create without photos" at bounding box center [550, 513] width 107 height 15
click at [497, 506] on input "Create without photos" at bounding box center [484, 513] width 27 height 27
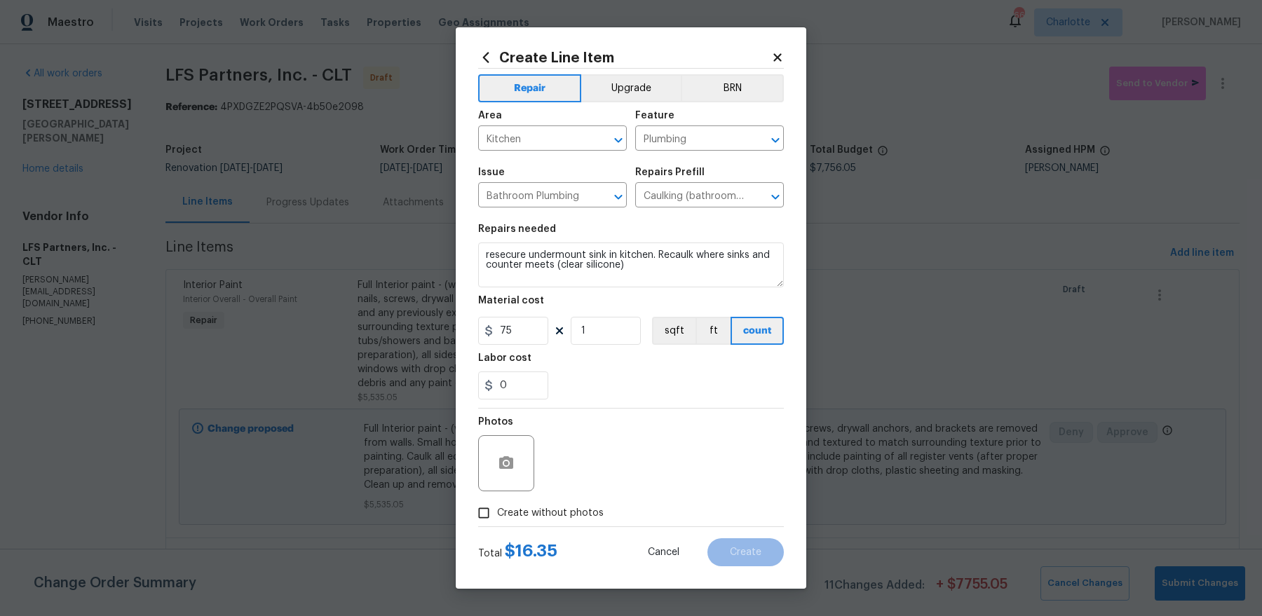
checkbox input "true"
click at [646, 470] on textarea at bounding box center [665, 463] width 238 height 56
click at [757, 553] on span "Create" at bounding box center [746, 553] width 32 height 11
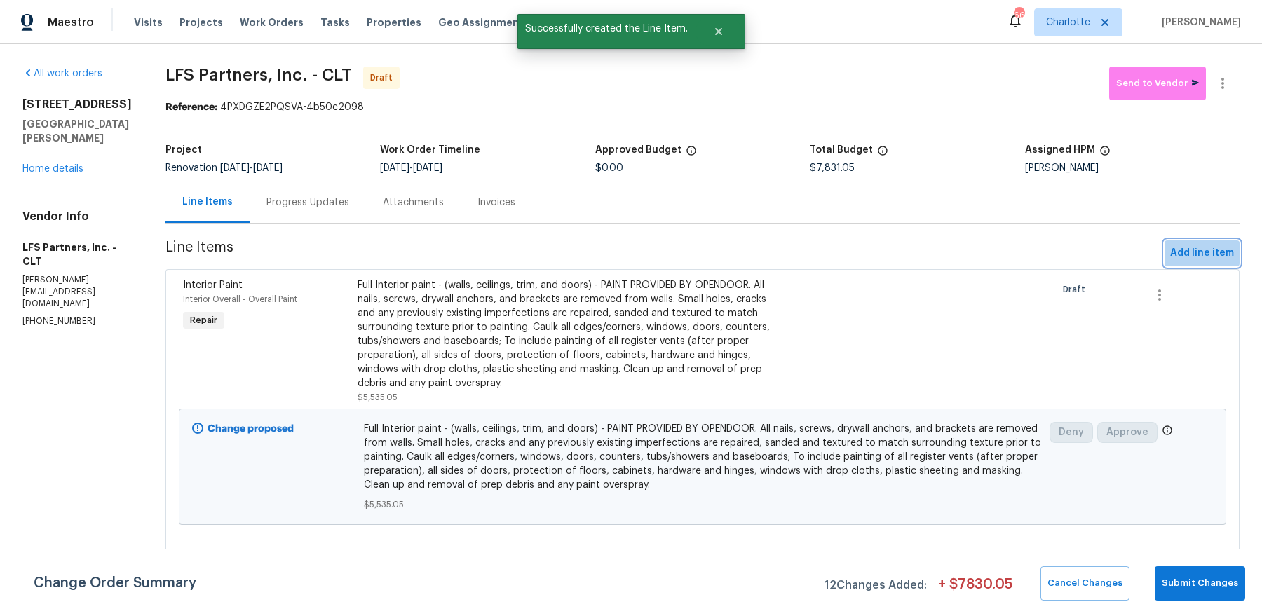
click at [1215, 260] on span "Add line item" at bounding box center [1202, 254] width 64 height 18
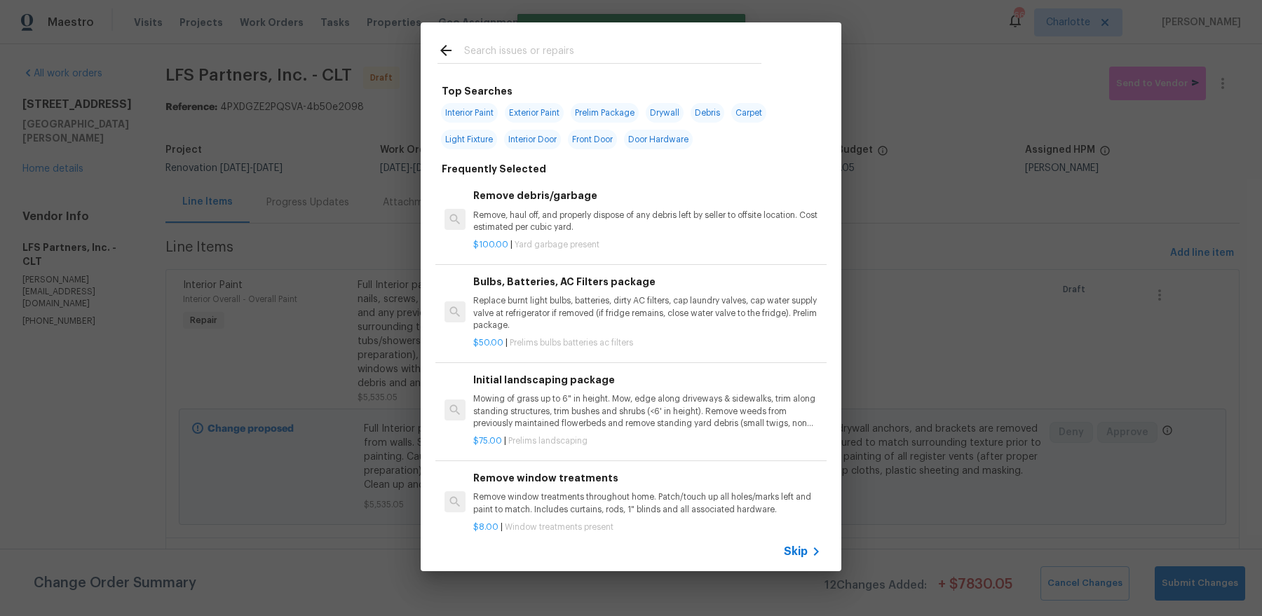
click at [600, 45] on input "text" at bounding box center [612, 52] width 297 height 21
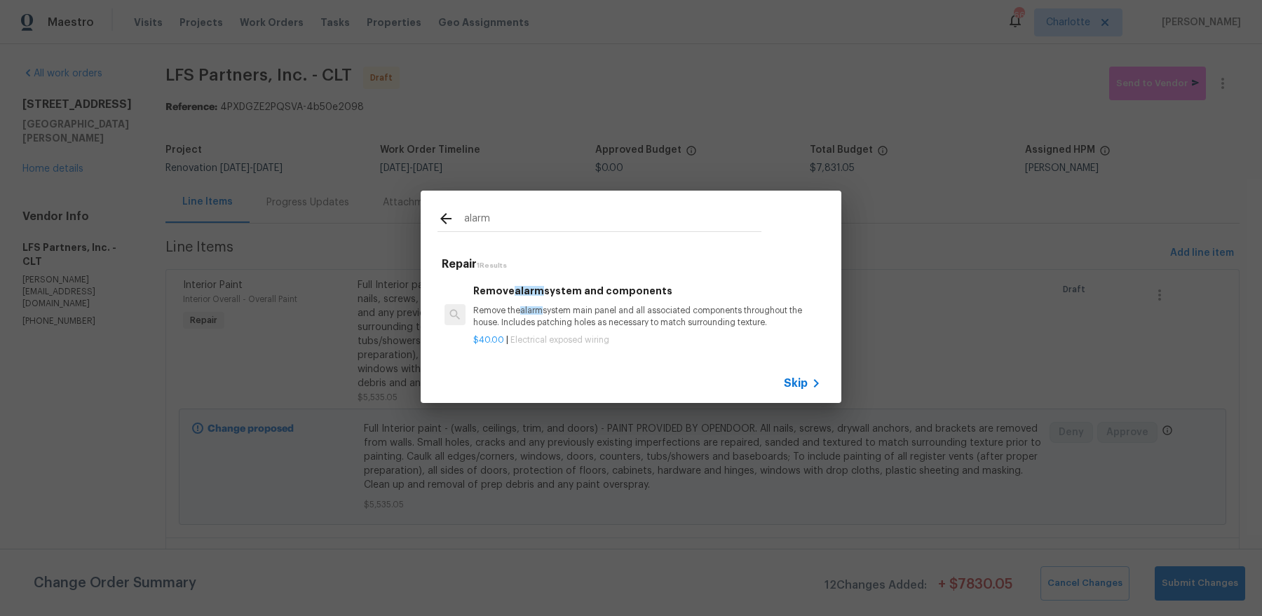
type input "alarm"
click at [590, 289] on h6 "Remove alarm system and components" at bounding box center [647, 290] width 348 height 15
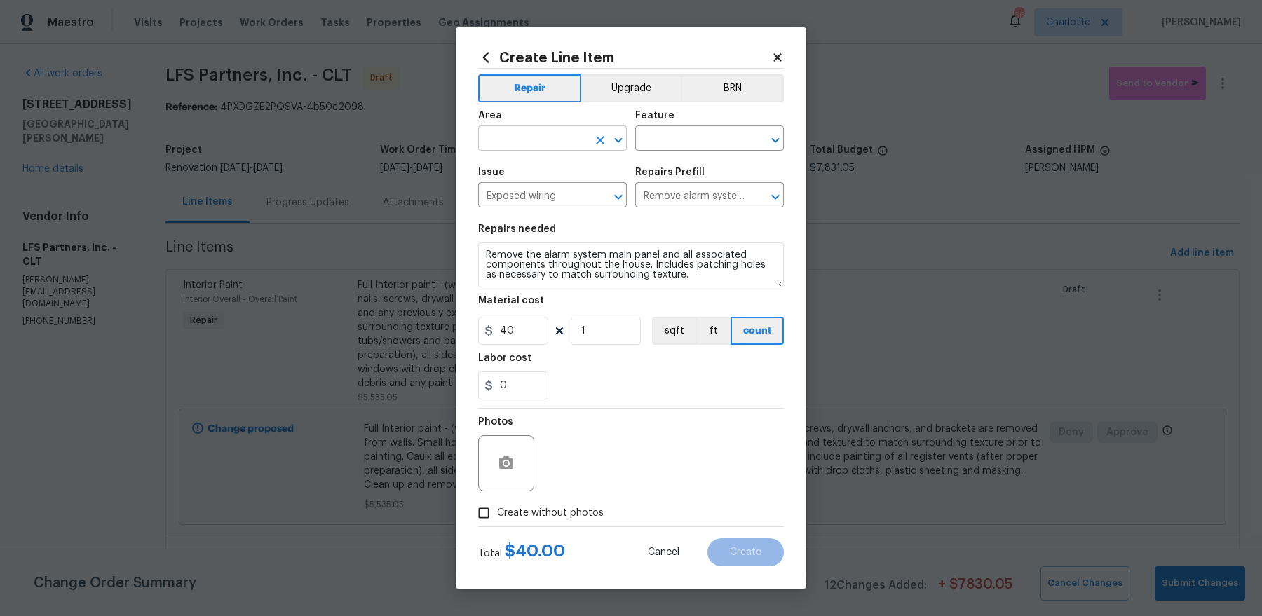
click at [541, 133] on input "text" at bounding box center [532, 140] width 109 height 22
click at [515, 200] on li "Interior Overall" at bounding box center [552, 193] width 149 height 23
type input "Interior Overall"
click at [663, 155] on div "Area Interior Overall ​ Feature ​" at bounding box center [631, 130] width 306 height 57
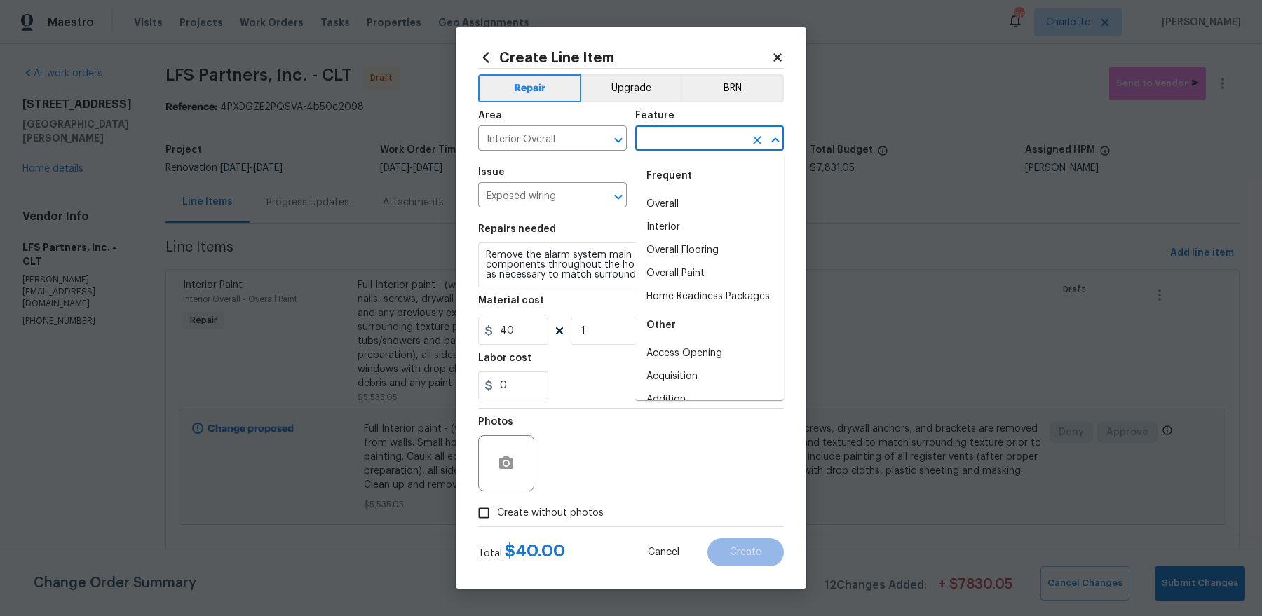
click at [666, 146] on input "text" at bounding box center [689, 140] width 109 height 22
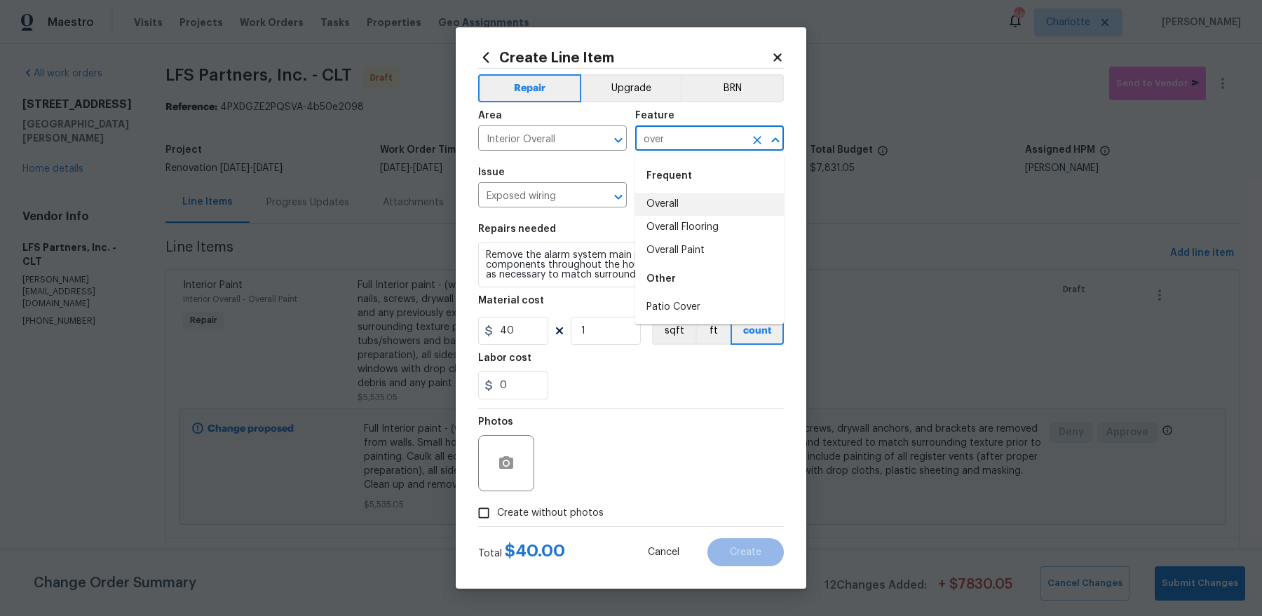
click at [656, 207] on li "Overall" at bounding box center [709, 204] width 149 height 23
type input "Overall"
click at [541, 521] on label "Create without photos" at bounding box center [537, 513] width 133 height 27
click at [497, 521] on input "Create without photos" at bounding box center [484, 513] width 27 height 27
checkbox input "true"
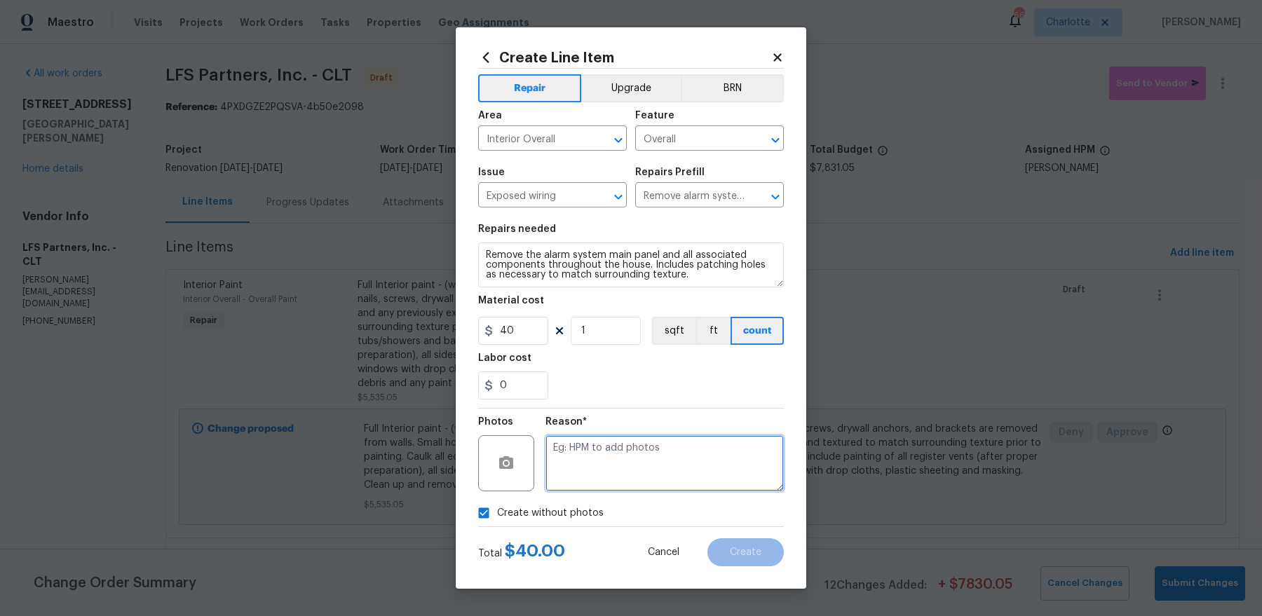
click at [648, 452] on textarea at bounding box center [665, 463] width 238 height 56
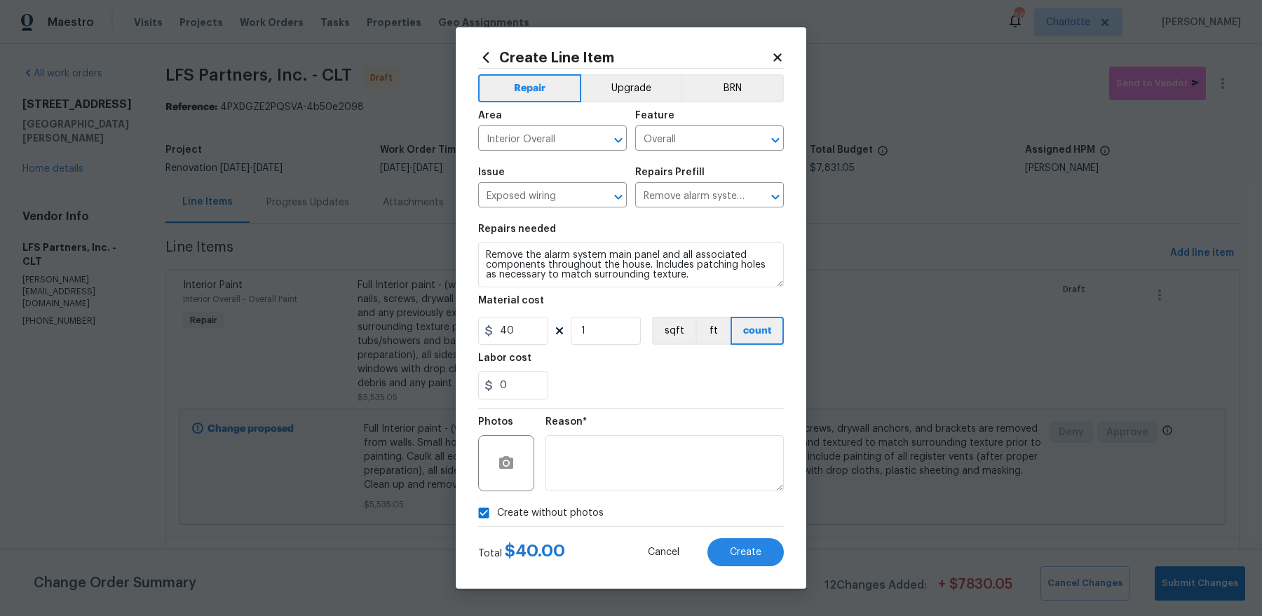
click at [769, 575] on div "Create Line Item Repair Upgrade BRN Area Interior Overall ​ Feature Overall ​ I…" at bounding box center [631, 308] width 351 height 562
click at [769, 548] on button "Create" at bounding box center [746, 553] width 76 height 28
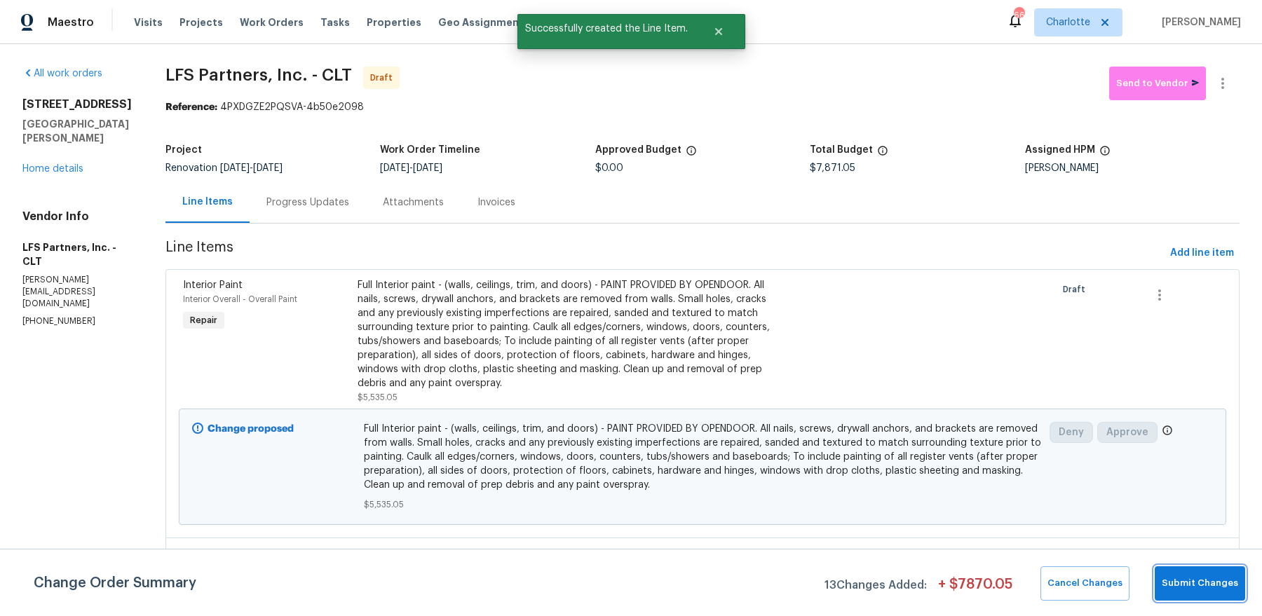
click at [1229, 590] on span "Submit Changes" at bounding box center [1200, 584] width 76 height 16
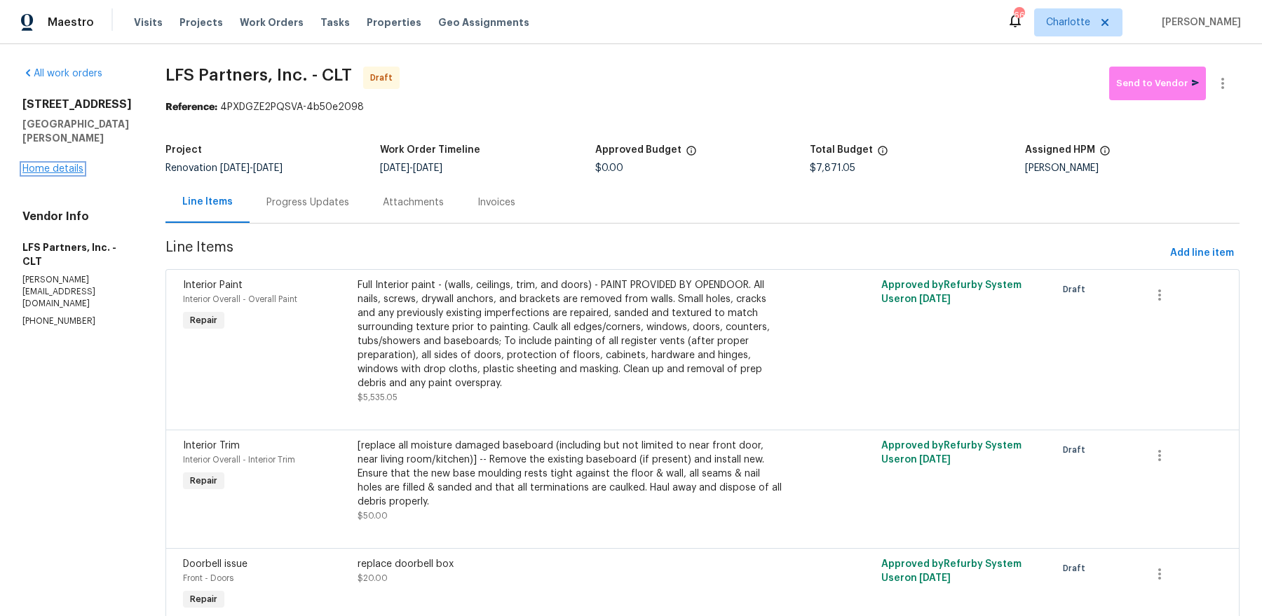
click at [69, 174] on link "Home details" at bounding box center [52, 169] width 61 height 10
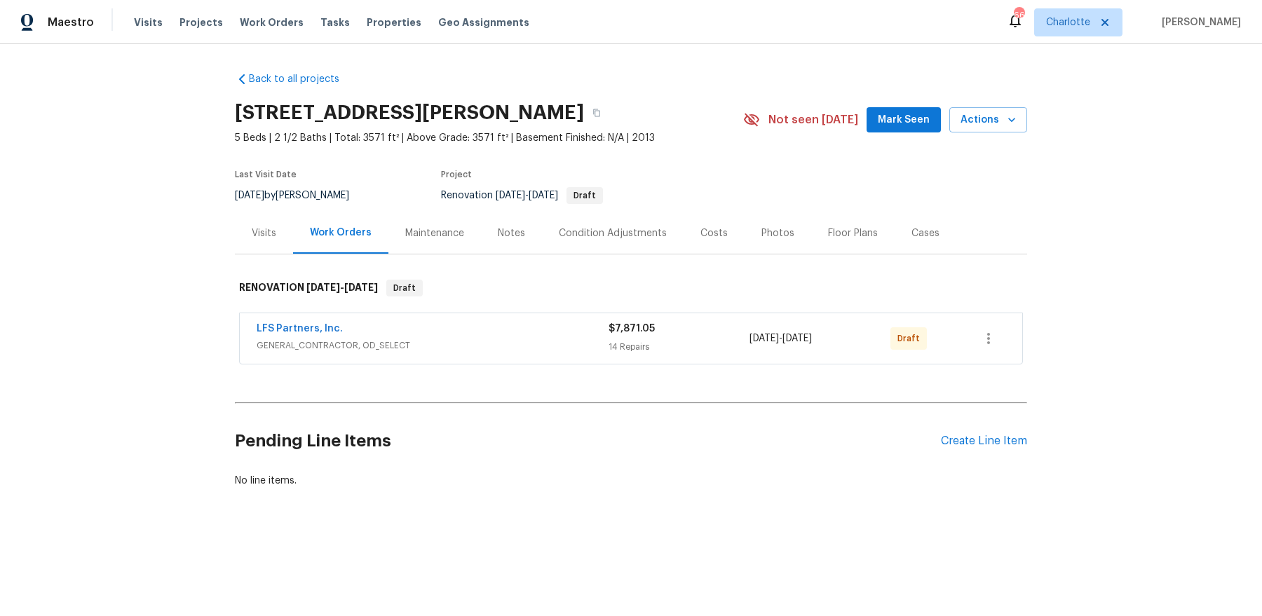
click at [1006, 353] on div "LFS Partners, Inc. GENERAL_CONTRACTOR, OD_SELECT $7,871.05 14 Repairs 9/9/2025 …" at bounding box center [631, 338] width 783 height 50
click at [1000, 347] on button "button" at bounding box center [989, 339] width 34 height 34
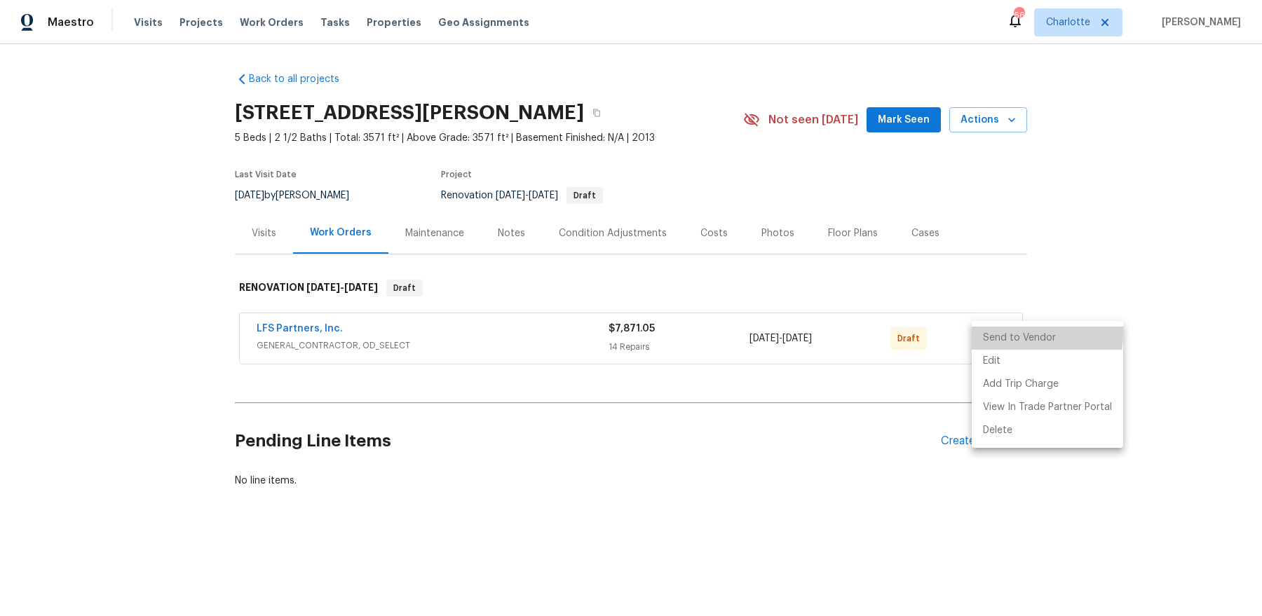
click at [999, 333] on li "Send to Vendor" at bounding box center [1047, 338] width 151 height 23
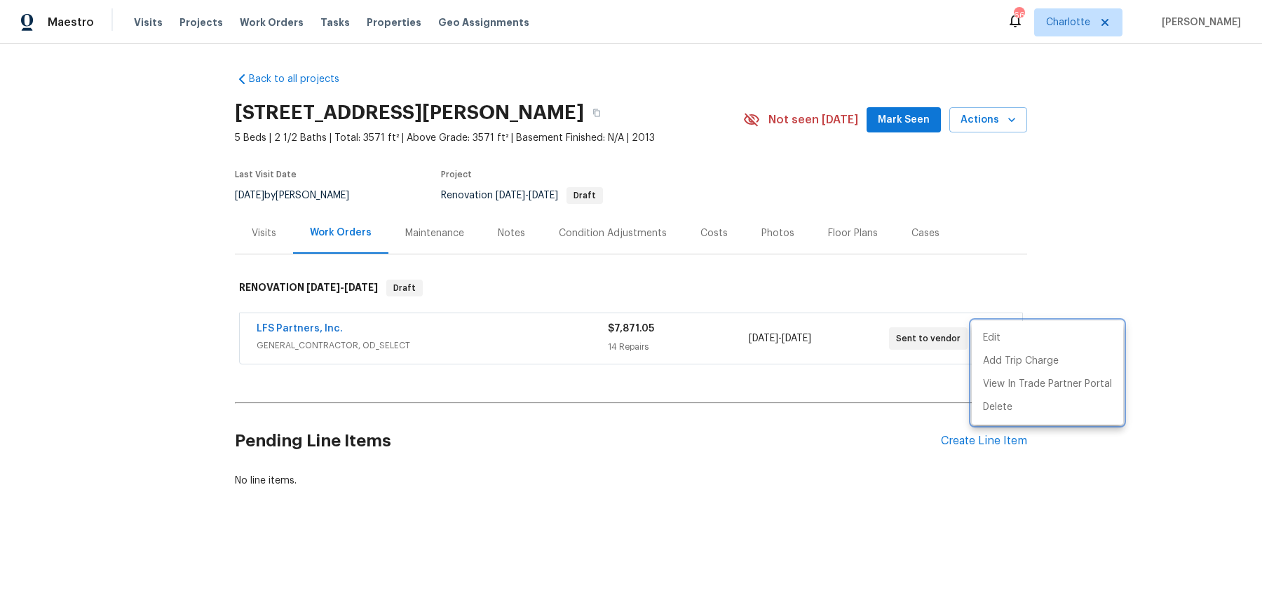
click at [945, 483] on div at bounding box center [631, 308] width 1262 height 616
click at [965, 427] on div "Pending Line Items Create Line Item" at bounding box center [631, 441] width 792 height 65
click at [961, 437] on div "Create Line Item" at bounding box center [984, 441] width 86 height 13
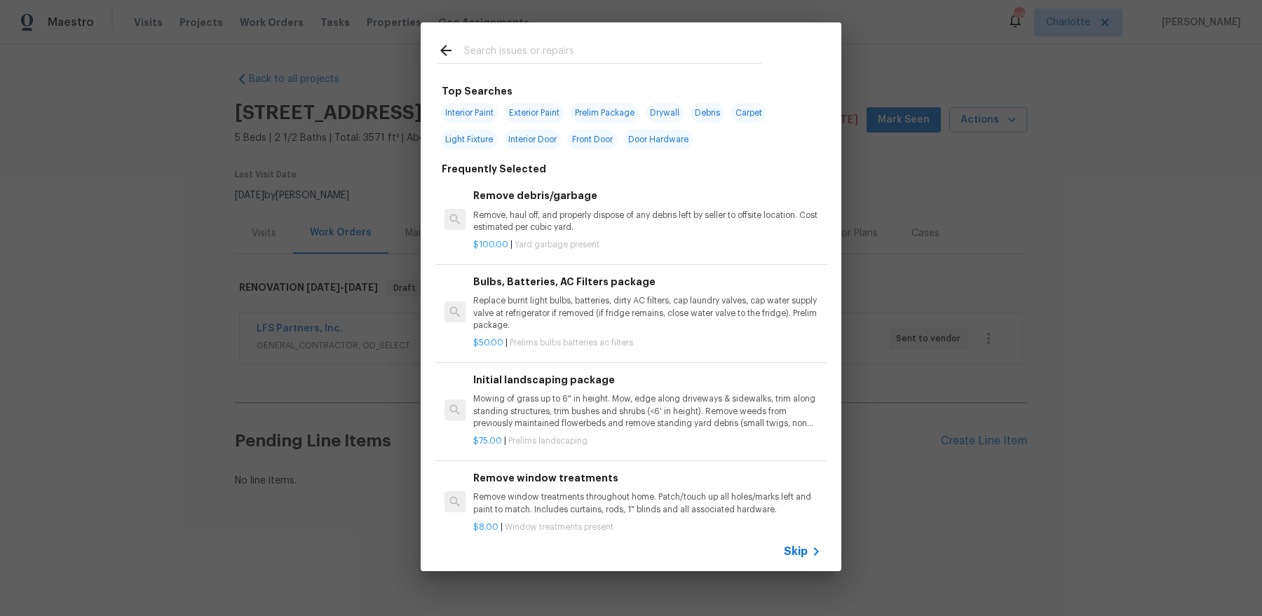
click at [568, 53] on input "text" at bounding box center [612, 52] width 297 height 21
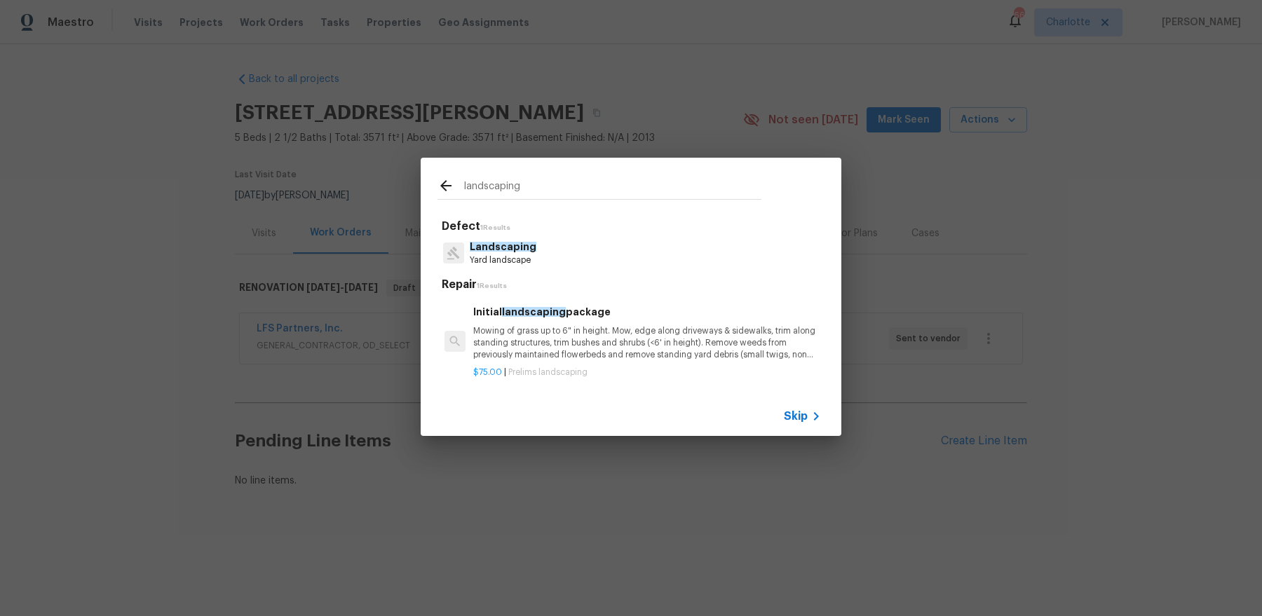
type input "landscaping"
click at [578, 330] on p "Mowing of grass up to 6" in height. Mow, edge along driveways & sidewalks, trim…" at bounding box center [647, 343] width 348 height 36
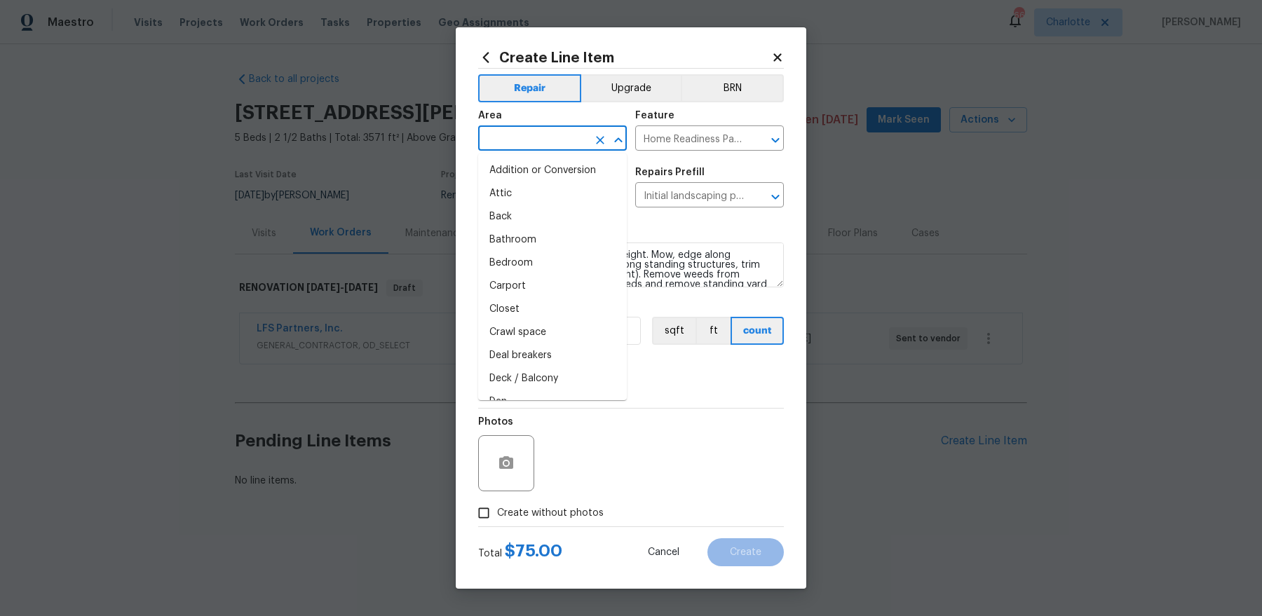
click at [541, 143] on input "text" at bounding box center [532, 140] width 109 height 22
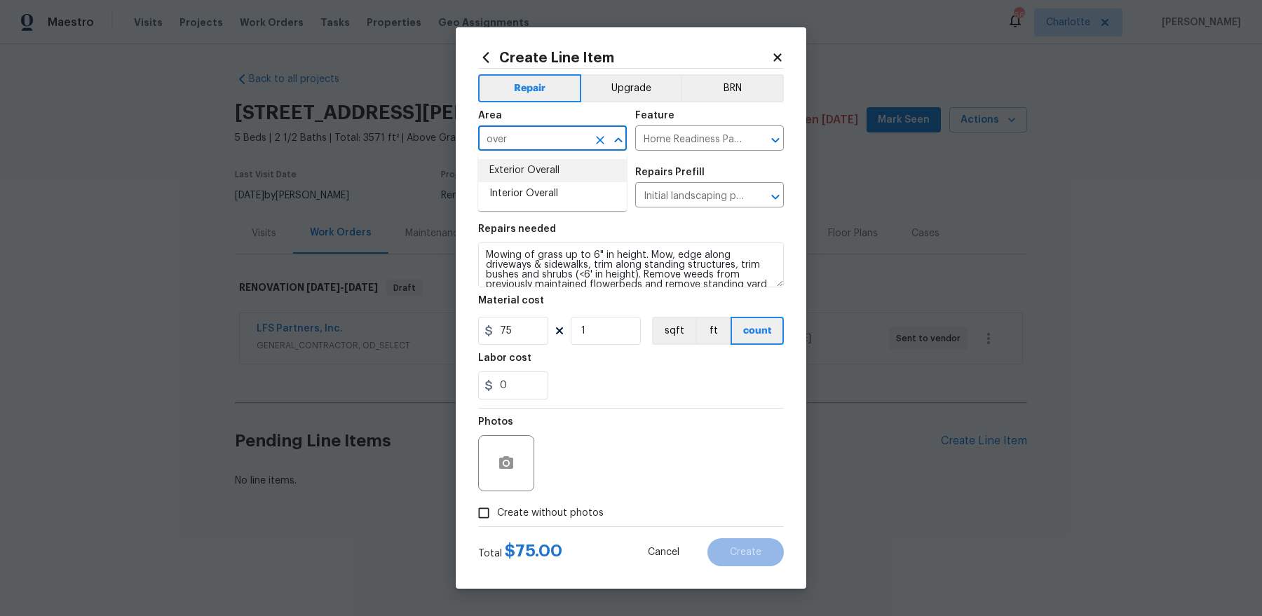
click at [546, 161] on li "Exterior Overall" at bounding box center [552, 170] width 149 height 23
type input "Exterior Overall"
click at [541, 515] on span "Create without photos" at bounding box center [550, 513] width 107 height 15
click at [497, 515] on input "Create without photos" at bounding box center [484, 513] width 27 height 27
checkbox input "true"
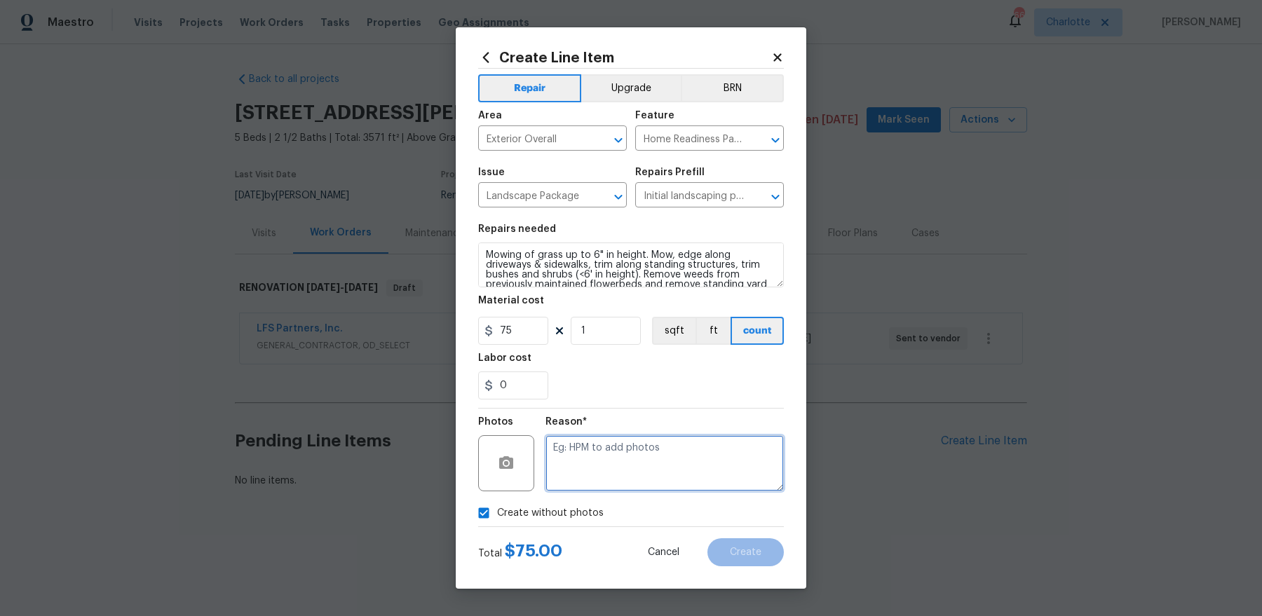
click at [638, 453] on textarea at bounding box center [665, 463] width 238 height 56
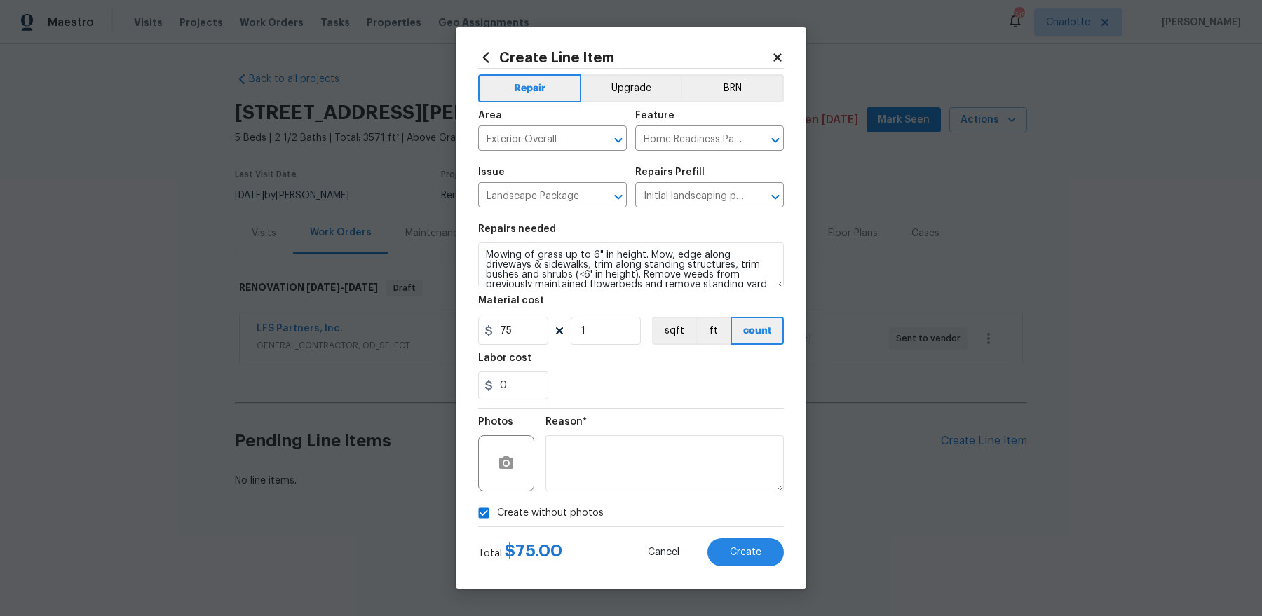
click at [784, 574] on div "Create Line Item Repair Upgrade BRN Area Exterior Overall ​ Feature Home Readin…" at bounding box center [631, 308] width 351 height 562
click at [767, 560] on button "Create" at bounding box center [746, 553] width 76 height 28
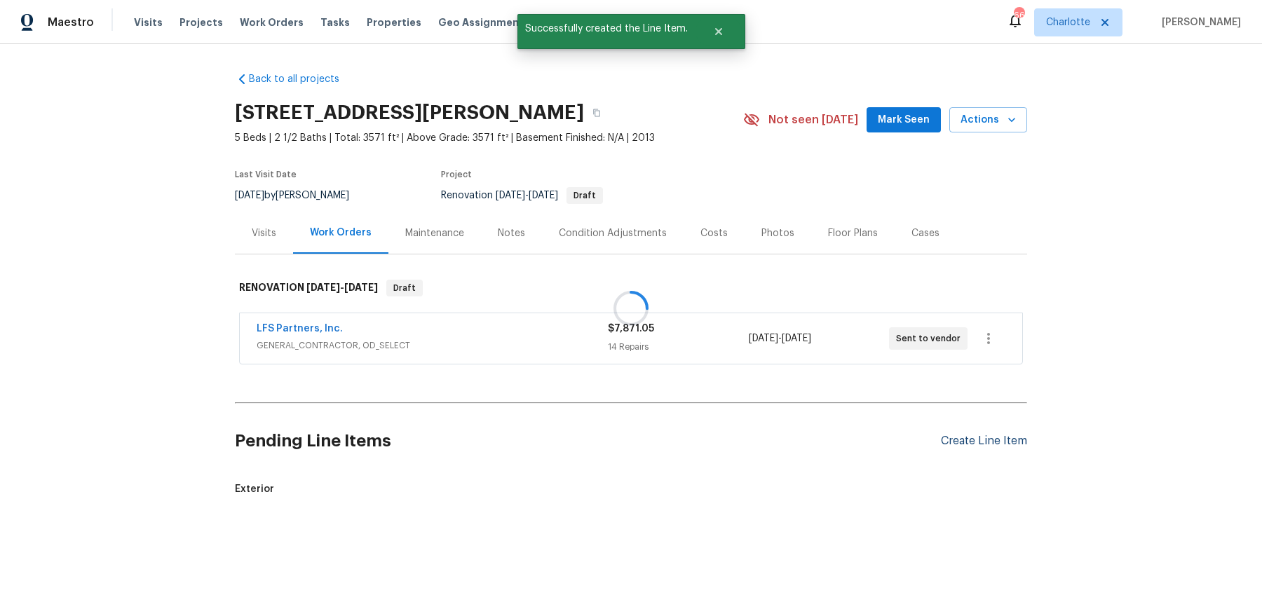
click at [1004, 440] on div at bounding box center [631, 308] width 1262 height 616
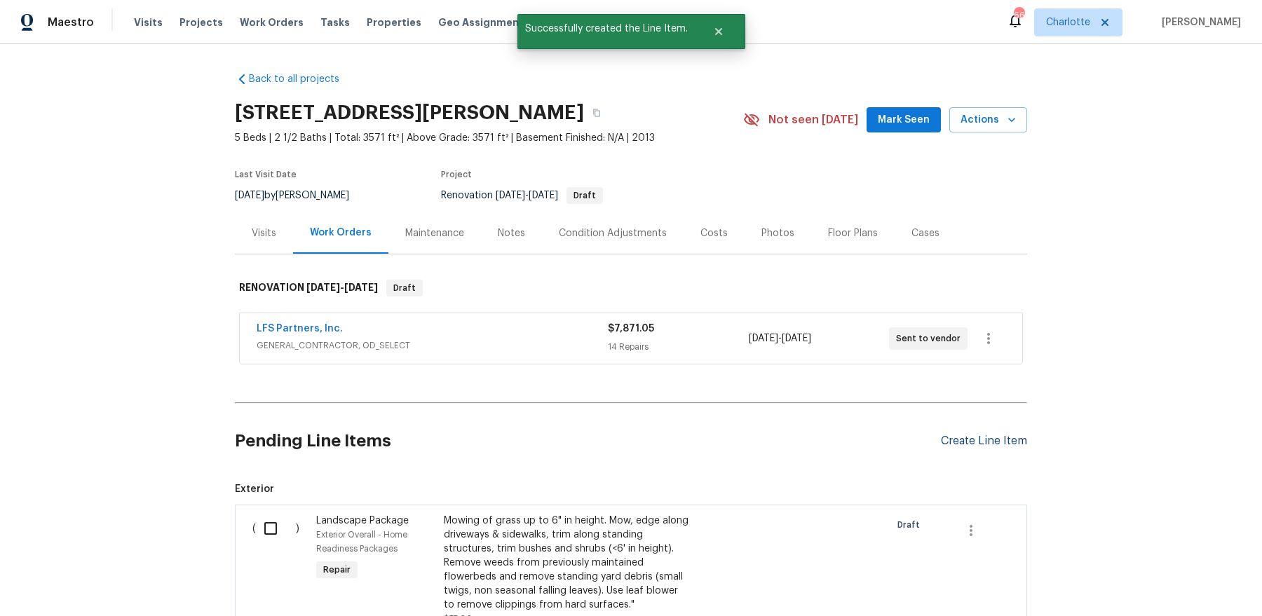
click at [966, 438] on div "Create Line Item" at bounding box center [984, 441] width 86 height 13
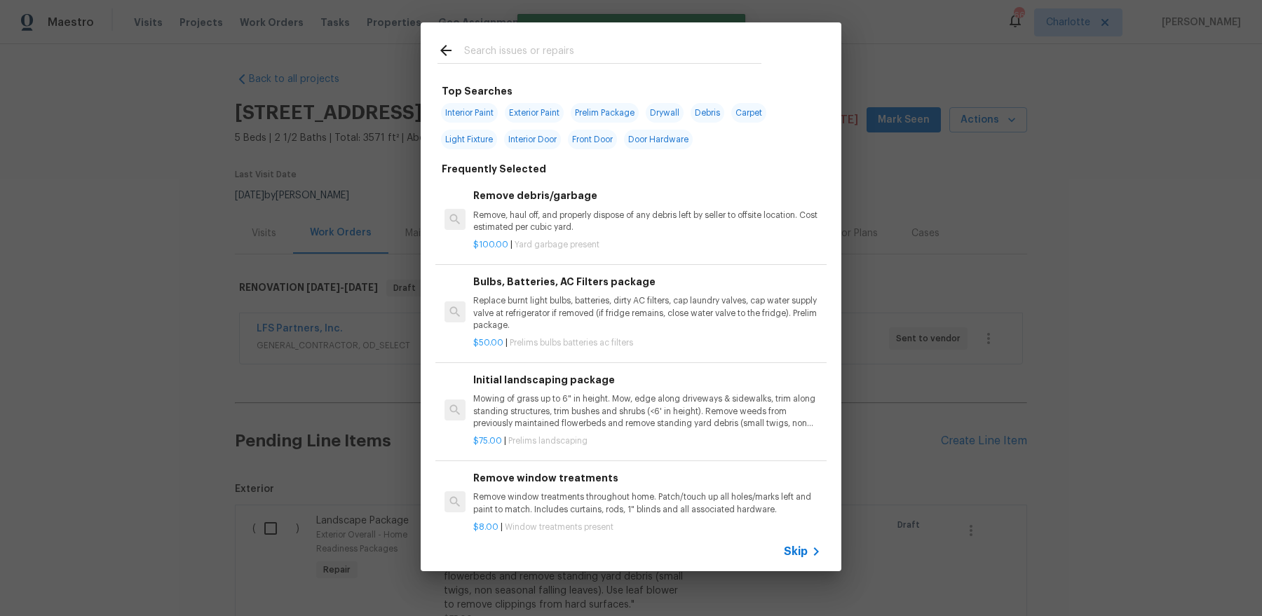
click at [579, 29] on div at bounding box center [600, 49] width 358 height 55
click at [567, 53] on input "text" at bounding box center [612, 52] width 297 height 21
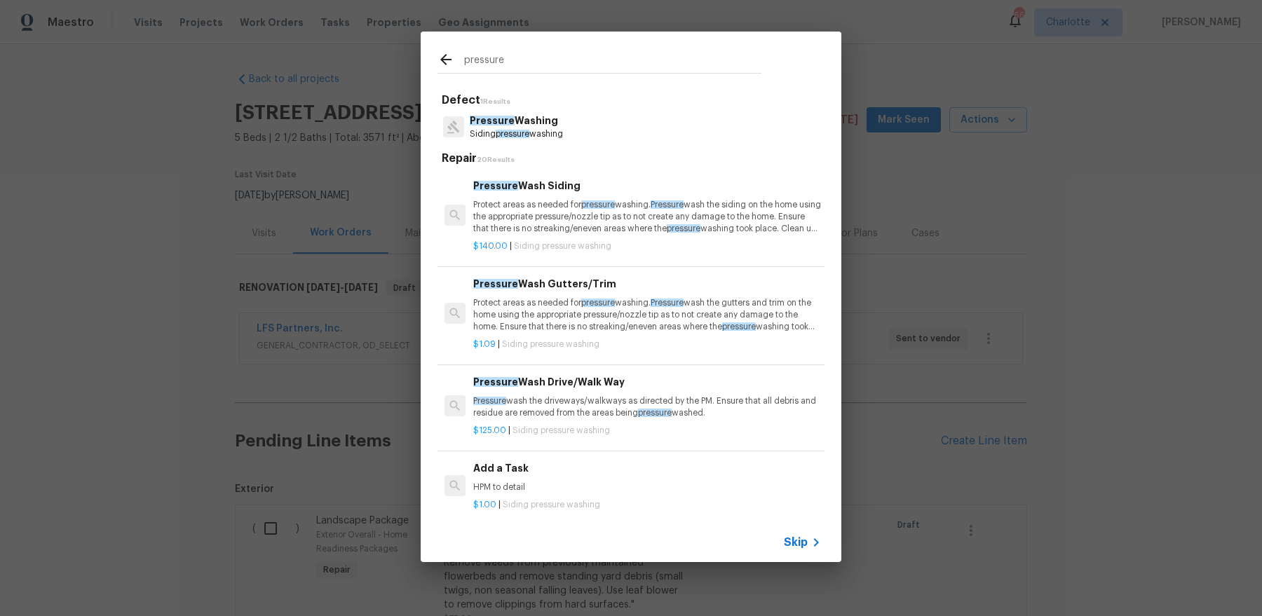
type input "pressure"
click at [568, 213] on p "Protect areas as needed for pressure washing. Pressure wash the siding on the h…" at bounding box center [647, 217] width 348 height 36
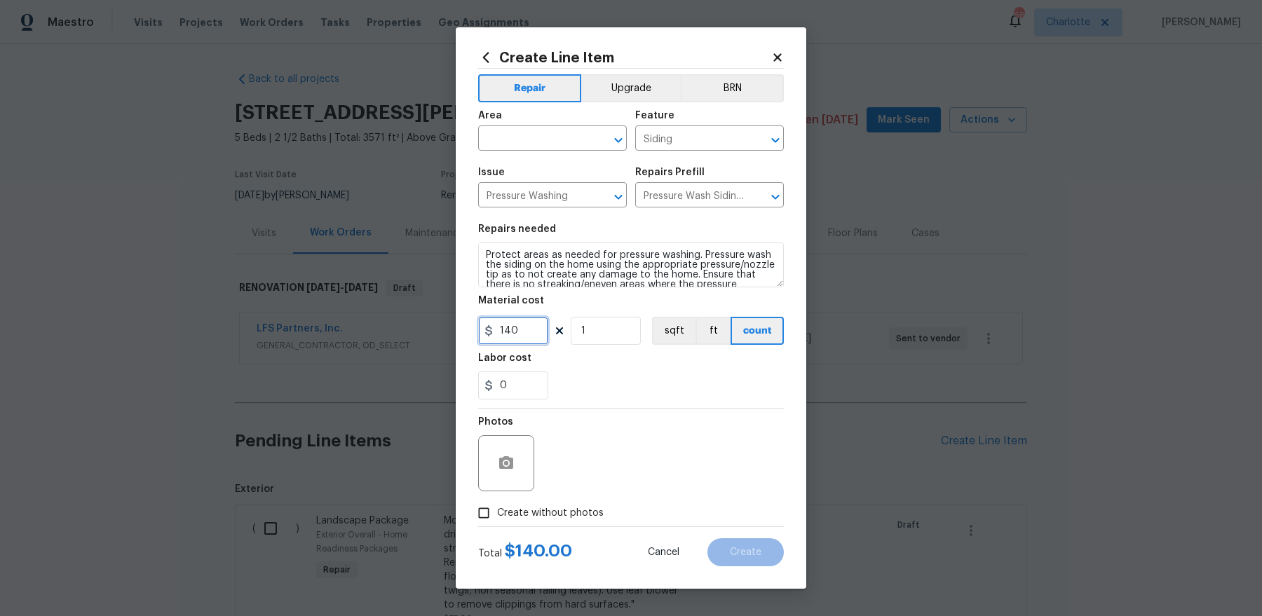
click at [510, 334] on input "140" at bounding box center [513, 331] width 70 height 28
type input "450"
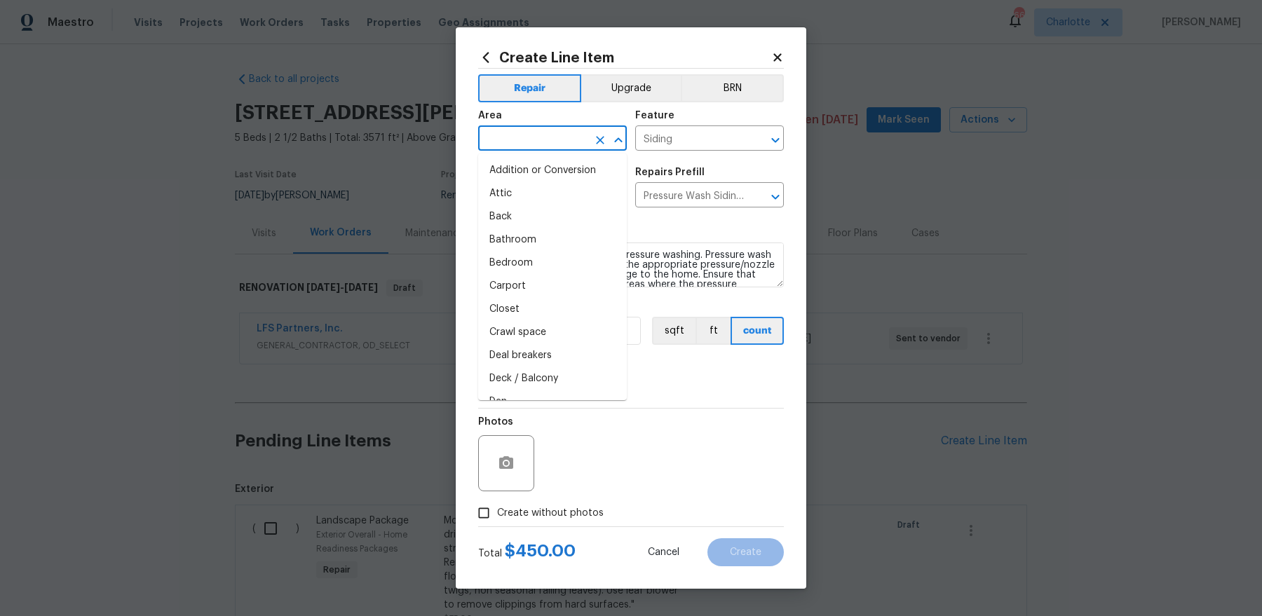
click at [503, 135] on input "text" at bounding box center [532, 140] width 109 height 22
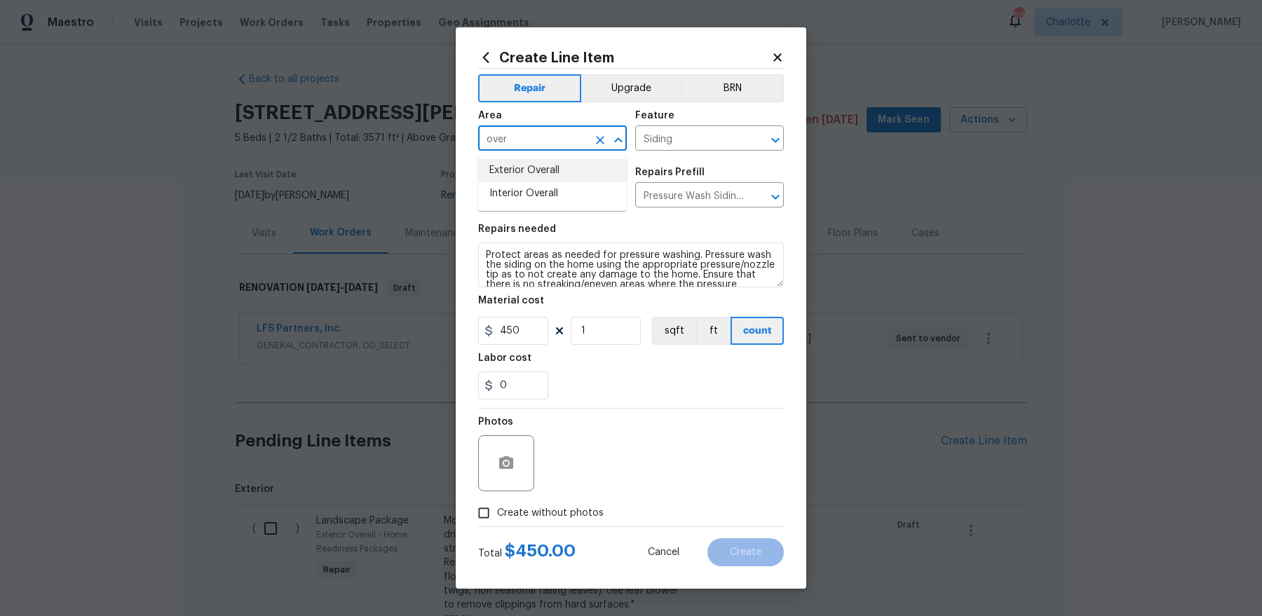
click at [522, 176] on li "Exterior Overall" at bounding box center [552, 170] width 149 height 23
type input "Exterior Overall"
click at [564, 520] on label "Create without photos" at bounding box center [537, 513] width 133 height 27
click at [497, 520] on input "Create without photos" at bounding box center [484, 513] width 27 height 27
checkbox input "true"
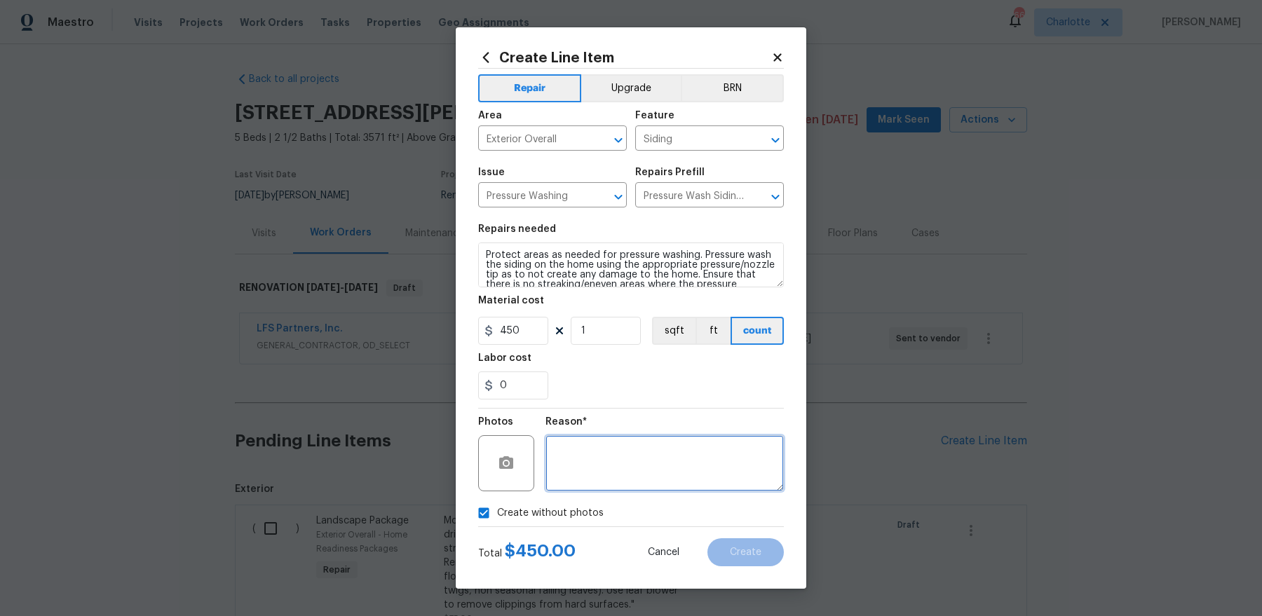
click at [638, 455] on textarea at bounding box center [665, 463] width 238 height 56
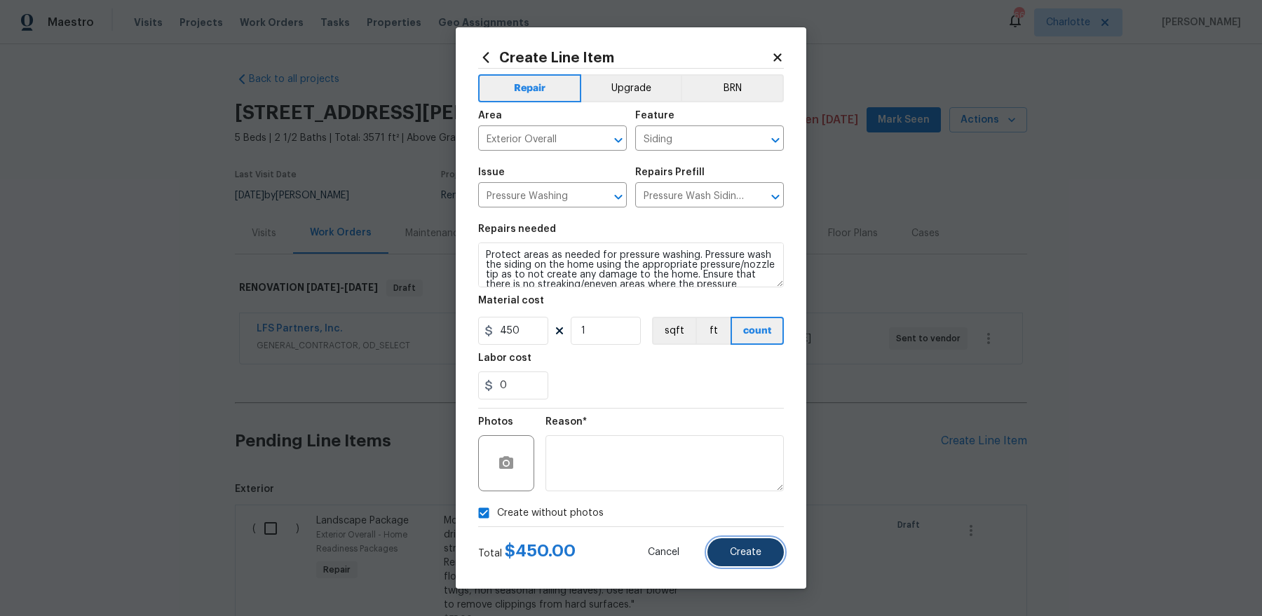
click at [744, 544] on button "Create" at bounding box center [746, 553] width 76 height 28
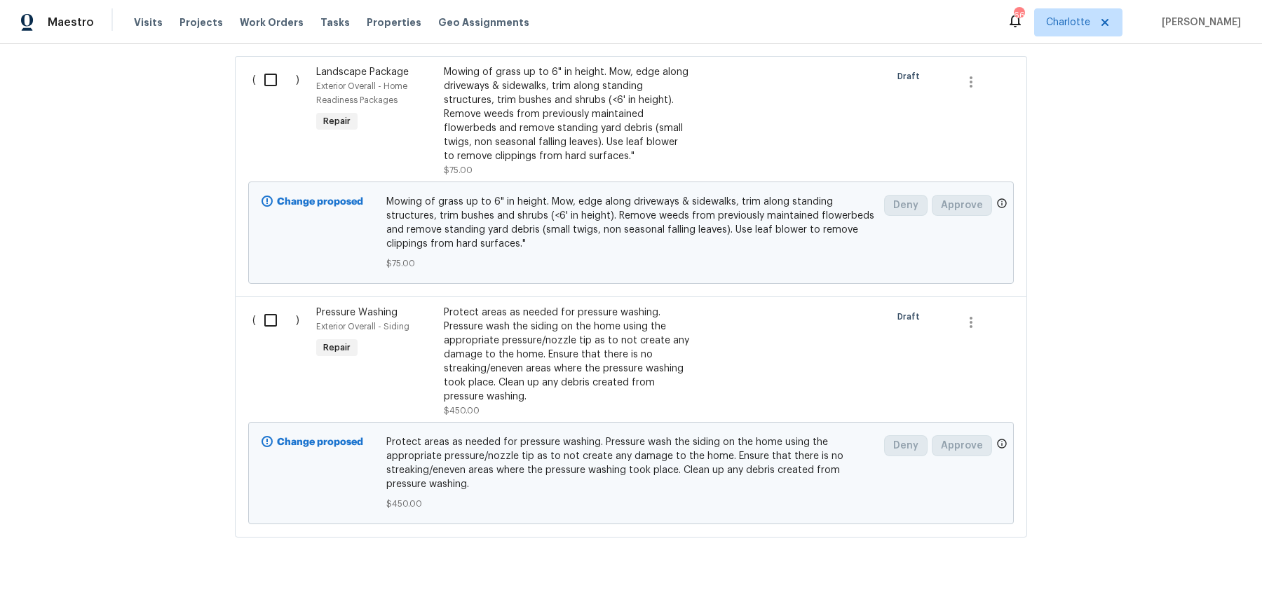
scroll to position [304, 0]
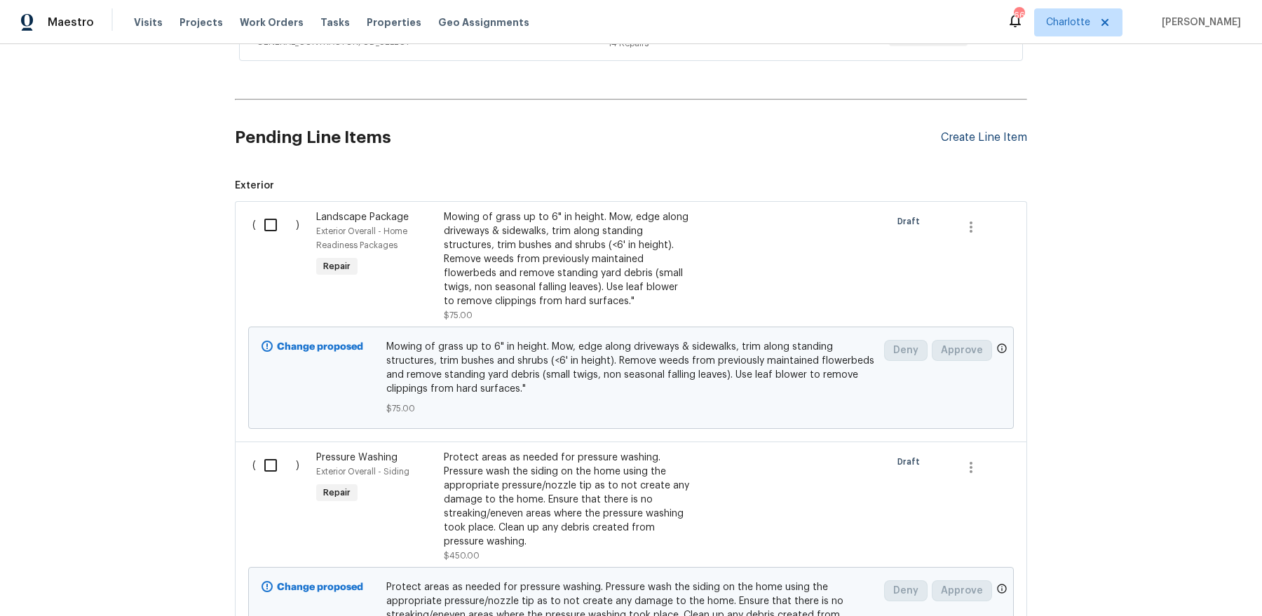
click at [975, 140] on div "Create Line Item" at bounding box center [984, 137] width 86 height 13
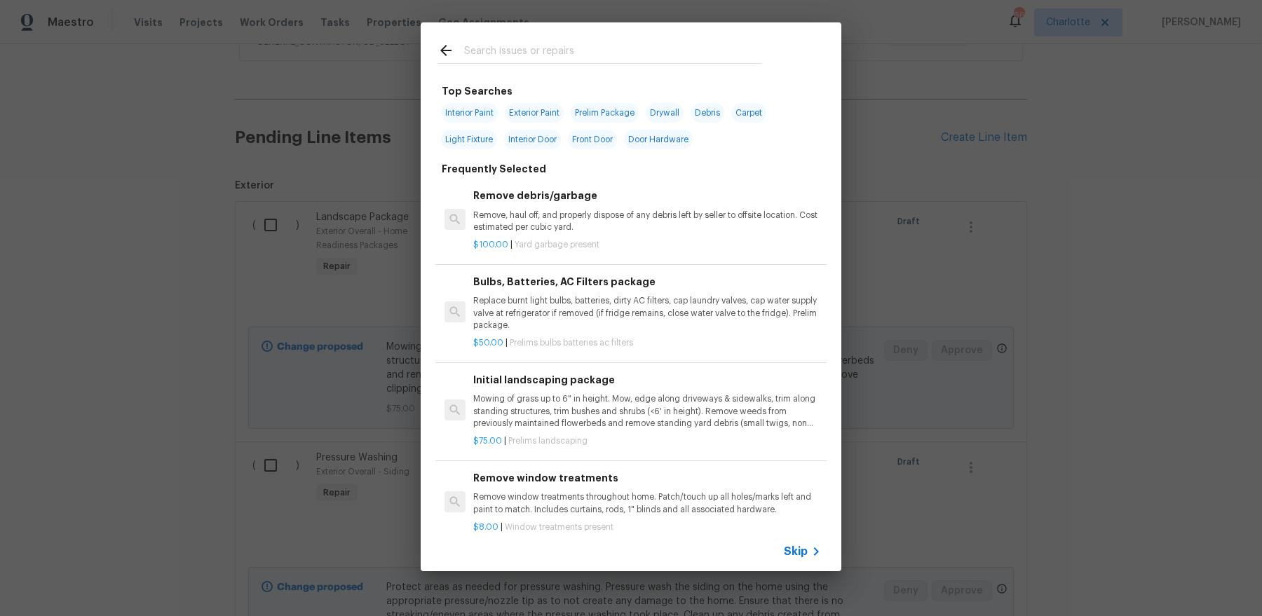
click at [569, 56] on input "text" at bounding box center [612, 52] width 297 height 21
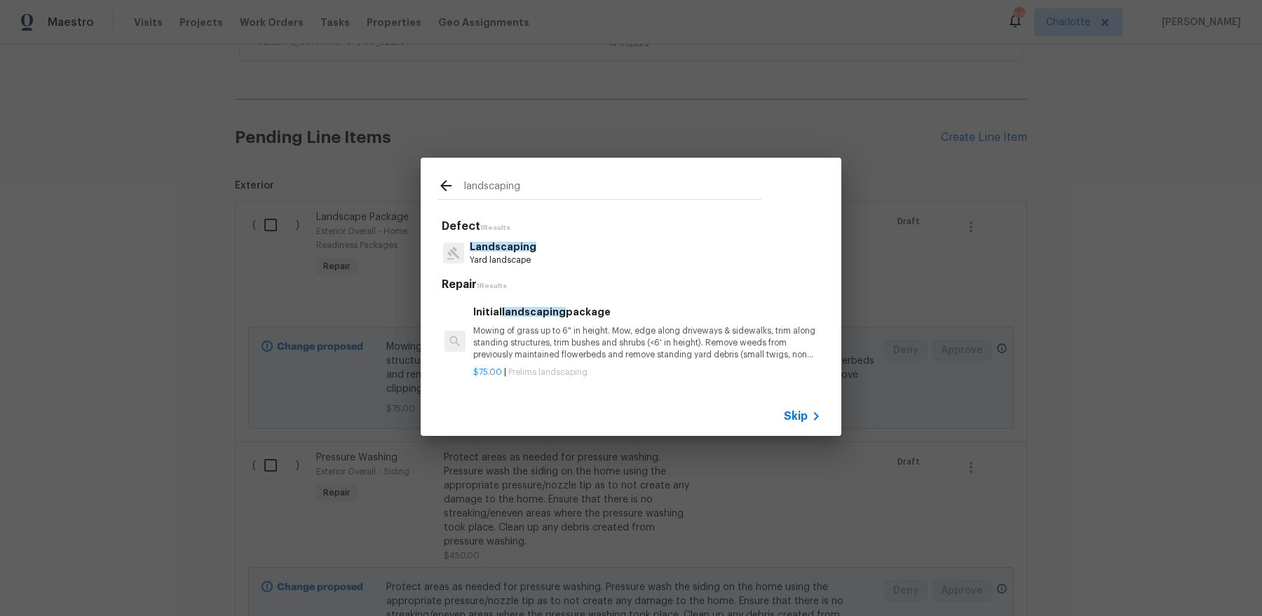
type input "landscaping"
click at [519, 248] on span "Landscaping" at bounding box center [503, 247] width 67 height 10
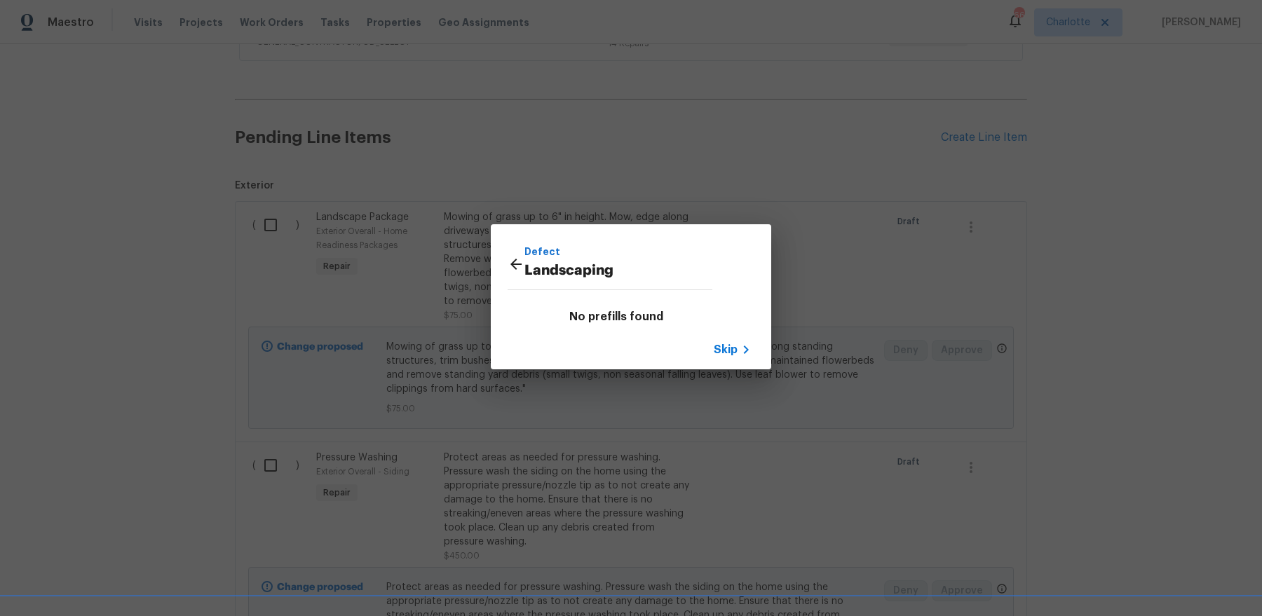
click at [512, 264] on icon at bounding box center [515, 264] width 11 height 11
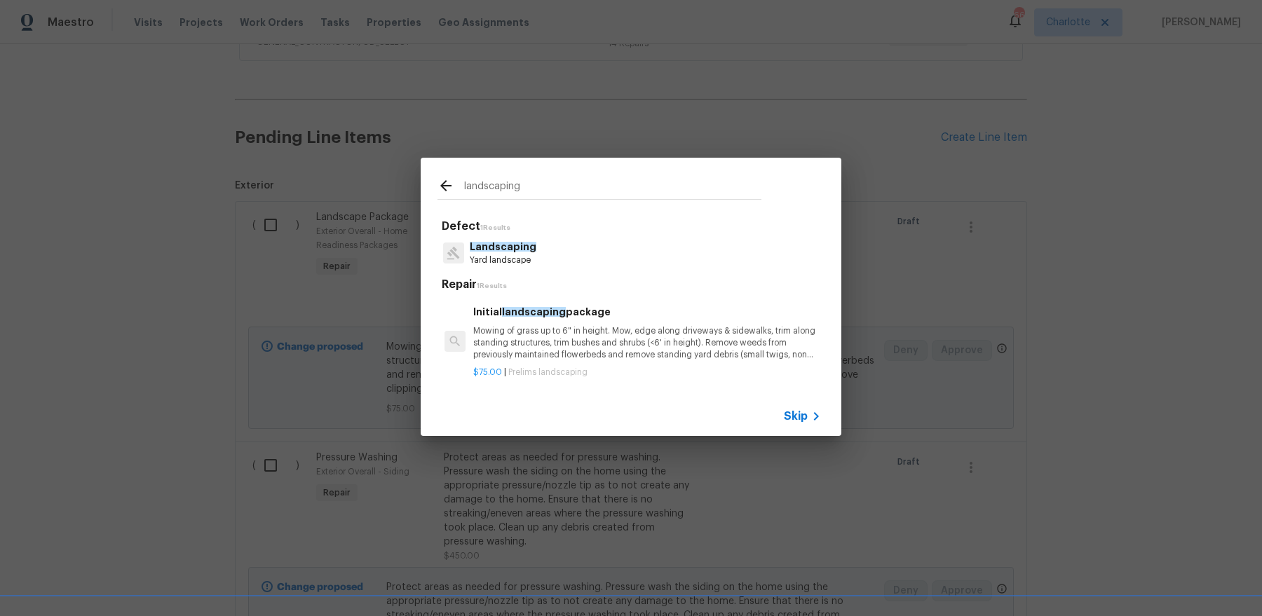
click at [492, 204] on div "landscaping" at bounding box center [600, 185] width 358 height 55
click at [544, 177] on div "landscaping" at bounding box center [600, 185] width 358 height 55
click at [544, 198] on input "landscaping" at bounding box center [612, 188] width 297 height 21
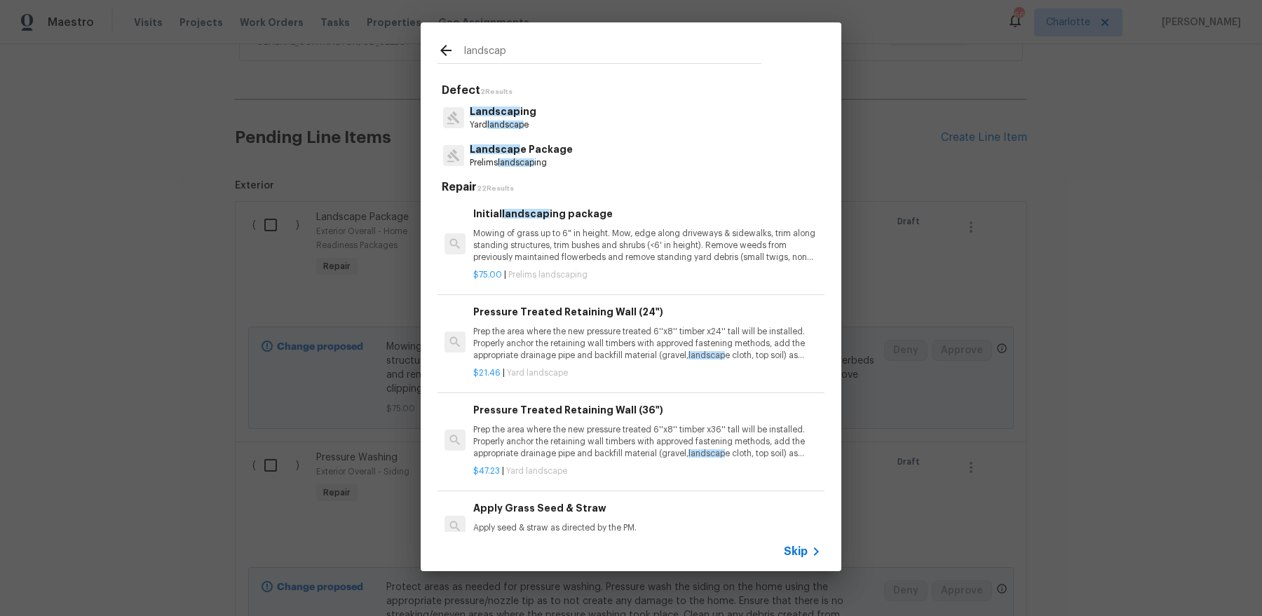
type input "landscap"
click at [478, 119] on p "Yard landscap e" at bounding box center [503, 125] width 67 height 12
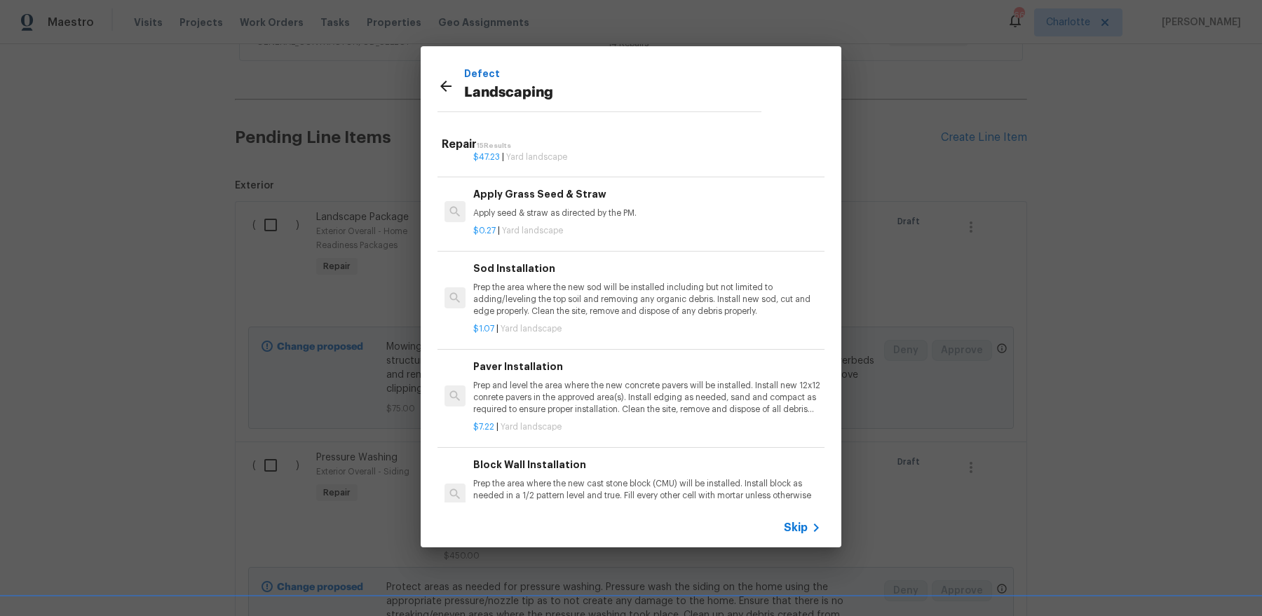
scroll to position [182, 0]
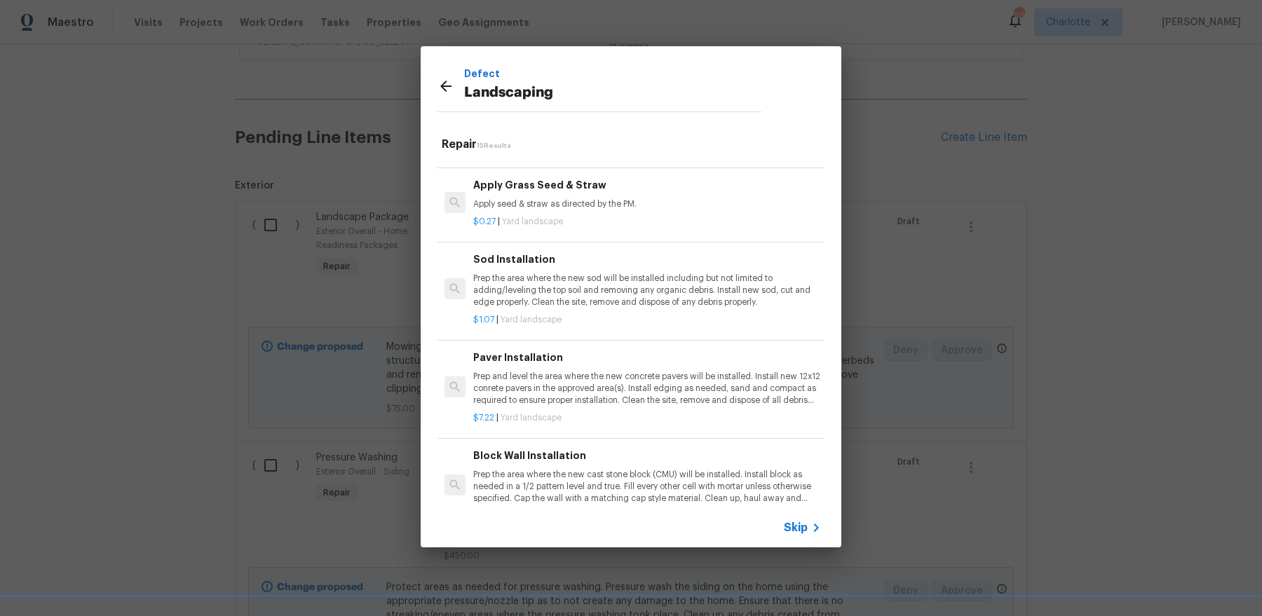
click at [571, 204] on p "Apply seed & straw as directed by the PM." at bounding box center [647, 204] width 348 height 12
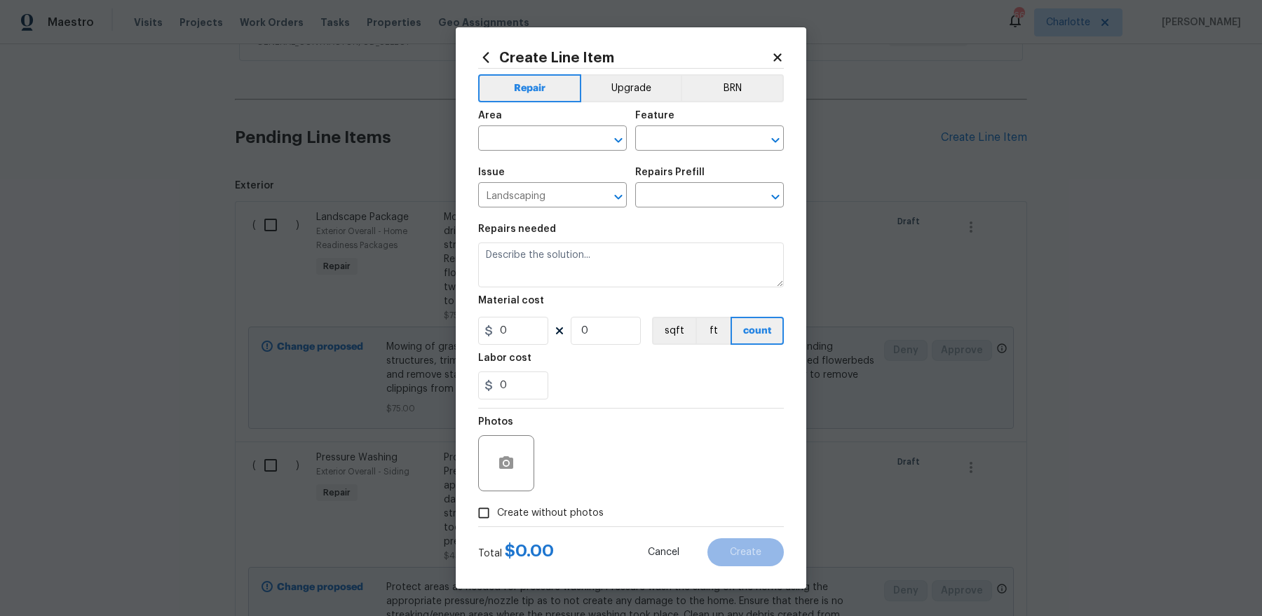
type input "Apply Grass Seed & Straw $0.27"
type textarea "Apply seed & straw as directed by the PM."
type input "0.27"
type input "1"
click at [527, 329] on input "0.27" at bounding box center [513, 331] width 70 height 28
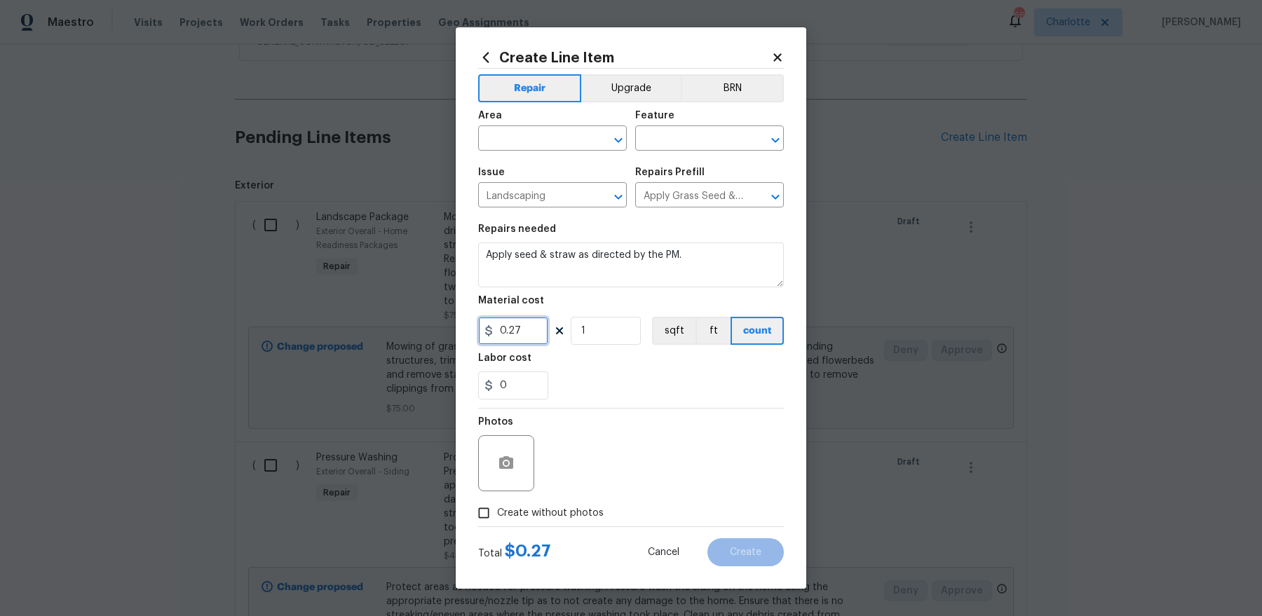
click at [527, 329] on input "0.27" at bounding box center [513, 331] width 70 height 28
type input "200"
click at [508, 257] on textarea "Apply seed & straw as directed by the PM." at bounding box center [631, 265] width 306 height 45
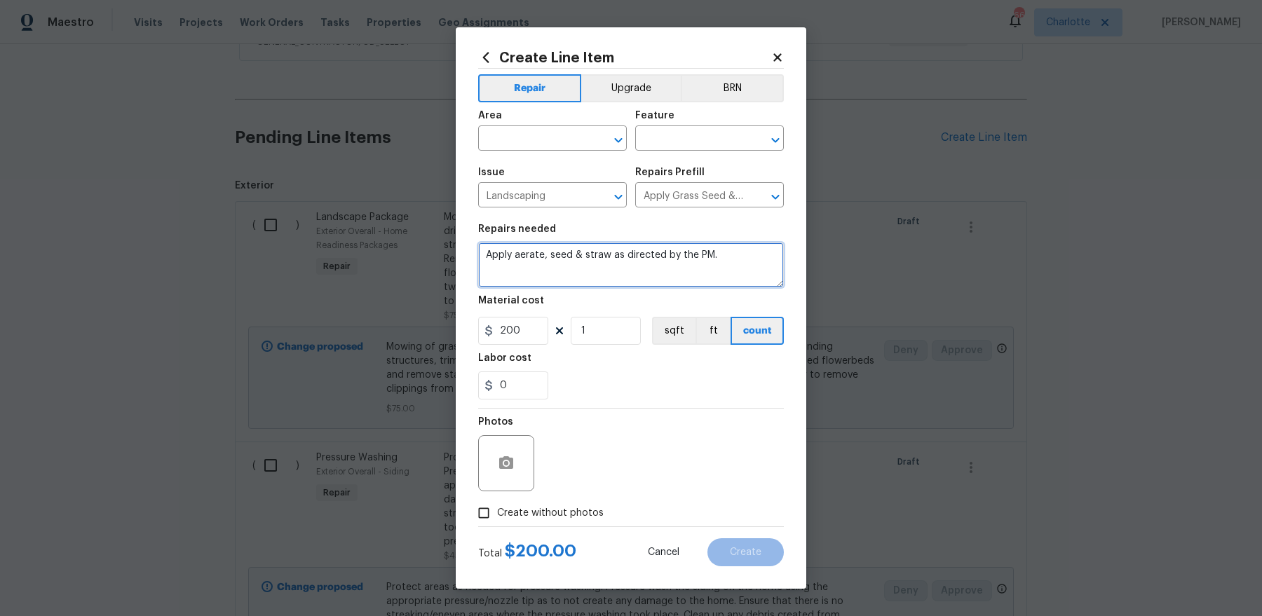
drag, startPoint x: 607, startPoint y: 253, endPoint x: 977, endPoint y: 251, distance: 369.5
click at [977, 251] on div "Create Line Item Repair Upgrade BRN Area ​ Feature ​ Issue Landscaping ​ Repair…" at bounding box center [631, 308] width 1262 height 616
type textarea "Apply aerate, seed & straw backyard"
click at [533, 147] on input "text" at bounding box center [532, 140] width 109 height 22
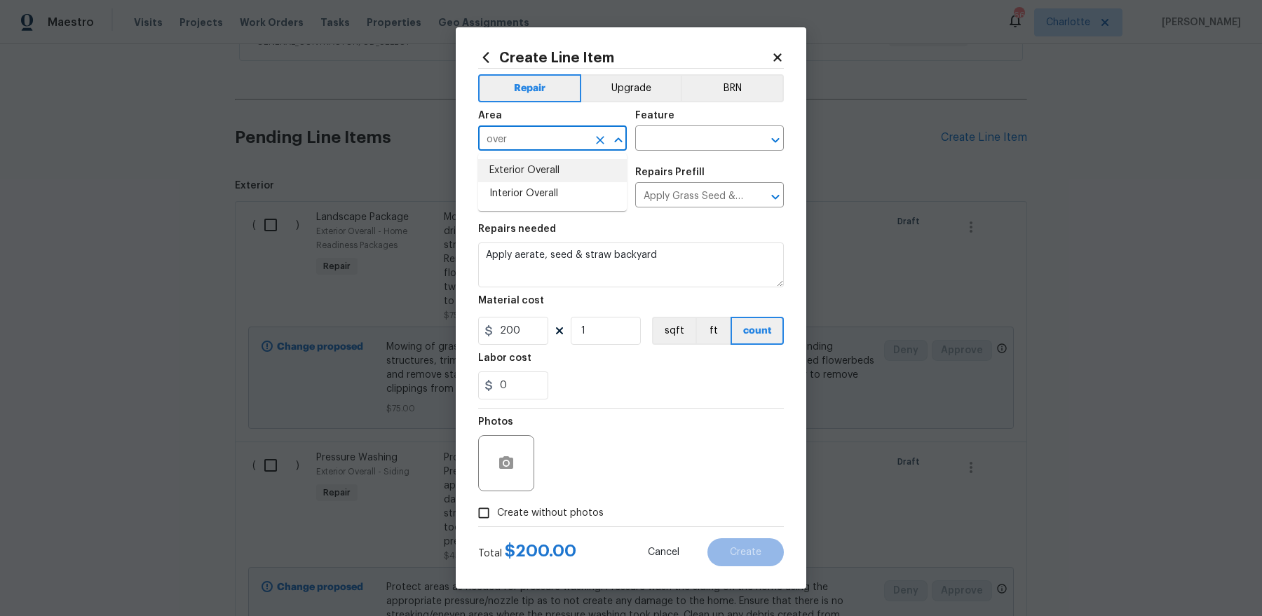
click at [510, 170] on li "Exterior Overall" at bounding box center [552, 170] width 149 height 23
type input "Exterior Overall"
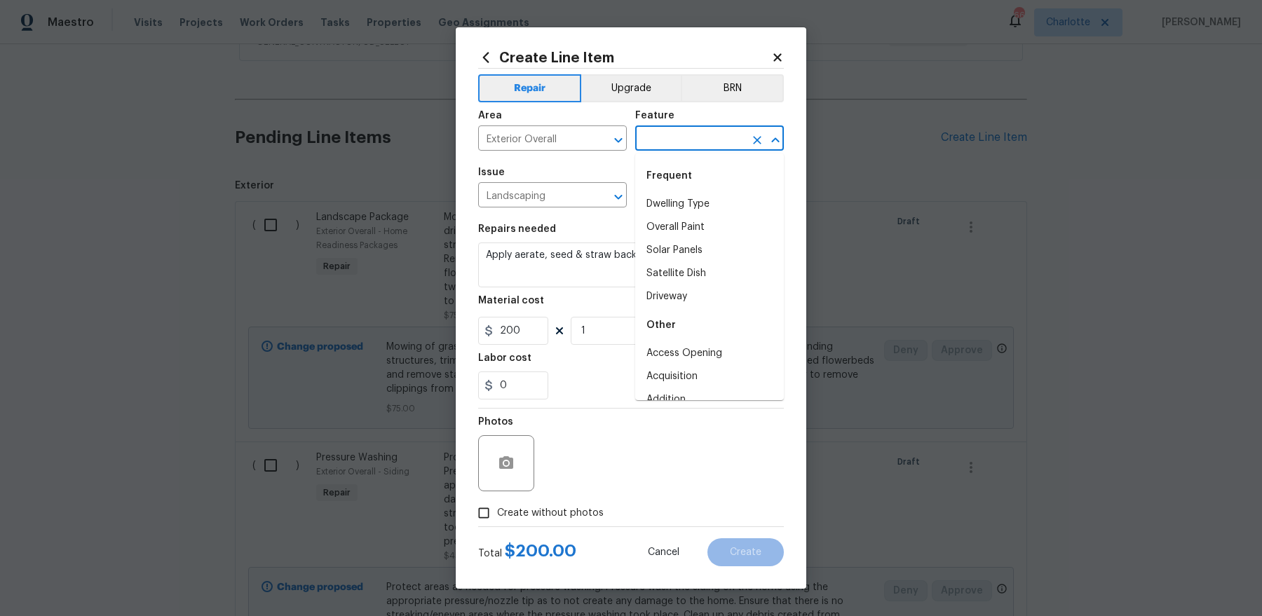
click at [672, 136] on input "text" at bounding box center [689, 140] width 109 height 22
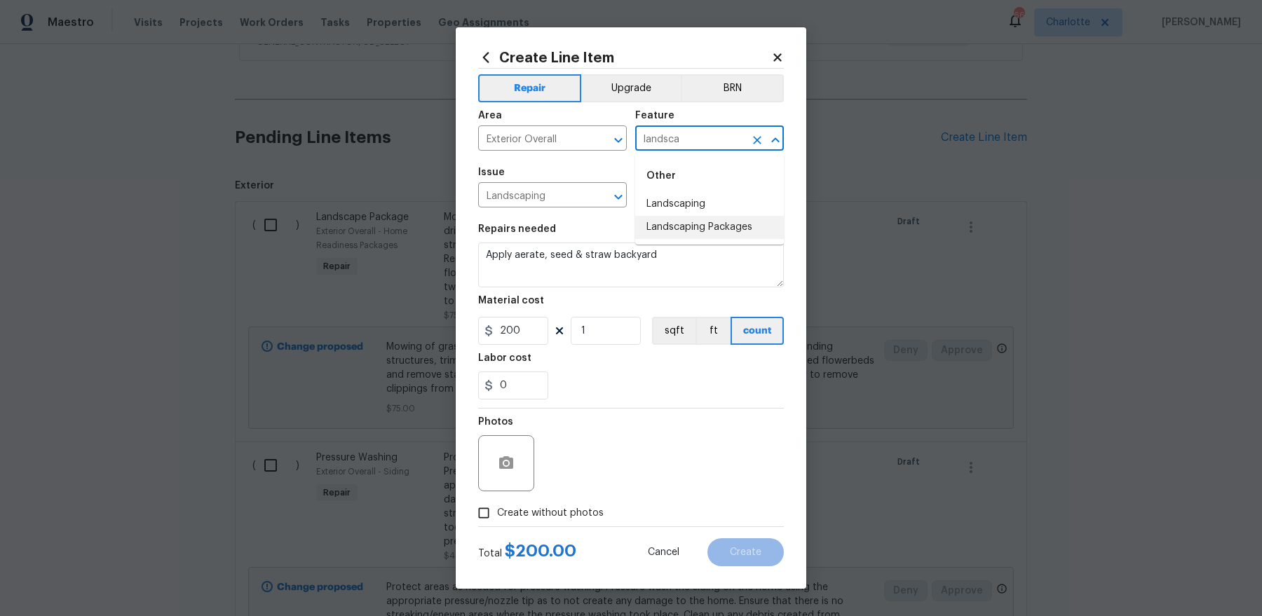
click at [663, 205] on li "Landscaping" at bounding box center [709, 204] width 149 height 23
type input "Landscaping"
click at [552, 517] on span "Create without photos" at bounding box center [550, 513] width 107 height 15
click at [497, 517] on input "Create without photos" at bounding box center [484, 513] width 27 height 27
checkbox input "true"
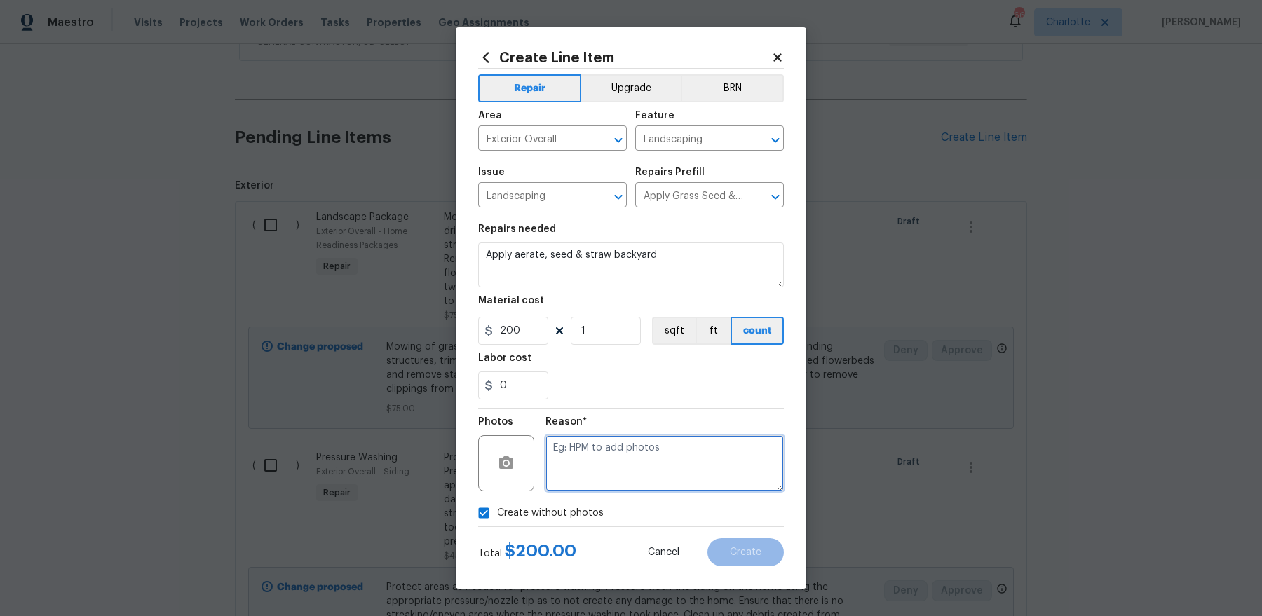
click at [627, 475] on textarea at bounding box center [665, 463] width 238 height 56
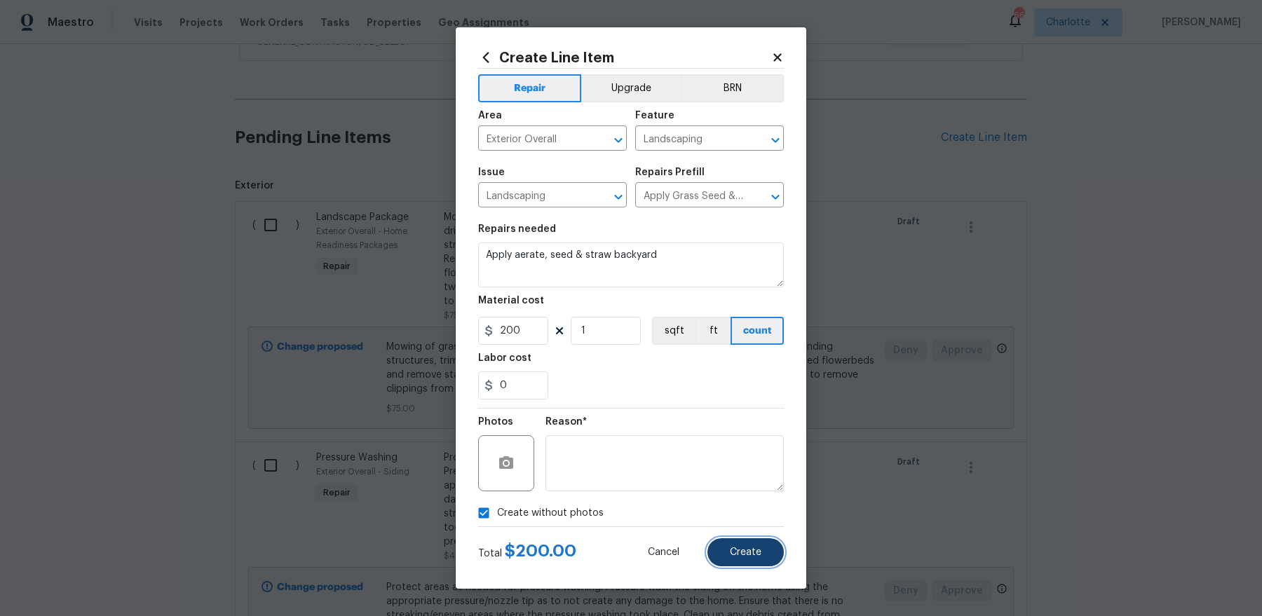
click at [730, 562] on button "Create" at bounding box center [746, 553] width 76 height 28
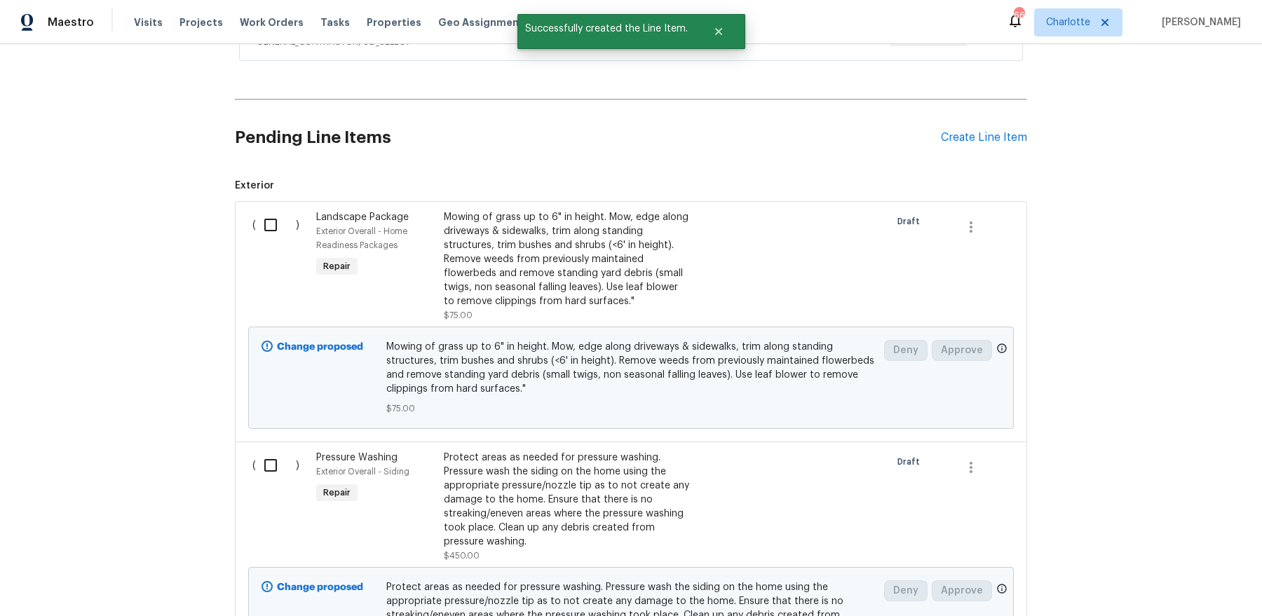
scroll to position [0, 0]
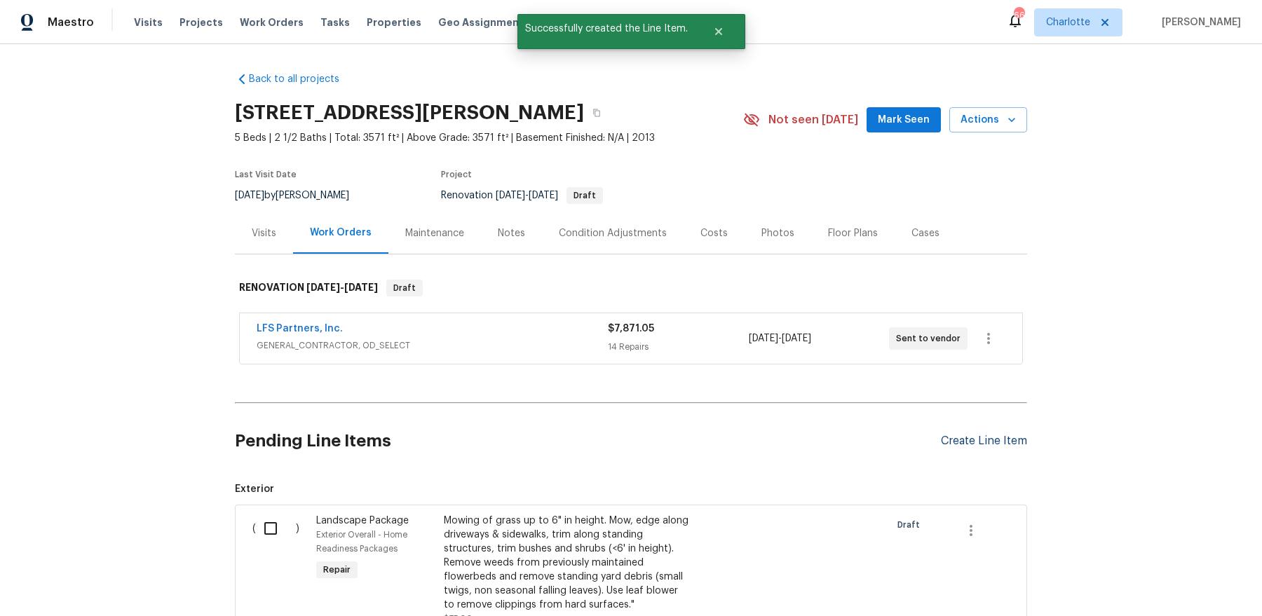
click at [994, 440] on div "Create Line Item" at bounding box center [984, 441] width 86 height 13
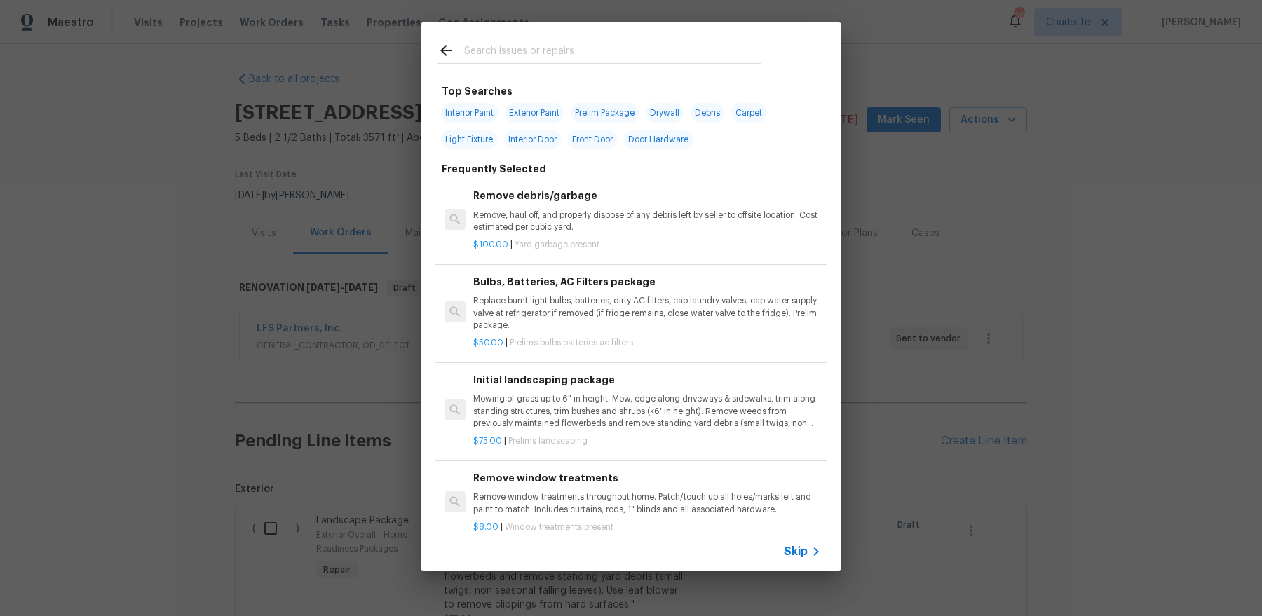
click at [540, 57] on input "text" at bounding box center [612, 52] width 297 height 21
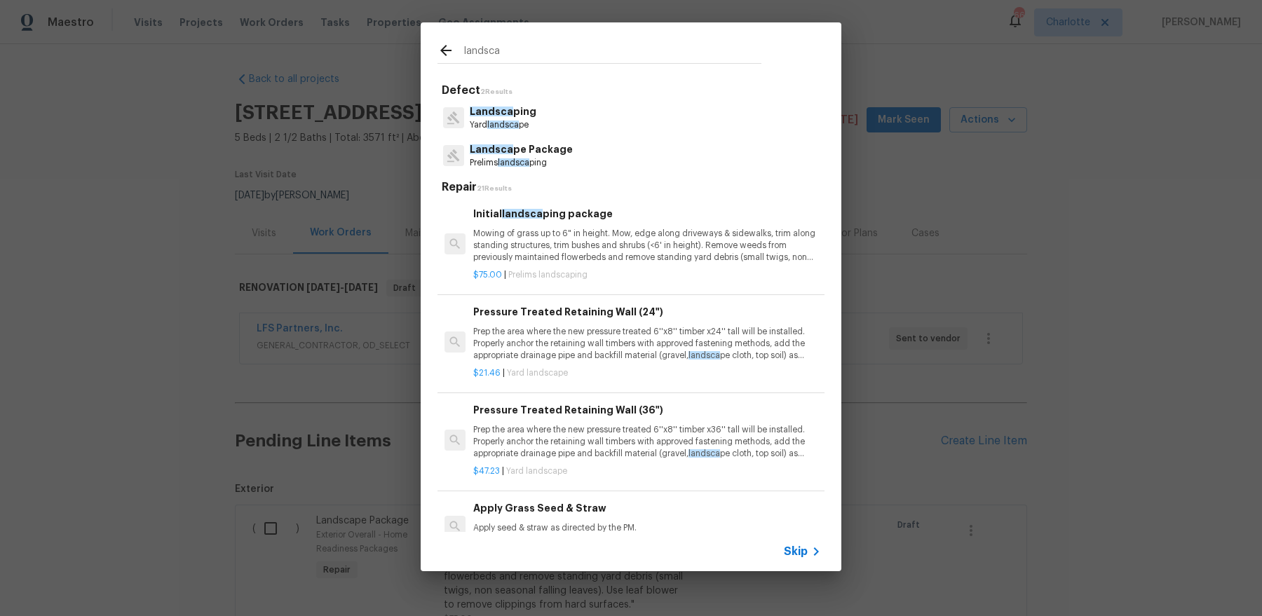
type input "landsca"
click at [584, 123] on div "Landsca ping Yard landsca pe" at bounding box center [631, 118] width 387 height 38
click at [497, 116] on p "Landsca ping" at bounding box center [503, 111] width 67 height 15
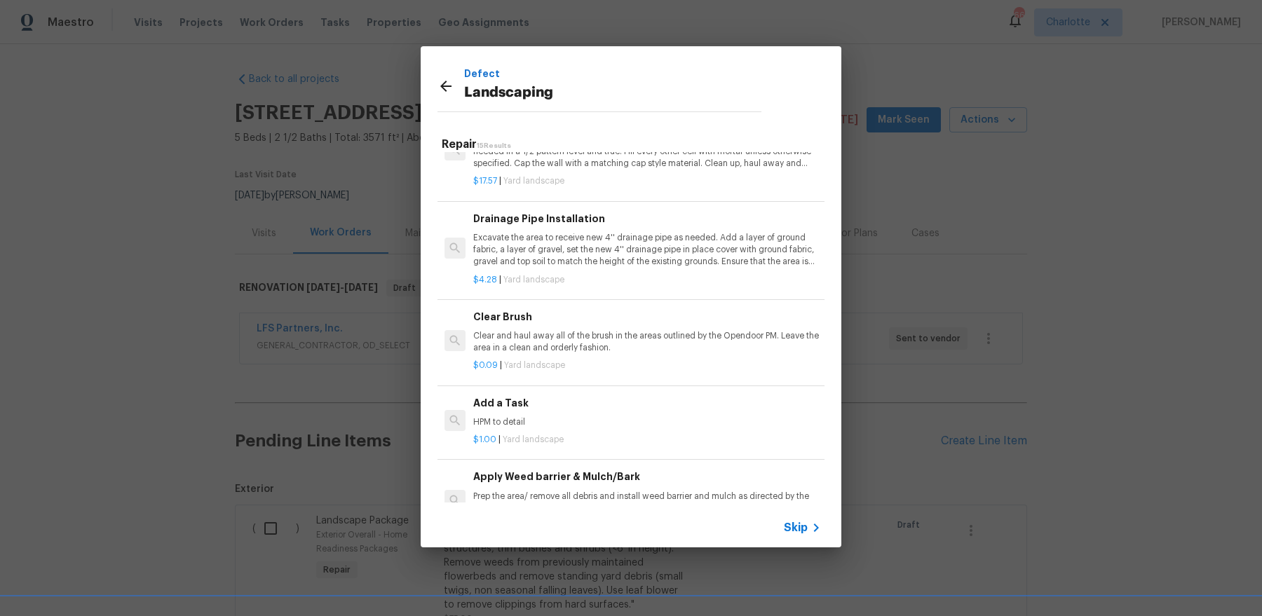
scroll to position [501, 0]
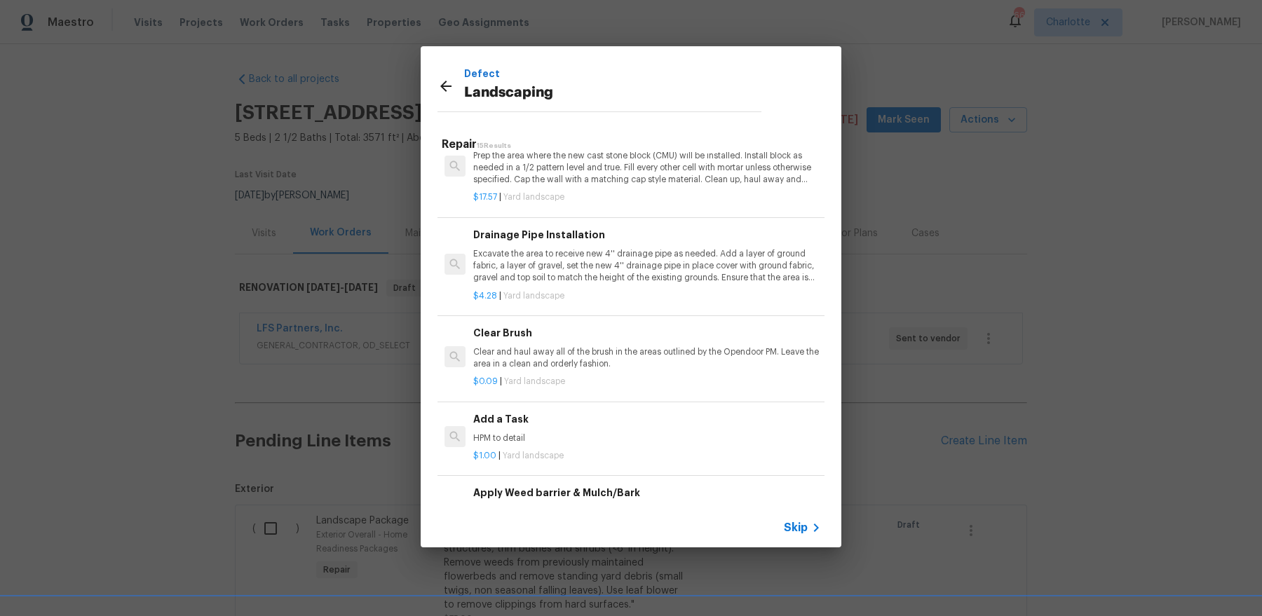
click at [618, 365] on p "Clear and haul away all of the brush in the areas outlined by the Opendoor PM. …" at bounding box center [647, 358] width 348 height 24
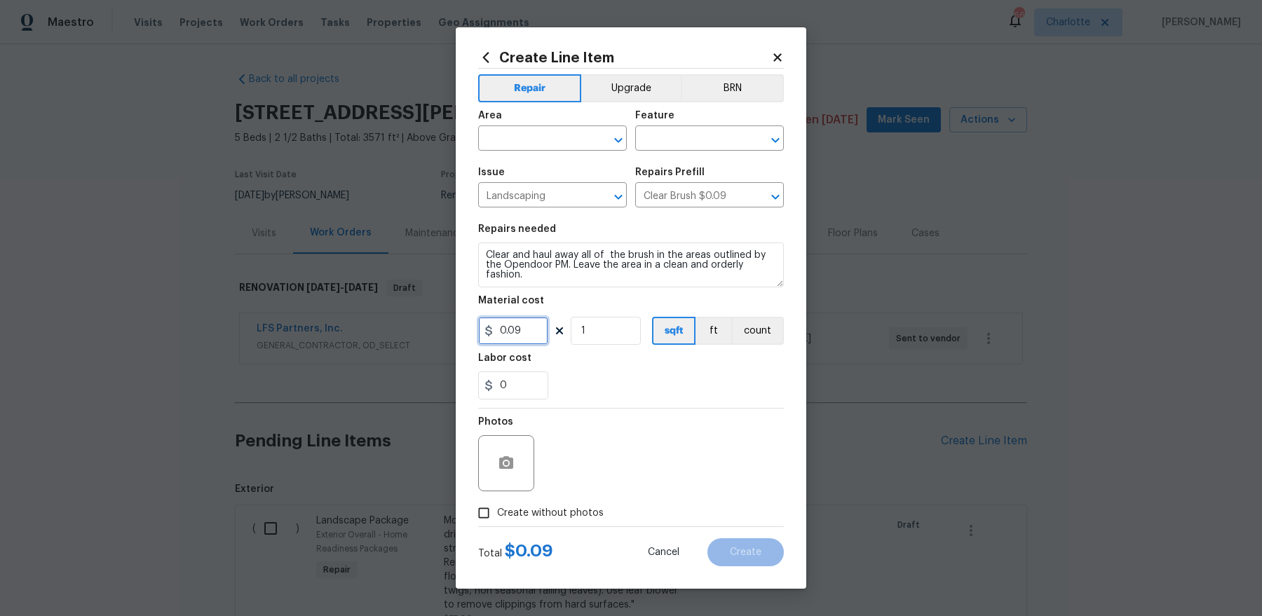
click at [530, 340] on input "0.09" at bounding box center [513, 331] width 70 height 28
type input "500"
click at [569, 145] on input "text" at bounding box center [532, 140] width 109 height 22
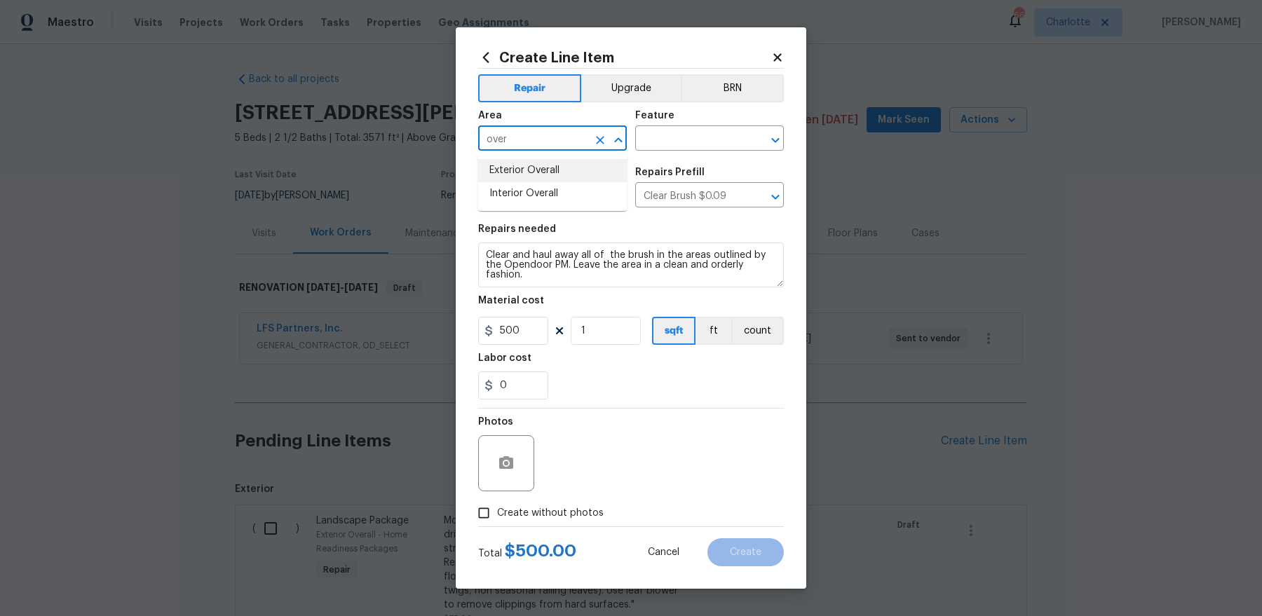
click at [571, 172] on li "Exterior Overall" at bounding box center [552, 170] width 149 height 23
type input "Exterior Overall"
click at [677, 142] on input "text" at bounding box center [689, 140] width 109 height 22
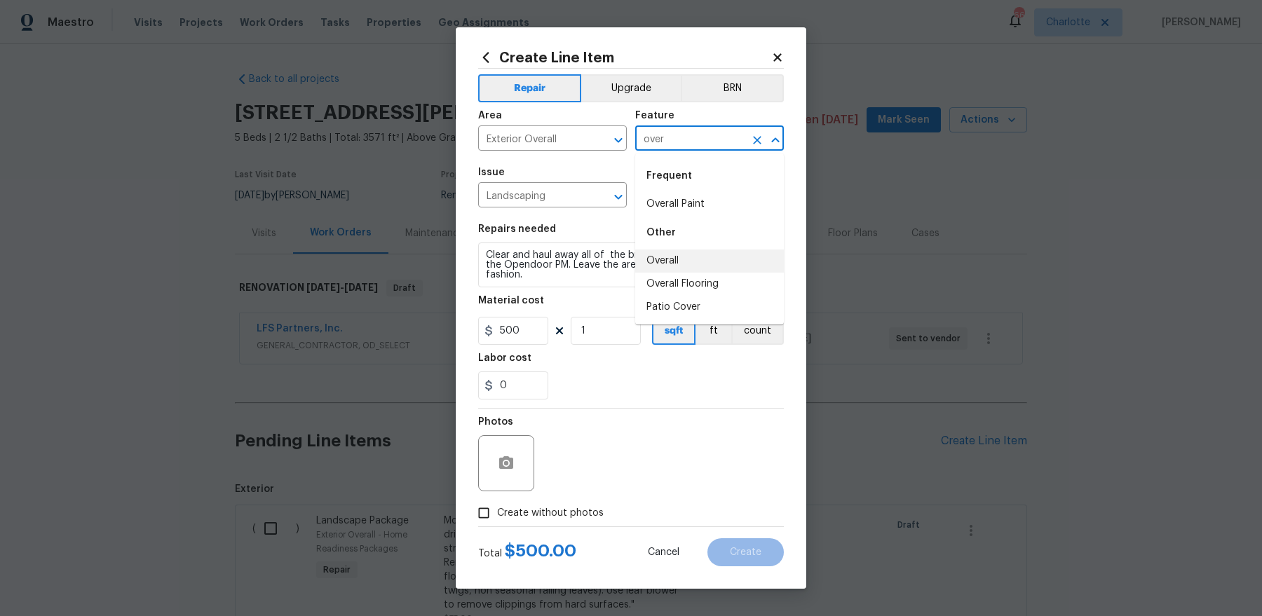
click at [667, 266] on li "Overall" at bounding box center [709, 261] width 149 height 23
type input "Overall"
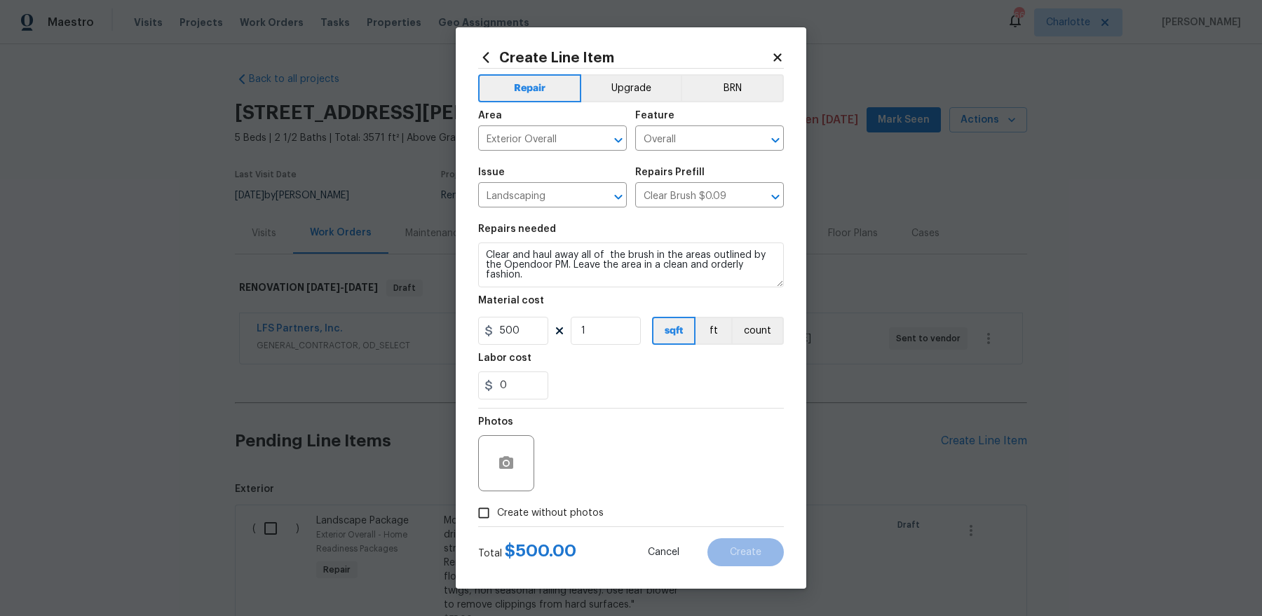
click at [507, 512] on span "Create without photos" at bounding box center [550, 513] width 107 height 15
click at [497, 512] on input "Create without photos" at bounding box center [484, 513] width 27 height 27
checkbox input "true"
click at [639, 454] on textarea at bounding box center [665, 463] width 238 height 56
click at [745, 548] on span "Create" at bounding box center [746, 553] width 32 height 11
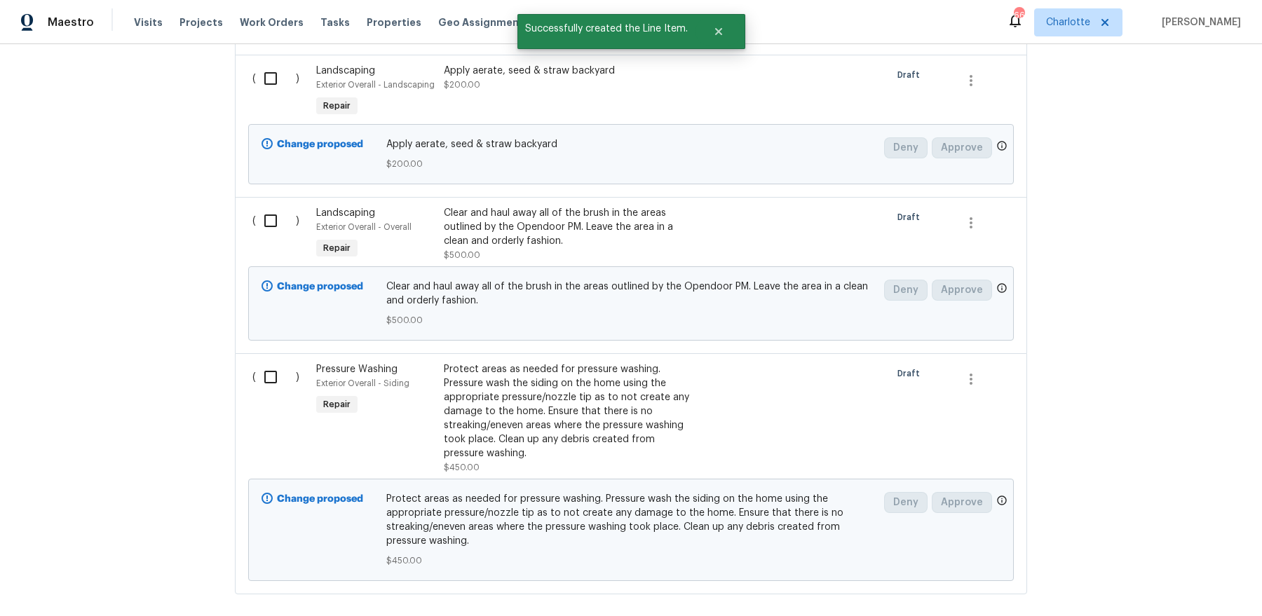
scroll to position [747, 0]
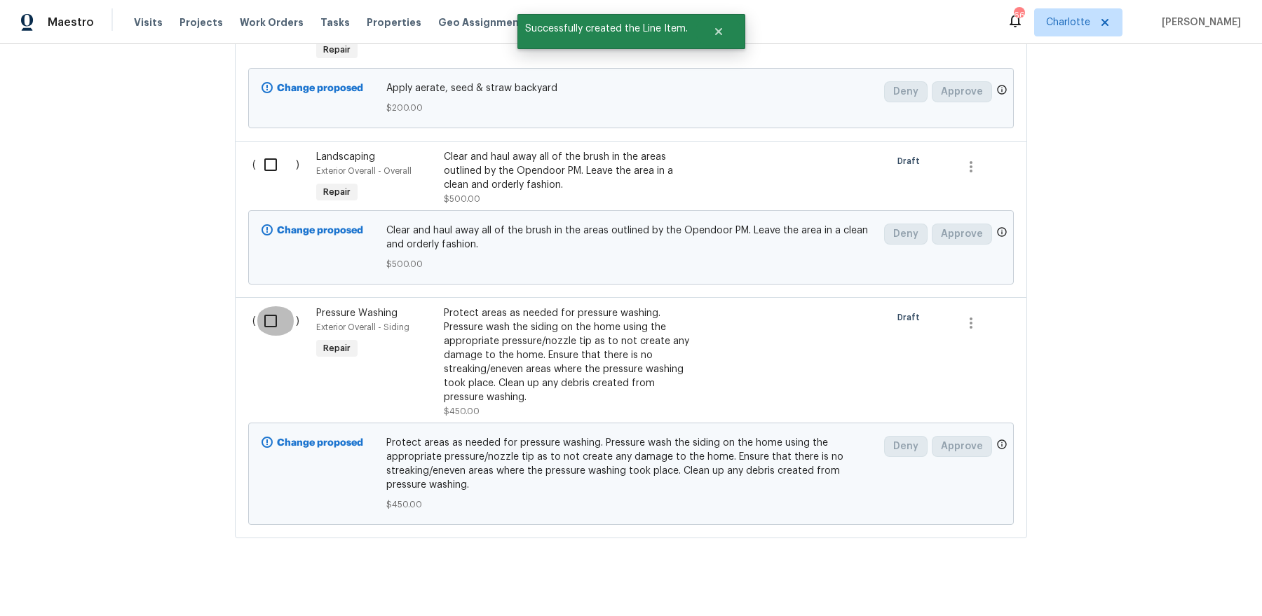
click at [276, 312] on input "checkbox" at bounding box center [276, 320] width 40 height 29
checkbox input "true"
click at [274, 165] on input "checkbox" at bounding box center [276, 164] width 40 height 29
checkbox input "true"
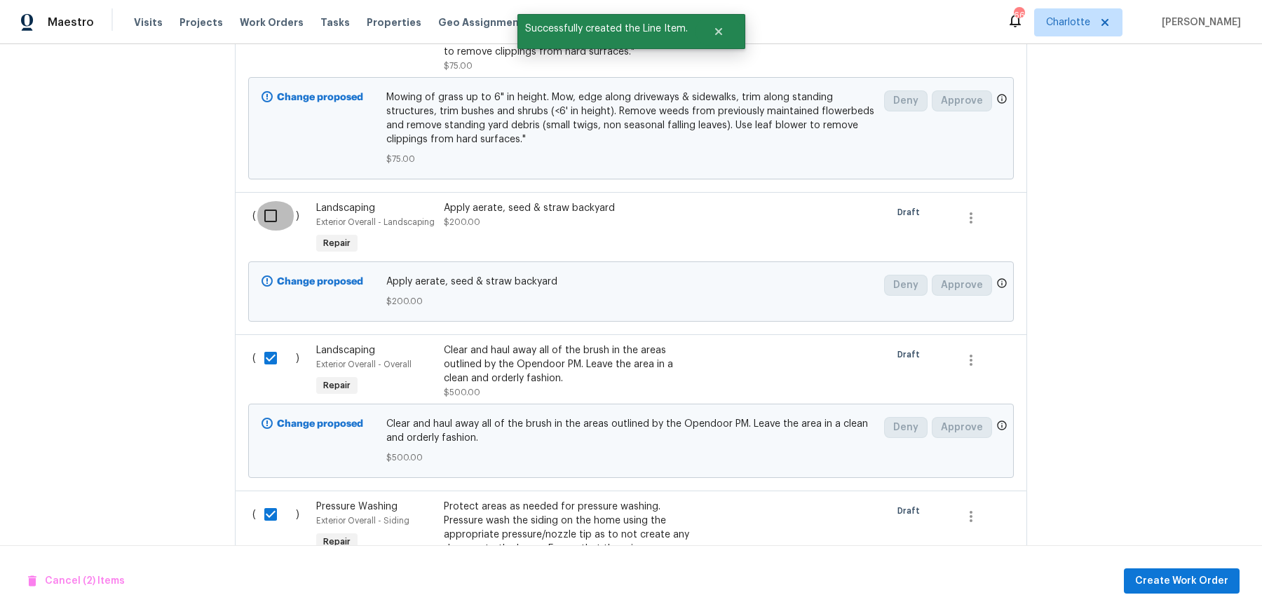
click at [261, 212] on input "checkbox" at bounding box center [276, 215] width 40 height 29
checkbox input "true"
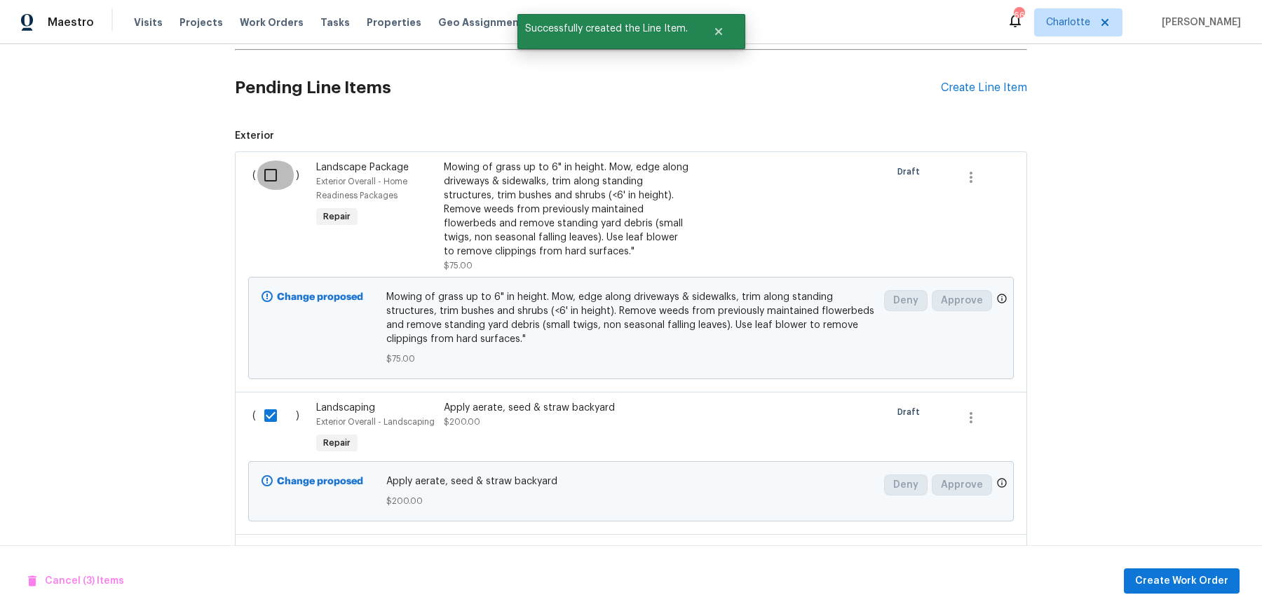
click at [267, 178] on input "checkbox" at bounding box center [276, 175] width 40 height 29
checkbox input "true"
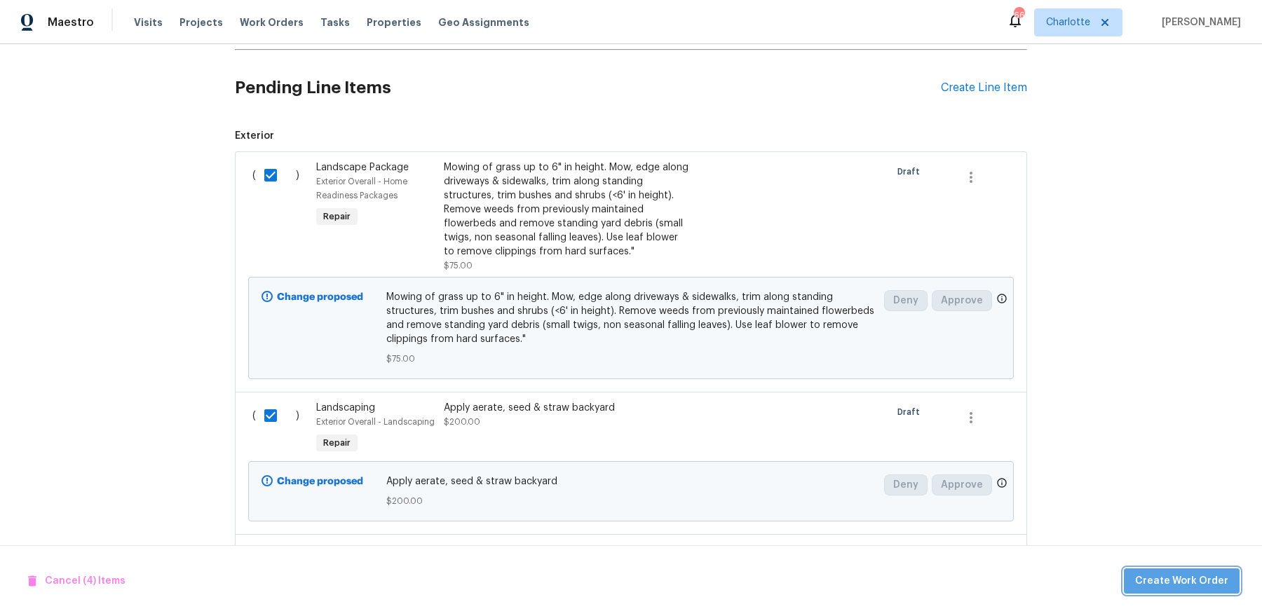
click at [1224, 580] on span "Create Work Order" at bounding box center [1181, 582] width 93 height 18
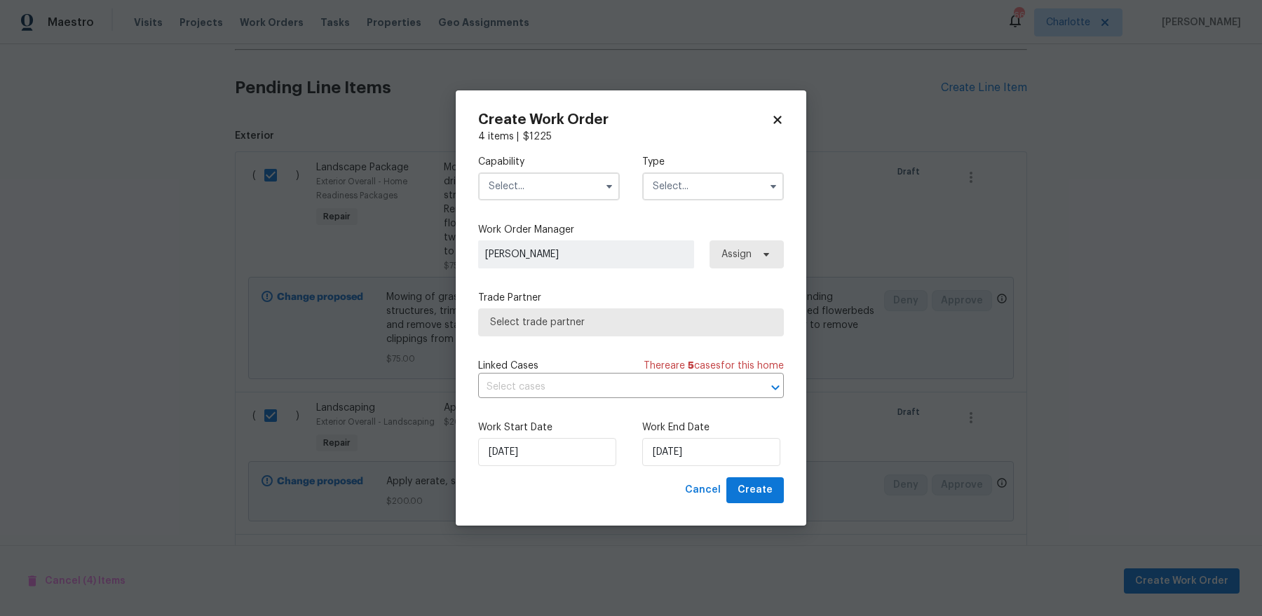
click at [486, 188] on input "text" at bounding box center [549, 186] width 142 height 28
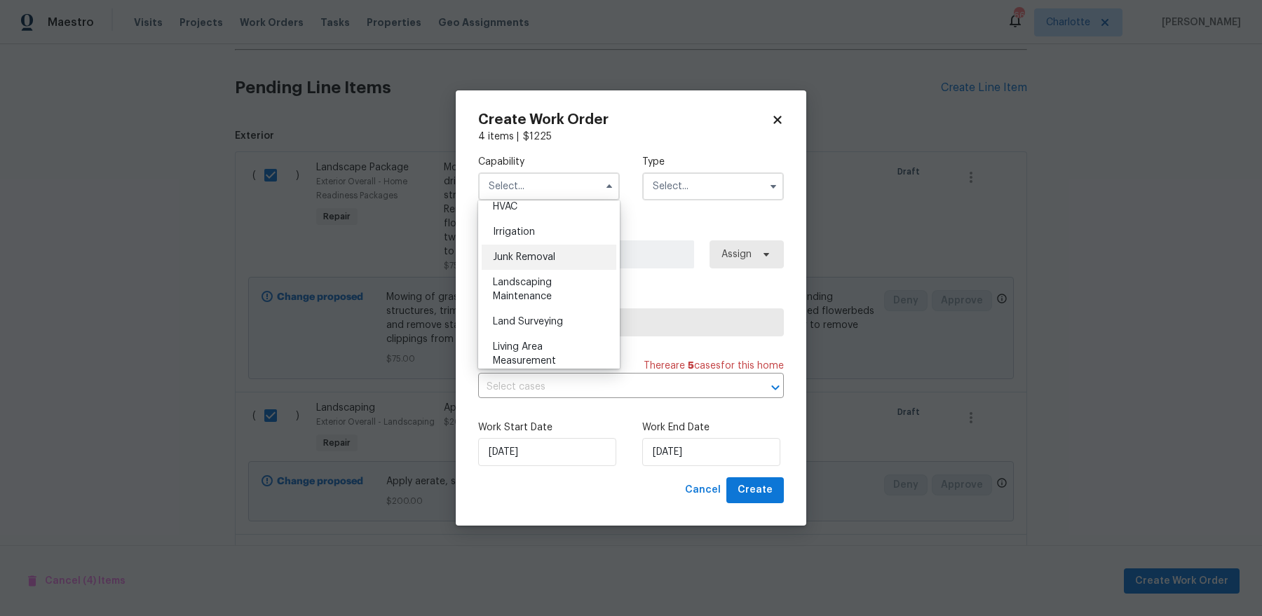
scroll to position [873, 0]
click at [556, 273] on div "Landscaping Maintenance" at bounding box center [549, 273] width 135 height 39
type input "Landscaping Maintenance"
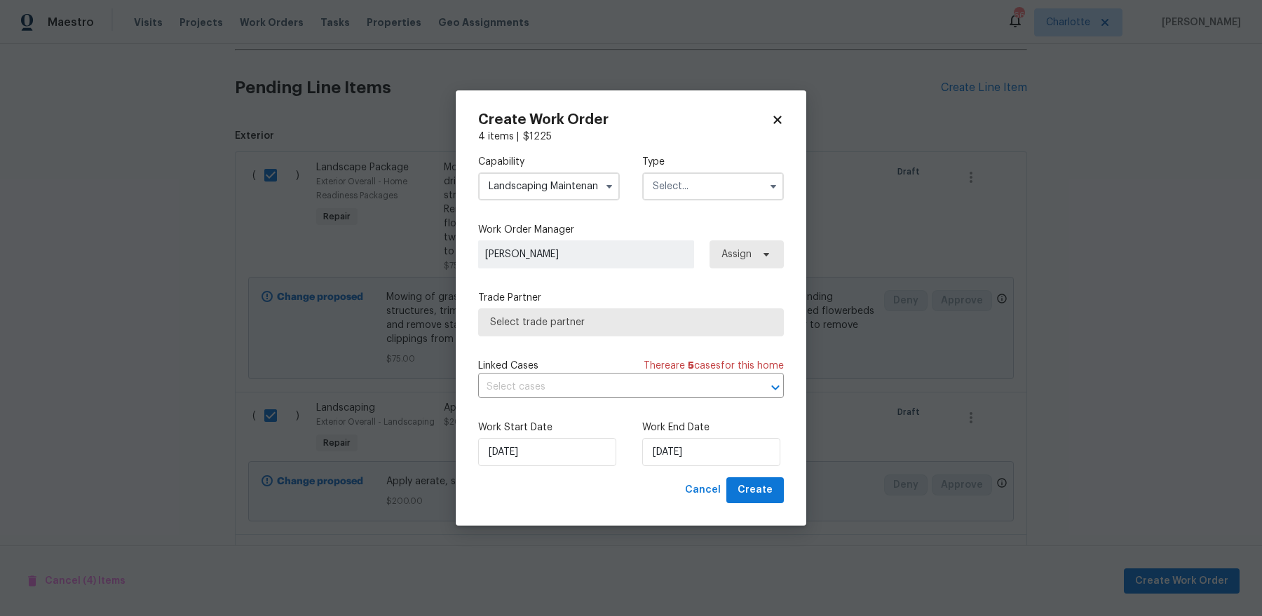
click at [732, 191] on input "text" at bounding box center [713, 186] width 142 height 28
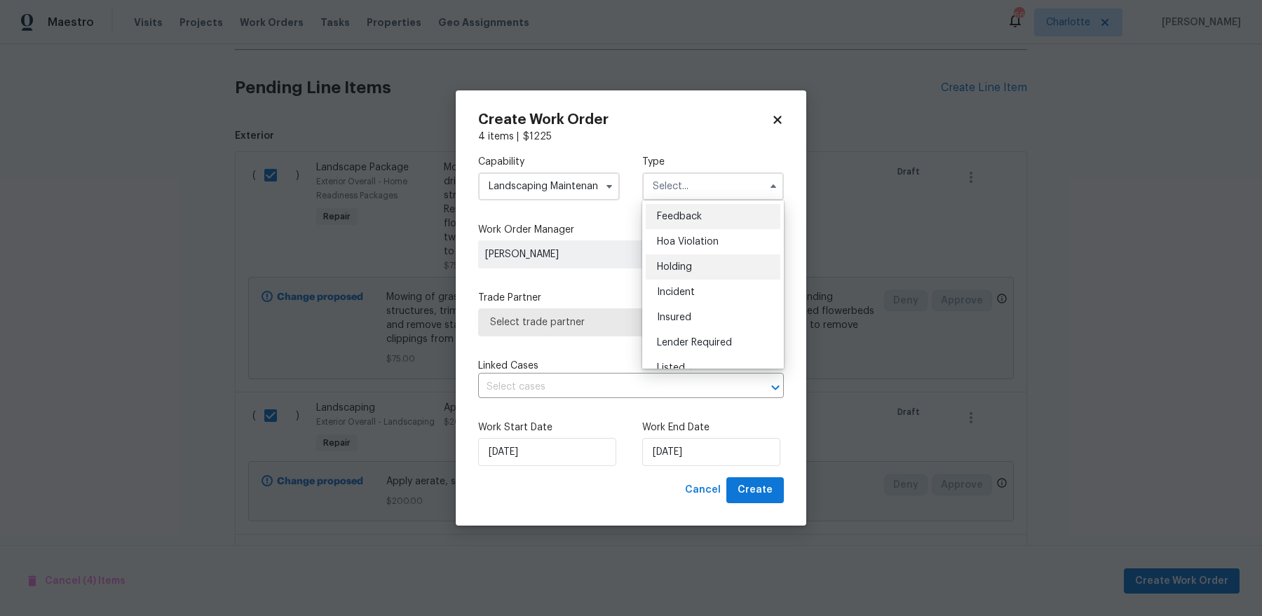
scroll to position [318, 0]
click at [731, 250] on div "Renovation" at bounding box center [713, 252] width 135 height 25
type input "Renovation"
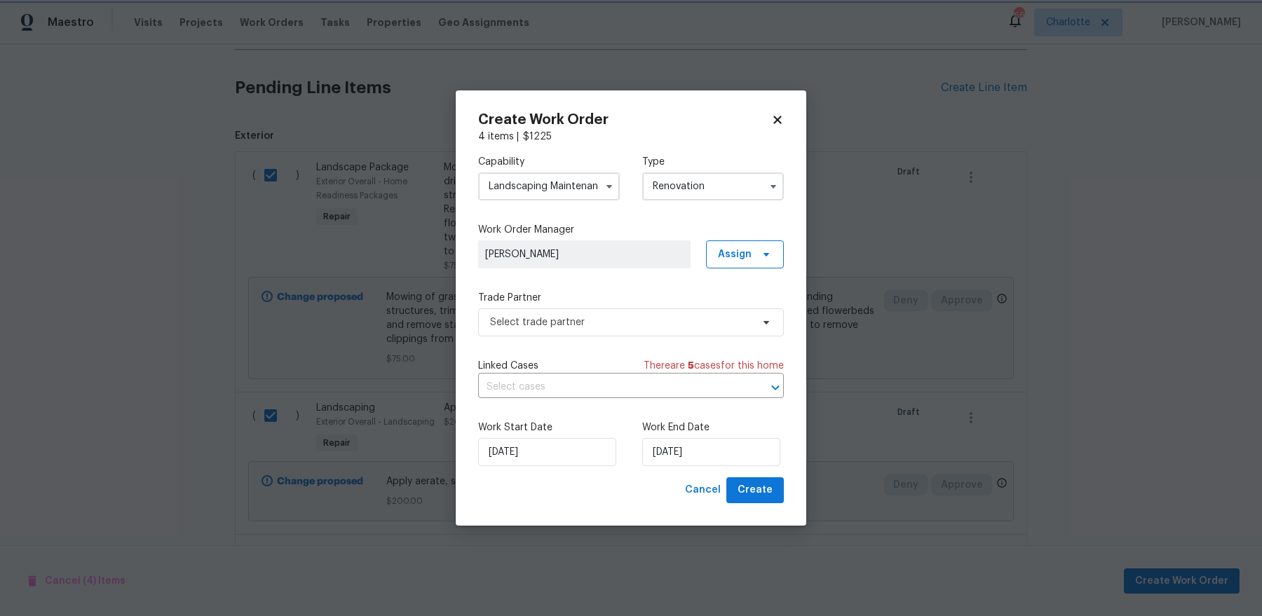
scroll to position [0, 0]
click at [682, 313] on span "Select trade partner" at bounding box center [631, 323] width 306 height 28
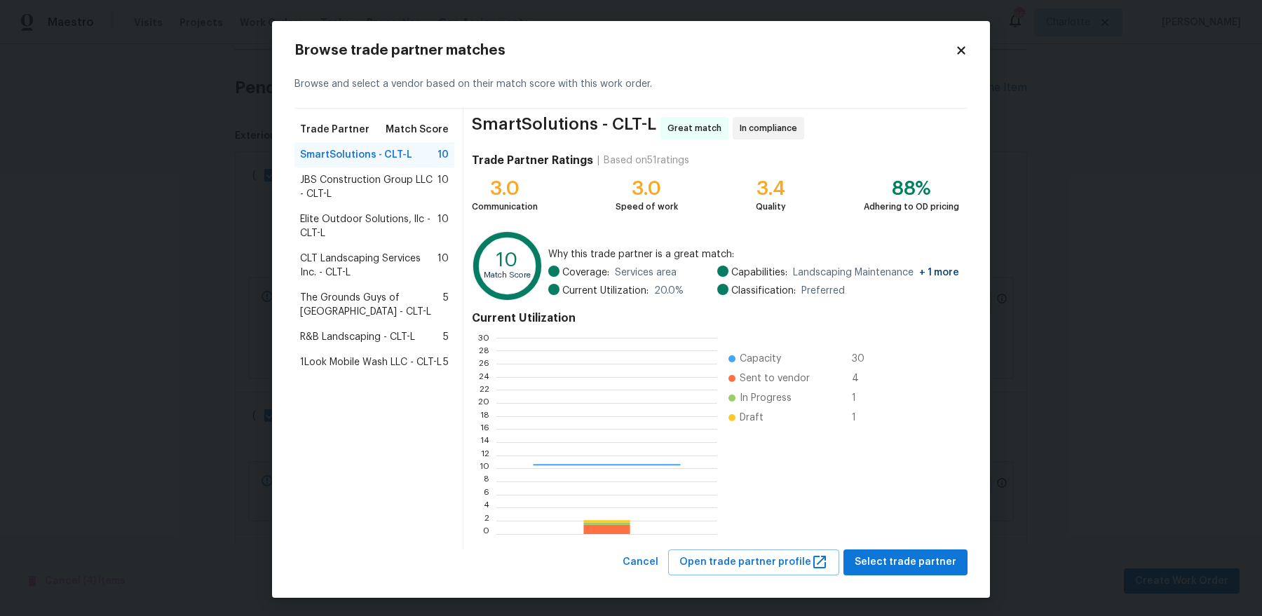
scroll to position [196, 221]
click at [396, 300] on span "The Grounds Guys of [GEOGRAPHIC_DATA] - CLT-L" at bounding box center [371, 305] width 143 height 28
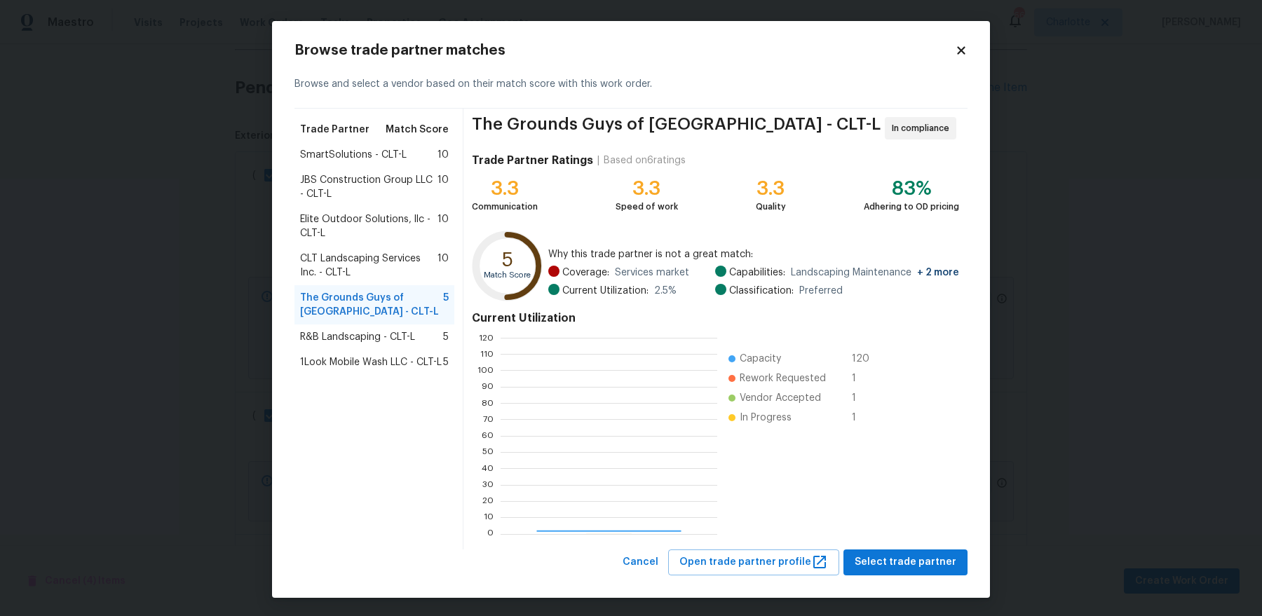
scroll to position [196, 216]
click at [939, 568] on span "Select trade partner" at bounding box center [906, 563] width 102 height 18
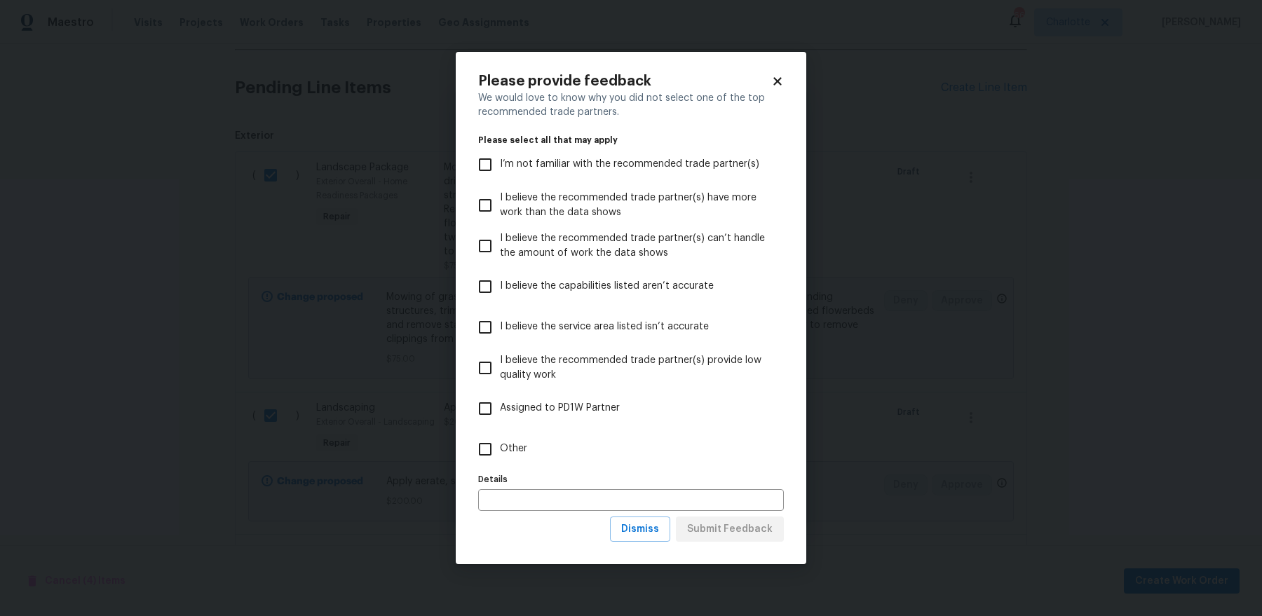
click at [536, 449] on label "Other" at bounding box center [622, 449] width 302 height 41
click at [500, 449] on input "Other" at bounding box center [485, 449] width 29 height 29
checkbox input "true"
click at [744, 536] on span "Submit Feedback" at bounding box center [730, 530] width 86 height 18
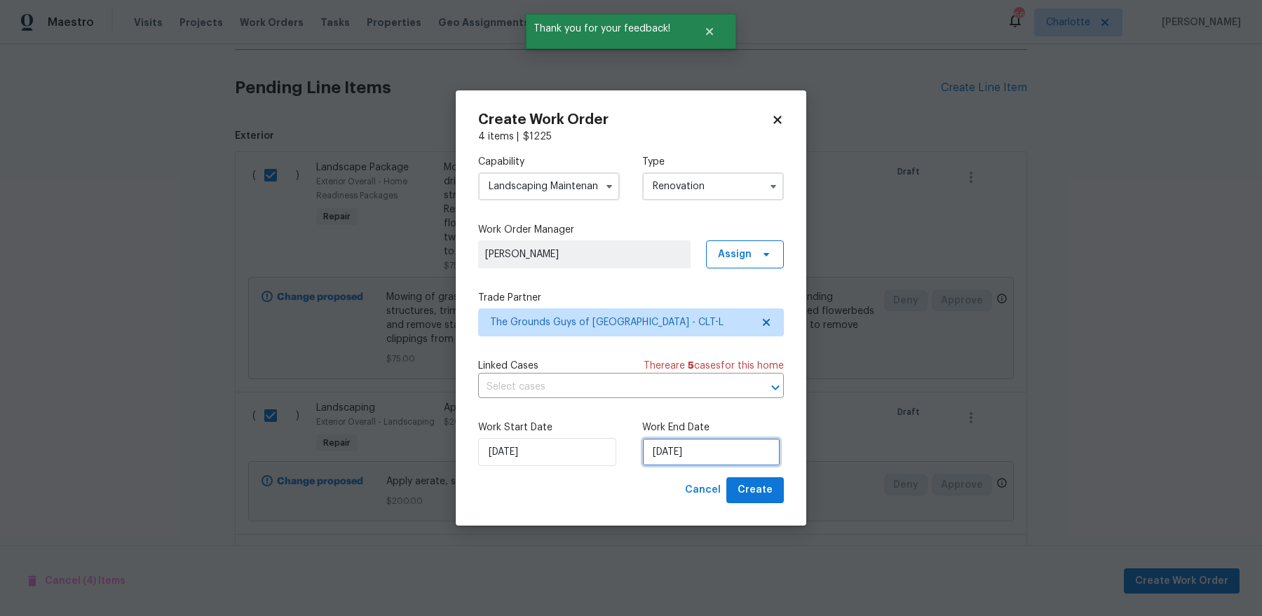
click at [726, 461] on input "[DATE]" at bounding box center [711, 452] width 138 height 28
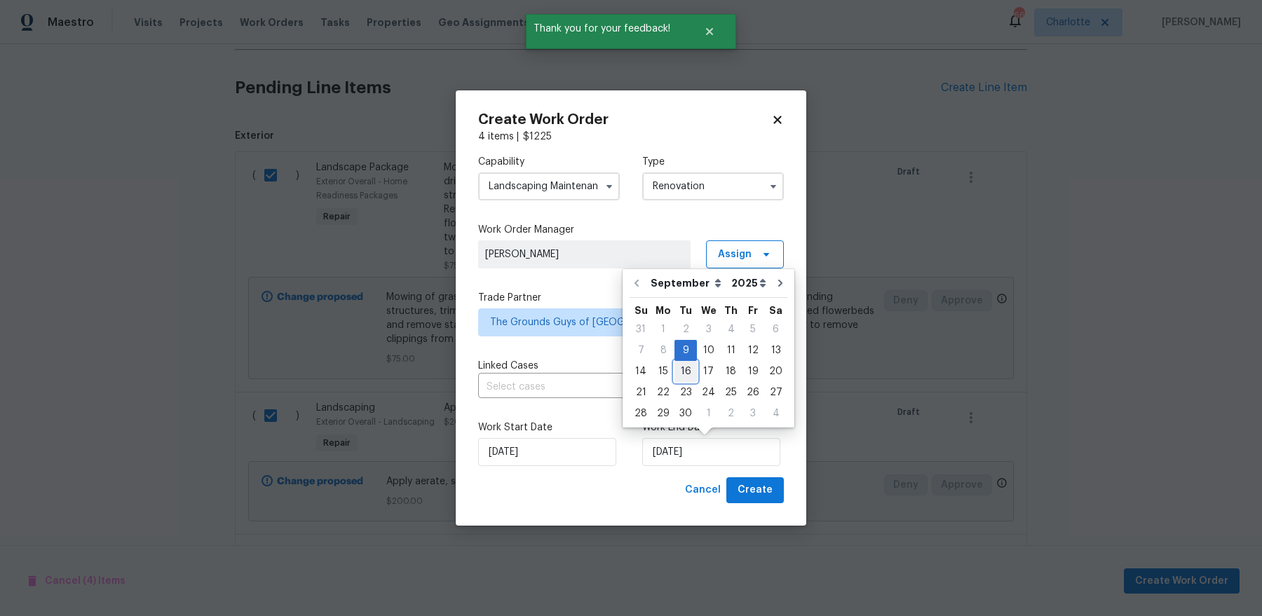
click at [682, 379] on div "16" at bounding box center [686, 372] width 22 height 20
type input "[DATE]"
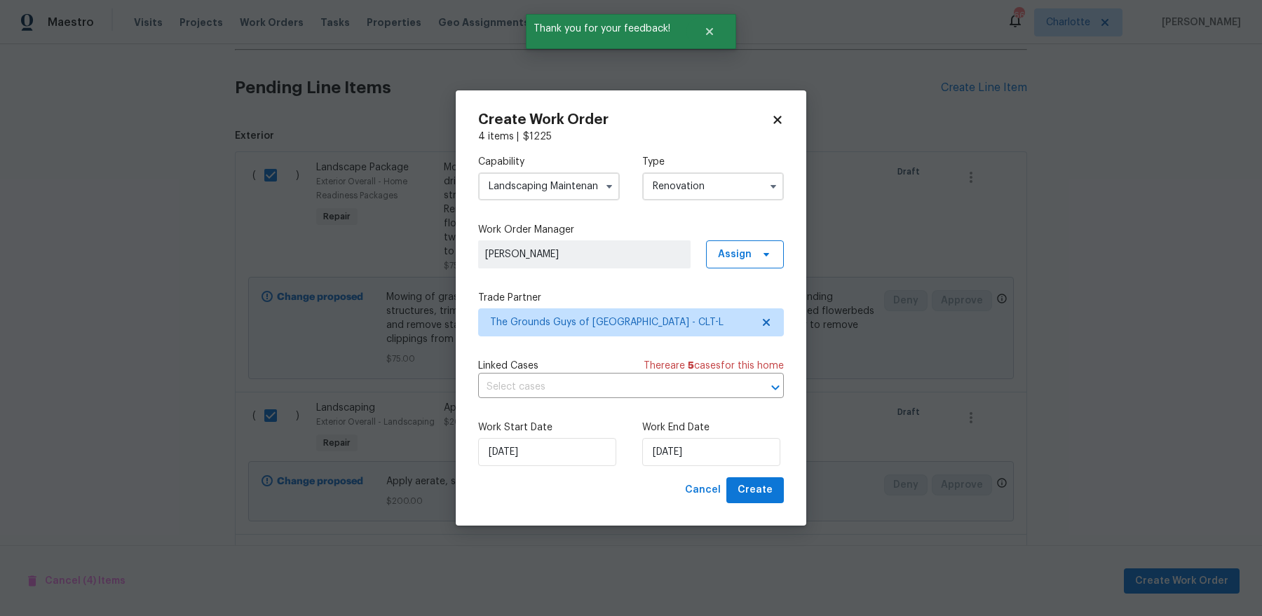
click at [754, 504] on div "Create Work Order 4 items | $ 1225 Capability Landscaping Maintenance Type Reno…" at bounding box center [631, 307] width 351 height 435
click at [751, 492] on span "Create" at bounding box center [755, 491] width 35 height 18
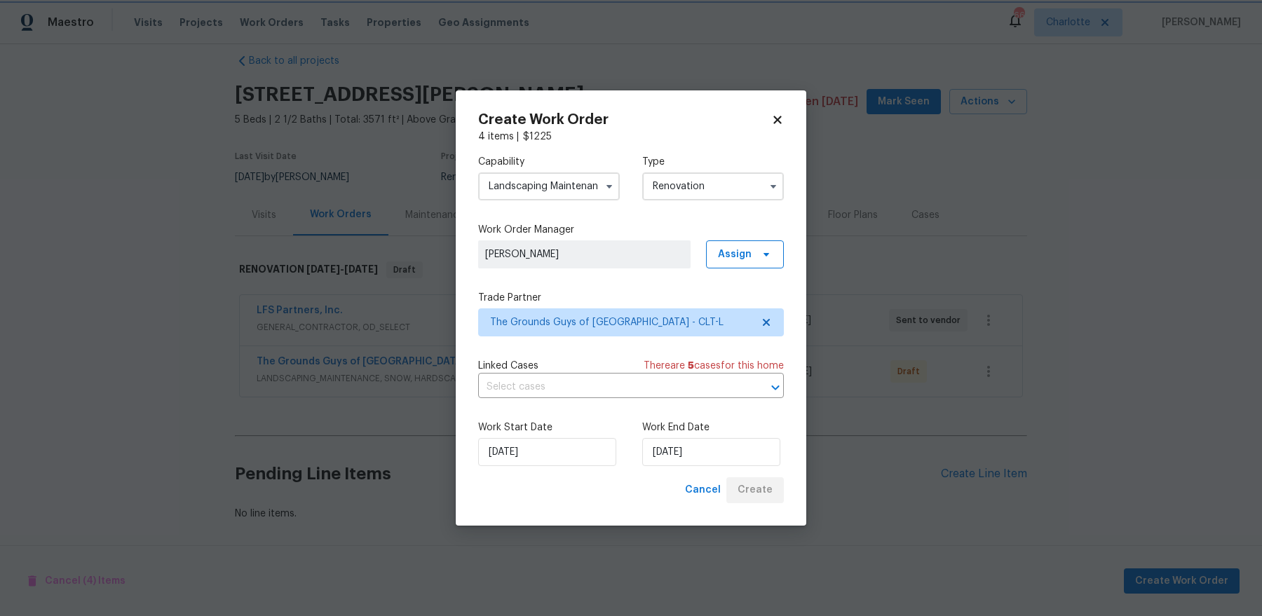
scroll to position [16, 0]
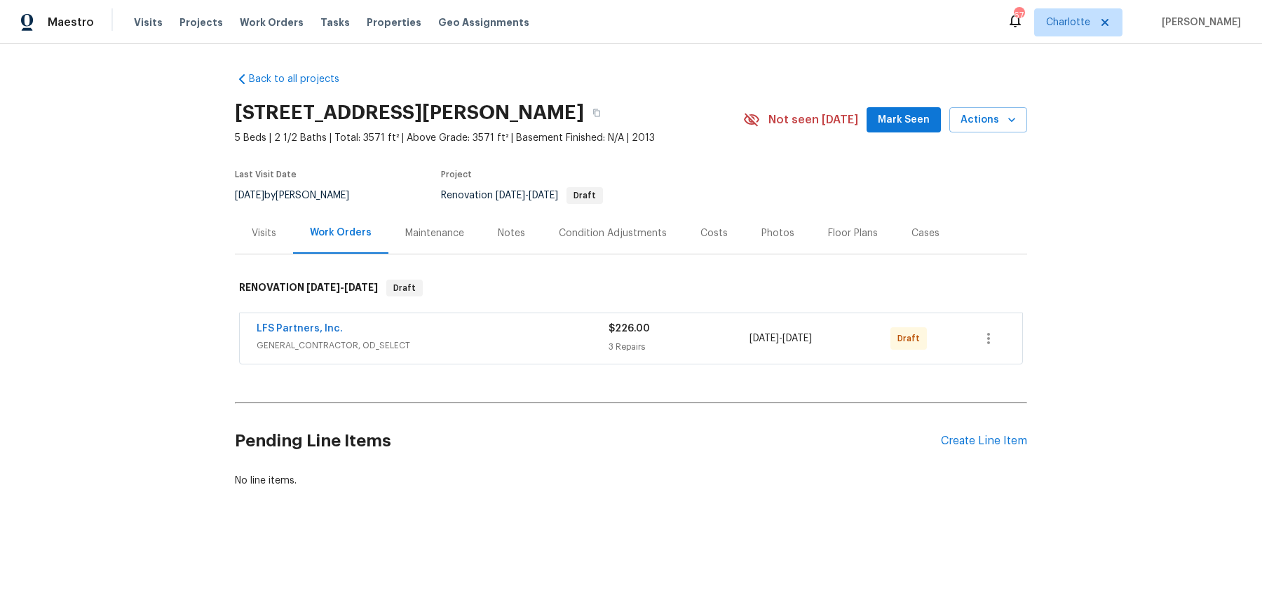
click at [374, 136] on span "5 Beds | 2 1/2 Baths | Total: 3571 ft² | Above Grade: 3571 ft² | Basement Finis…" at bounding box center [489, 138] width 508 height 14
copy span "3571"
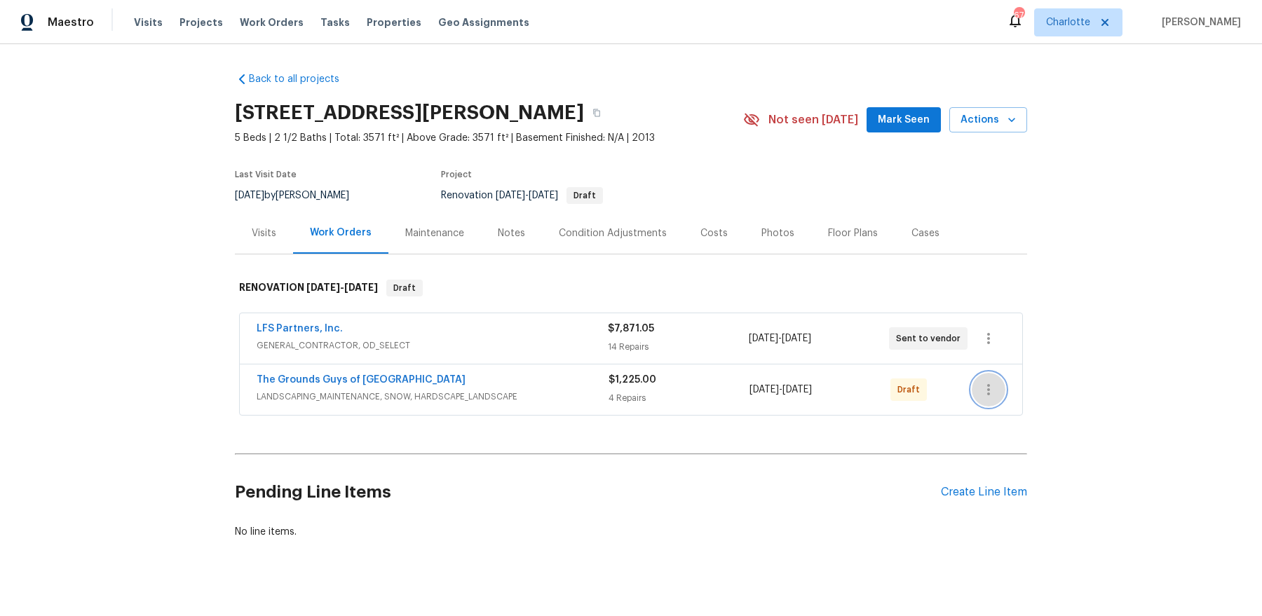
click at [994, 391] on icon "button" at bounding box center [988, 389] width 17 height 17
click at [994, 391] on li "Send to Vendor" at bounding box center [1047, 388] width 151 height 23
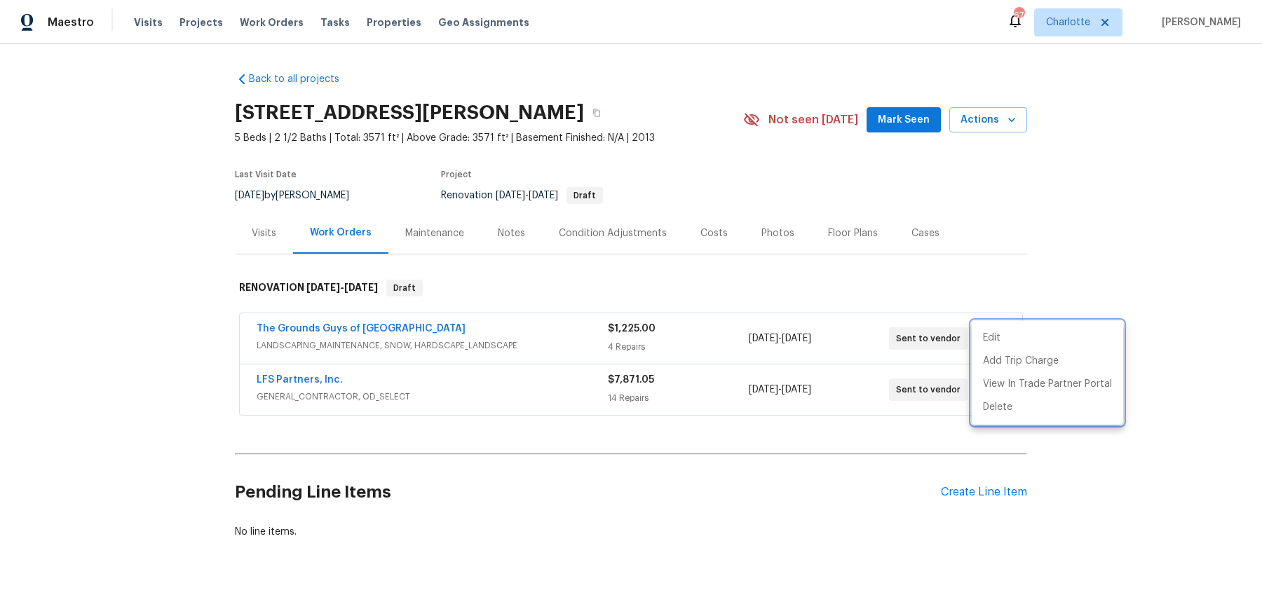
click at [425, 352] on div at bounding box center [631, 308] width 1262 height 616
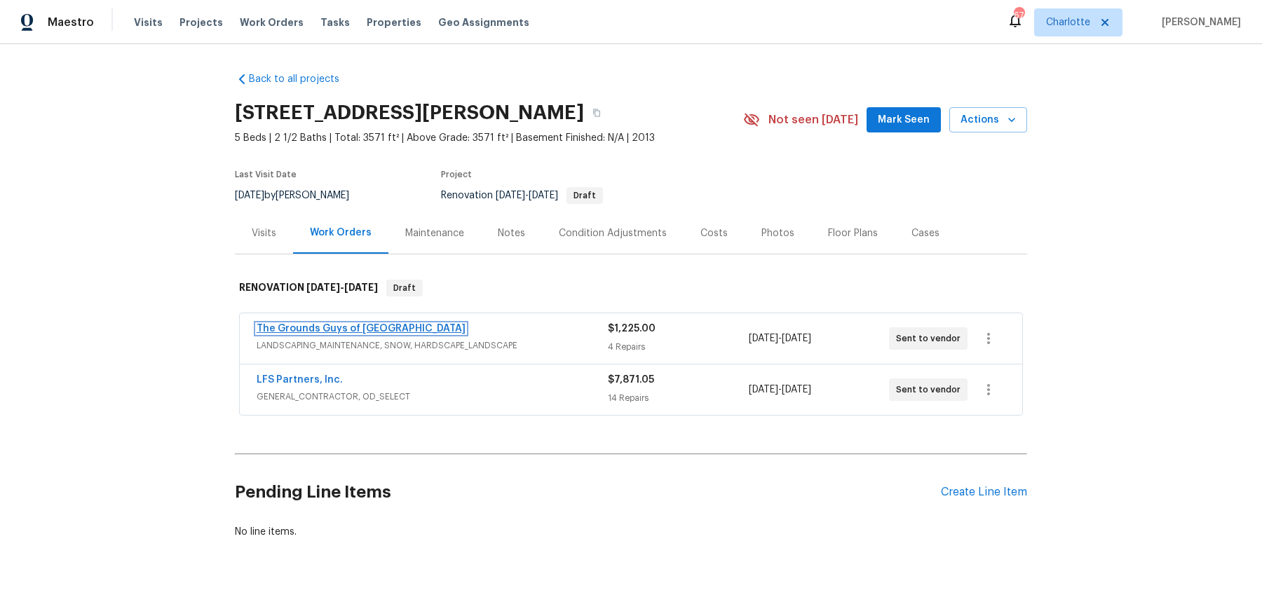
click at [381, 324] on link "The Grounds Guys of [GEOGRAPHIC_DATA]" at bounding box center [361, 329] width 209 height 10
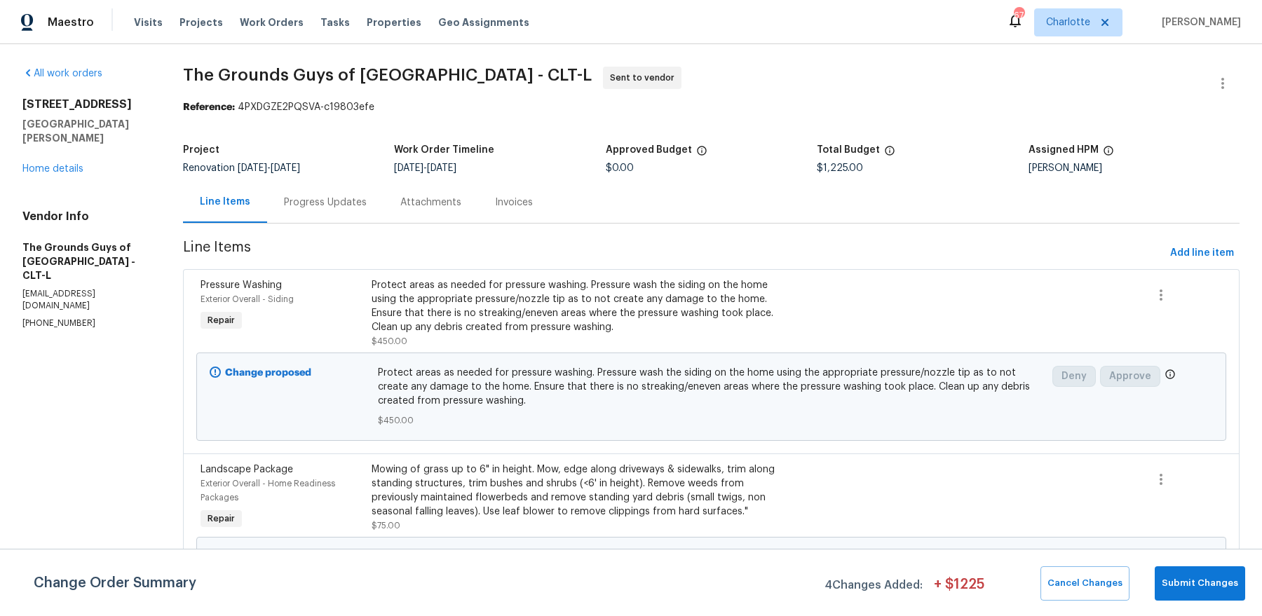
click at [370, 217] on div "Progress Updates" at bounding box center [325, 202] width 116 height 41
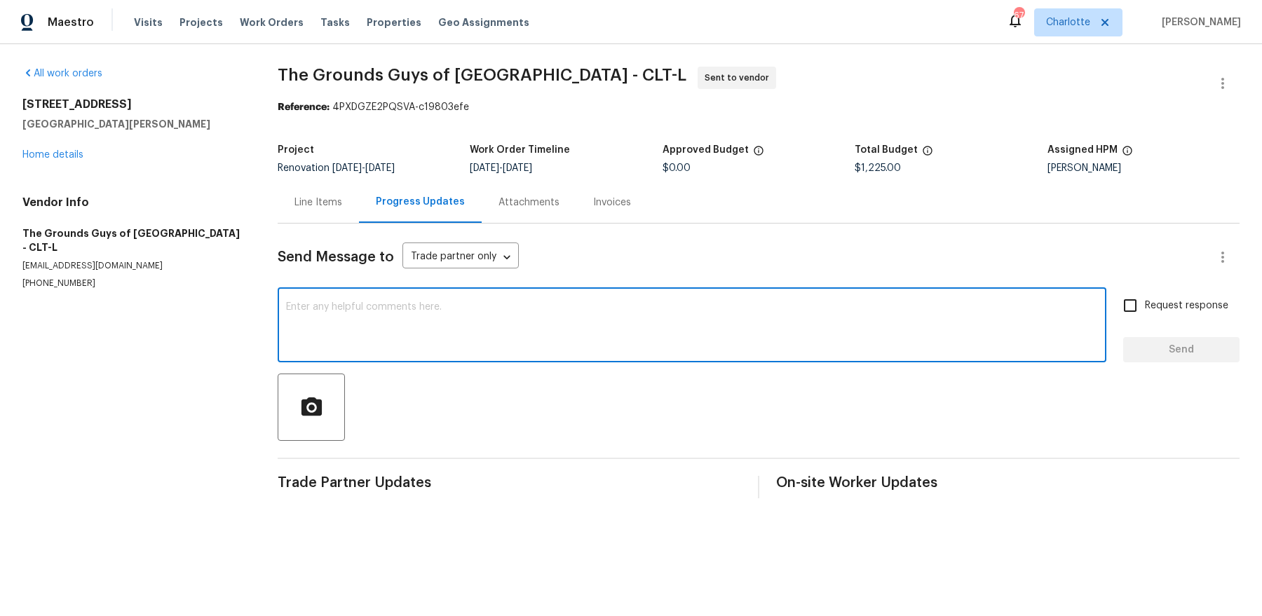
click at [456, 325] on textarea at bounding box center [692, 326] width 812 height 49
type textarea "Do you guys service this zip? Lots of work needed here"
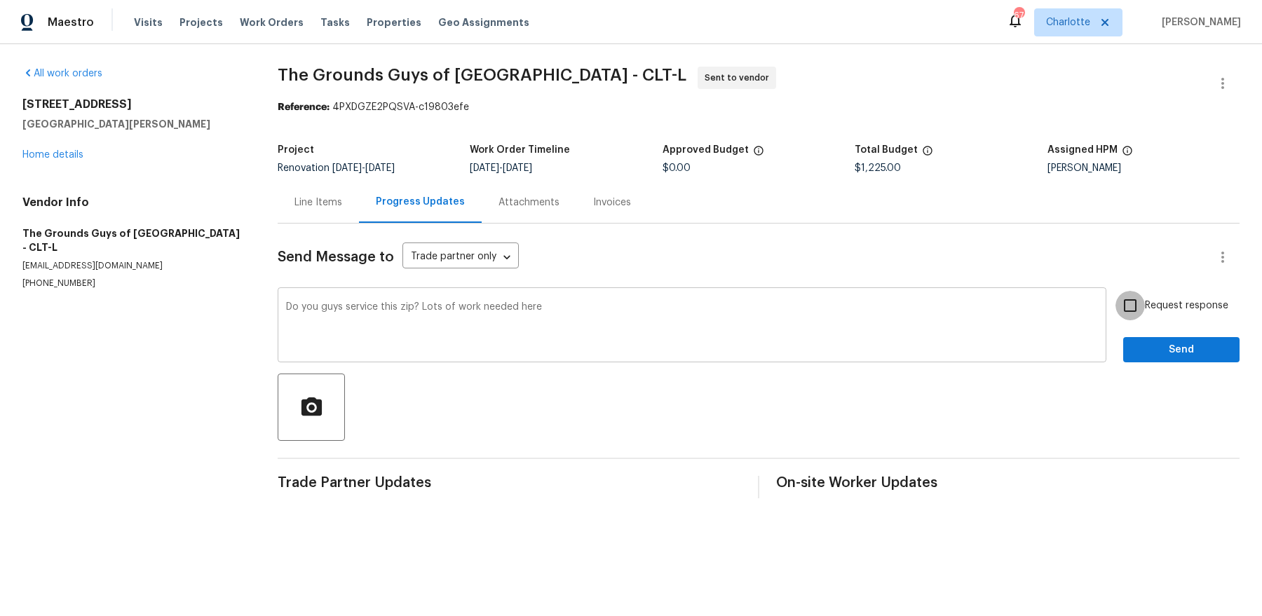
click at [1116, 291] on input "Request response" at bounding box center [1130, 305] width 29 height 29
checkbox input "true"
click at [1123, 337] on button "Send" at bounding box center [1181, 350] width 116 height 26
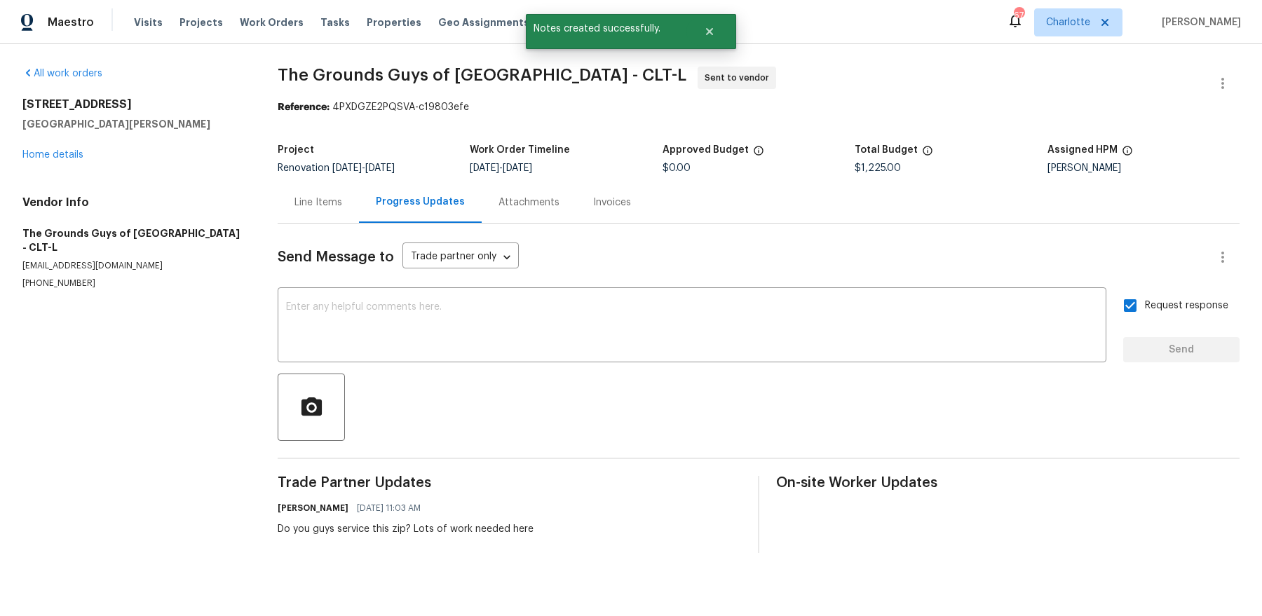
click at [67, 149] on div "[STREET_ADDRESS][PERSON_NAME] Home details" at bounding box center [133, 129] width 222 height 65
click at [66, 149] on div "[STREET_ADDRESS][PERSON_NAME] Home details" at bounding box center [133, 129] width 222 height 65
click at [66, 150] on link "Home details" at bounding box center [52, 155] width 61 height 10
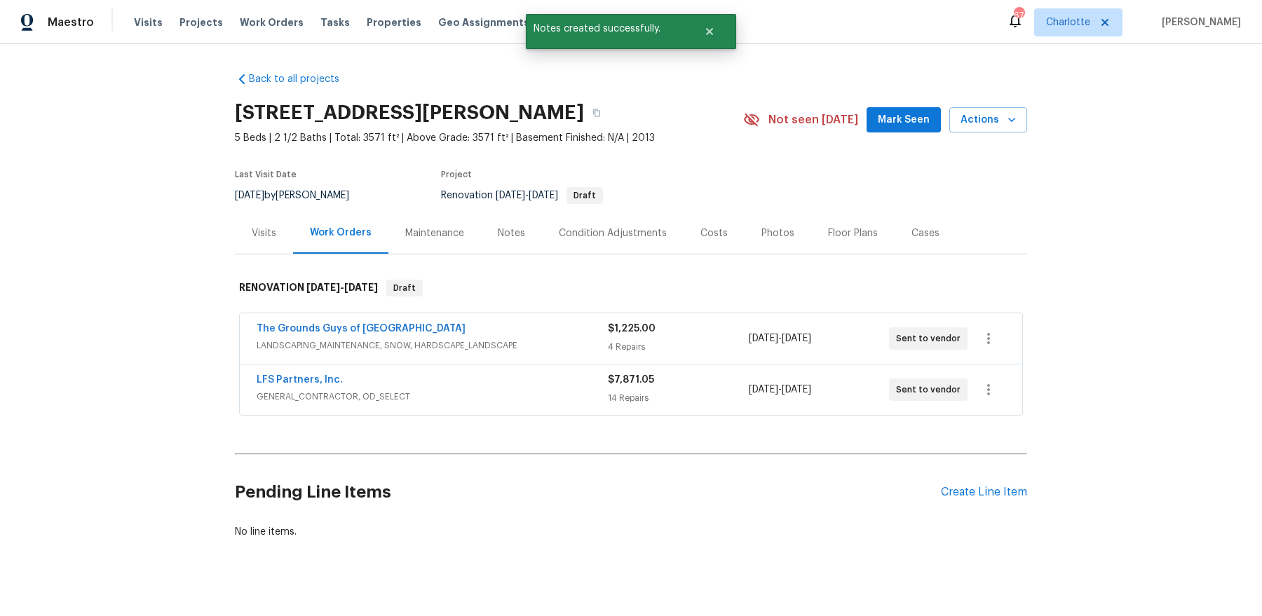
click at [1001, 479] on div "Pending Line Items Create Line Item" at bounding box center [631, 492] width 792 height 65
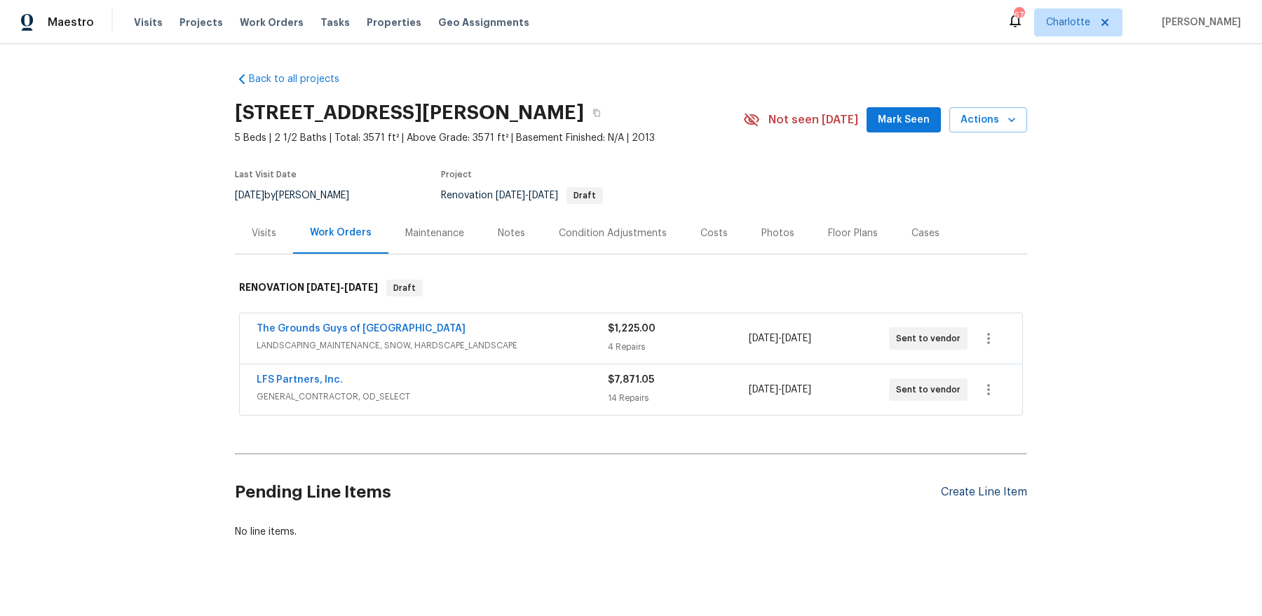
click at [989, 486] on div "Create Line Item" at bounding box center [984, 492] width 86 height 13
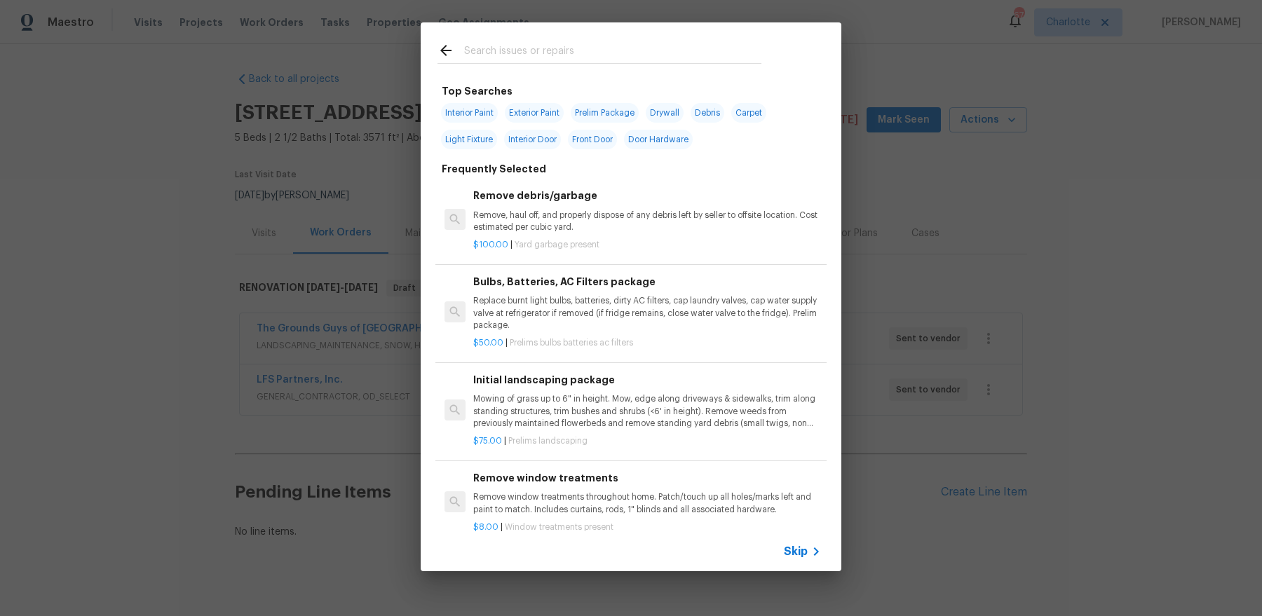
click at [571, 58] on input "text" at bounding box center [612, 52] width 297 height 21
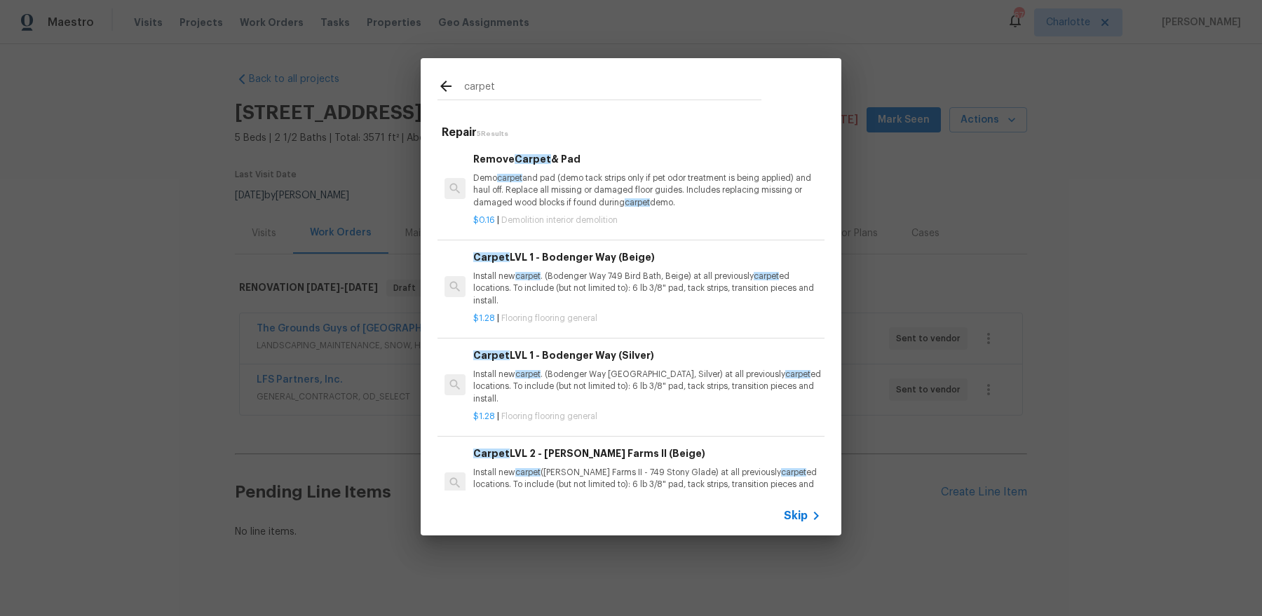
type input "carpet"
drag, startPoint x: 586, startPoint y: 194, endPoint x: 589, endPoint y: 303, distance: 109.4
click at [589, 303] on div "Remove Carpet & Pad Demo carpet and pad (demo tack strips only if pet odor trea…" at bounding box center [631, 315] width 387 height 351
click at [587, 280] on p "Install new carpet . (Bodenger Way 749 Bird Bath, Beige) at all previously carp…" at bounding box center [647, 289] width 348 height 36
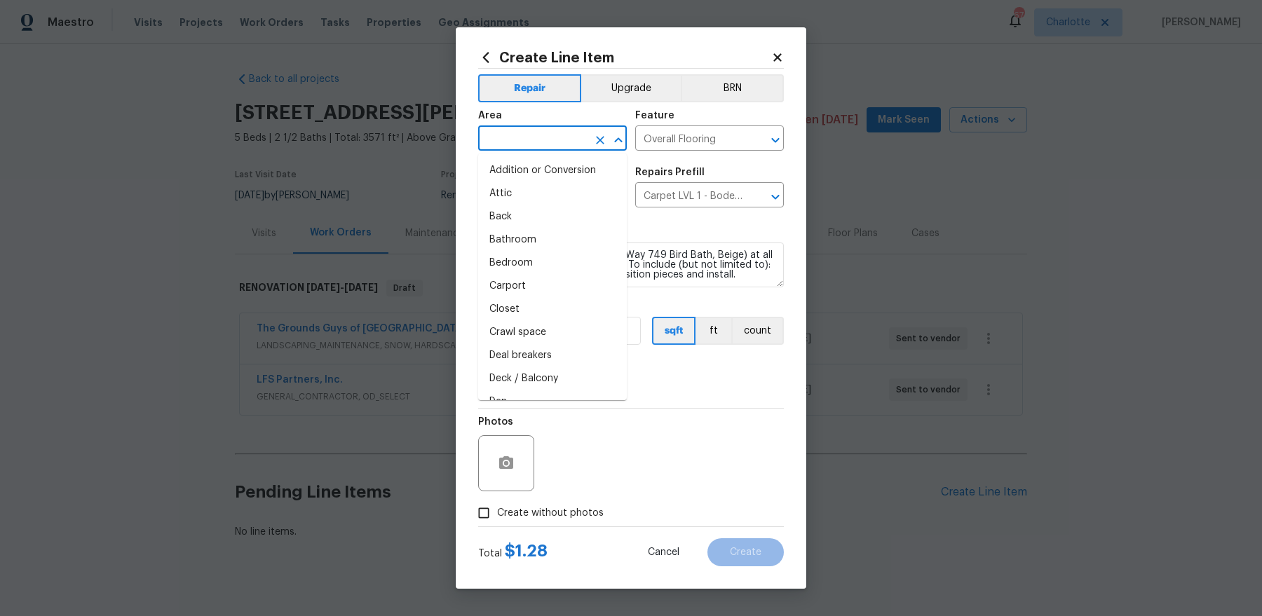
click at [512, 138] on input "text" at bounding box center [532, 140] width 109 height 22
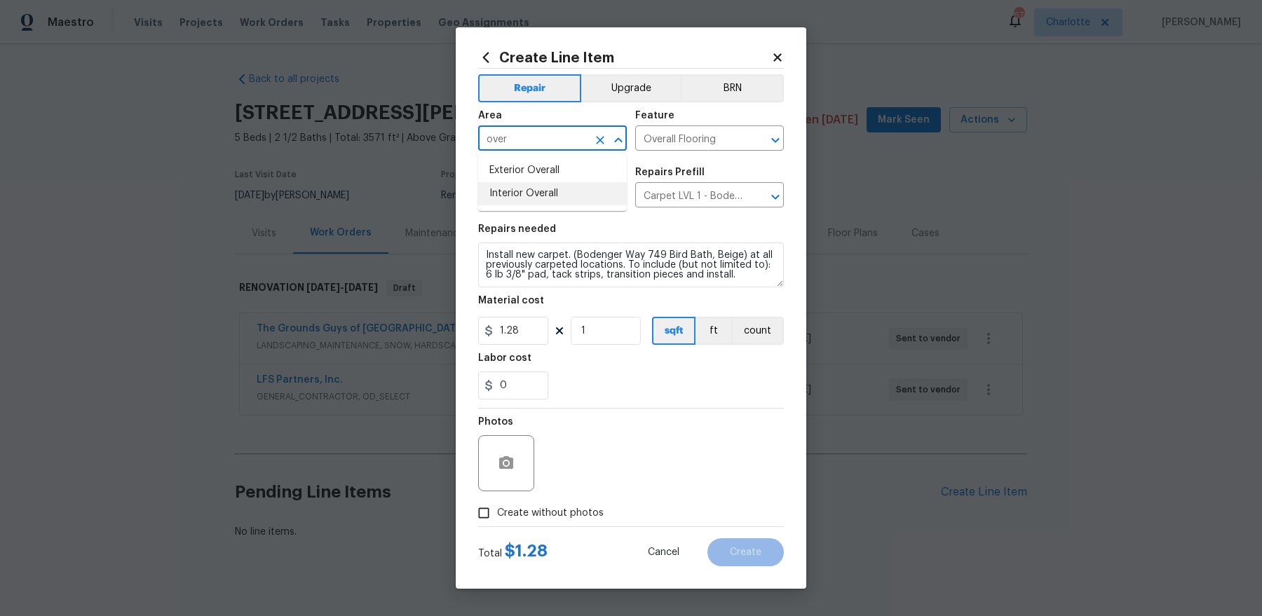
click at [523, 187] on li "Interior Overall" at bounding box center [552, 193] width 149 height 23
type input "Interior Overall"
click at [571, 510] on span "Create without photos" at bounding box center [550, 513] width 107 height 15
click at [497, 510] on input "Create without photos" at bounding box center [484, 513] width 27 height 27
checkbox input "true"
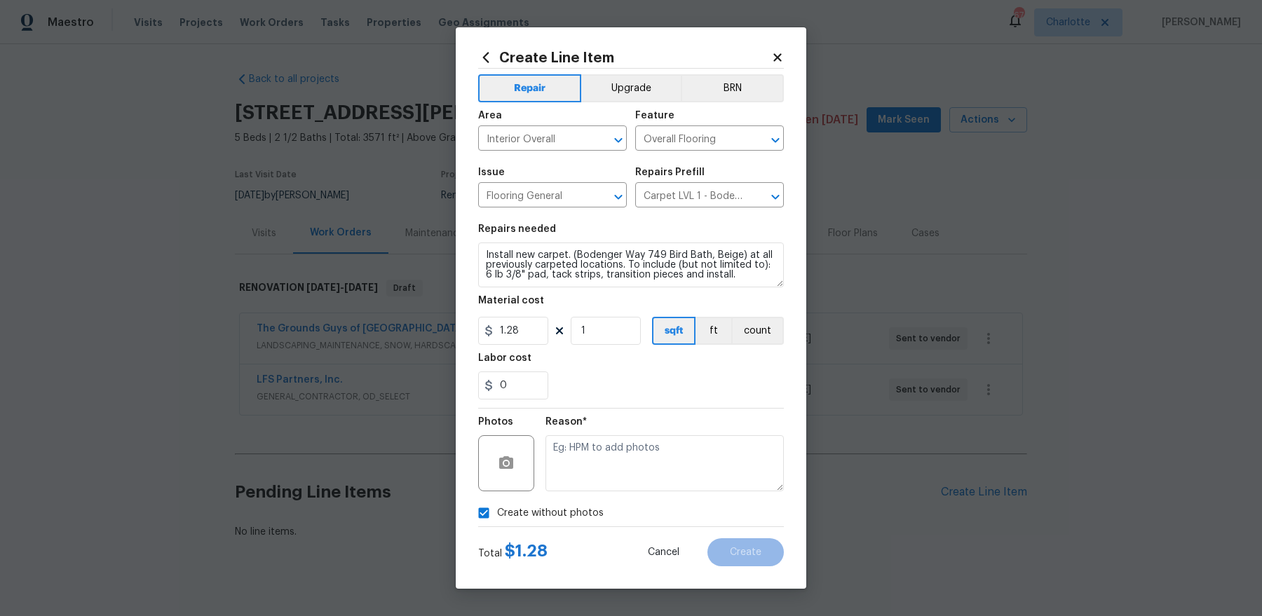
click at [602, 501] on div "Create without photos" at bounding box center [631, 513] width 306 height 27
click at [611, 478] on textarea at bounding box center [665, 463] width 238 height 56
click at [767, 556] on button "Create" at bounding box center [746, 553] width 76 height 28
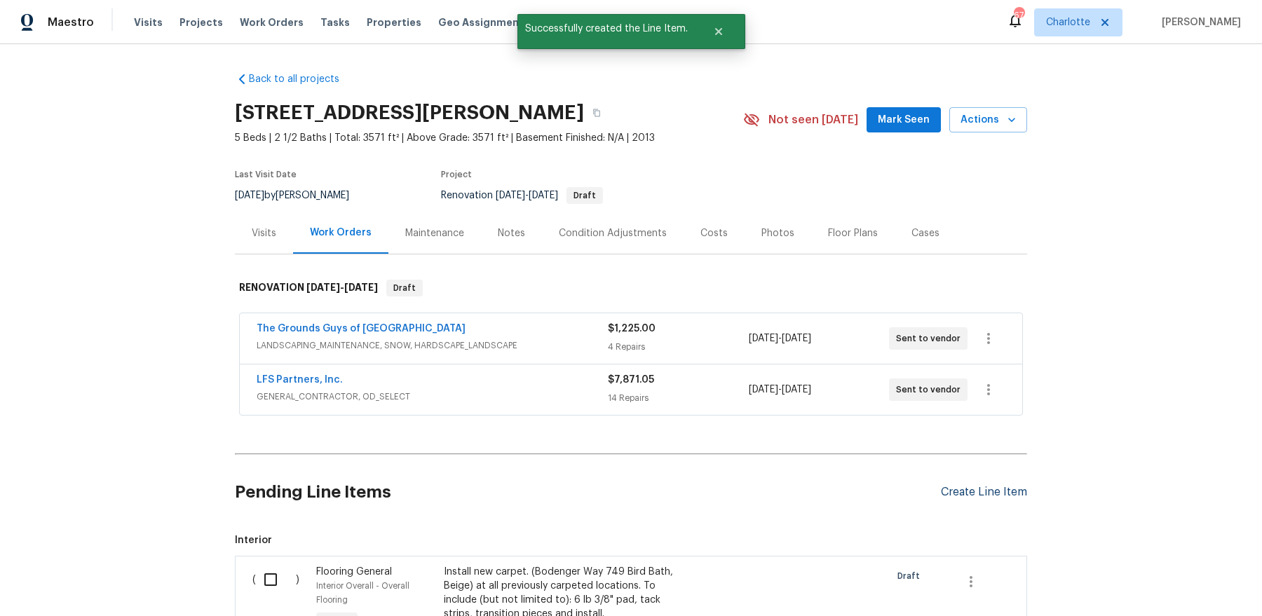
click at [980, 494] on div "Create Line Item" at bounding box center [984, 492] width 86 height 13
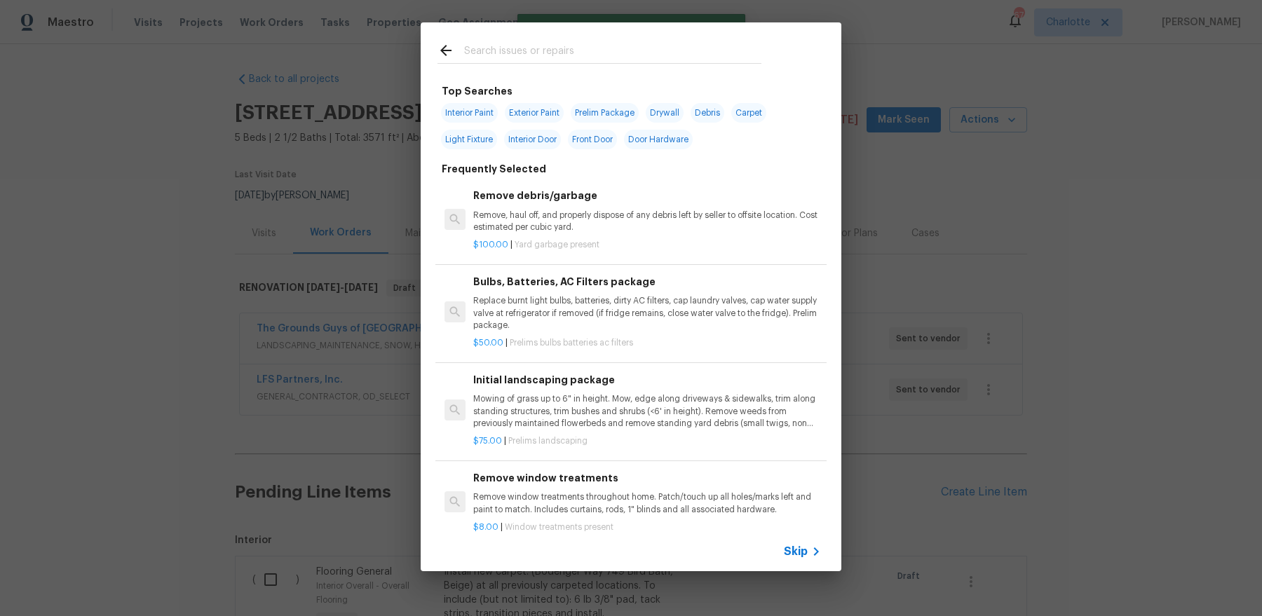
click at [601, 57] on input "text" at bounding box center [612, 52] width 297 height 21
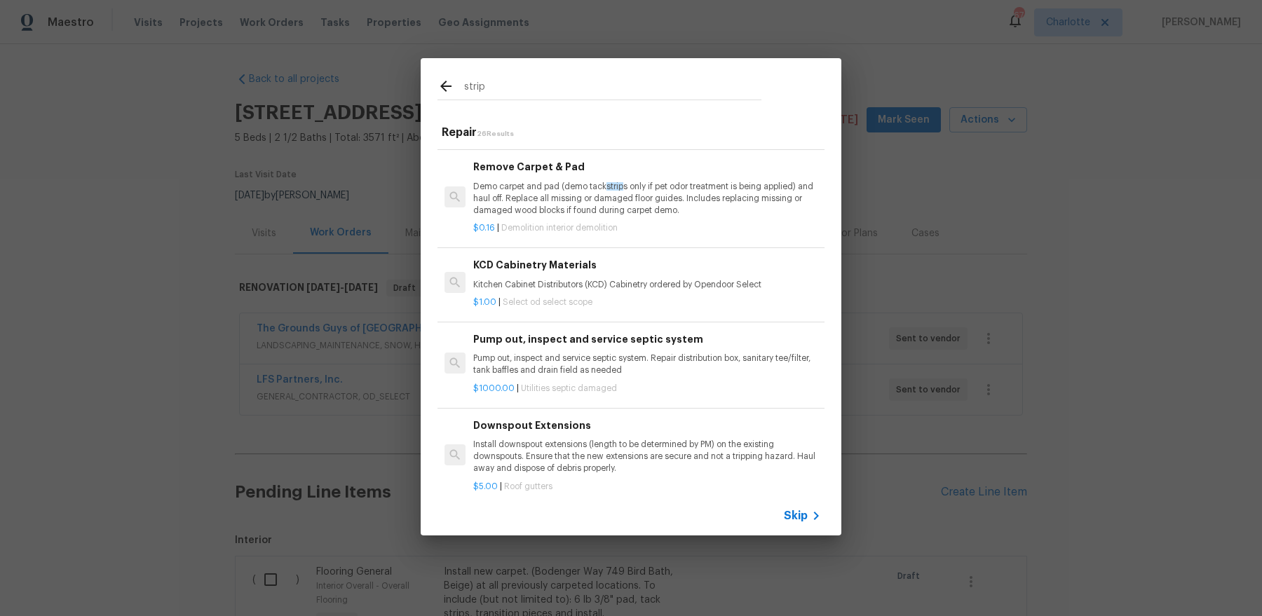
scroll to position [1240, 0]
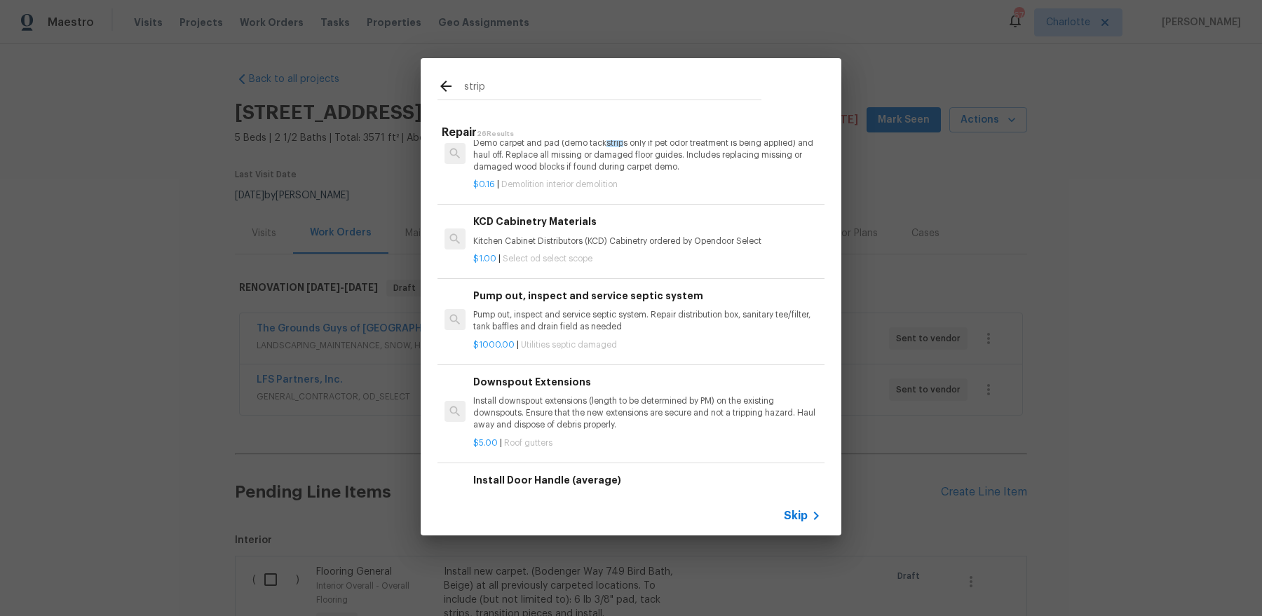
click at [588, 86] on input "strip" at bounding box center [612, 88] width 297 height 21
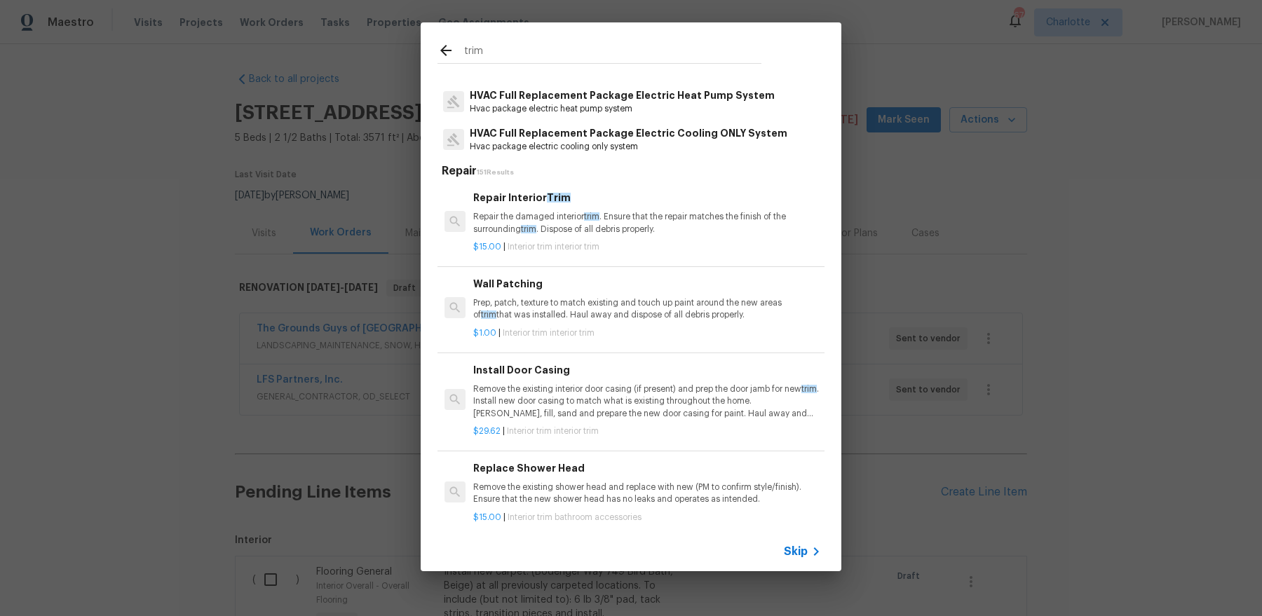
scroll to position [84, 0]
type input "trim"
click at [650, 208] on p "Repair the damaged interior trim . Ensure that the repair matches the finish of…" at bounding box center [647, 220] width 348 height 24
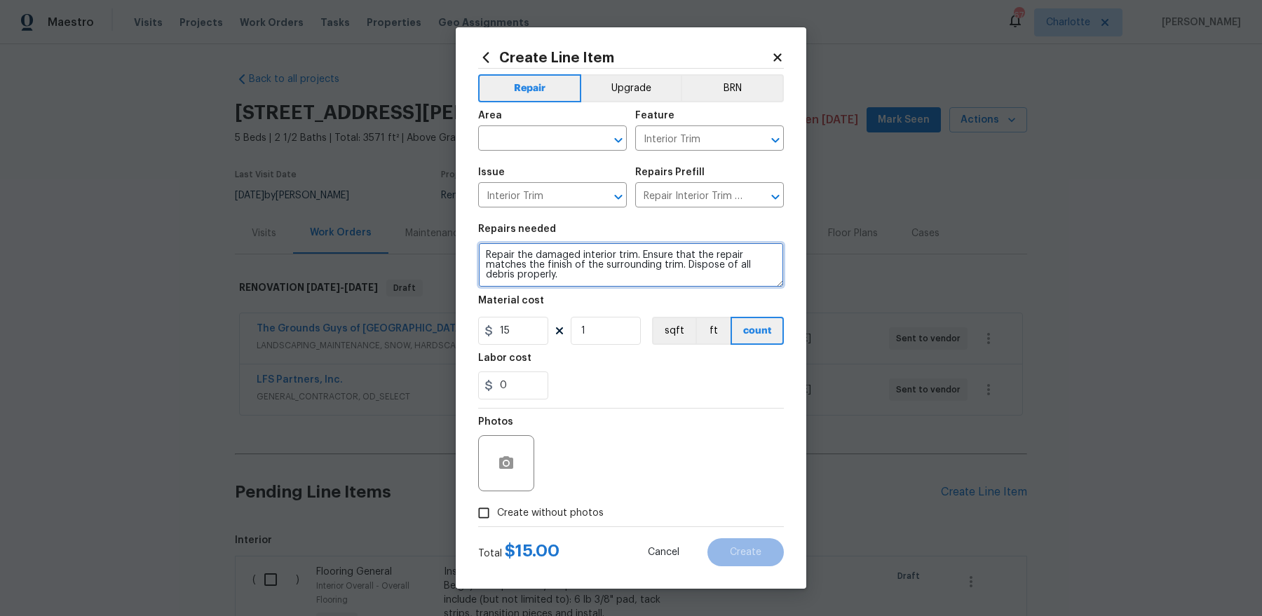
click at [636, 257] on textarea "Repair the damaged interior trim. Ensure that the repair matches the finish of …" at bounding box center [631, 265] width 306 height 45
paste textarea "replace transition strips from living room to kitchen"
type textarea "replace transition strips from living room to kitchen, match colors close as po…"
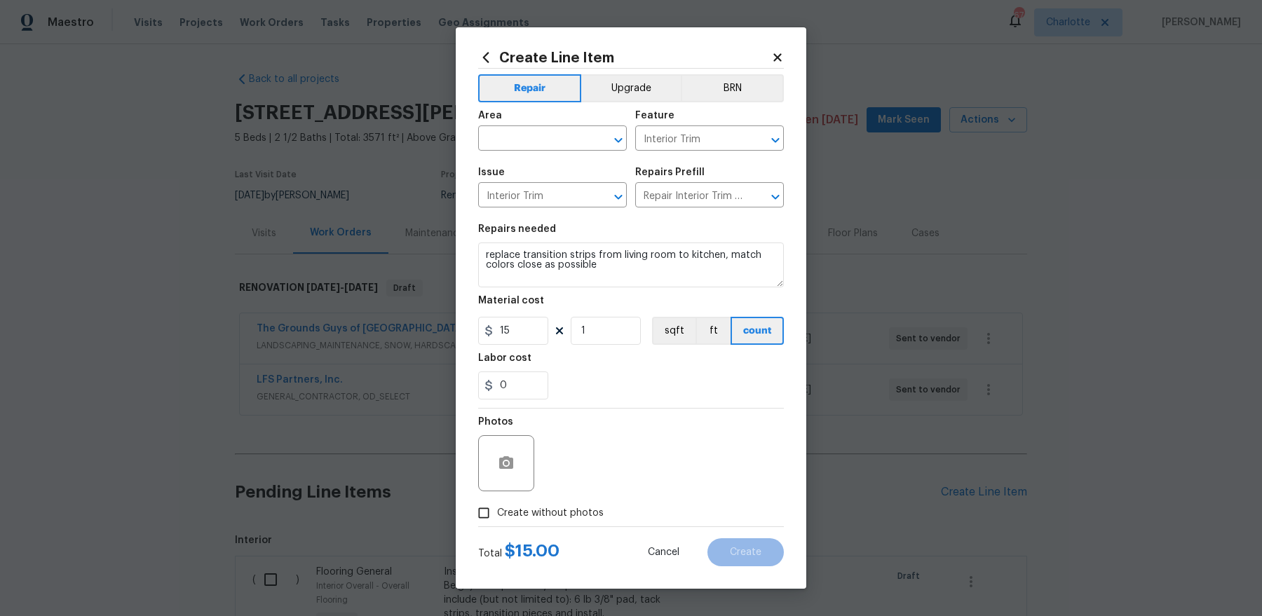
click at [499, 345] on section "Repairs needed replace transition strips from living room to kitchen, match col…" at bounding box center [631, 312] width 306 height 192
click at [499, 336] on input "15" at bounding box center [513, 331] width 70 height 28
type input "75"
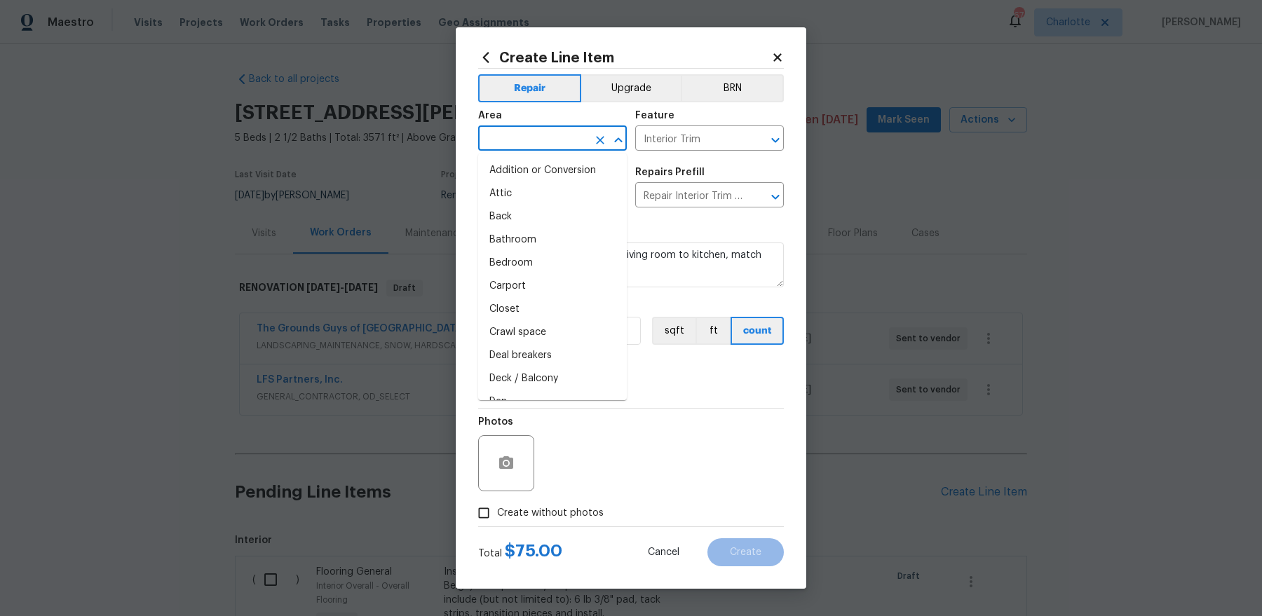
click at [529, 140] on input "text" at bounding box center [532, 140] width 109 height 22
type input "k"
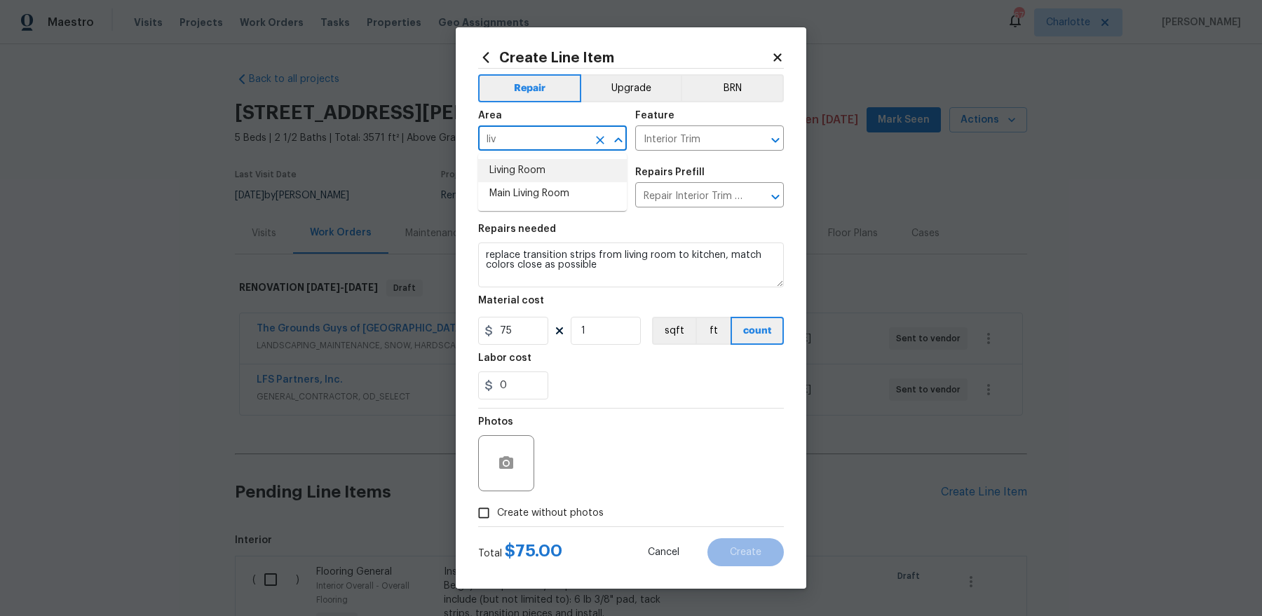
click at [520, 167] on li "Living Room" at bounding box center [552, 170] width 149 height 23
type input "Living Room"
click at [555, 506] on span "Create without photos" at bounding box center [550, 513] width 107 height 15
click at [497, 506] on input "Create without photos" at bounding box center [484, 513] width 27 height 27
checkbox input "true"
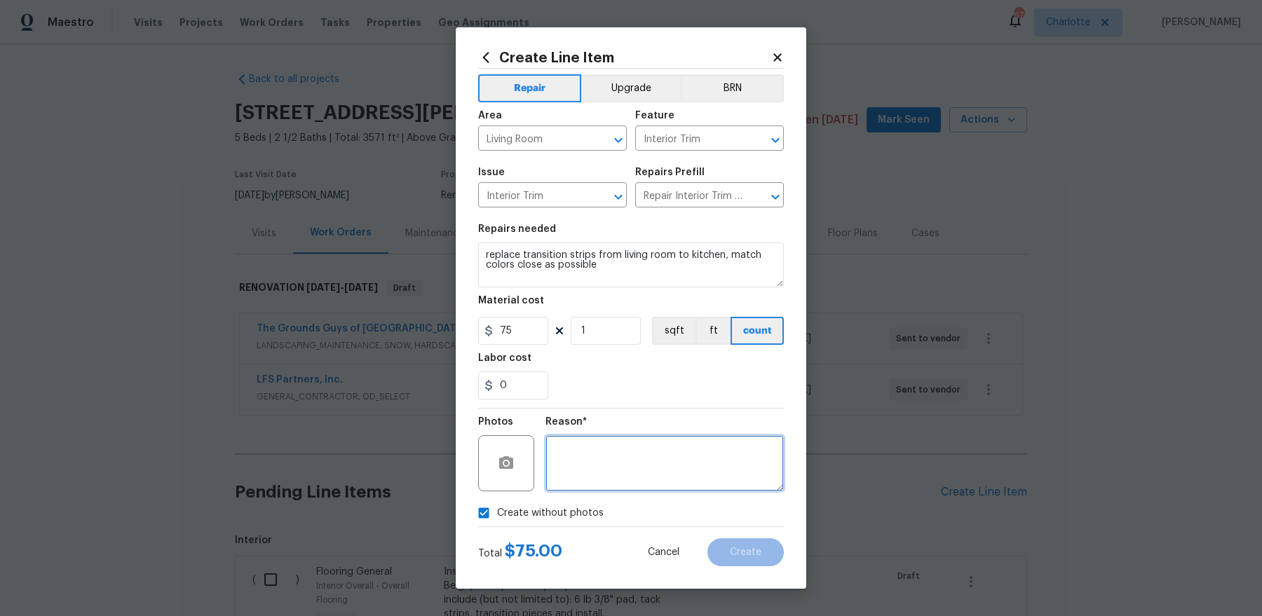
click at [639, 473] on textarea at bounding box center [665, 463] width 238 height 56
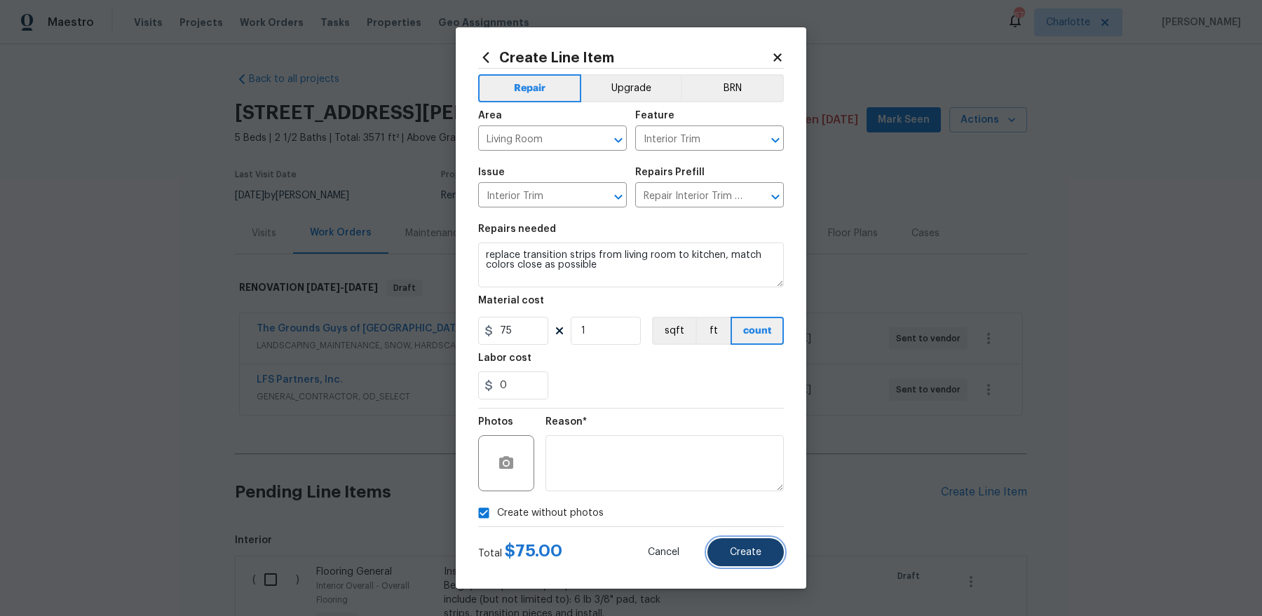
click at [752, 552] on span "Create" at bounding box center [746, 553] width 32 height 11
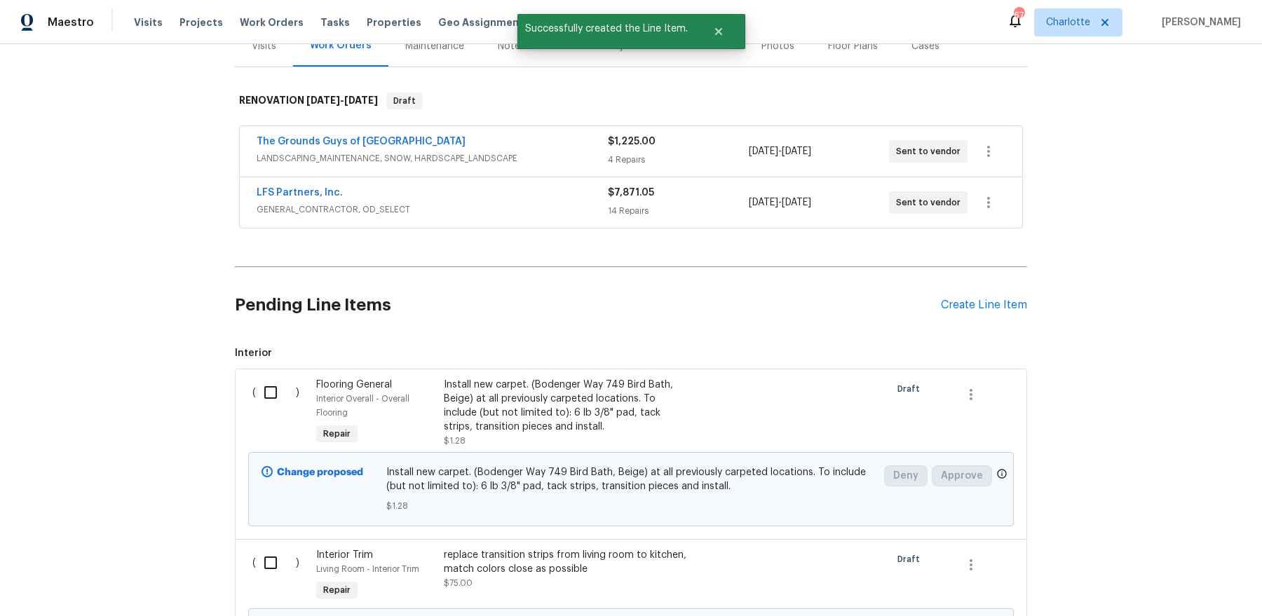
scroll to position [346, 0]
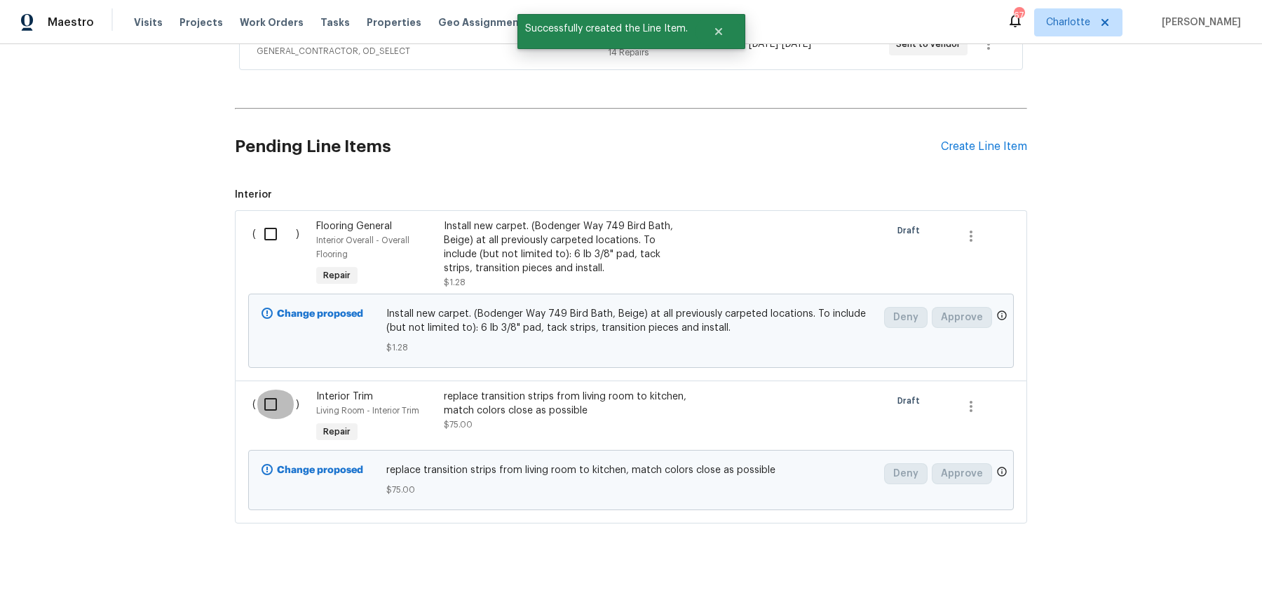
click at [273, 399] on input "checkbox" at bounding box center [276, 404] width 40 height 29
checkbox input "true"
click at [263, 239] on input "checkbox" at bounding box center [276, 233] width 40 height 29
checkbox input "true"
click at [1201, 579] on span "Create Work Order" at bounding box center [1181, 582] width 93 height 18
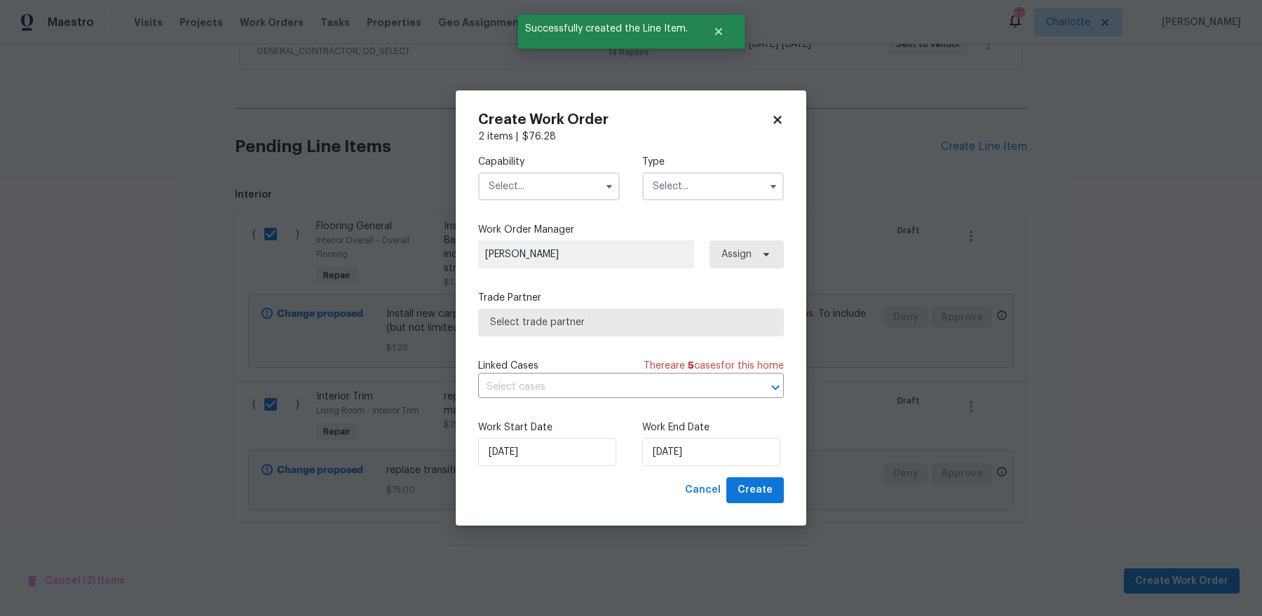
click at [546, 200] on input "text" at bounding box center [549, 186] width 142 height 28
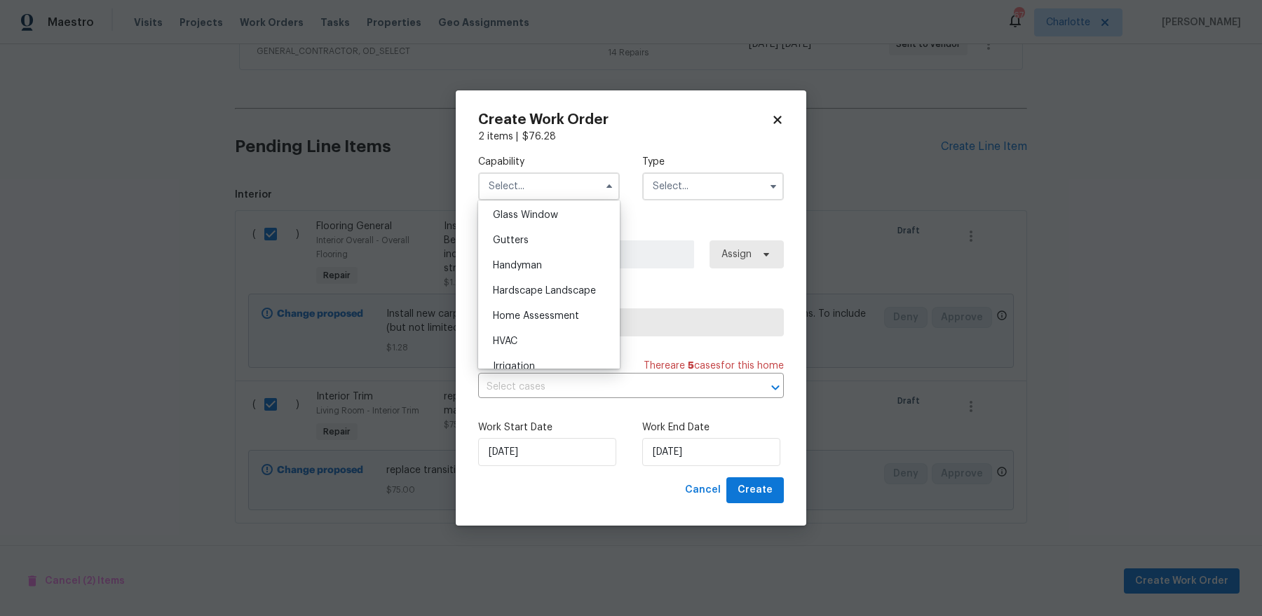
scroll to position [516, 0]
click at [558, 234] on div "Flooring" at bounding box center [549, 244] width 135 height 25
type input "Flooring"
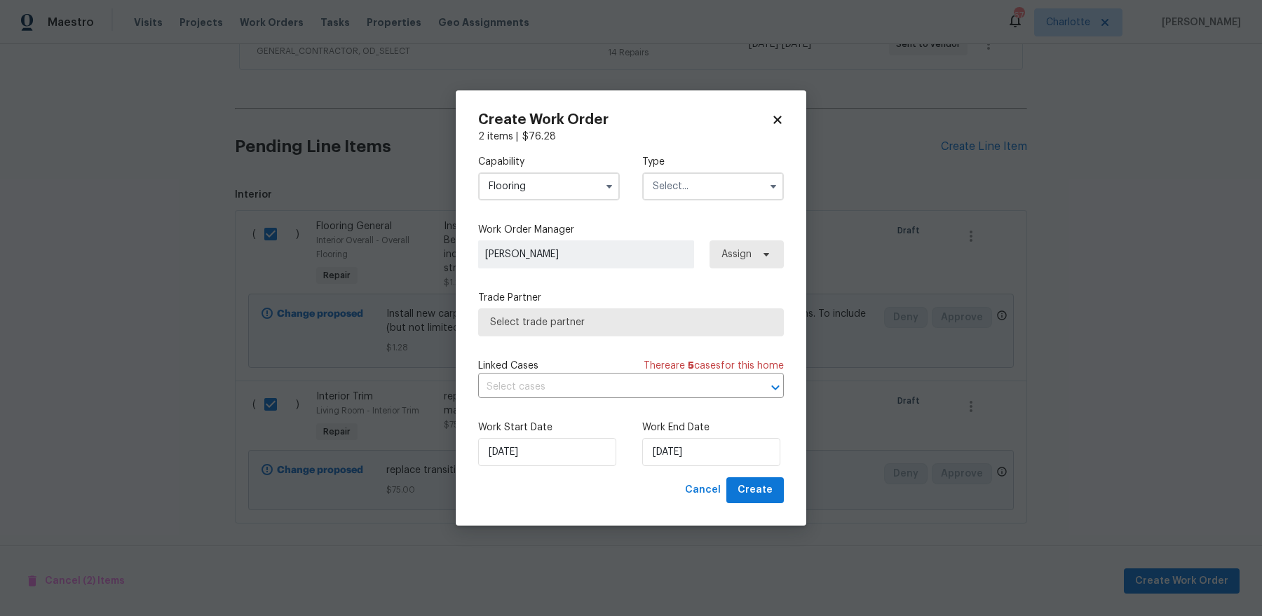
click at [753, 179] on input "text" at bounding box center [713, 186] width 142 height 28
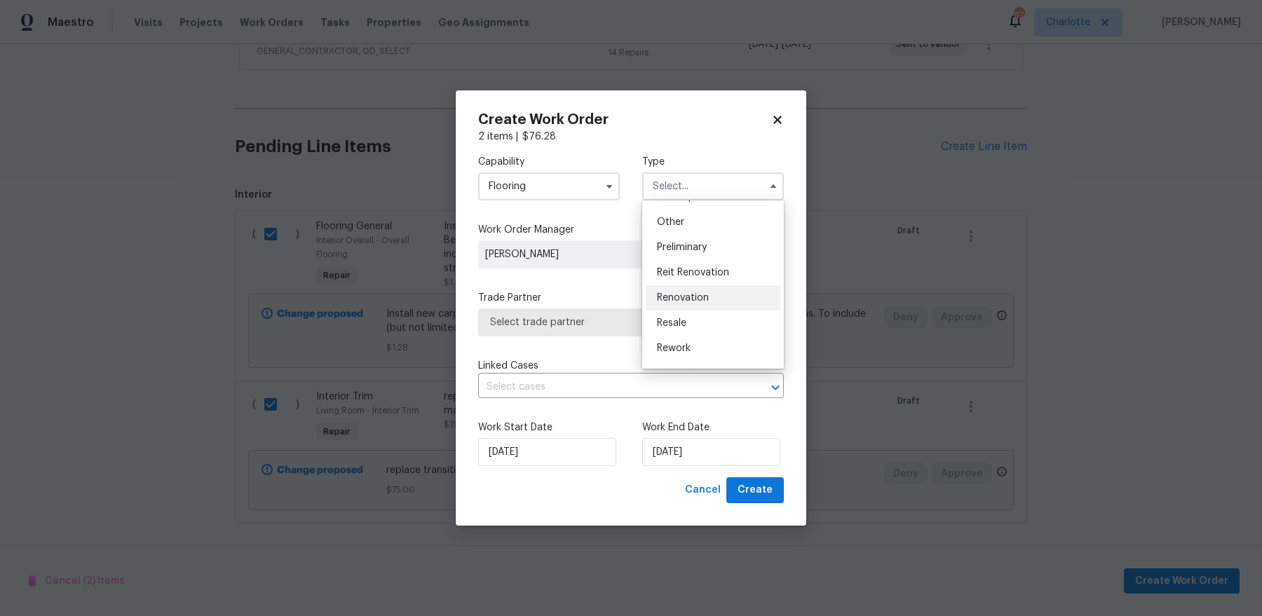
scroll to position [264, 0]
click at [717, 303] on div "Renovation" at bounding box center [713, 306] width 135 height 25
type input "Renovation"
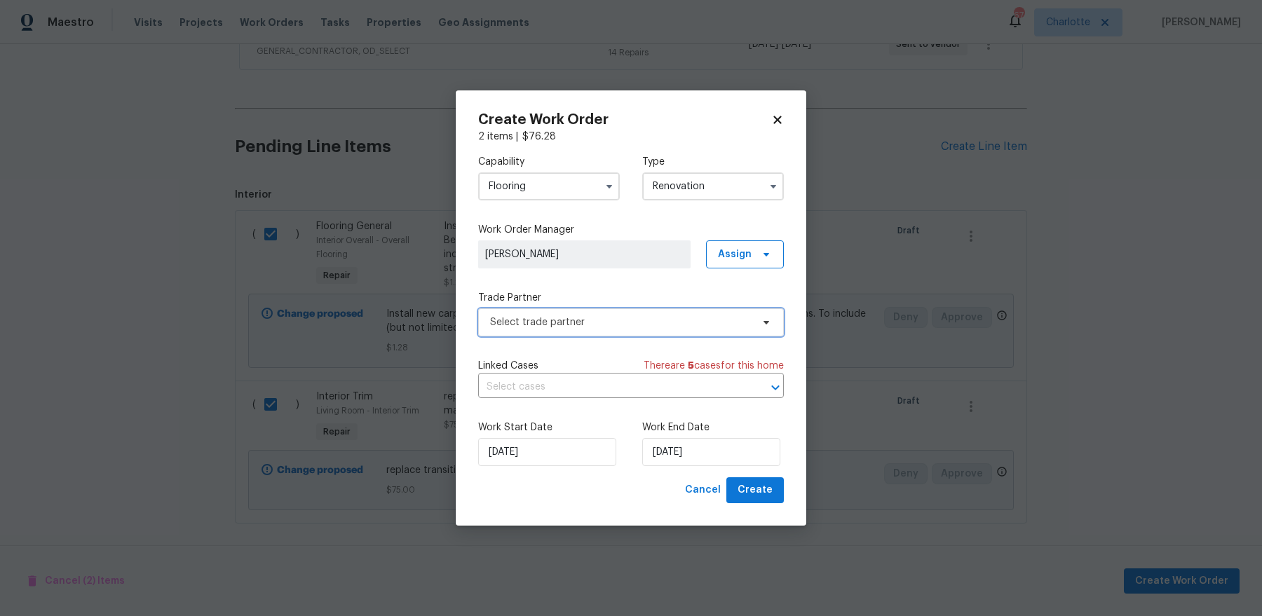
click at [660, 336] on span "Select trade partner" at bounding box center [631, 323] width 306 height 28
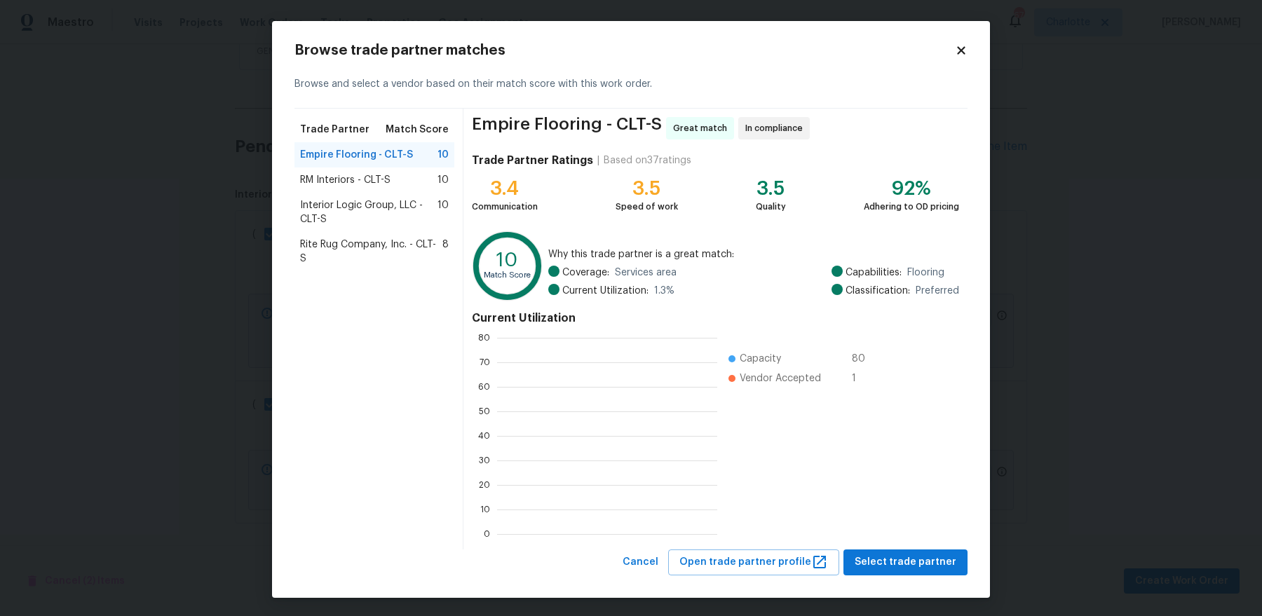
scroll to position [196, 219]
click at [396, 173] on div "RM Interiors - CLT-S 10" at bounding box center [374, 180] width 149 height 14
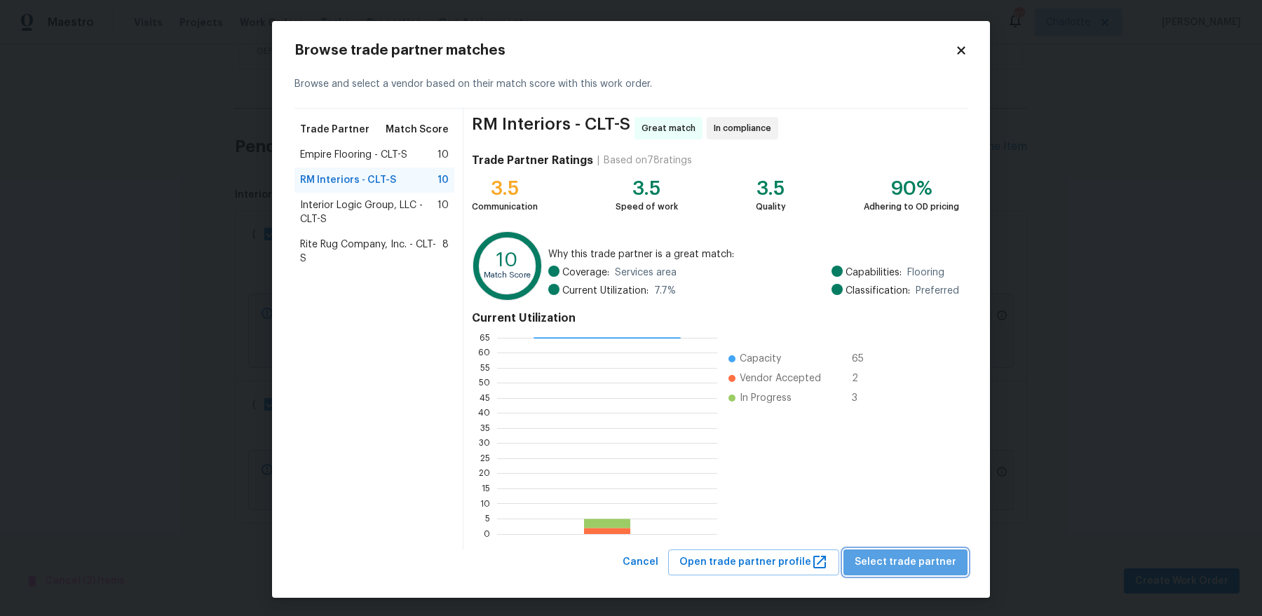
click at [920, 568] on span "Select trade partner" at bounding box center [906, 563] width 102 height 18
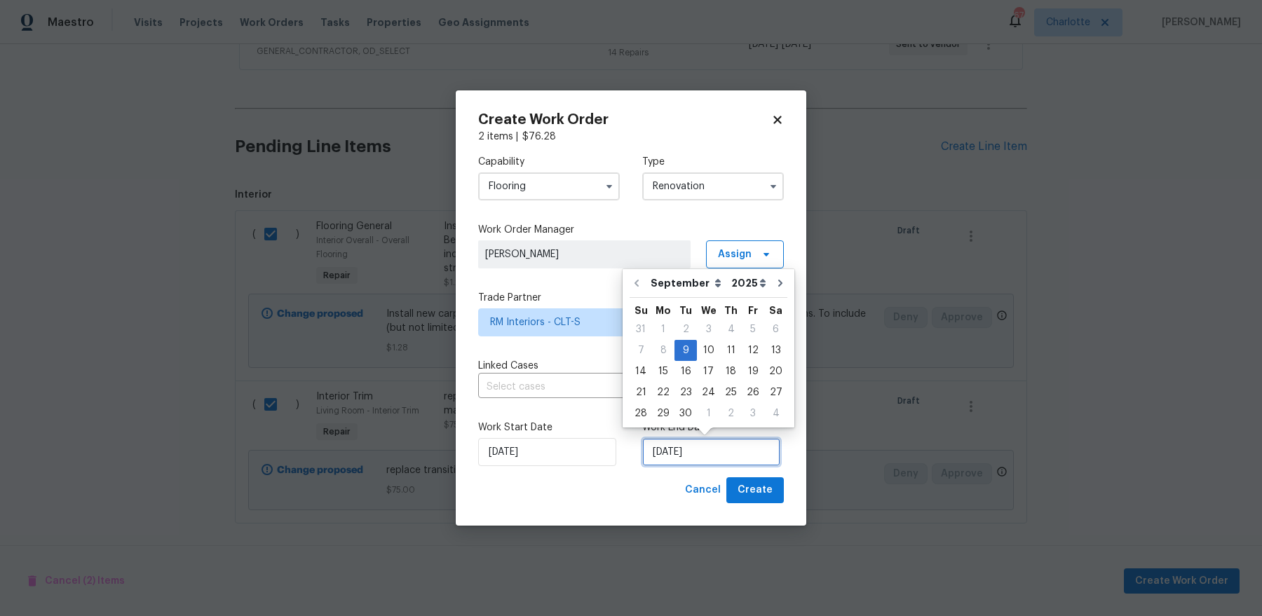
click at [679, 449] on input "[DATE]" at bounding box center [711, 452] width 138 height 28
click at [699, 375] on div "17" at bounding box center [708, 372] width 23 height 20
type input "[DATE]"
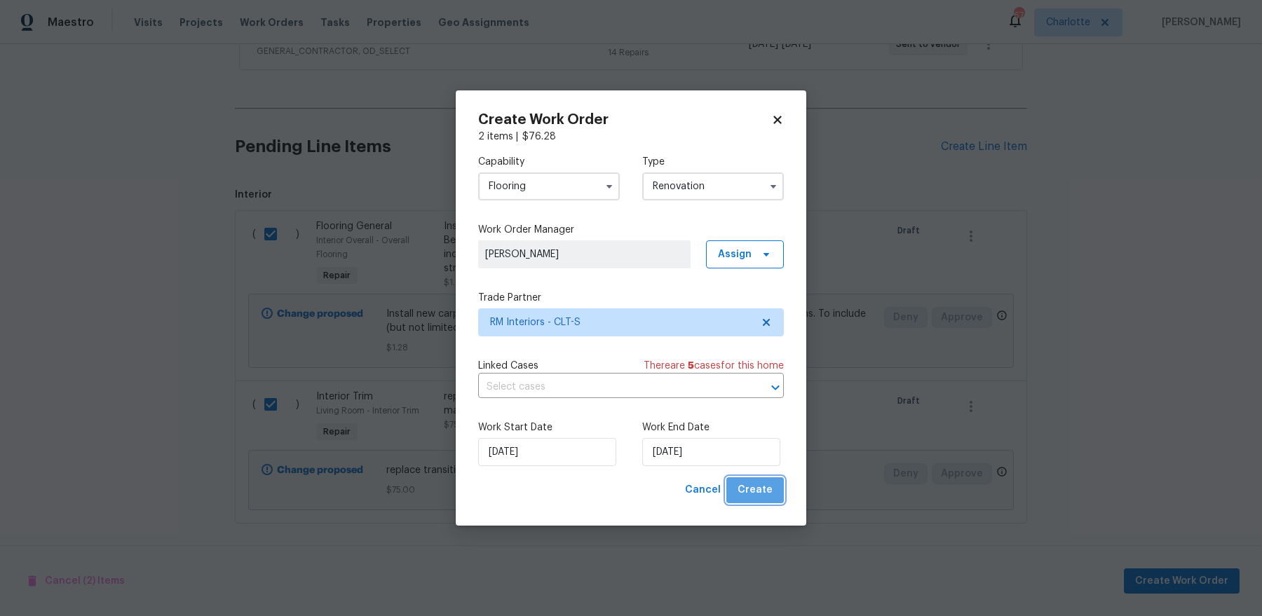
click at [764, 501] on button "Create" at bounding box center [754, 491] width 57 height 26
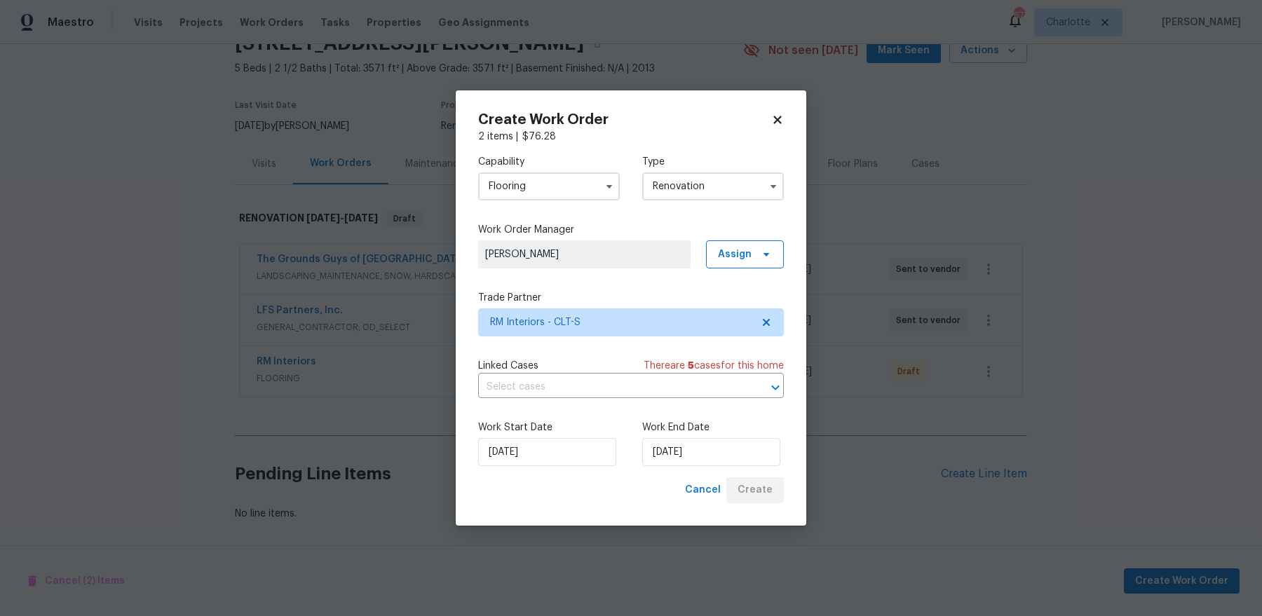
scroll to position [67, 0]
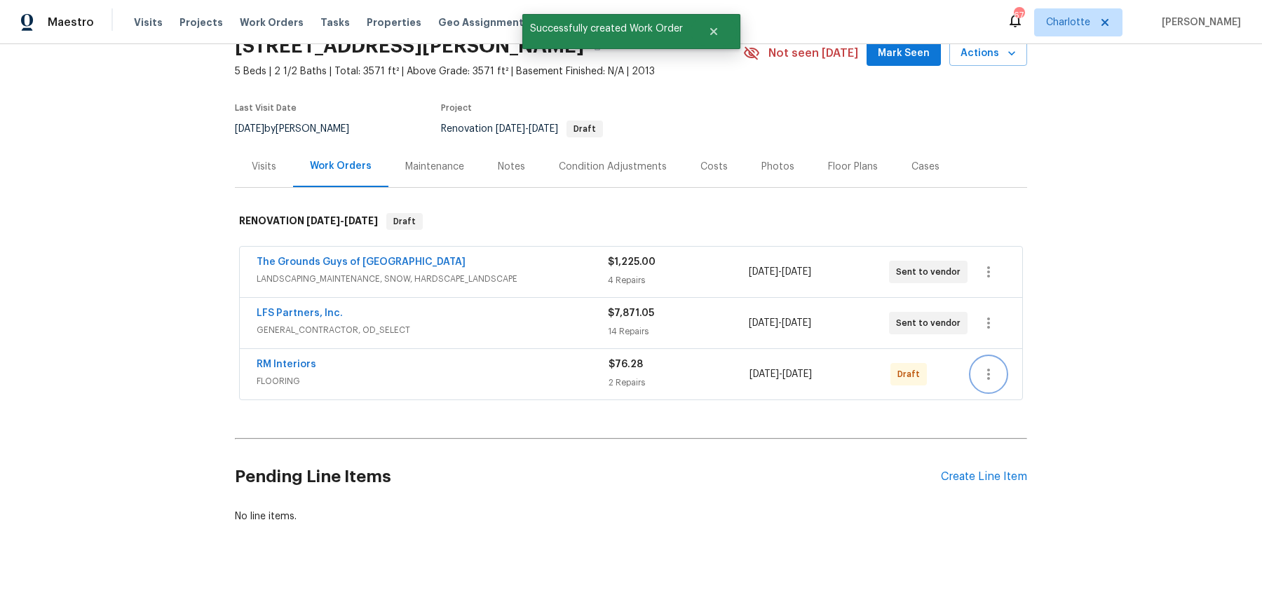
click at [988, 366] on icon "button" at bounding box center [988, 374] width 17 height 17
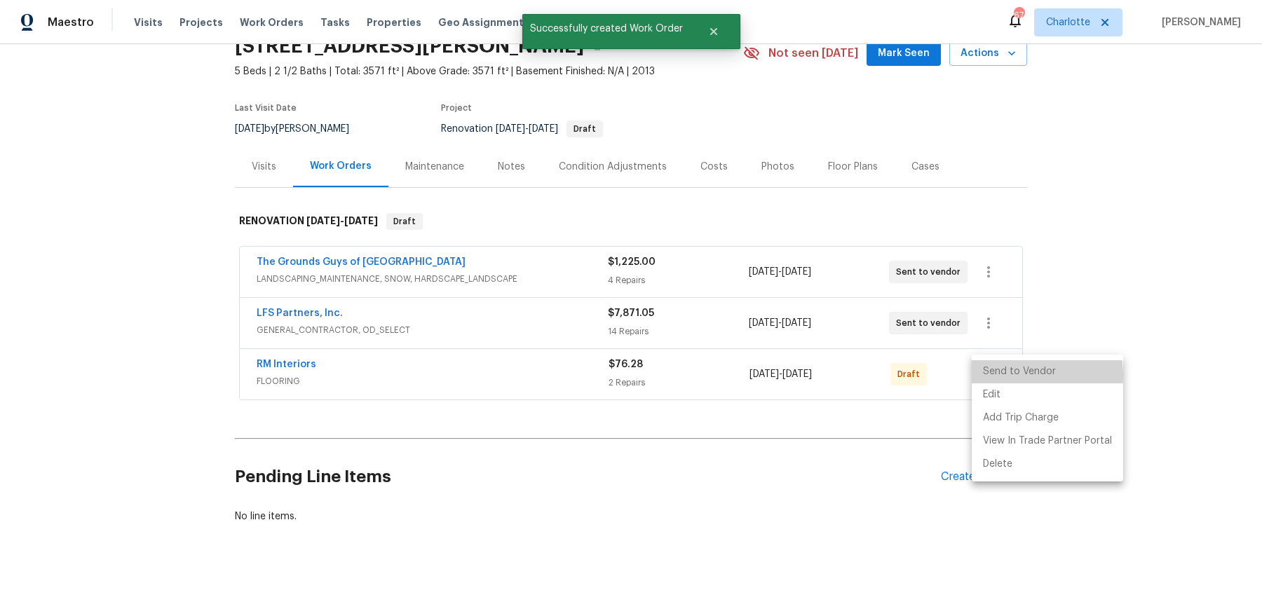
click at [1001, 376] on li "Send to Vendor" at bounding box center [1047, 371] width 151 height 23
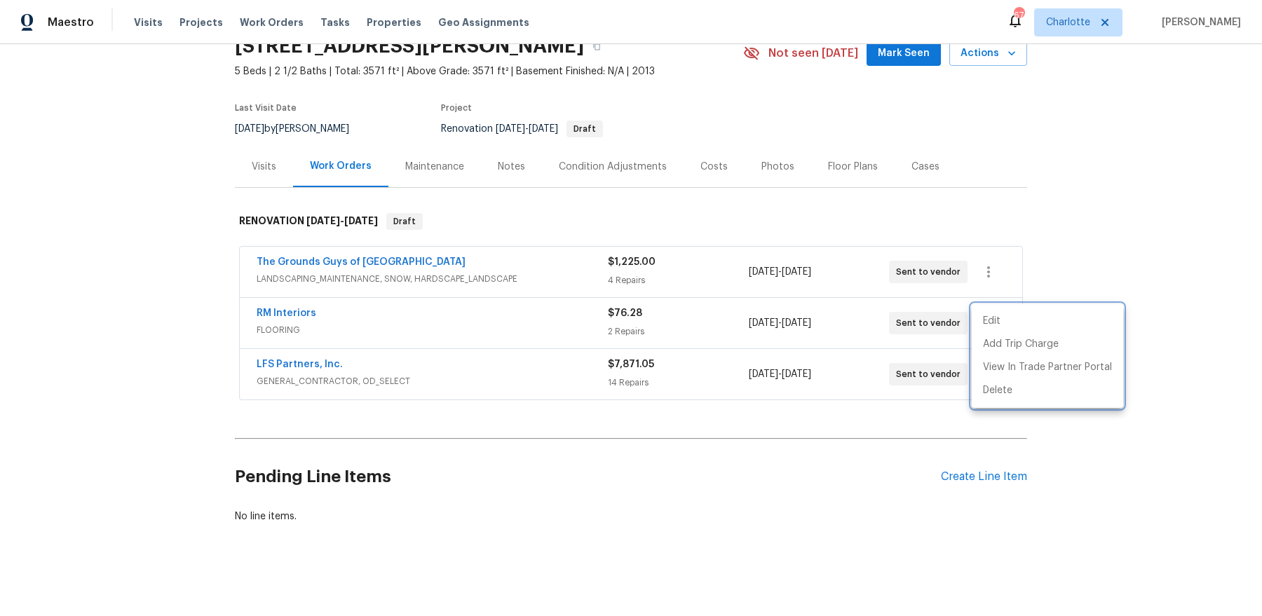
click at [935, 463] on div at bounding box center [631, 308] width 1262 height 616
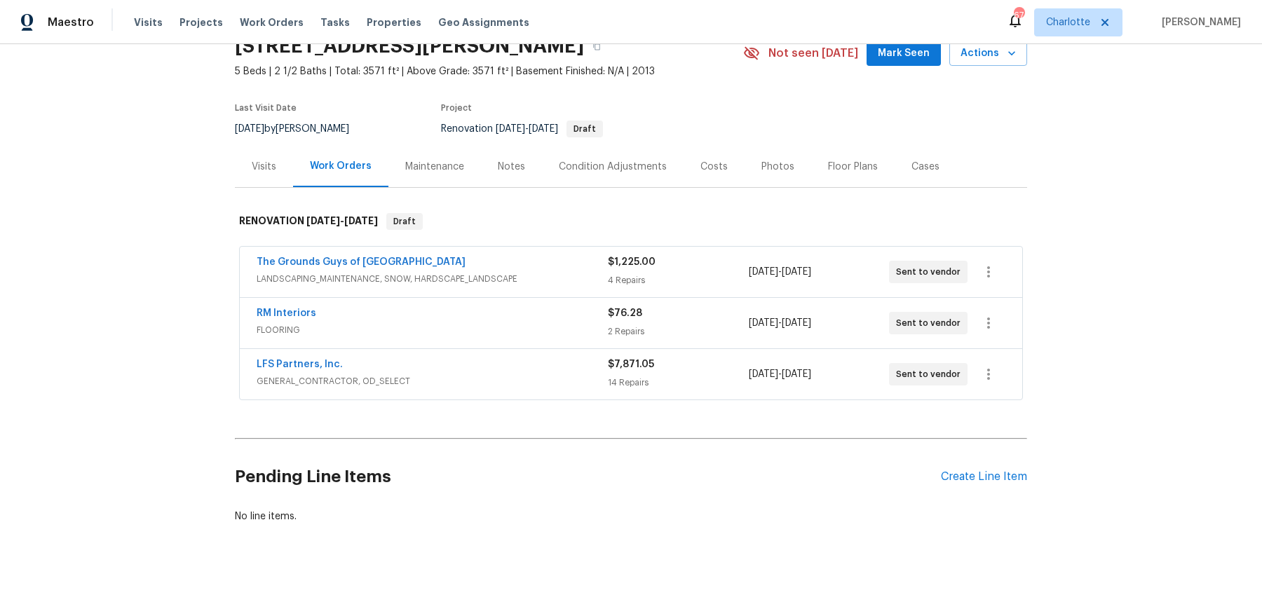
click at [954, 471] on div "Create Line Item" at bounding box center [984, 477] width 86 height 13
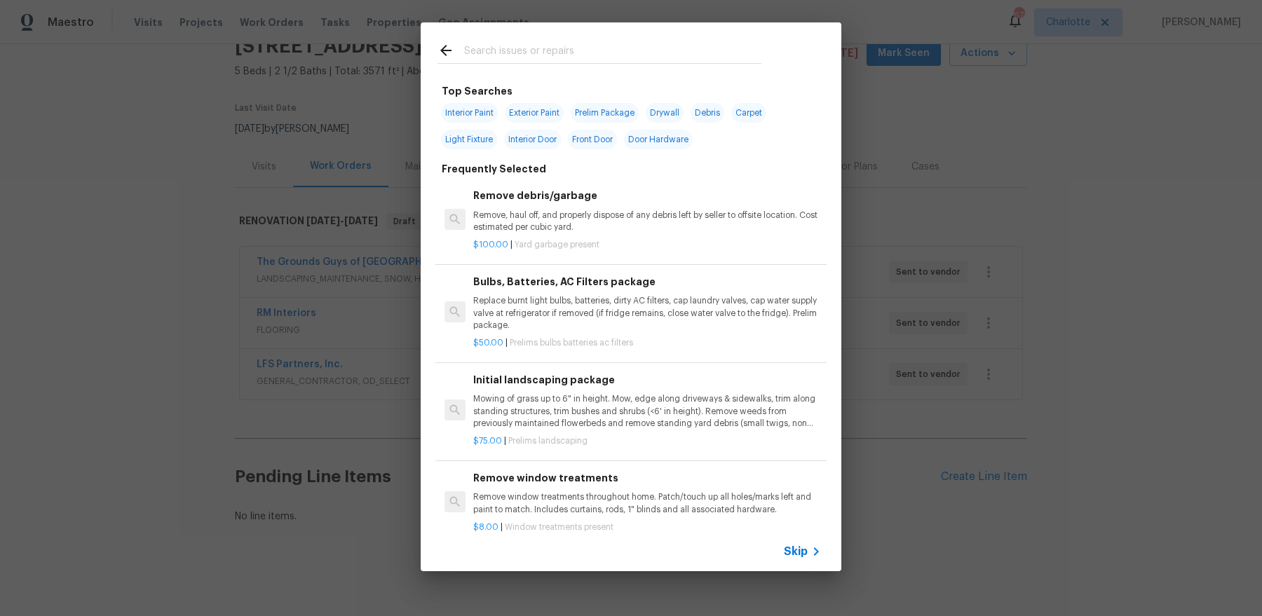
click at [545, 55] on input "text" at bounding box center [612, 52] width 297 height 21
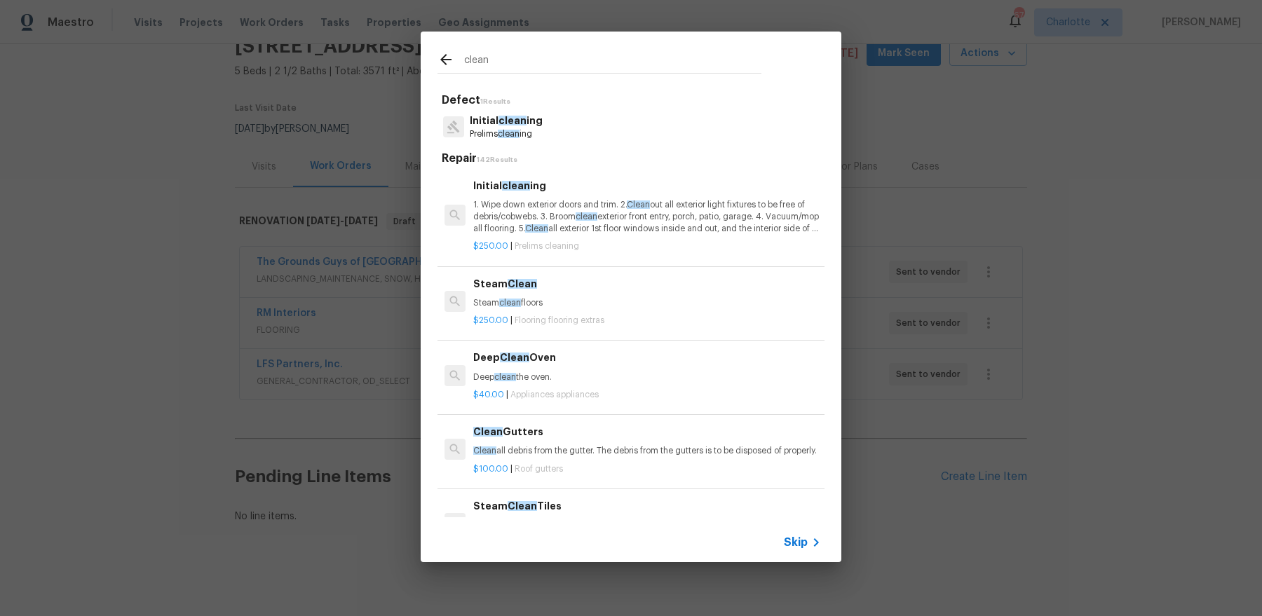
type input "clean"
click at [572, 150] on div "Defect 1 Results Initial clean ing Prelims clean ing Repair 142 Results Initial…" at bounding box center [631, 305] width 387 height 424
click at [499, 119] on span "clean" at bounding box center [513, 121] width 28 height 10
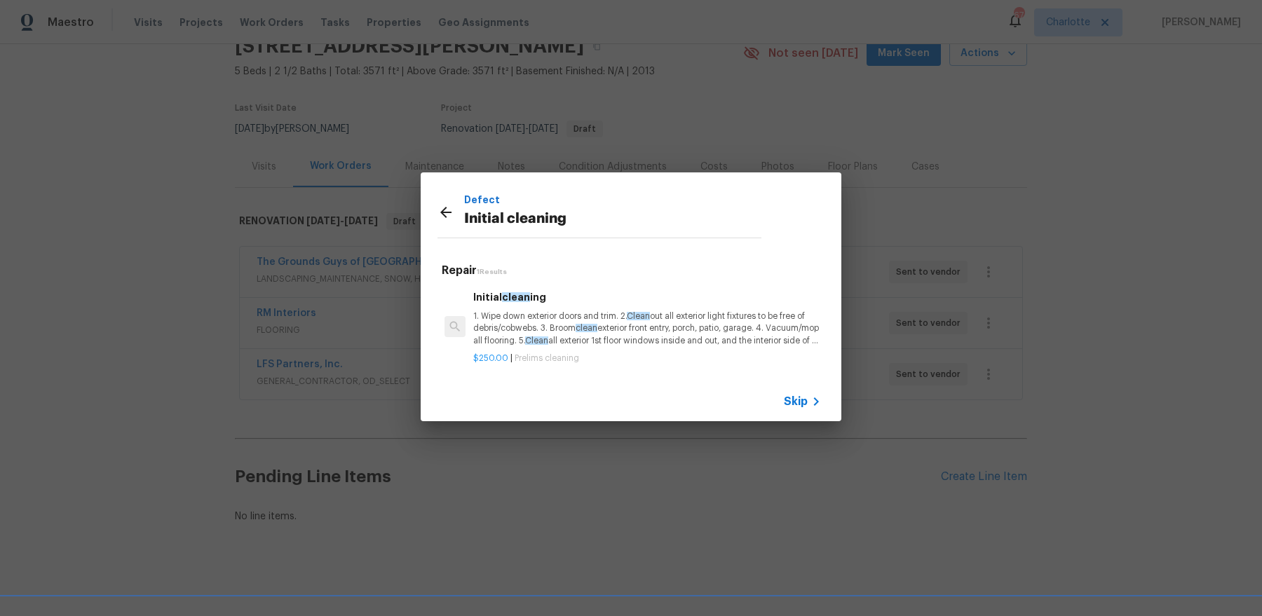
click at [613, 311] on p "1. Wipe down exterior doors and trim. 2. Clean out all exterior light fixtures …" at bounding box center [647, 329] width 348 height 36
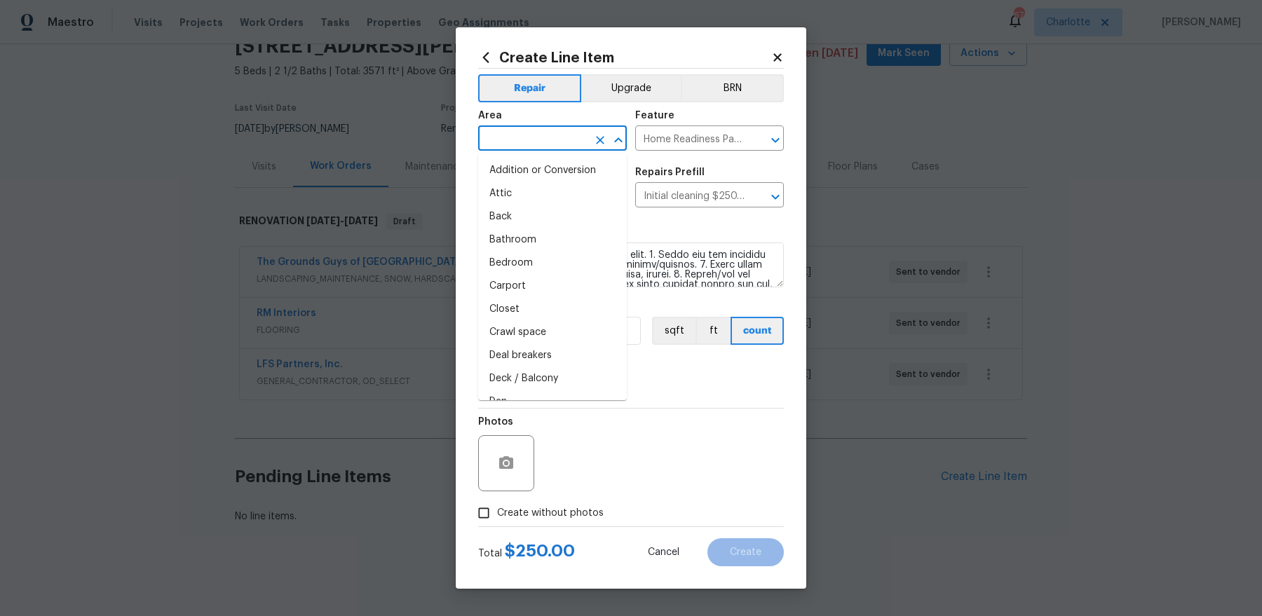
click at [510, 135] on input "text" at bounding box center [532, 140] width 109 height 22
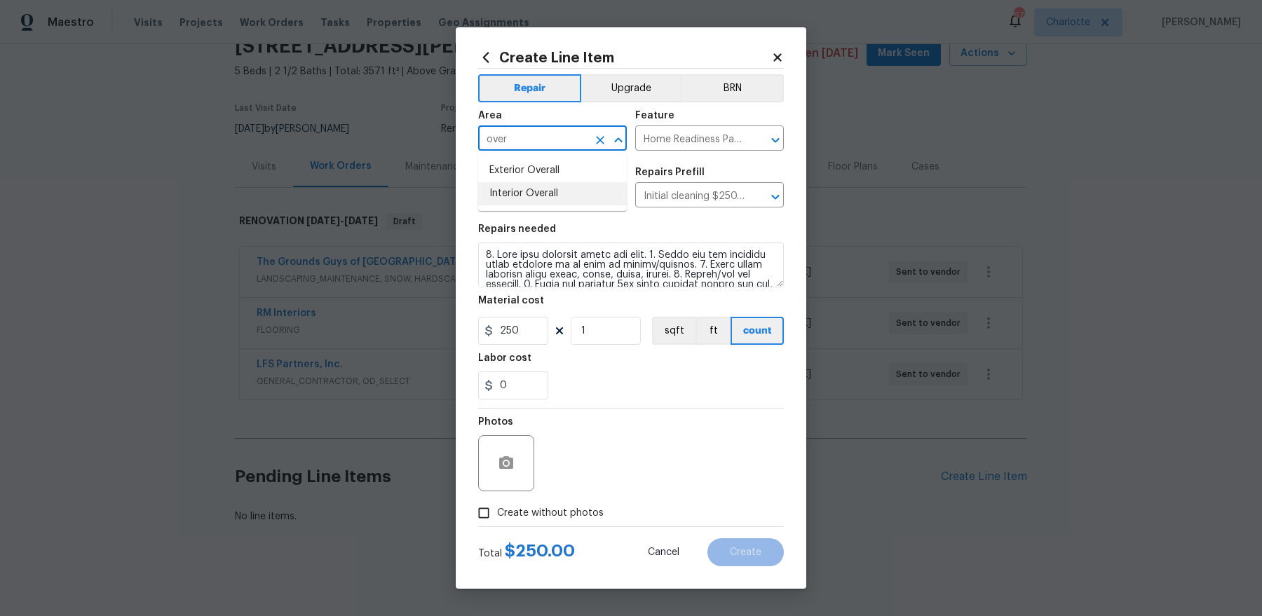
click at [515, 187] on li "Interior Overall" at bounding box center [552, 193] width 149 height 23
type input "Interior Overall"
click at [527, 520] on label "Create without photos" at bounding box center [537, 513] width 133 height 27
click at [497, 520] on input "Create without photos" at bounding box center [484, 513] width 27 height 27
checkbox input "true"
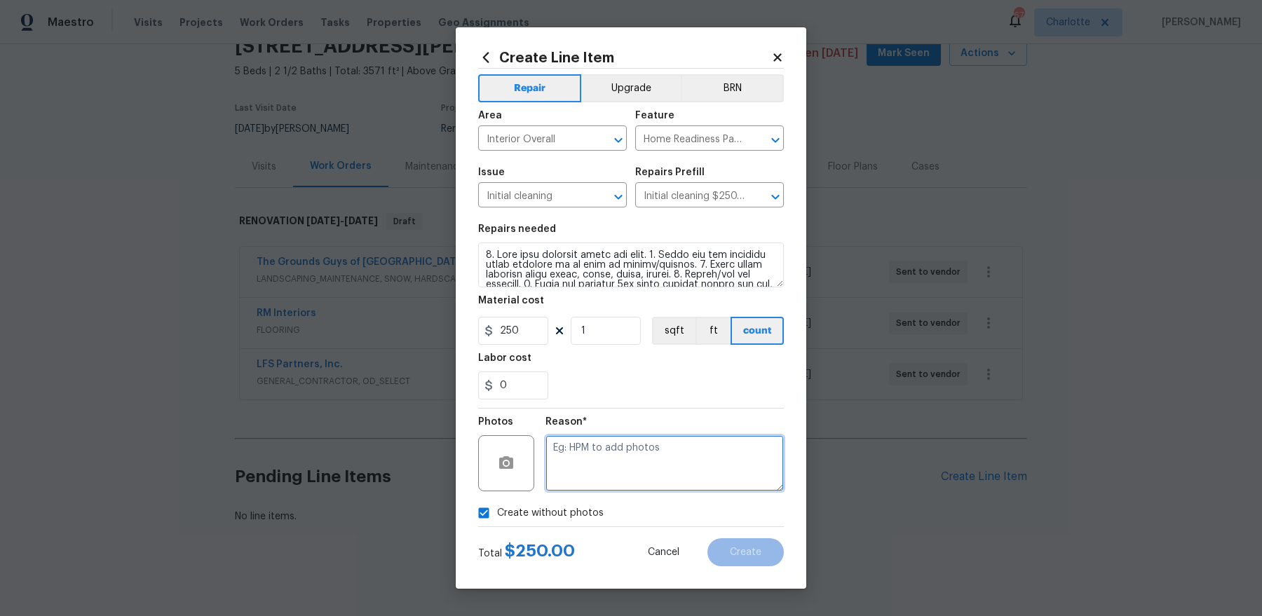
click at [609, 466] on textarea at bounding box center [665, 463] width 238 height 56
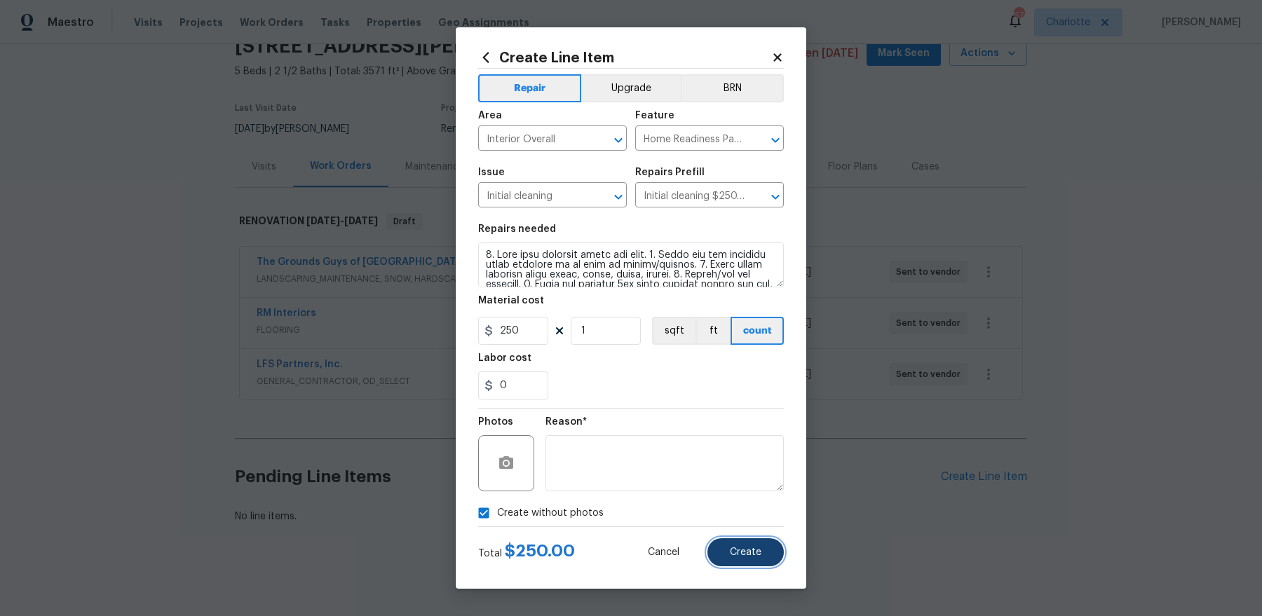
click at [717, 554] on button "Create" at bounding box center [746, 553] width 76 height 28
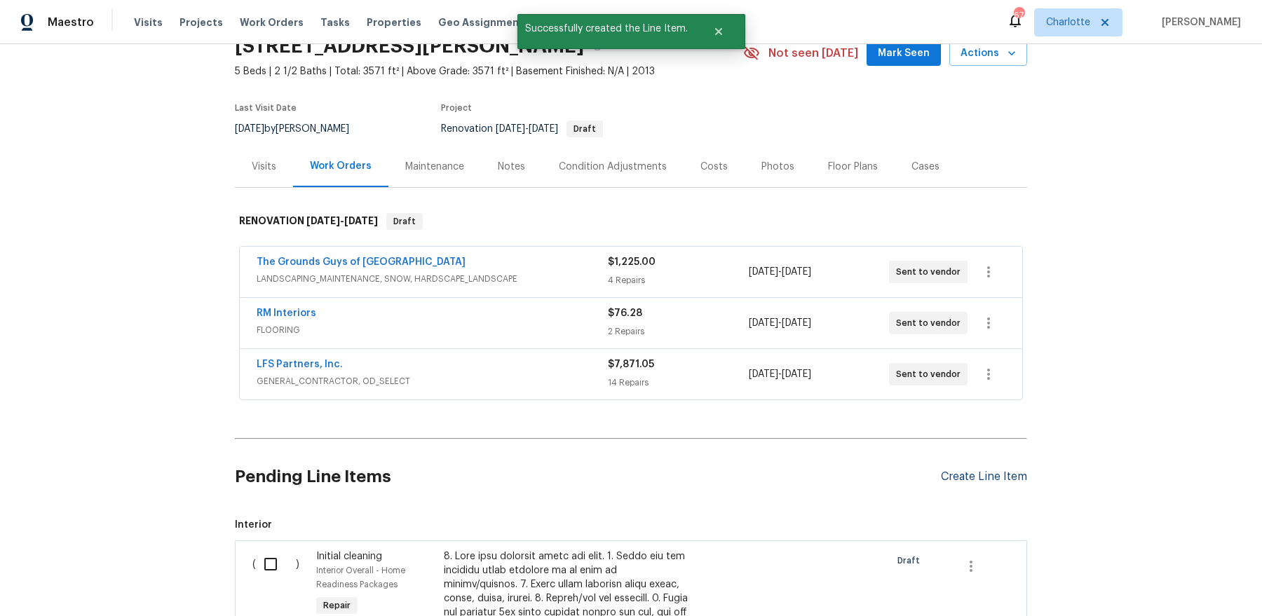
click at [972, 474] on div "Create Line Item" at bounding box center [984, 477] width 86 height 13
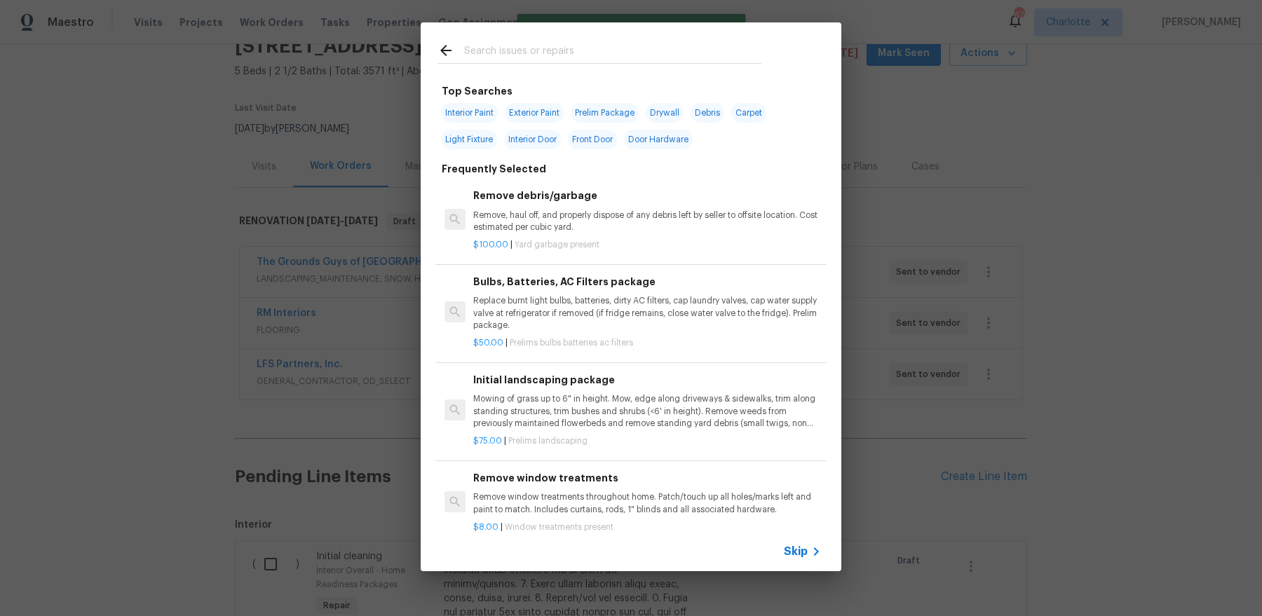
click at [583, 48] on input "text" at bounding box center [612, 52] width 297 height 21
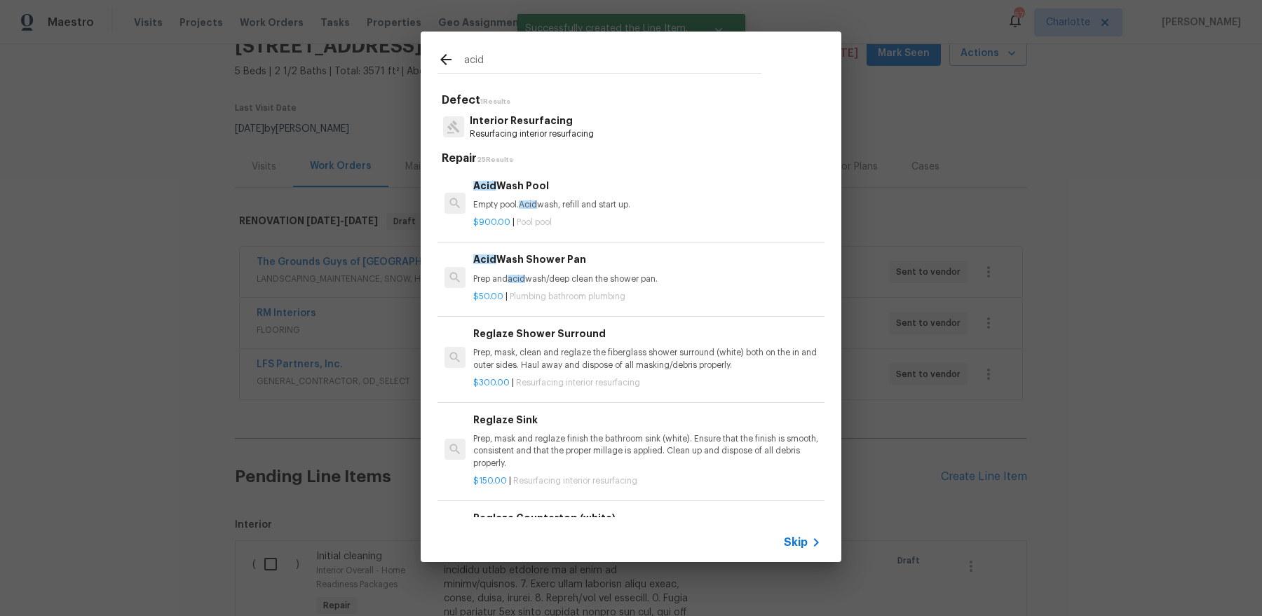
type input "acid"
click at [566, 311] on div "Acid Wash Shower Pan Prep and acid wash/deep clean the shower pan. $50.00 | Plu…" at bounding box center [630, 277] width 391 height 79
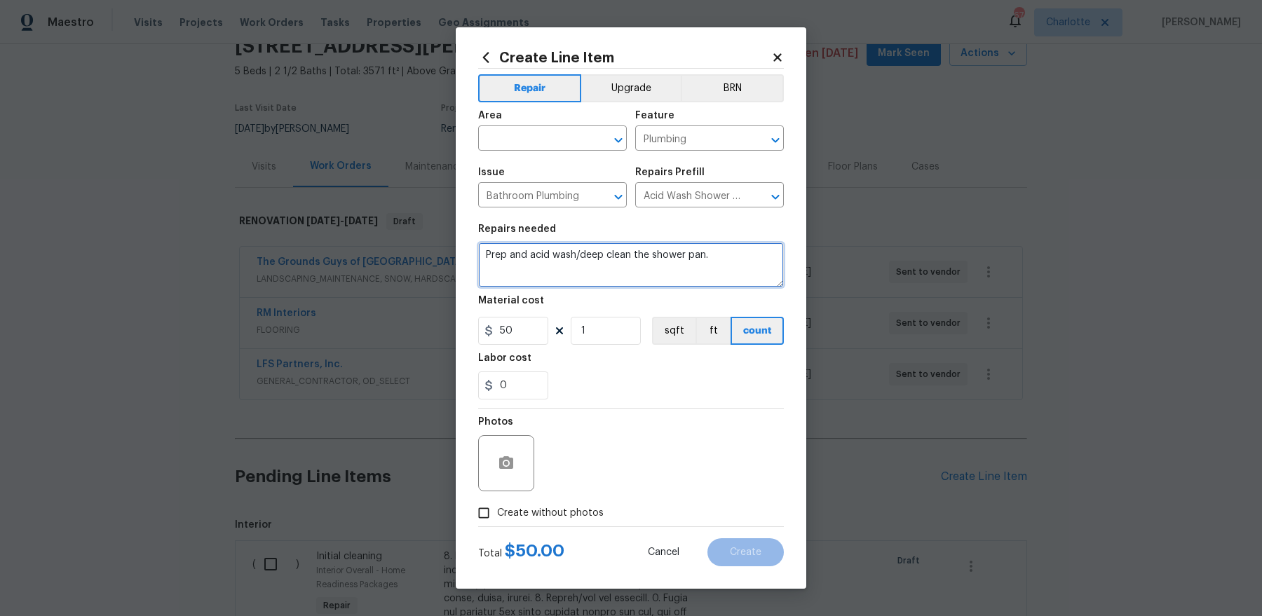
click at [529, 253] on textarea "Prep and acid wash/deep clean the shower pan." at bounding box center [631, 265] width 306 height 45
type textarea "Acid wash all tubs"
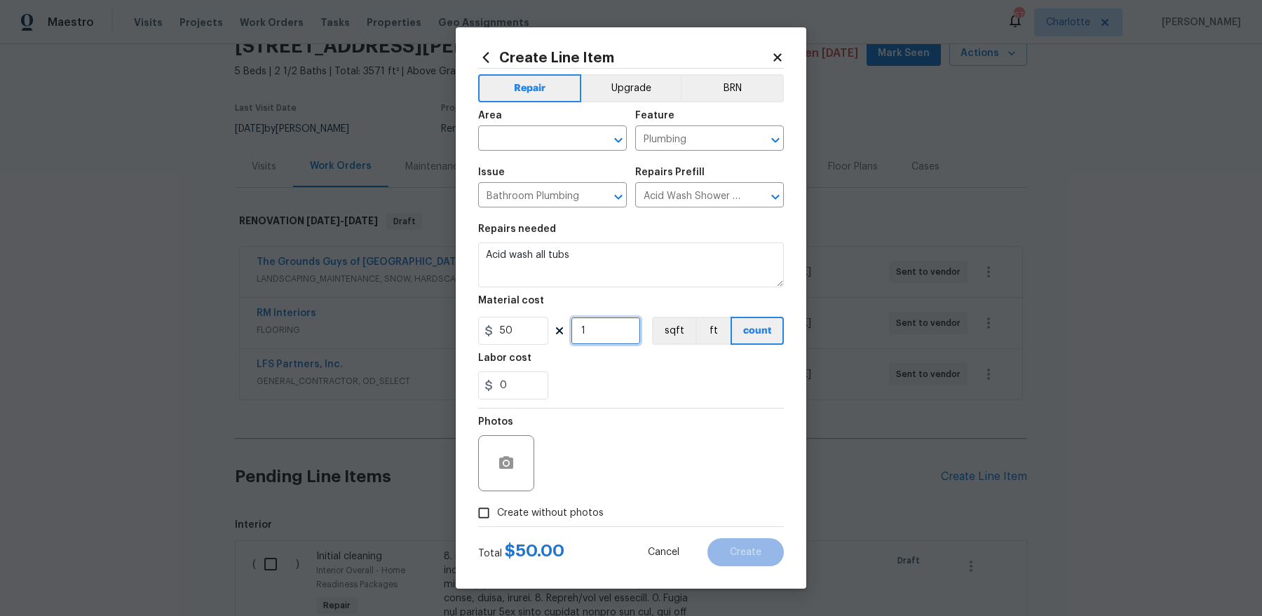
click at [612, 336] on input "1" at bounding box center [606, 331] width 70 height 28
type input "2"
click at [508, 140] on input "text" at bounding box center [532, 140] width 109 height 22
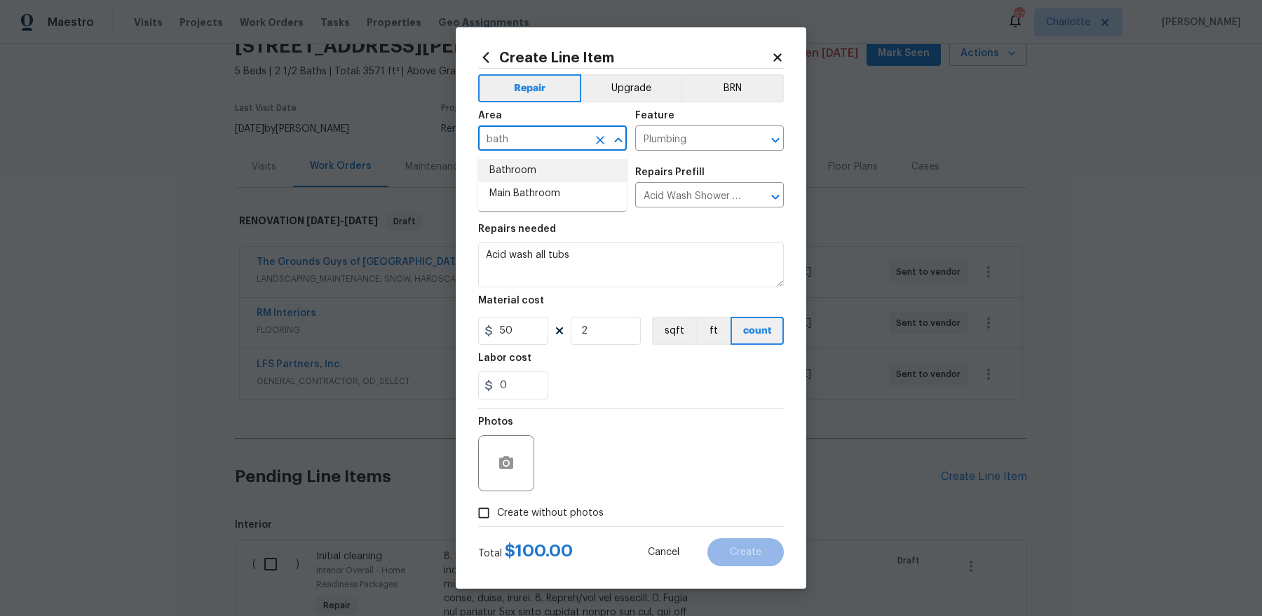
click at [506, 169] on li "Bathroom" at bounding box center [552, 170] width 149 height 23
type input "Bathroom"
click at [513, 512] on span "Create without photos" at bounding box center [550, 513] width 107 height 15
click at [497, 512] on input "Create without photos" at bounding box center [484, 513] width 27 height 27
checkbox input "true"
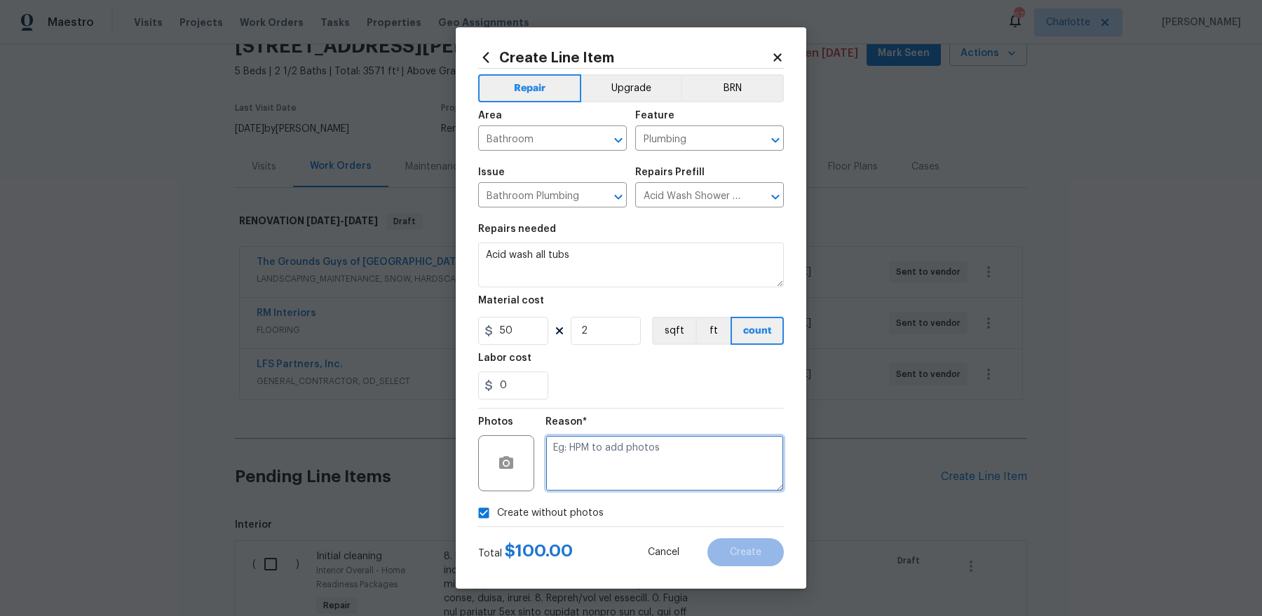
click at [652, 456] on textarea at bounding box center [665, 463] width 238 height 56
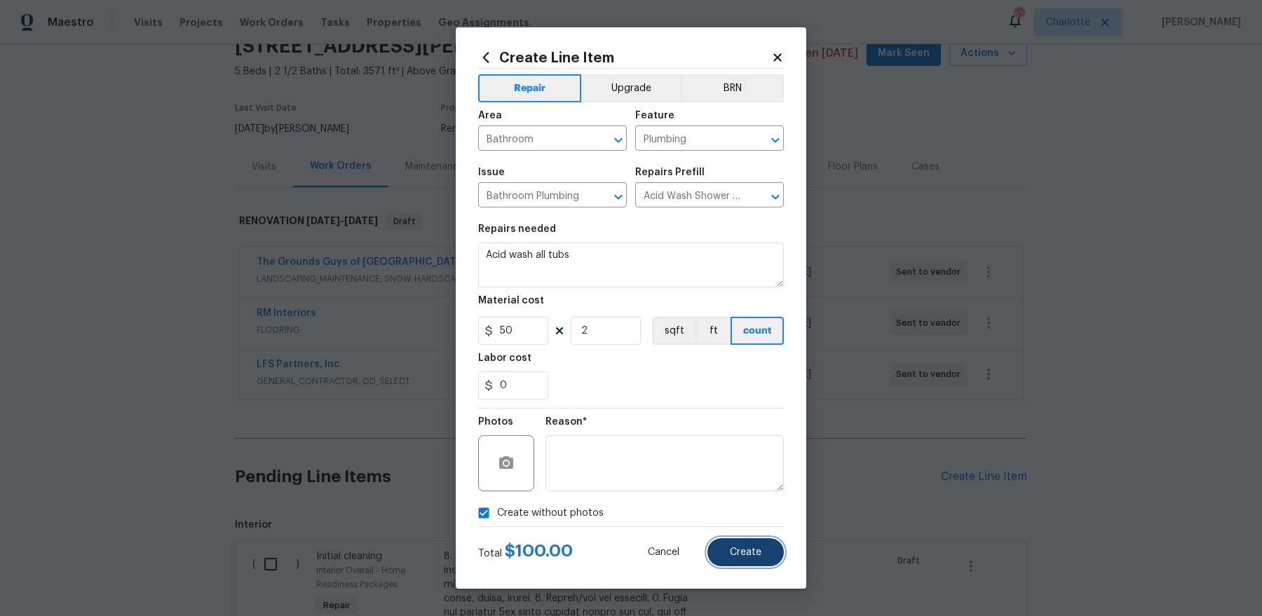
click at [728, 543] on button "Create" at bounding box center [746, 553] width 76 height 28
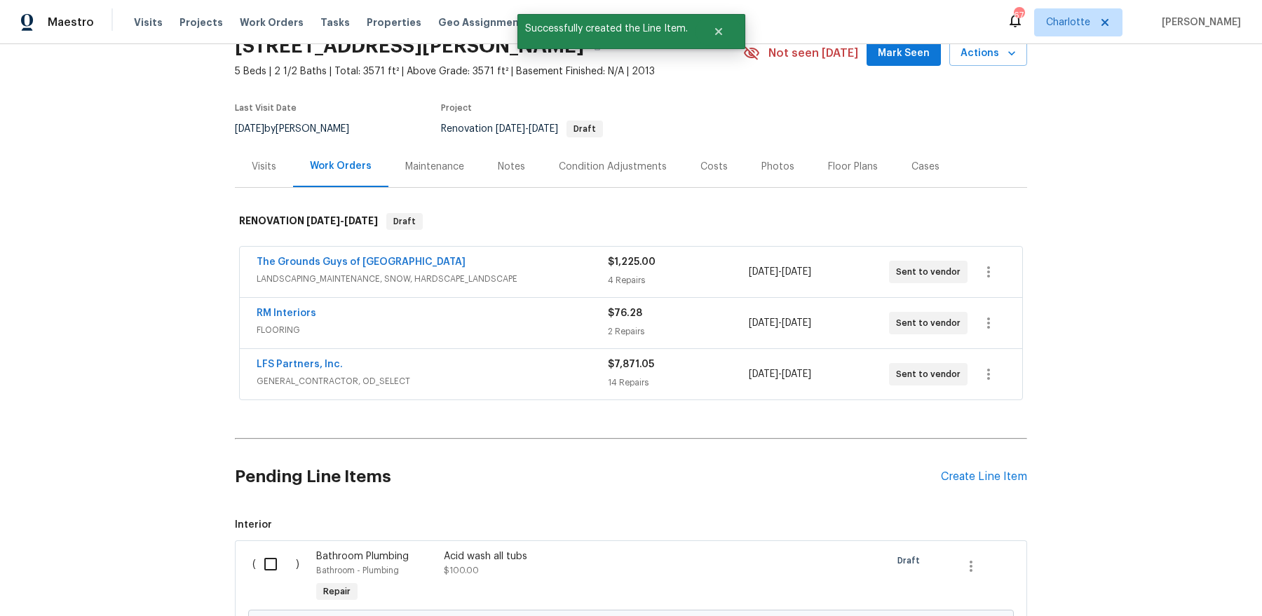
click at [245, 555] on div "( ) Bathroom Plumbing Bathroom - Plumbing Repair Acid wash all tubs $100.00 Dra…" at bounding box center [631, 612] width 792 height 142
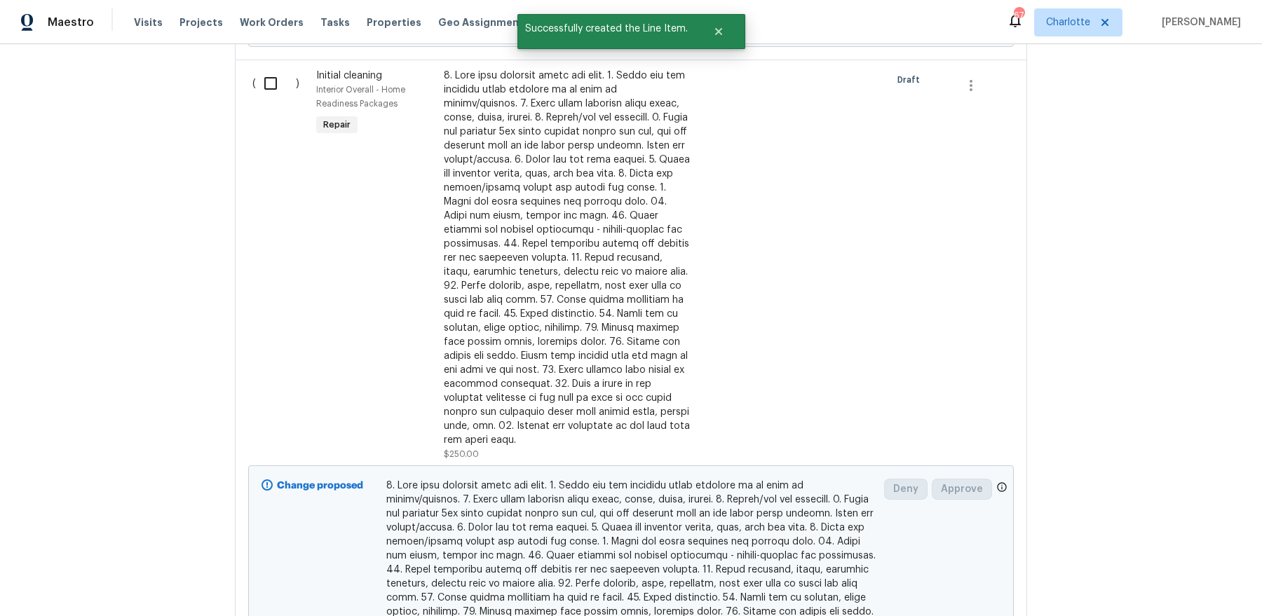
scroll to position [593, 0]
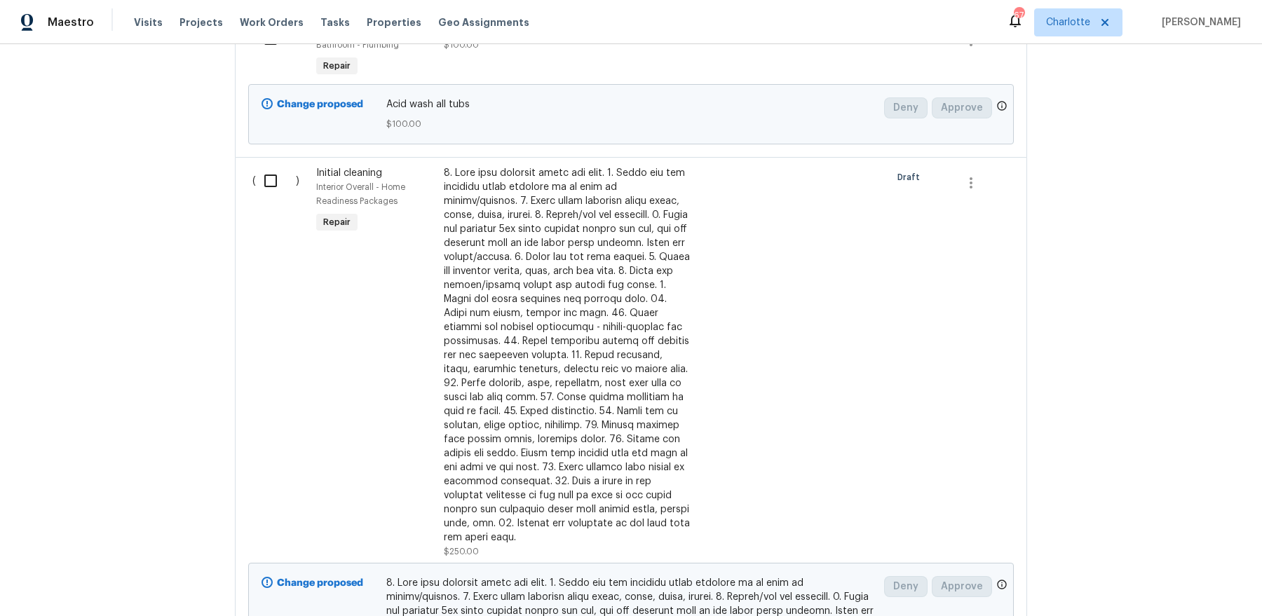
click at [259, 187] on input "checkbox" at bounding box center [276, 180] width 40 height 29
checkbox input "true"
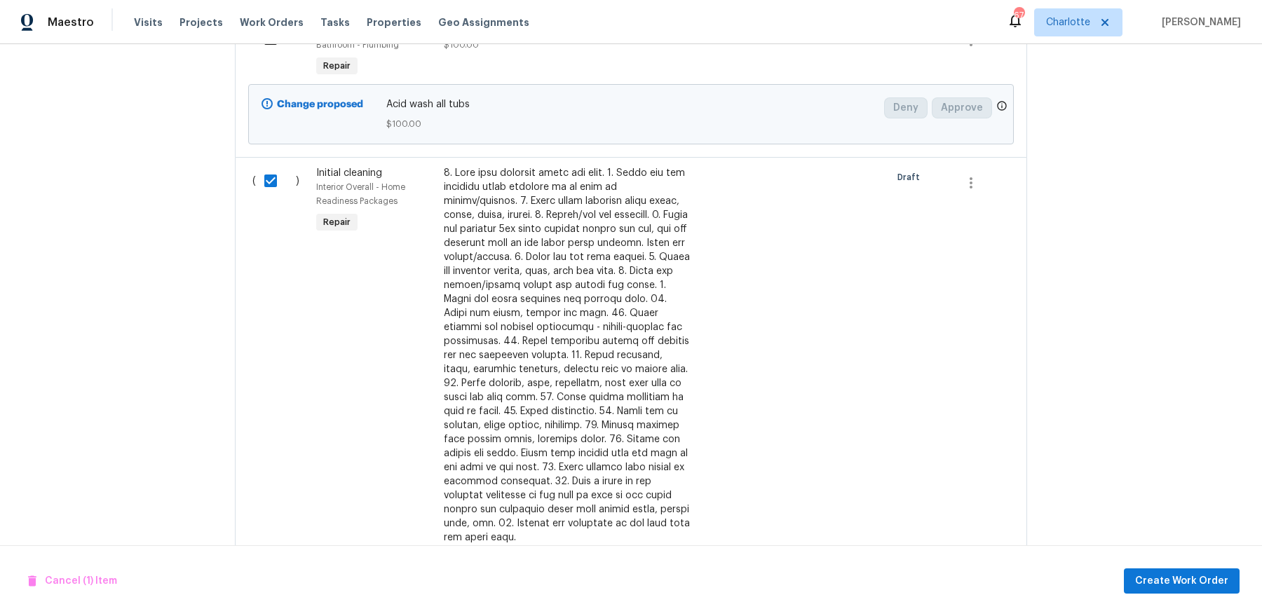
scroll to position [447, 0]
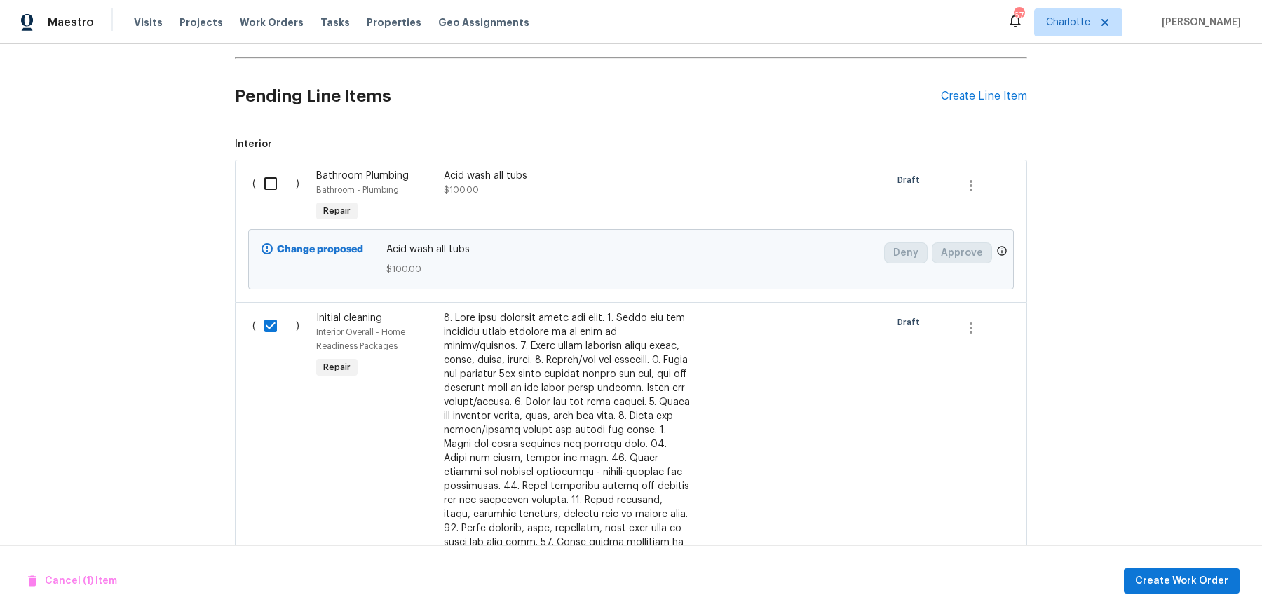
click at [285, 177] on input "checkbox" at bounding box center [276, 183] width 40 height 29
checkbox input "true"
click at [1170, 581] on span "Create Work Order" at bounding box center [1181, 582] width 93 height 18
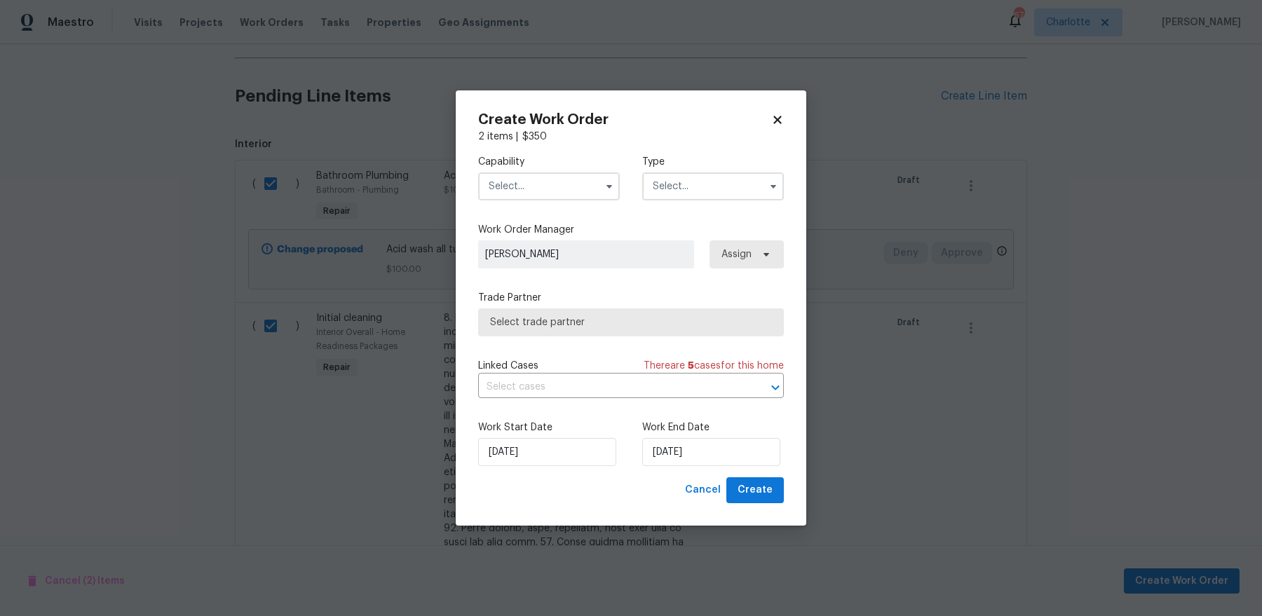
click at [548, 182] on input "text" at bounding box center [549, 186] width 142 height 28
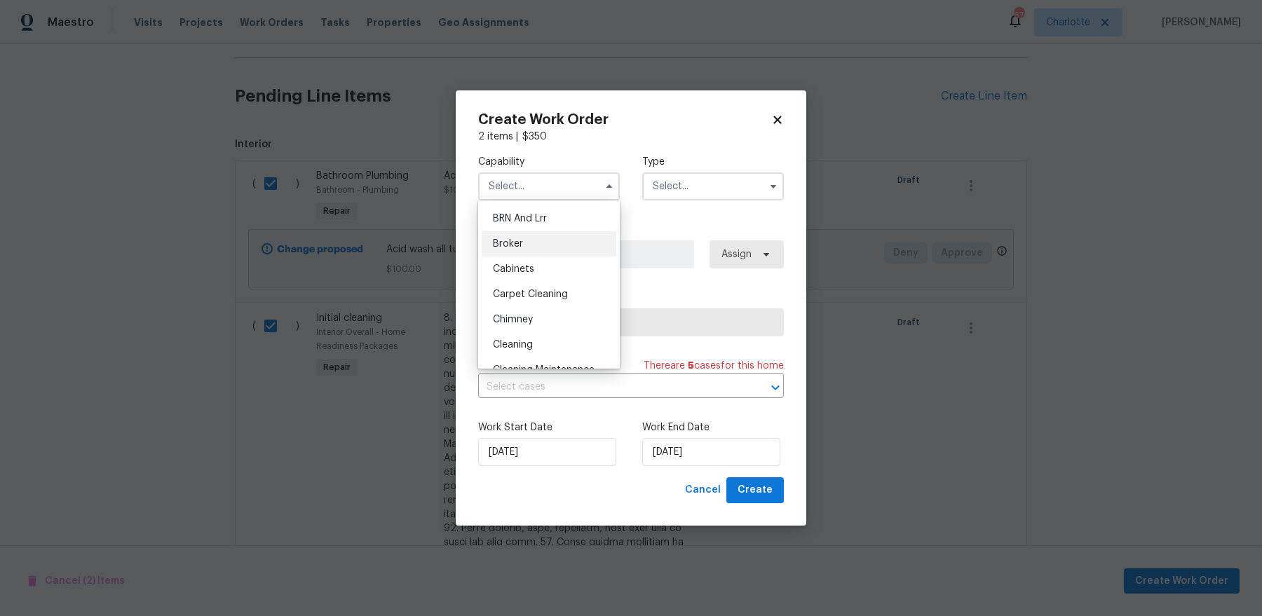
scroll to position [86, 0]
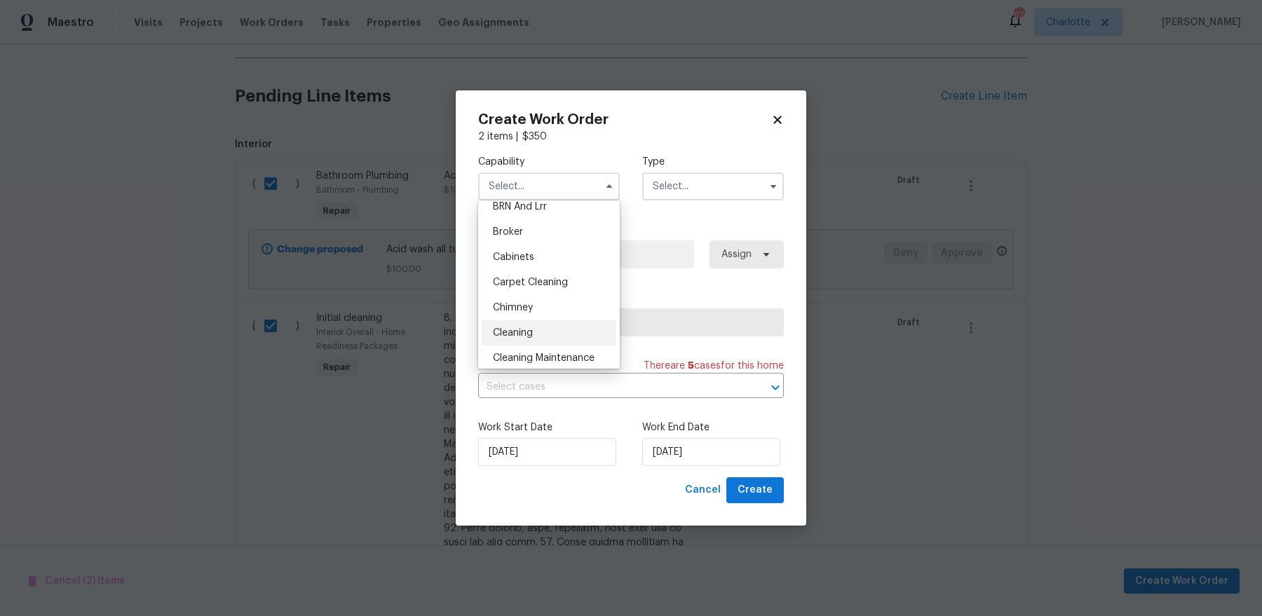
click at [565, 330] on div "Cleaning" at bounding box center [549, 332] width 135 height 25
type input "Cleaning"
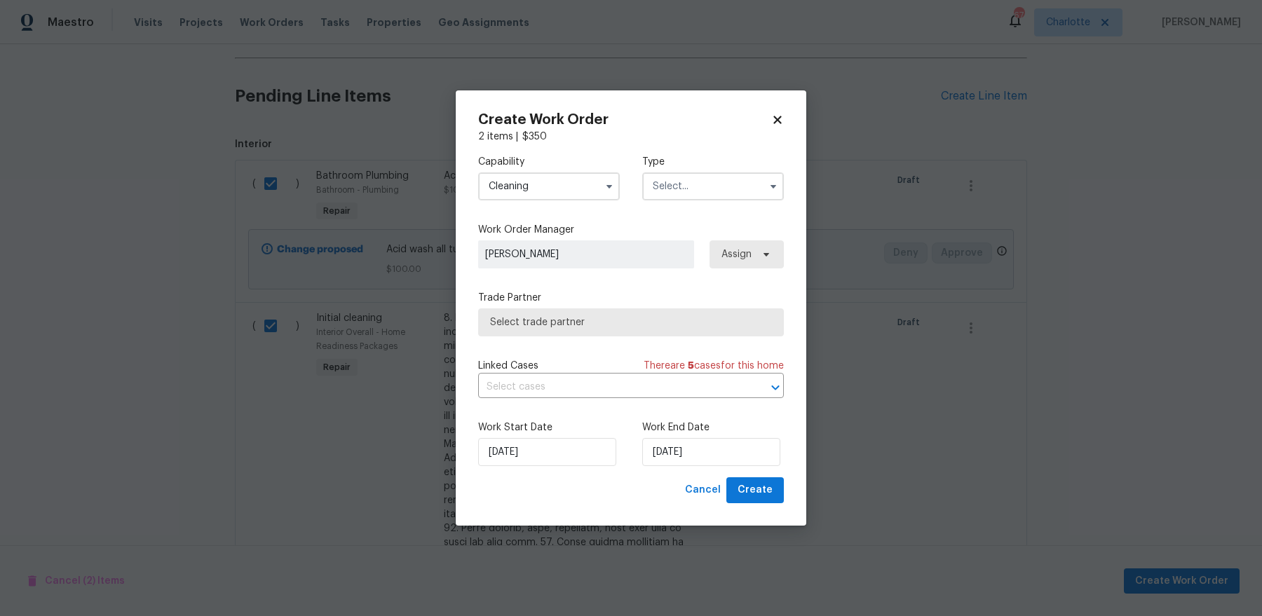
click at [711, 174] on input "text" at bounding box center [713, 186] width 142 height 28
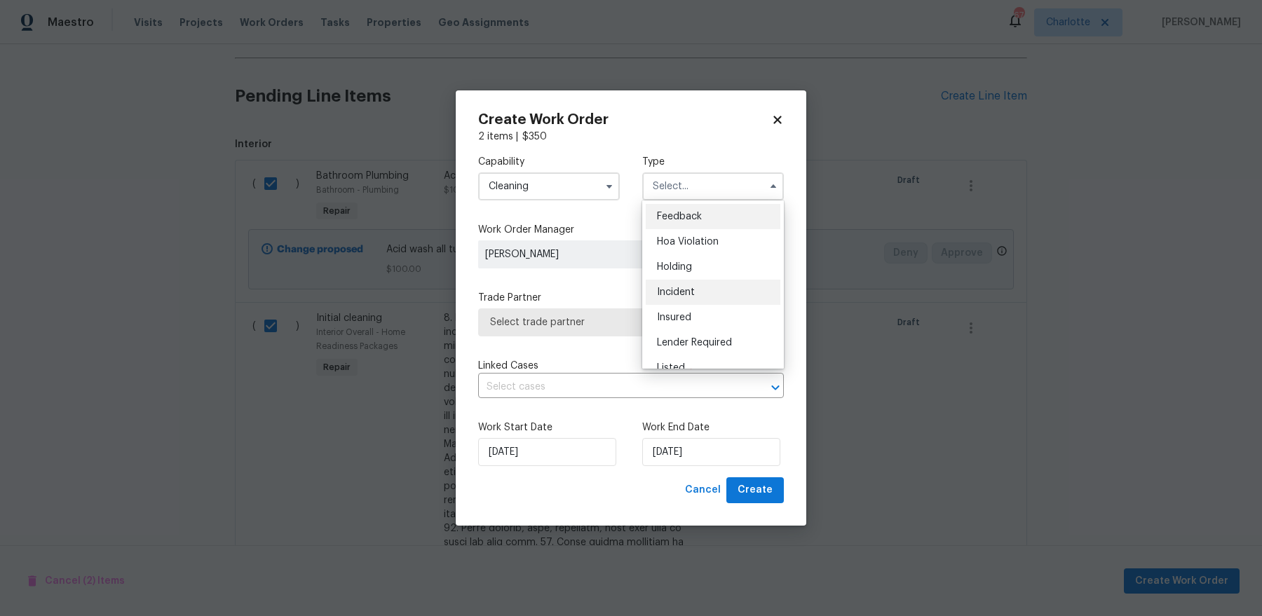
scroll to position [318, 0]
drag, startPoint x: 708, startPoint y: 237, endPoint x: 703, endPoint y: 252, distance: 15.5
click at [703, 252] on ul "Feedback Hoa Violation Holding Incident Insured Lender Required Listed Lite Lwo…" at bounding box center [713, 285] width 142 height 168
click at [703, 252] on span "Renovation" at bounding box center [683, 253] width 52 height 10
type input "Renovation"
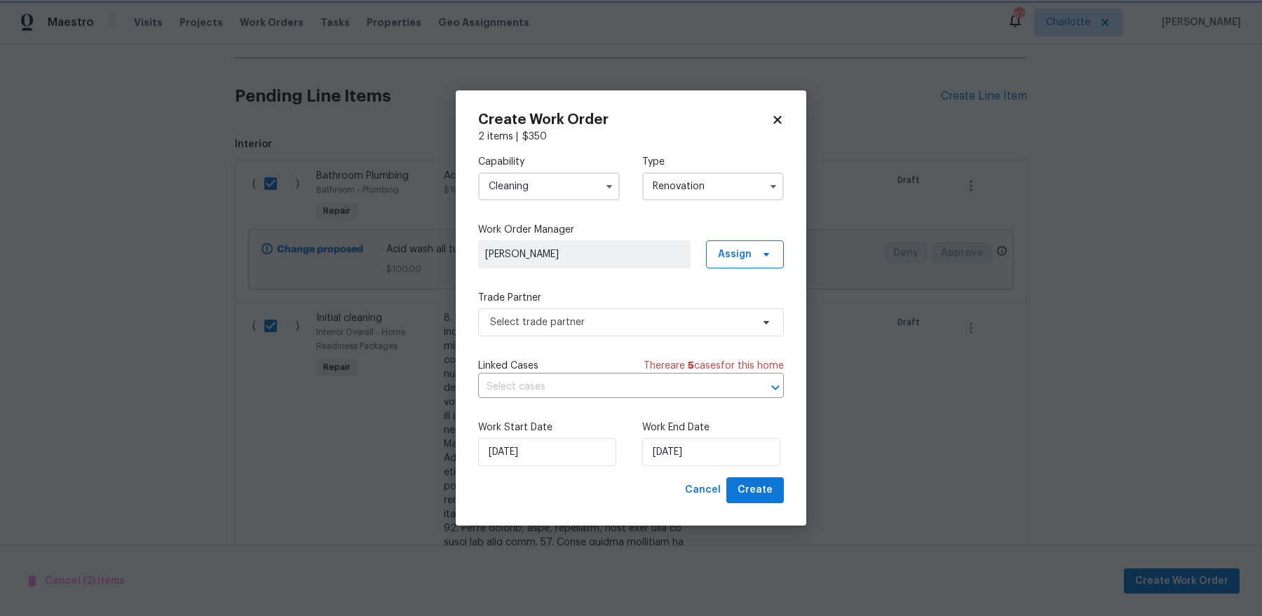
scroll to position [0, 0]
click at [688, 332] on span "Select trade partner" at bounding box center [631, 323] width 306 height 28
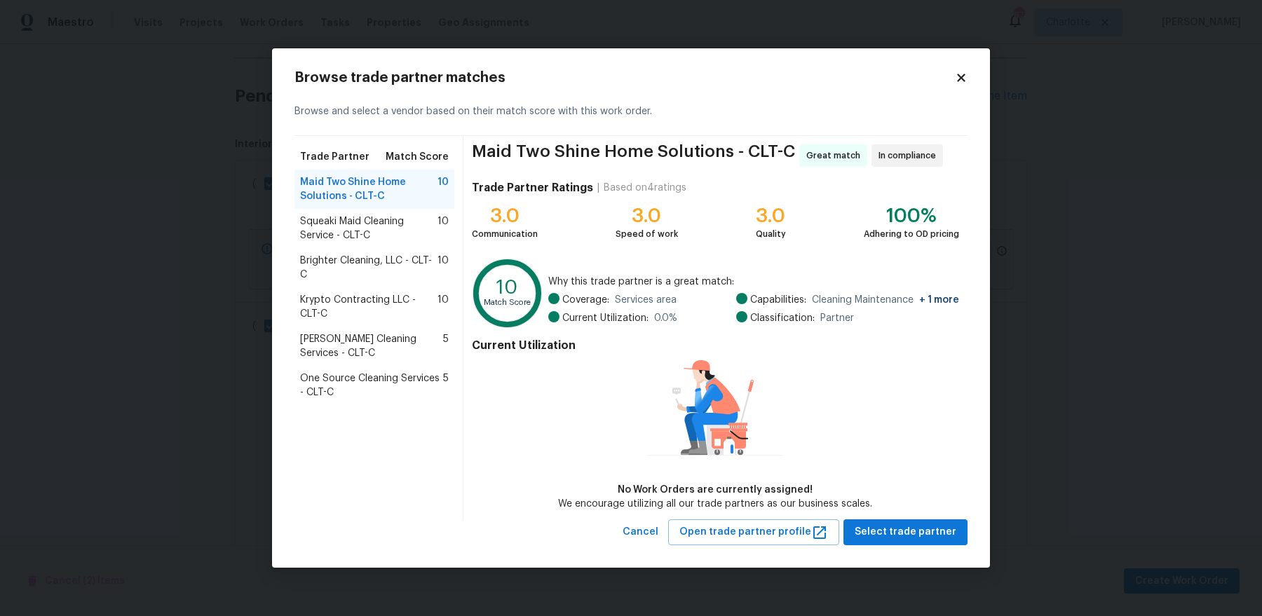
click at [393, 274] on span "Brighter Cleaning, LLC - CLT-C" at bounding box center [368, 268] width 137 height 28
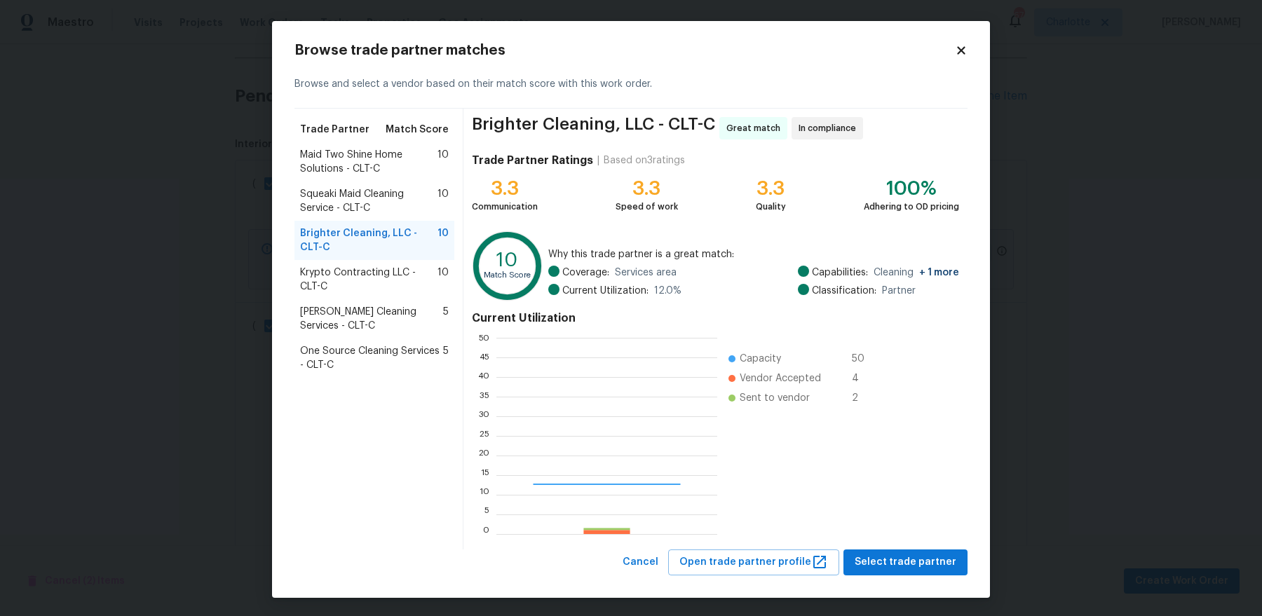
scroll to position [196, 220]
click at [921, 560] on span "Select trade partner" at bounding box center [906, 563] width 102 height 18
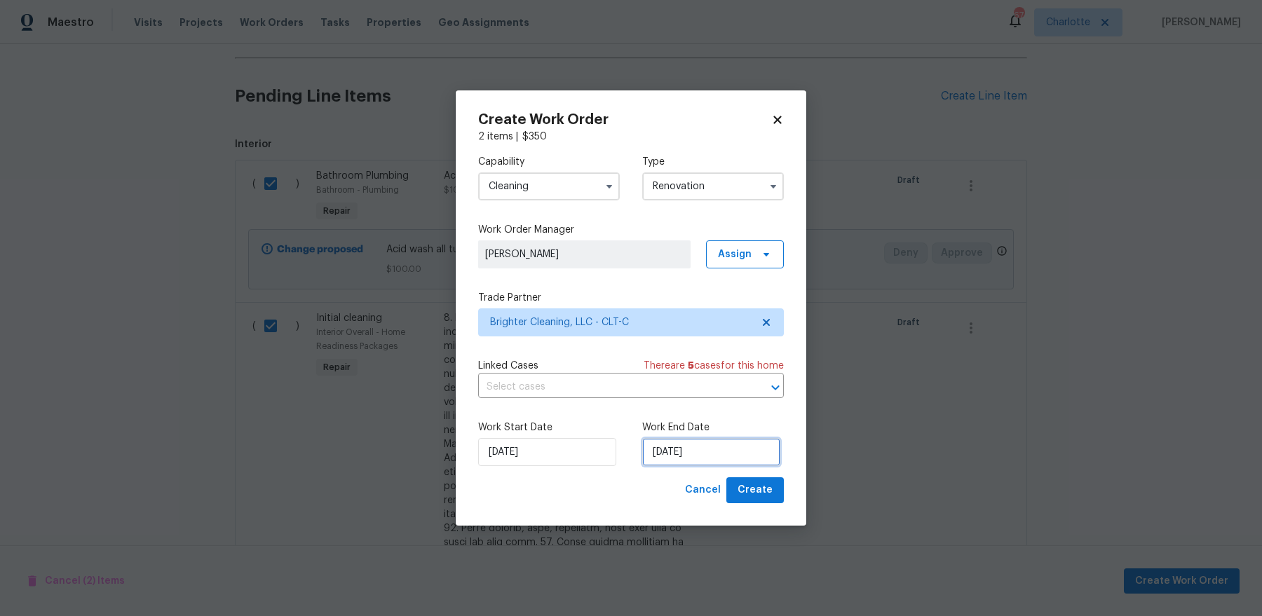
click at [721, 458] on input "[DATE]" at bounding box center [711, 452] width 138 height 28
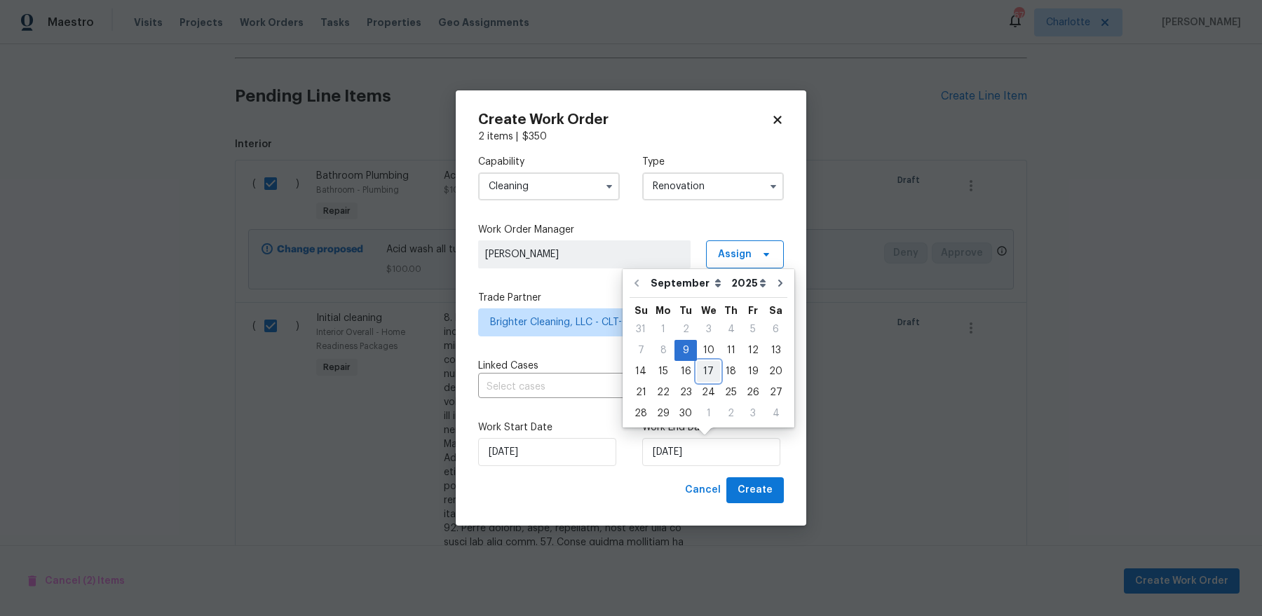
click at [699, 370] on div "17" at bounding box center [708, 372] width 23 height 20
type input "[DATE]"
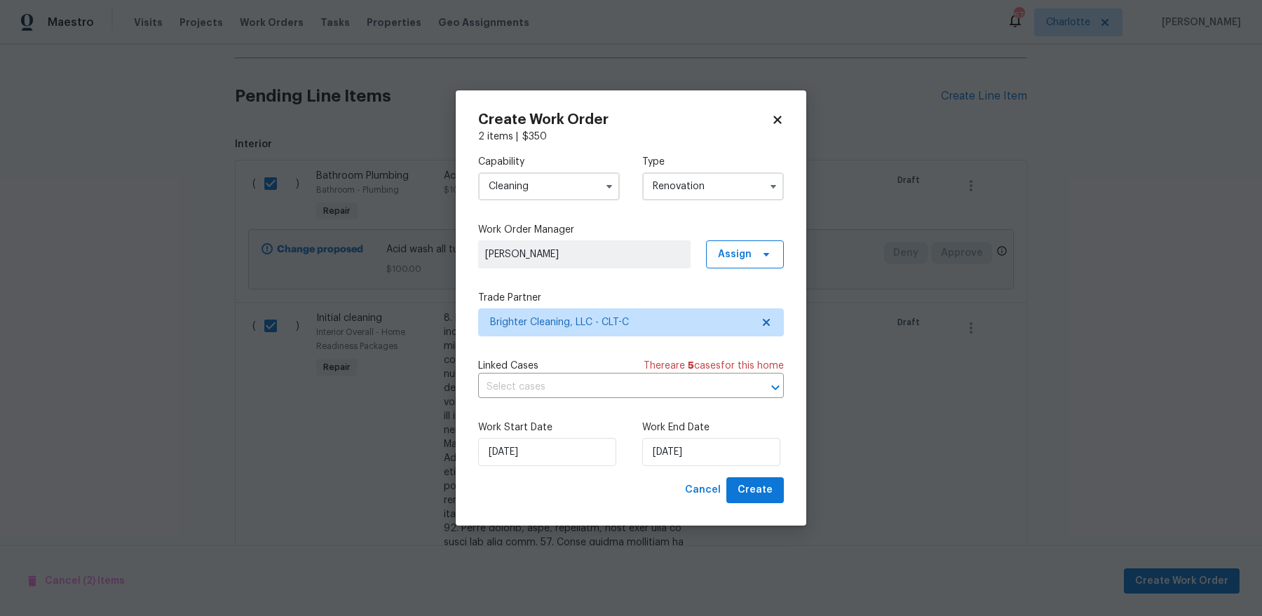
click at [774, 510] on div "Create Work Order 2 items | $ 350 Capability Cleaning Type Renovation Work Orde…" at bounding box center [631, 307] width 351 height 435
click at [773, 493] on button "Create" at bounding box center [754, 491] width 57 height 26
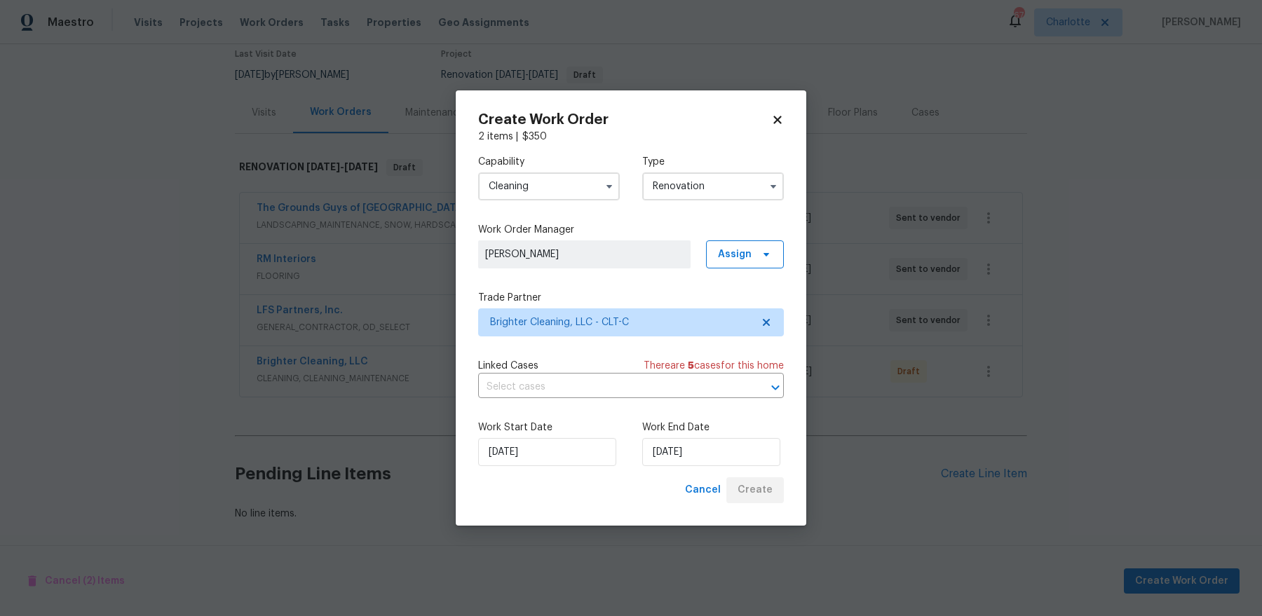
scroll to position [117, 0]
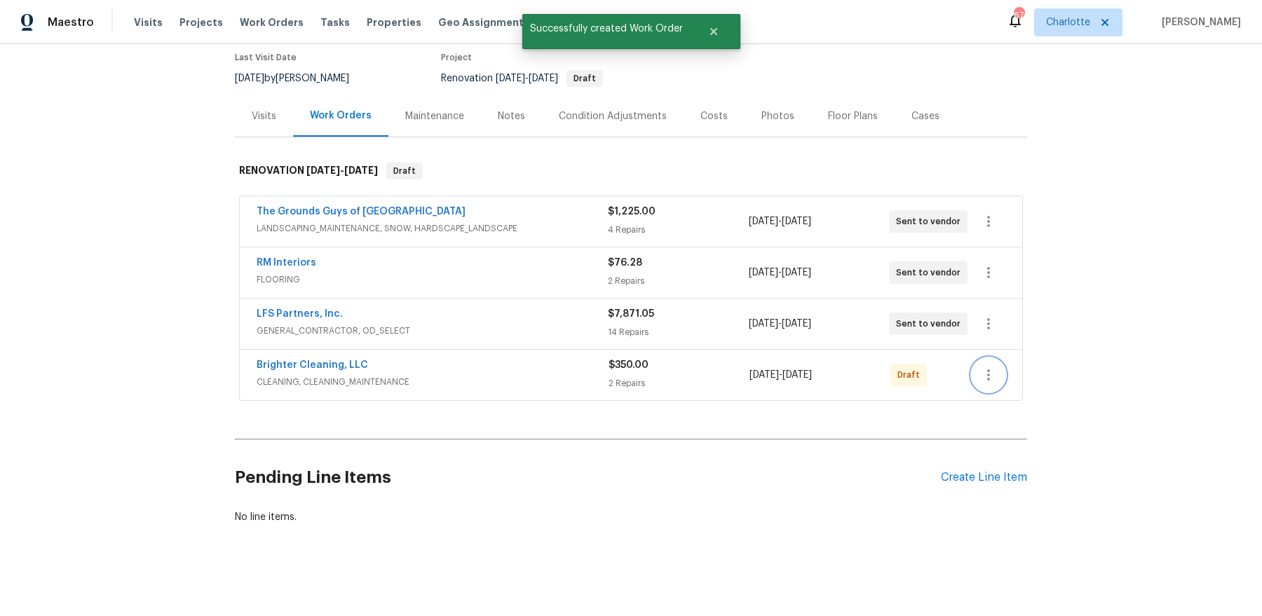
click at [977, 374] on button "button" at bounding box center [989, 375] width 34 height 34
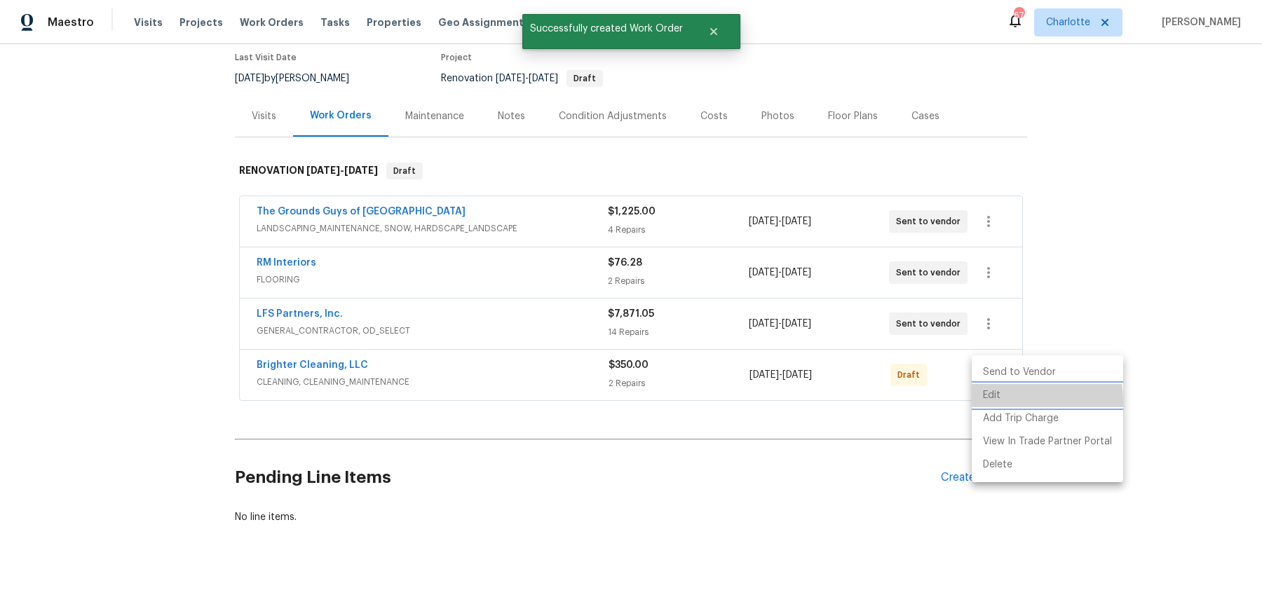
click at [991, 402] on li "Edit" at bounding box center [1047, 395] width 151 height 23
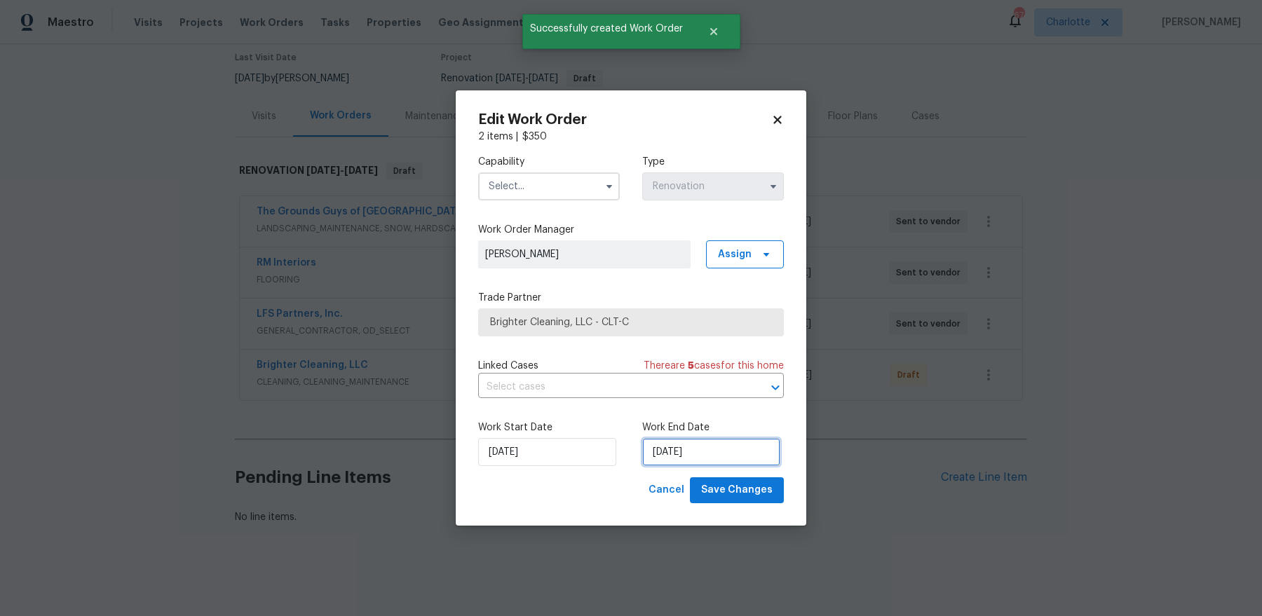
click at [668, 445] on input "[DATE]" at bounding box center [711, 452] width 138 height 28
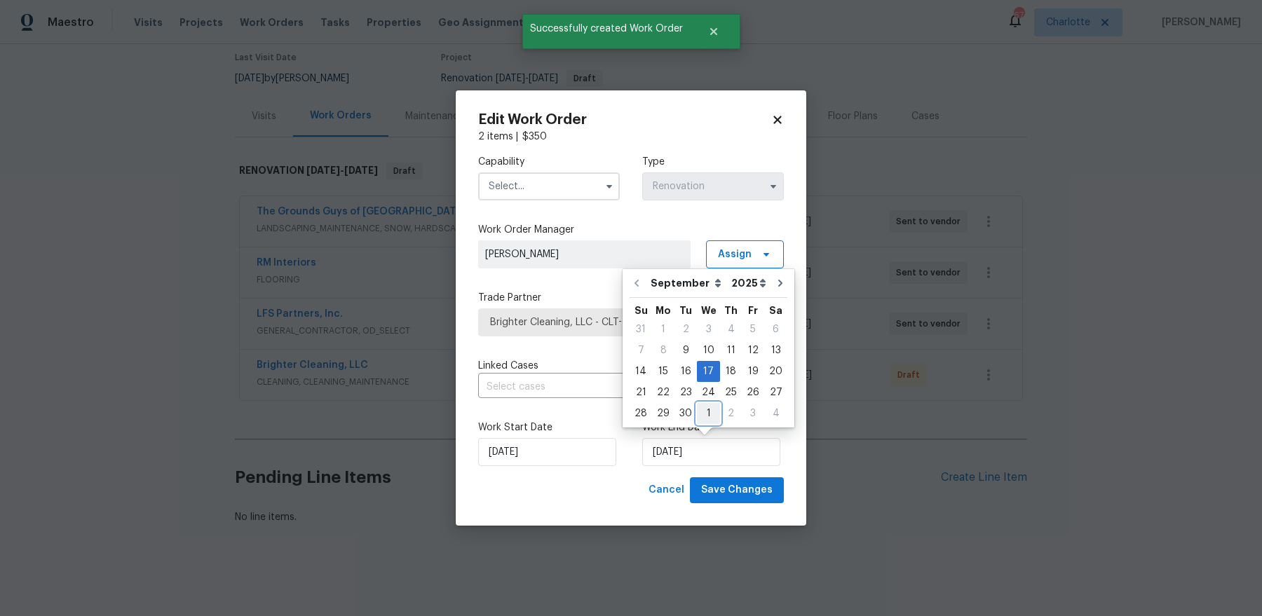
click at [708, 414] on div "1" at bounding box center [708, 414] width 23 height 20
type input "[DATE]"
select select "9"
click at [738, 492] on span "Save Changes" at bounding box center [737, 491] width 72 height 18
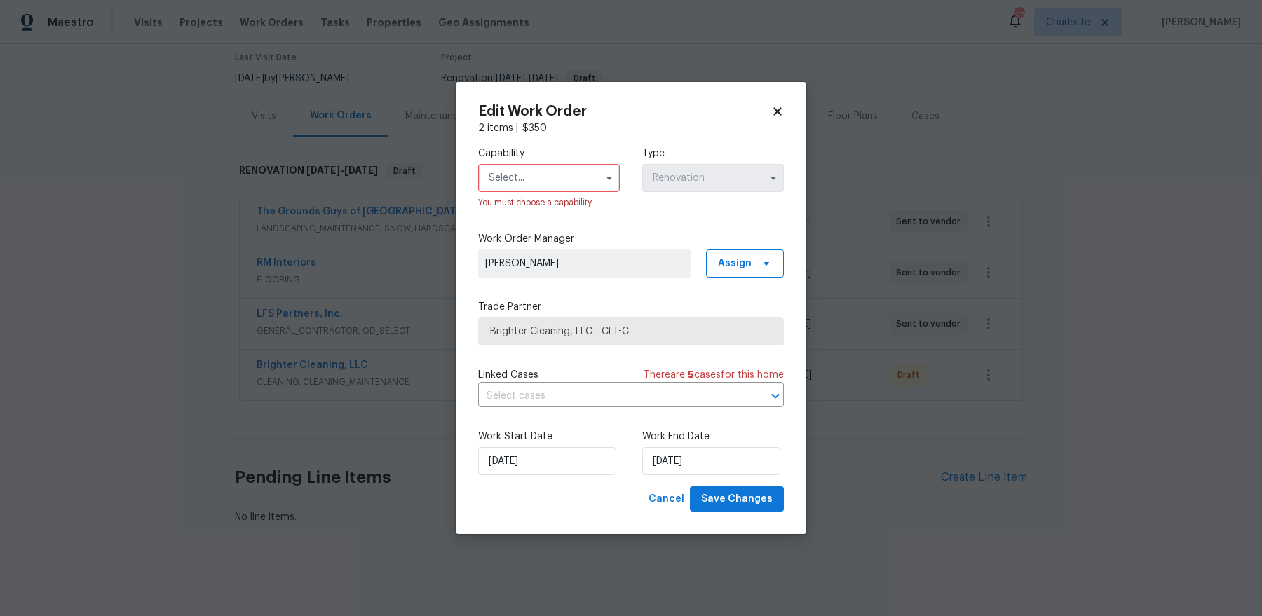
click at [564, 183] on input "text" at bounding box center [549, 178] width 142 height 28
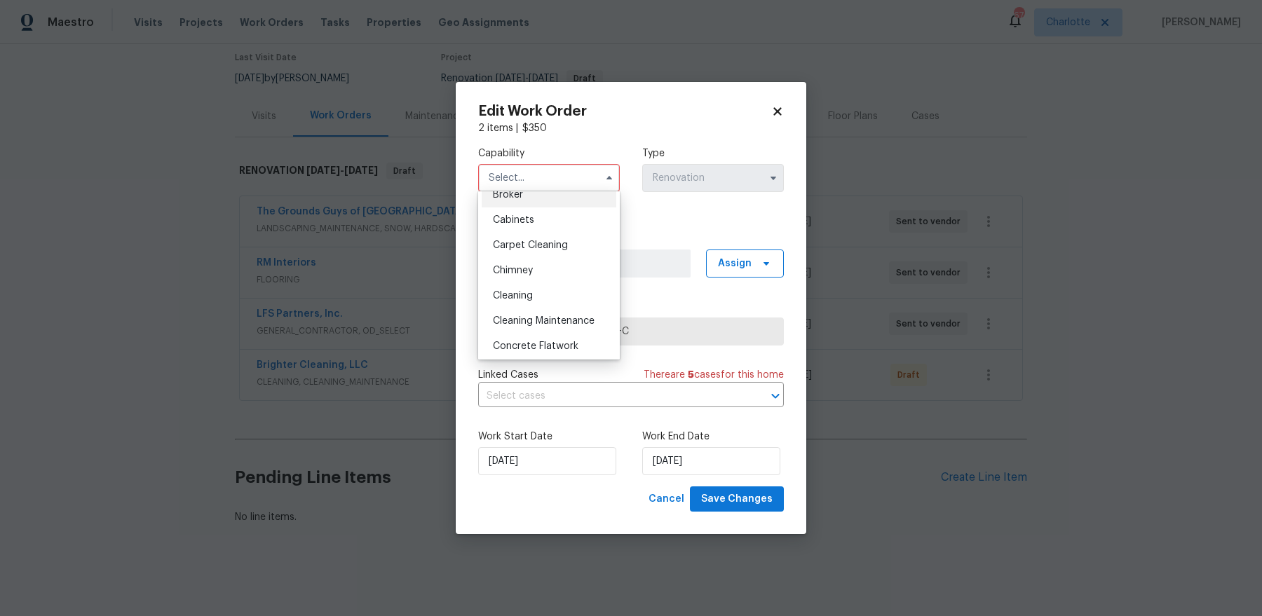
scroll to position [123, 0]
click at [575, 286] on div "Cleaning" at bounding box center [549, 286] width 135 height 25
type input "Cleaning"
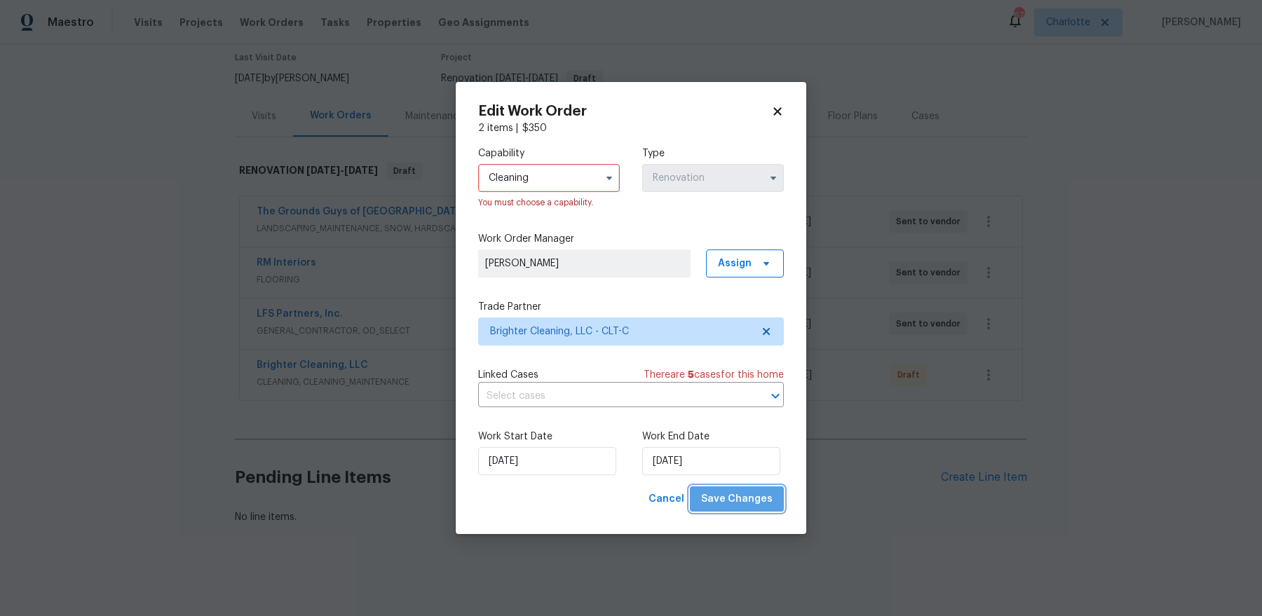
click at [770, 505] on span "Save Changes" at bounding box center [737, 500] width 72 height 18
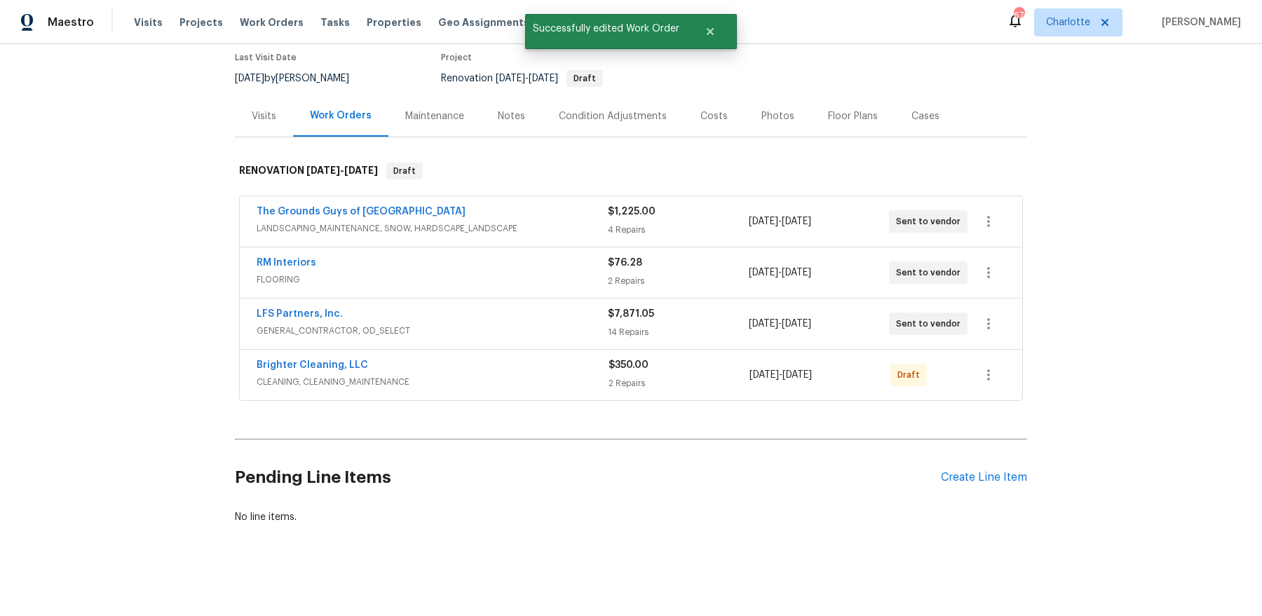
click at [971, 380] on div "Brighter Cleaning, LLC CLEANING, CLEANING_MAINTENANCE $350.00 2 Repairs [DATE] …" at bounding box center [614, 375] width 715 height 34
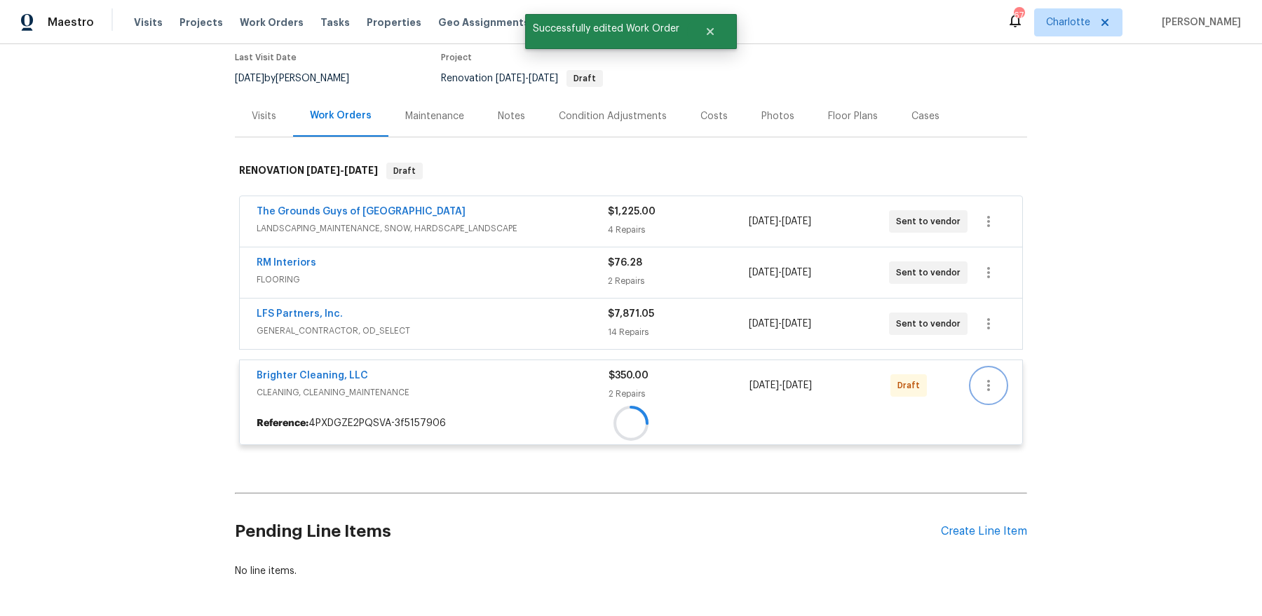
click at [992, 372] on button "button" at bounding box center [989, 386] width 34 height 34
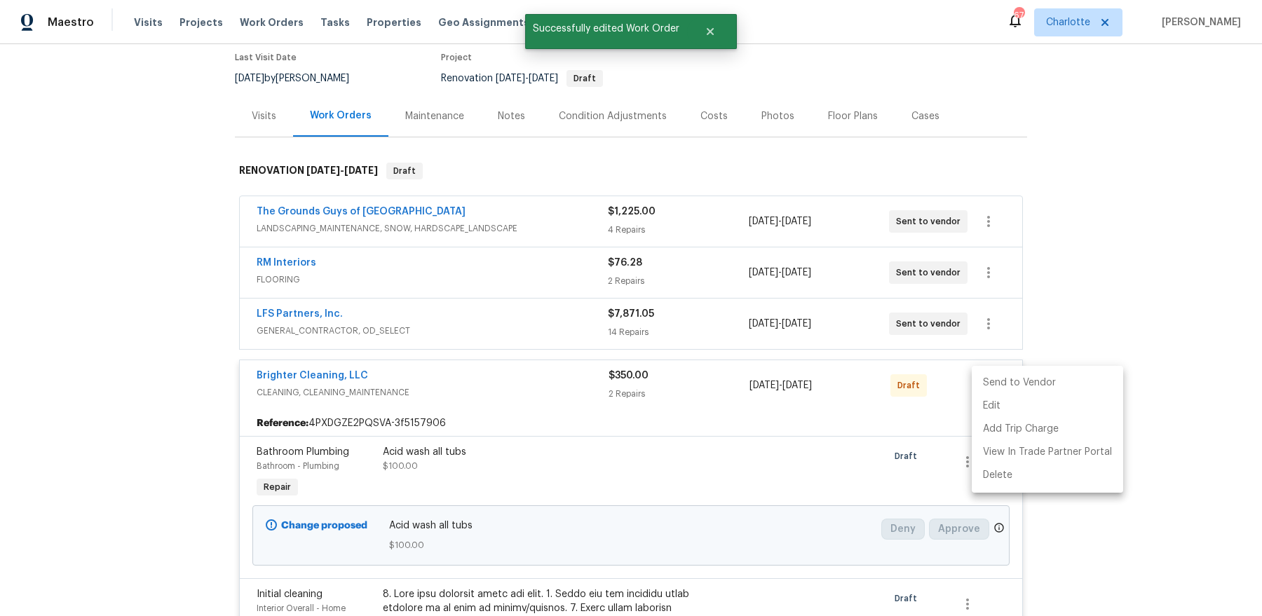
click at [1011, 388] on li "Send to Vendor" at bounding box center [1047, 383] width 151 height 23
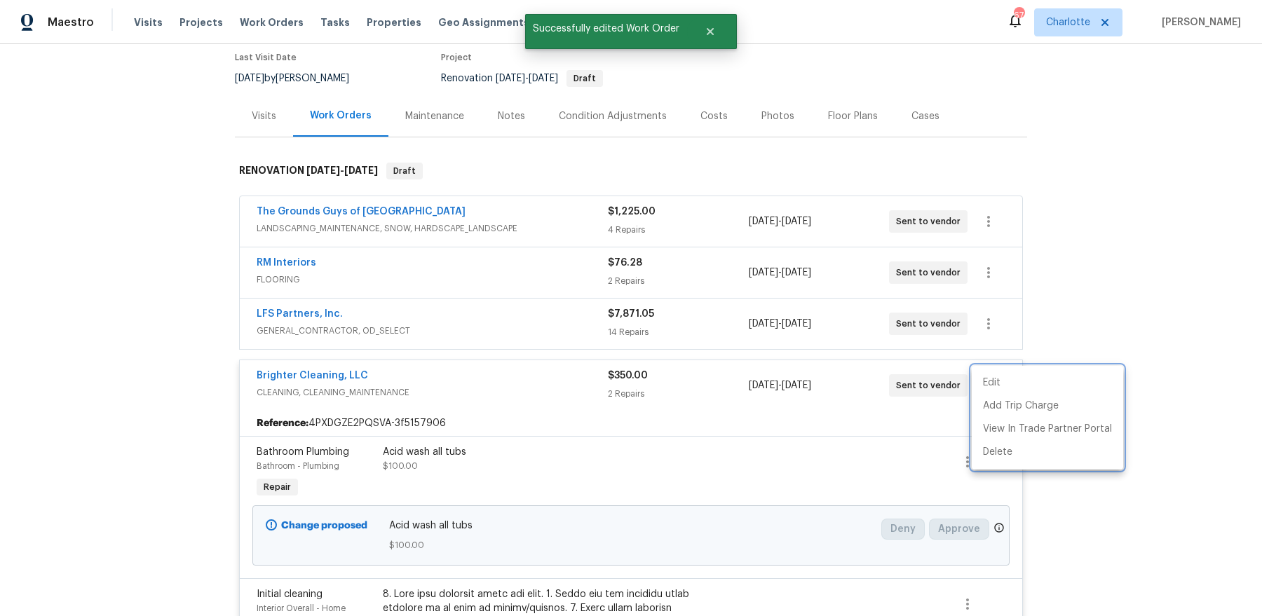
click at [486, 140] on div at bounding box center [631, 308] width 1262 height 616
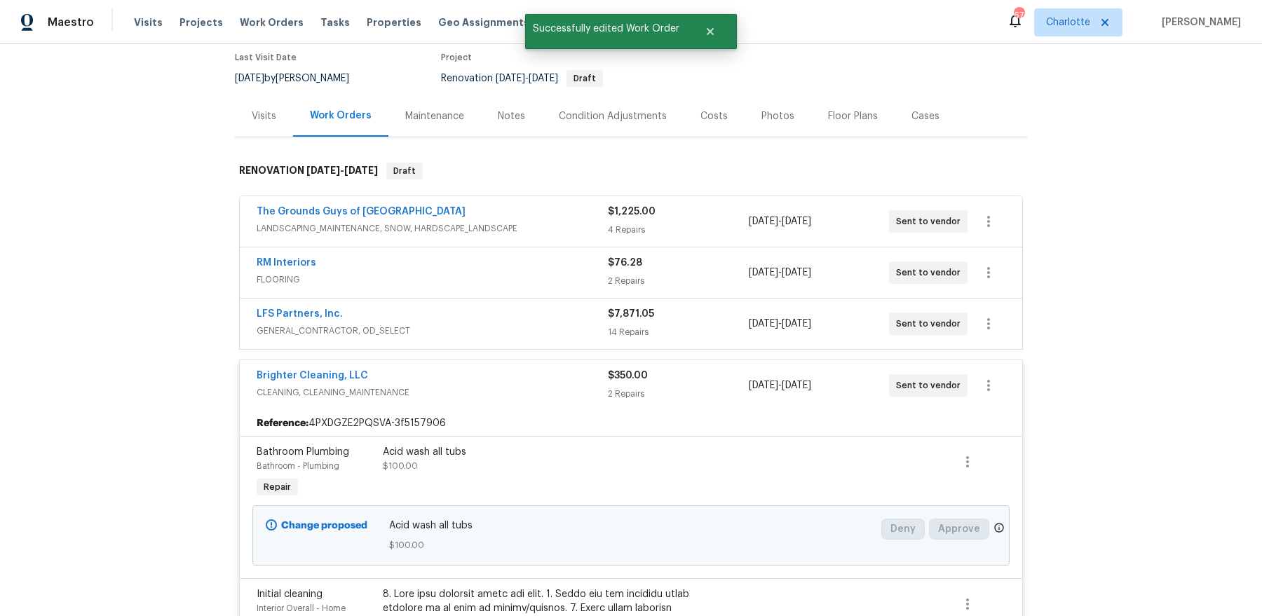
click at [496, 122] on div "Notes" at bounding box center [511, 115] width 61 height 41
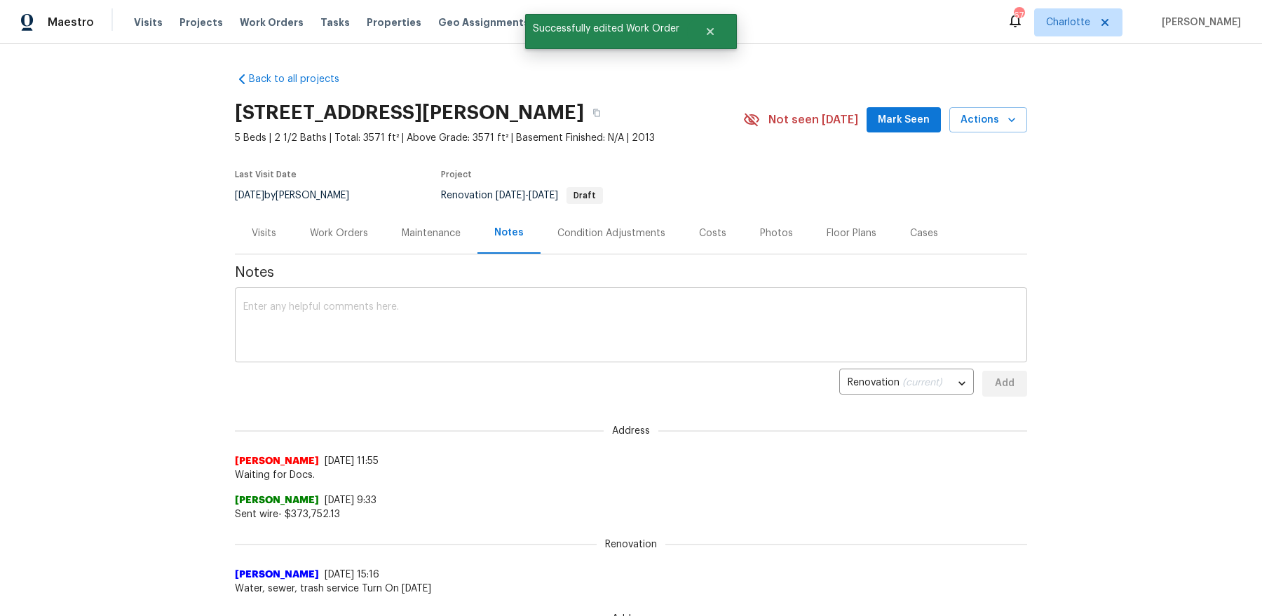
click at [459, 303] on textarea at bounding box center [631, 326] width 776 height 49
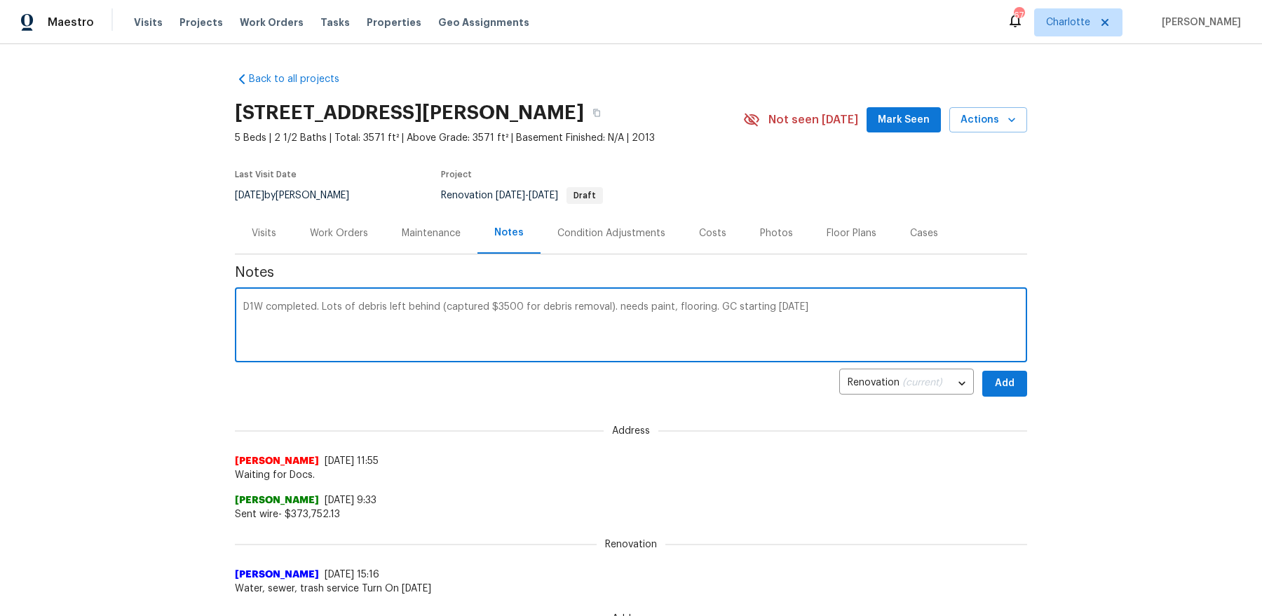
type textarea "D1W completed. Lots of debris left behind (captured $3500 for debris removal). …"
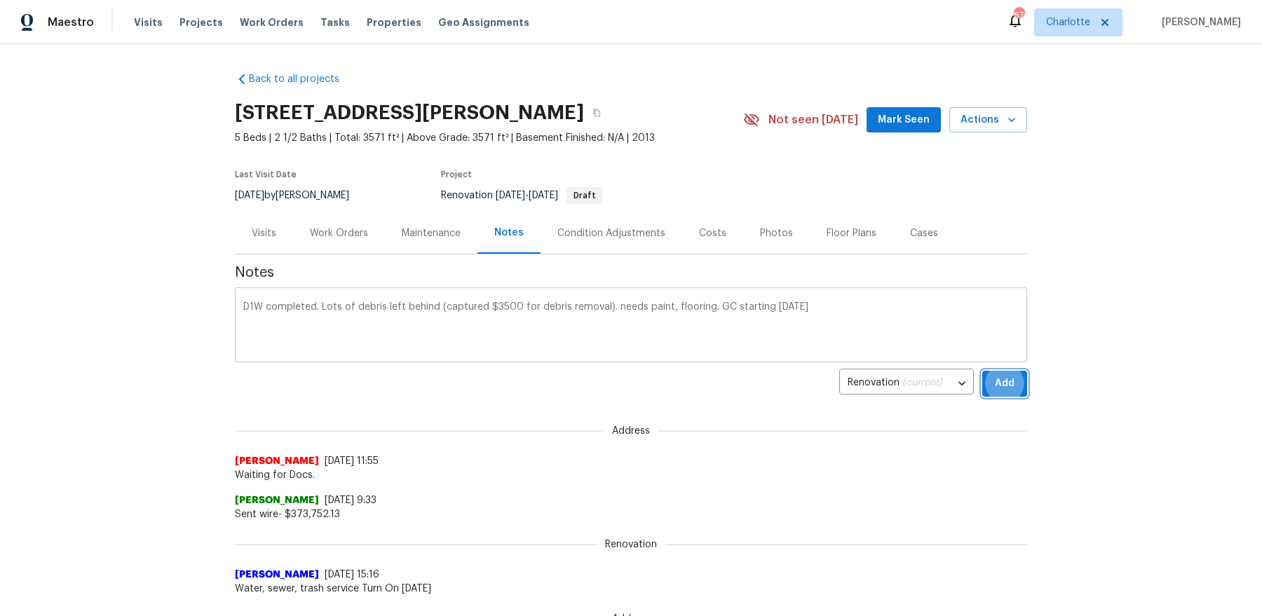
click at [982, 371] on button "Add" at bounding box center [1004, 384] width 45 height 26
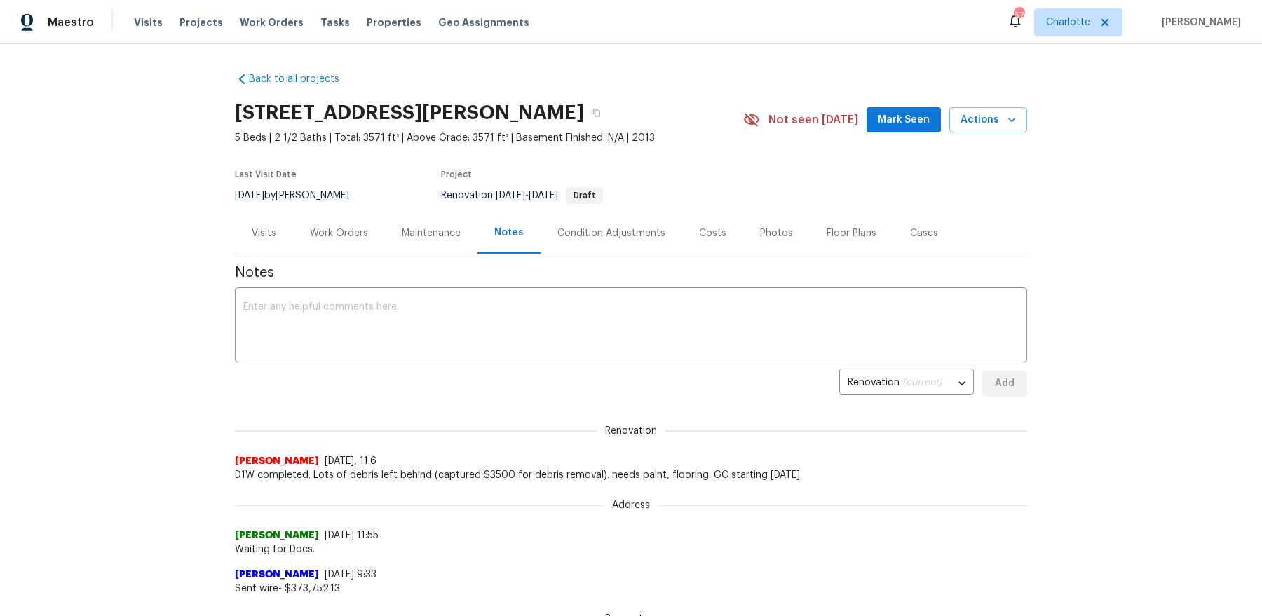
click at [905, 127] on span "Mark Seen" at bounding box center [904, 120] width 52 height 18
click at [601, 108] on icon "button" at bounding box center [597, 112] width 8 height 8
